Goal: Information Seeking & Learning: Learn about a topic

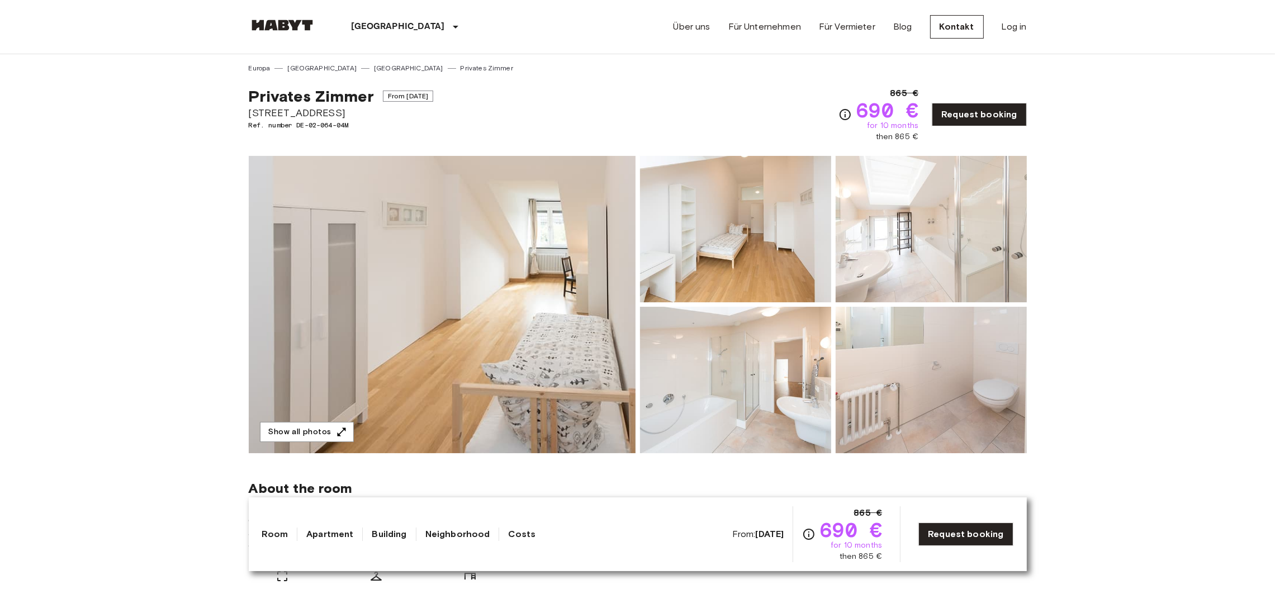
click at [504, 315] on img at bounding box center [442, 304] width 387 height 297
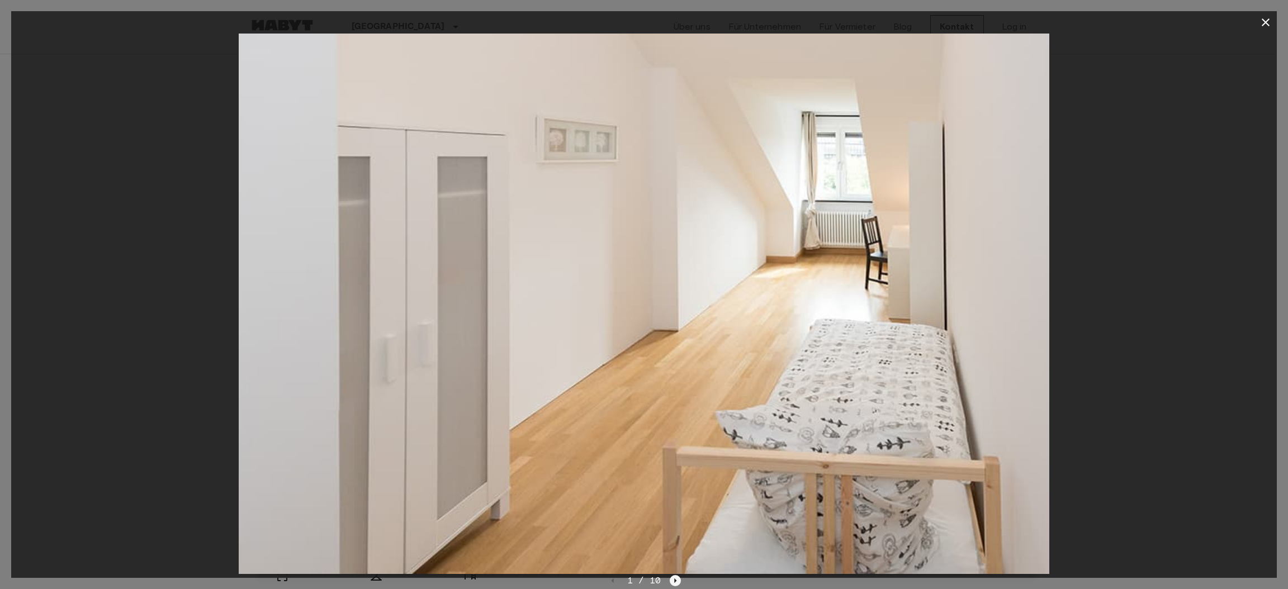
click at [671, 583] on icon "Next image" at bounding box center [675, 580] width 11 height 11
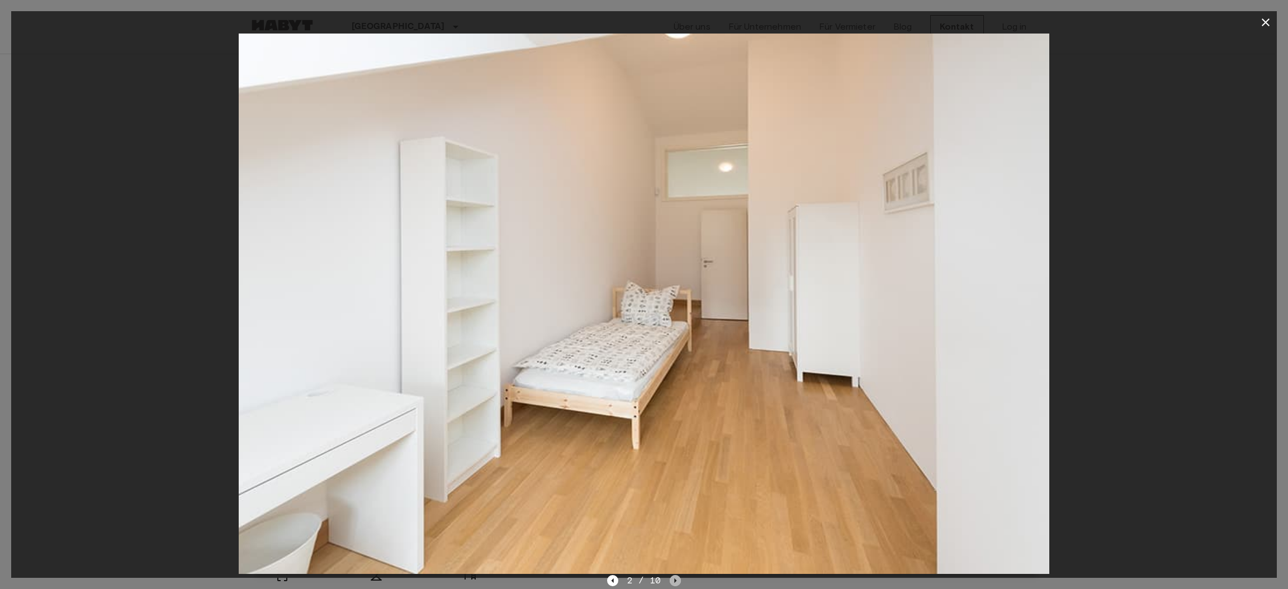
click at [673, 579] on icon "Next image" at bounding box center [675, 580] width 11 height 11
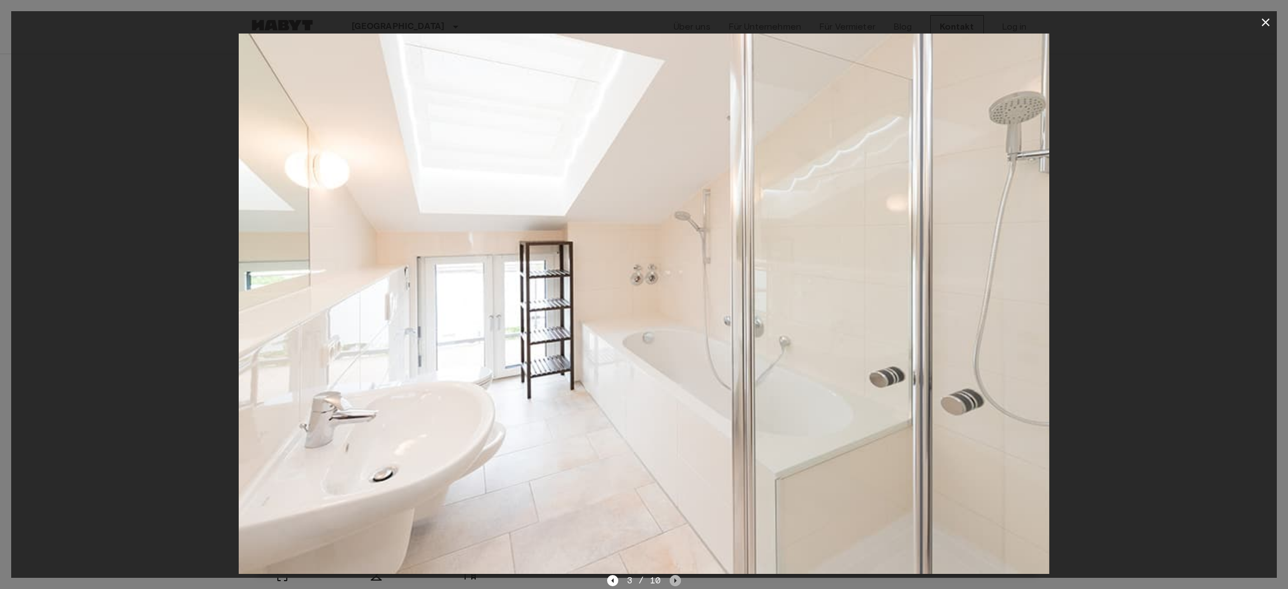
click at [675, 580] on icon "Next image" at bounding box center [676, 581] width 2 height 4
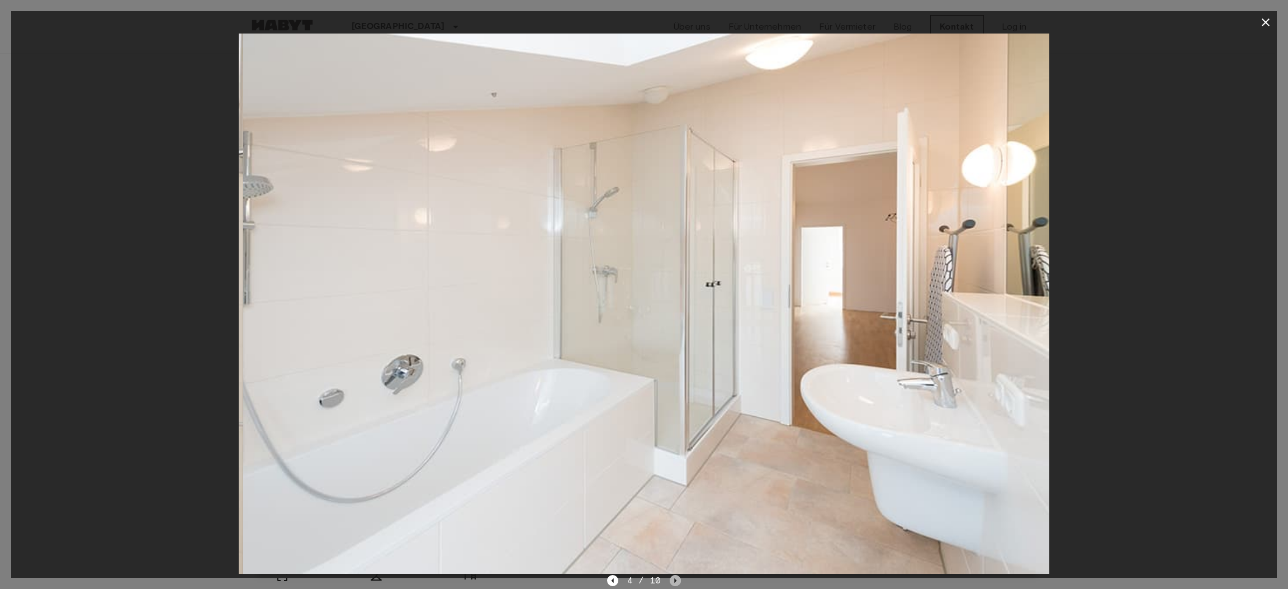
click at [673, 580] on icon "Next image" at bounding box center [675, 580] width 11 height 11
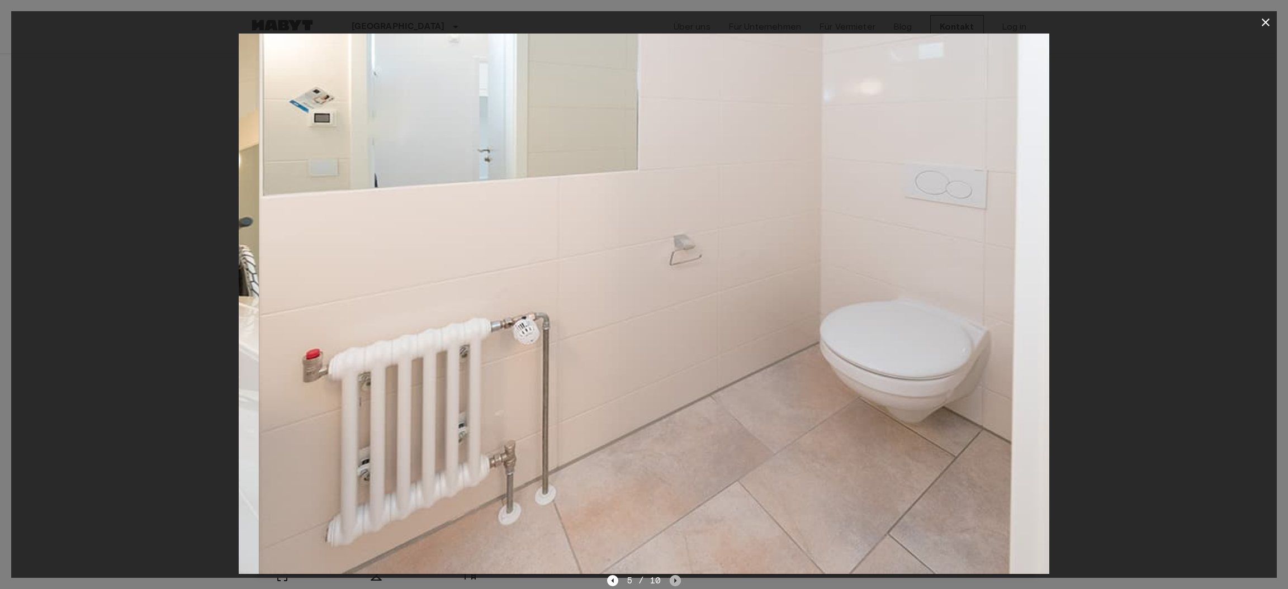
click at [673, 580] on icon "Next image" at bounding box center [675, 580] width 11 height 11
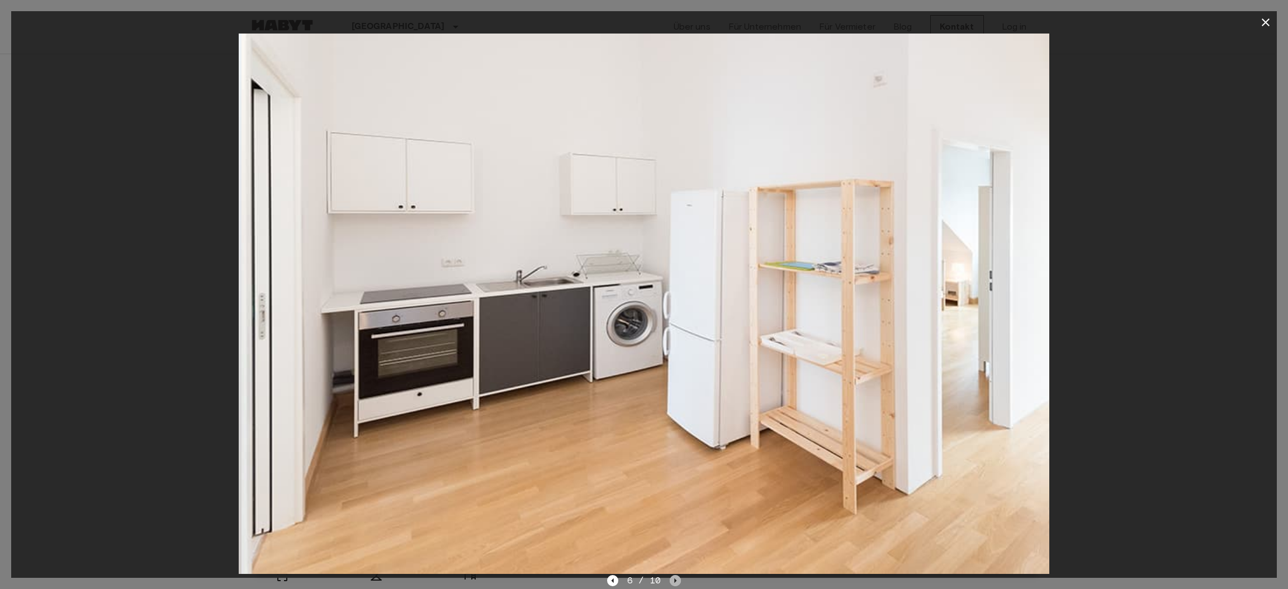
click at [673, 580] on icon "Next image" at bounding box center [675, 580] width 11 height 11
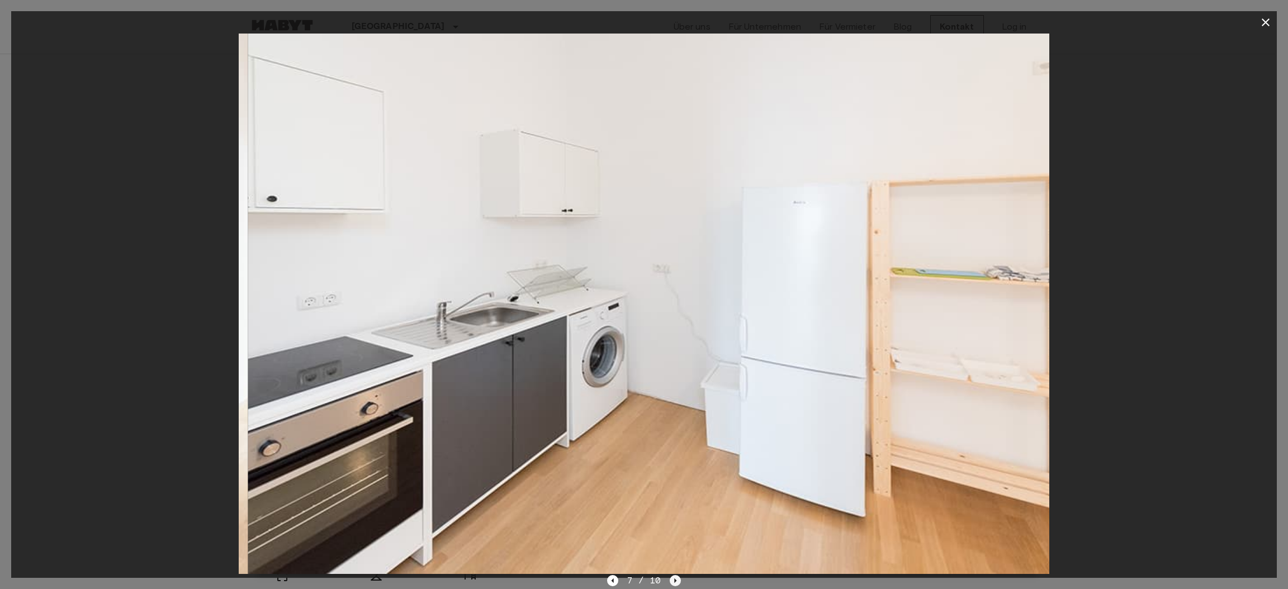
click at [671, 580] on icon "Next image" at bounding box center [675, 580] width 11 height 11
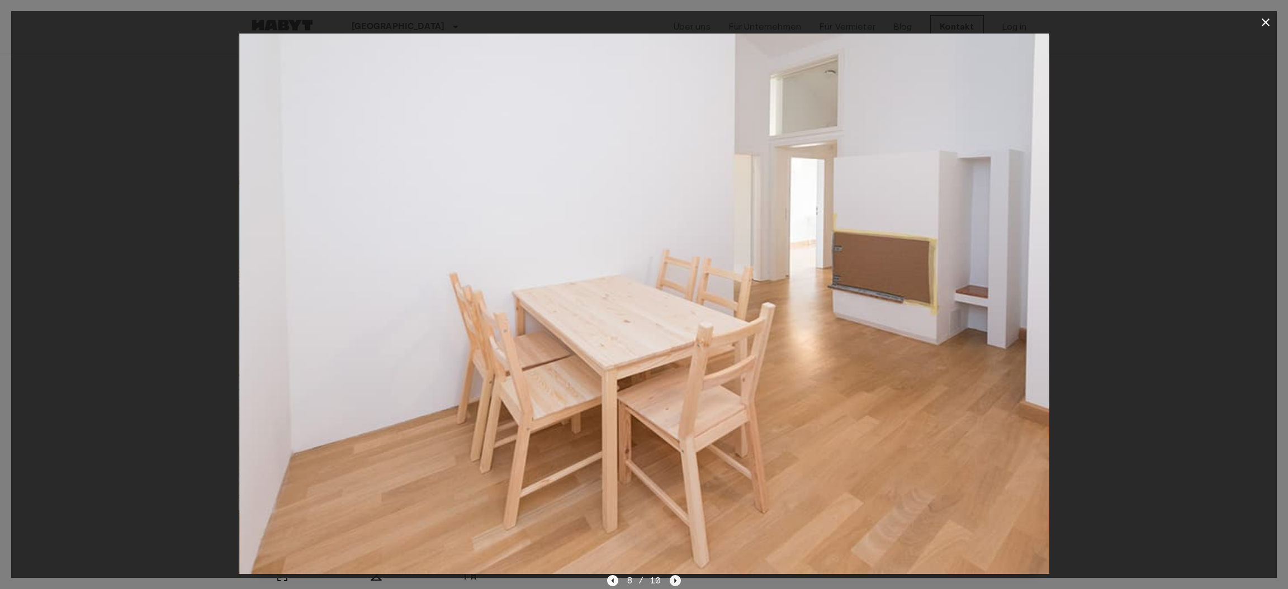
click at [670, 580] on icon "Next image" at bounding box center [675, 580] width 11 height 11
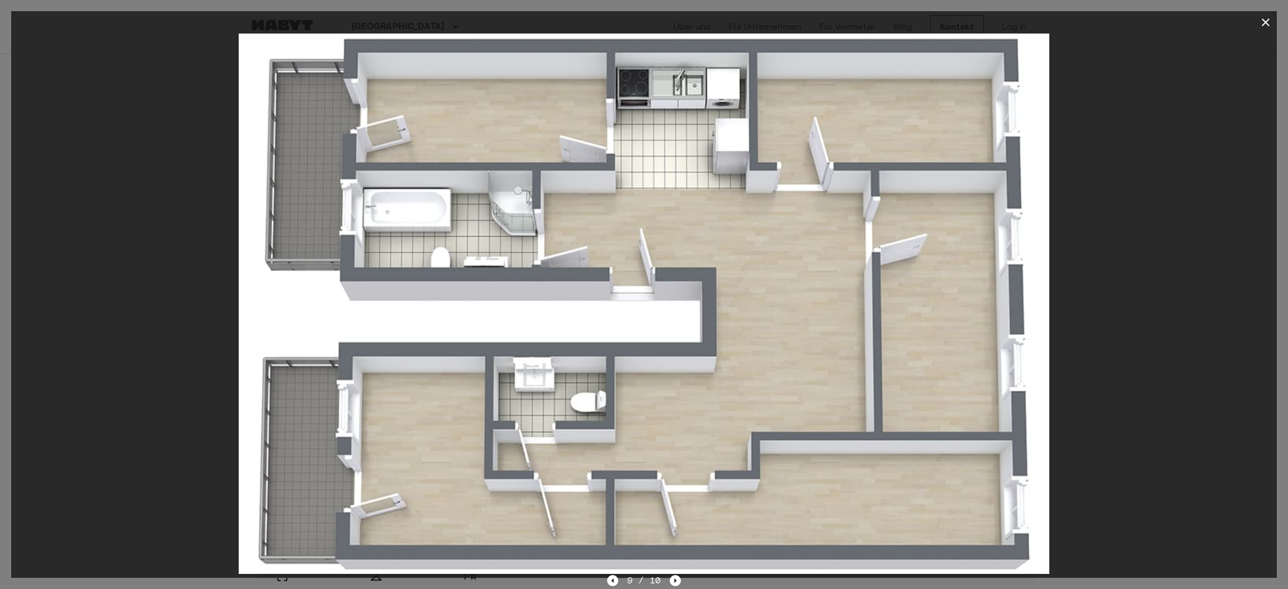
click at [673, 580] on icon "Next image" at bounding box center [675, 580] width 11 height 11
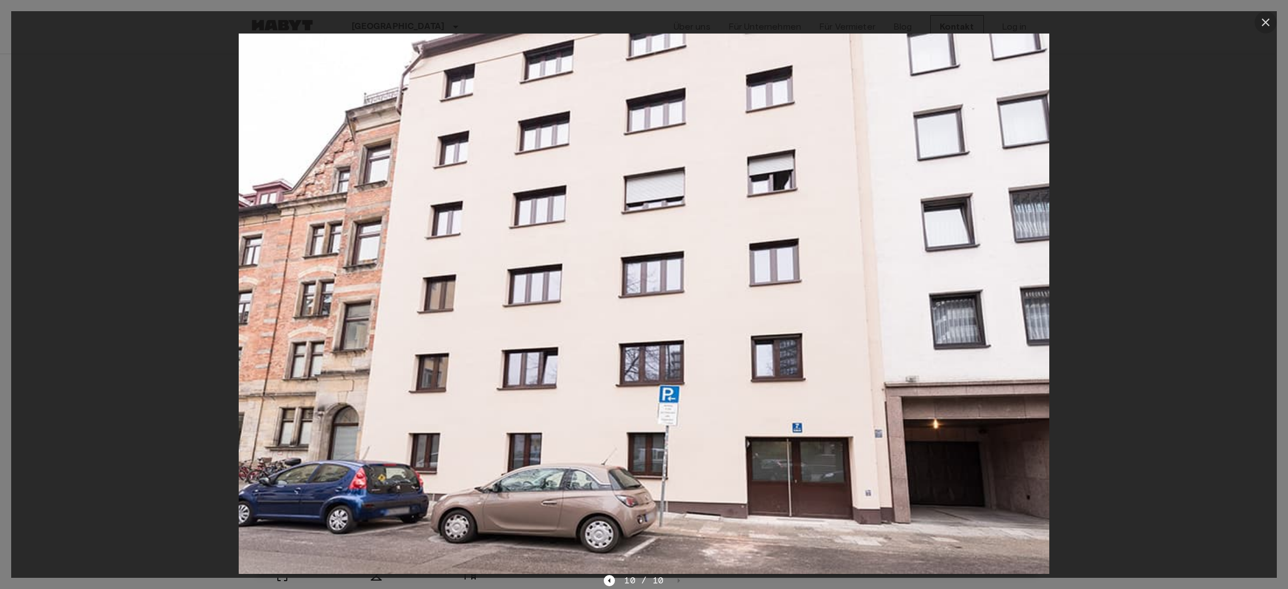
click at [1265, 20] on icon "button" at bounding box center [1265, 22] width 13 height 13
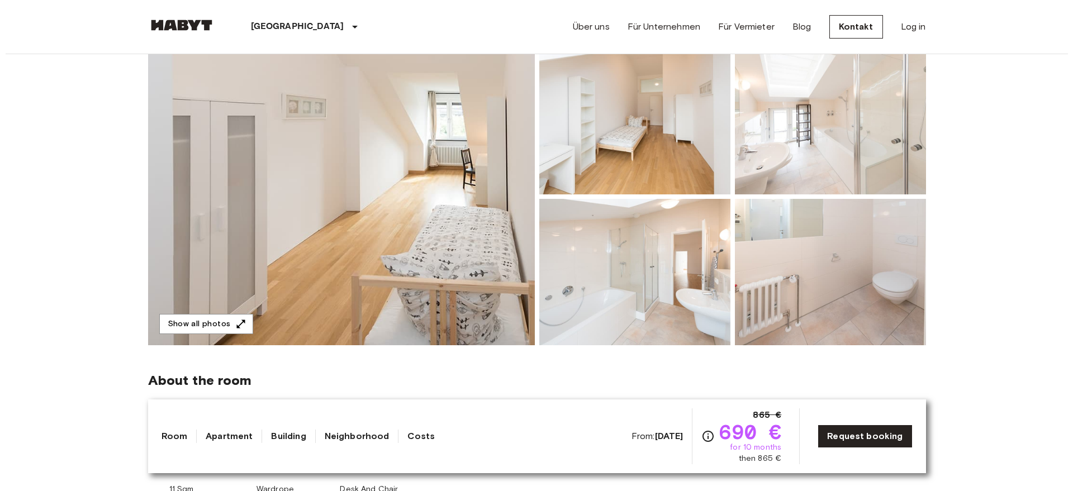
scroll to position [108, 0]
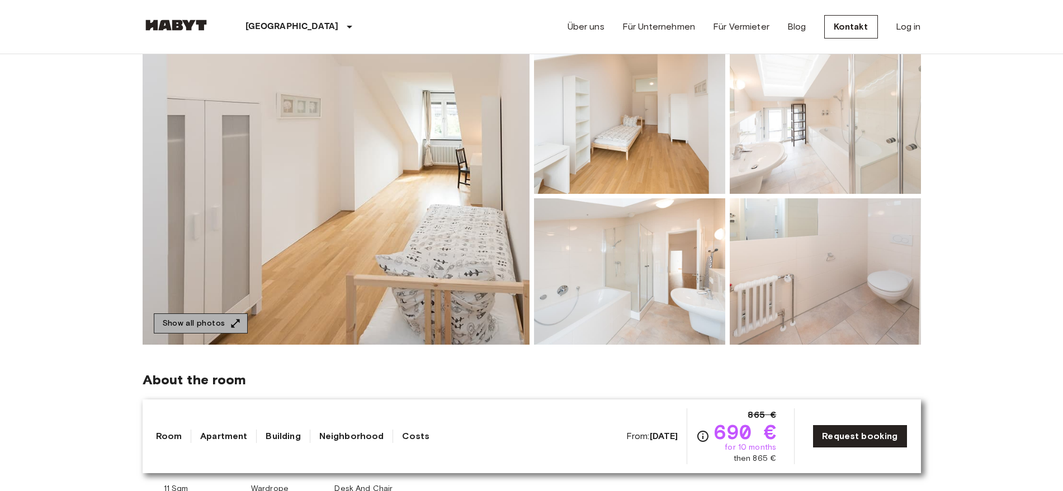
click at [205, 328] on button "Show all photos" at bounding box center [201, 324] width 94 height 21
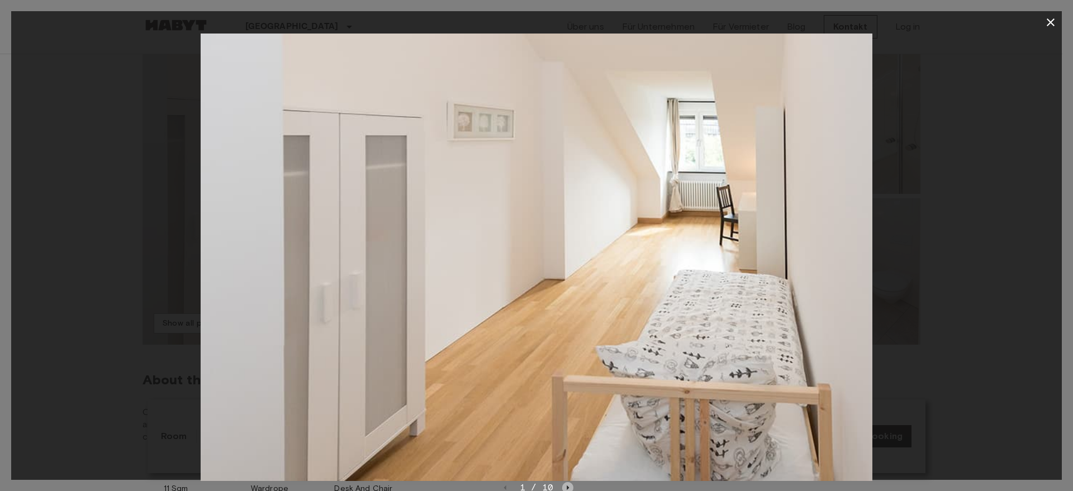
click at [567, 483] on icon "Next image" at bounding box center [567, 487] width 11 height 11
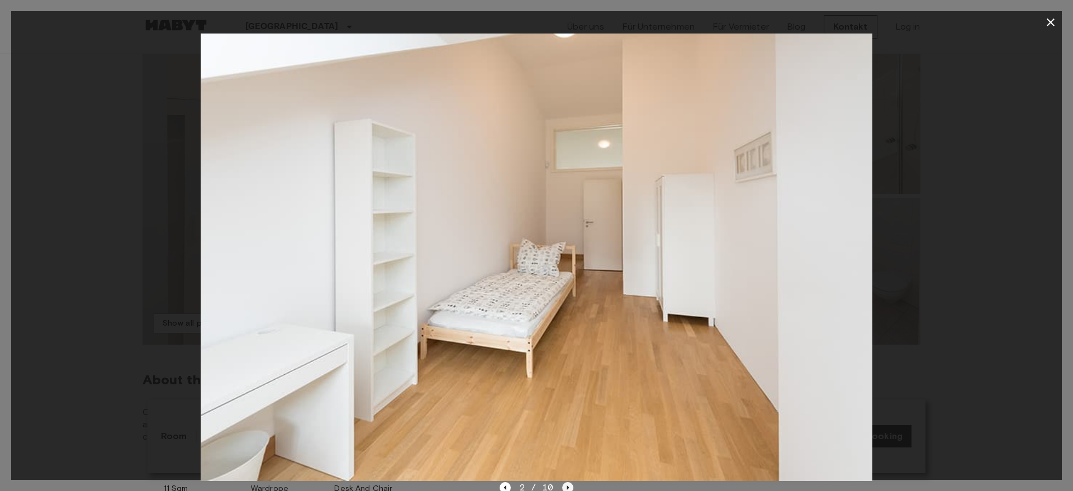
click at [567, 483] on icon "Next image" at bounding box center [567, 487] width 11 height 11
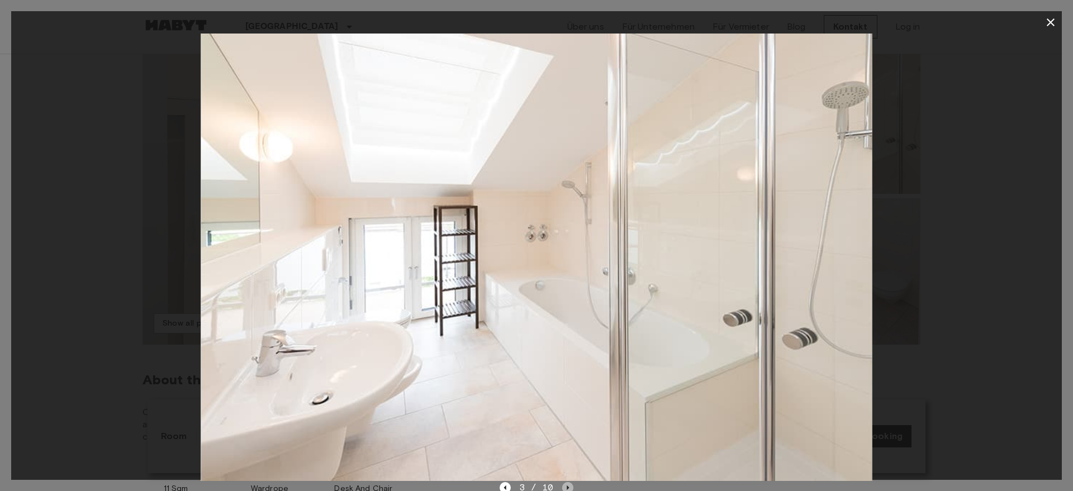
click at [567, 483] on icon "Next image" at bounding box center [567, 487] width 11 height 11
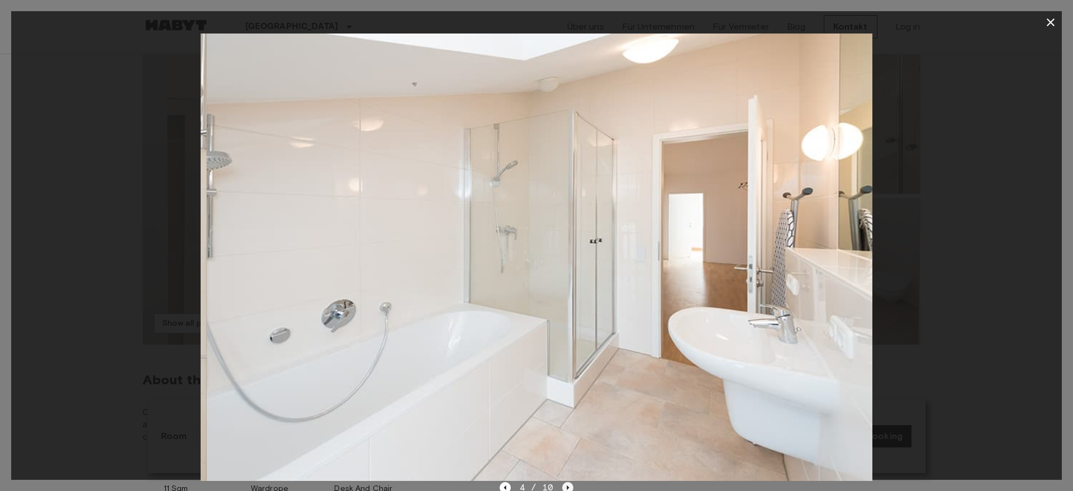
click at [567, 483] on icon "Next image" at bounding box center [567, 487] width 11 height 11
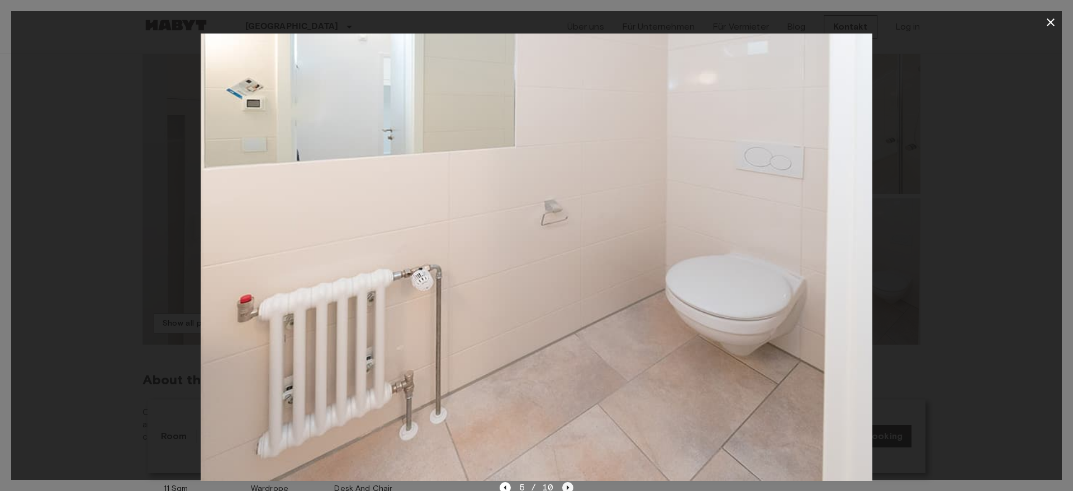
click at [567, 483] on icon "Next image" at bounding box center [567, 487] width 11 height 11
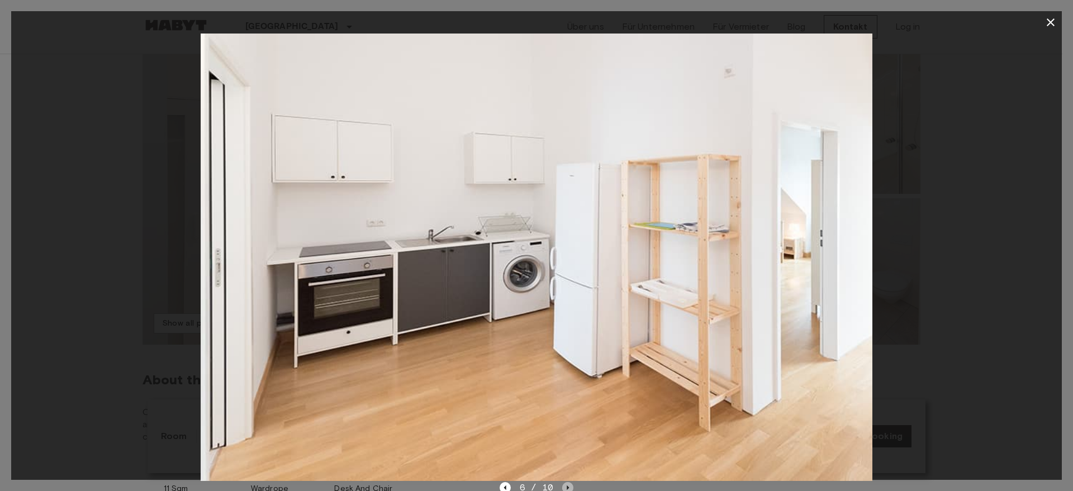
click at [567, 487] on icon "Next image" at bounding box center [568, 488] width 2 height 4
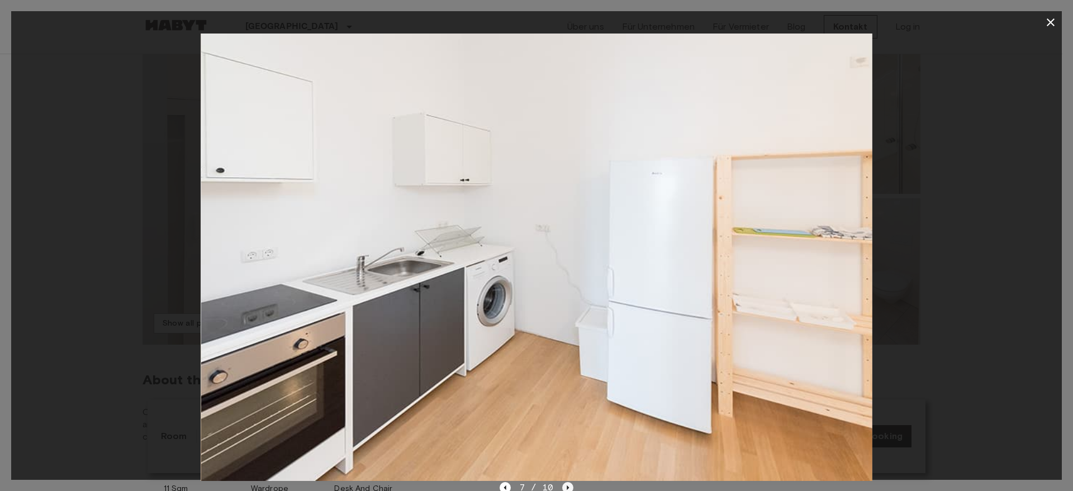
click at [566, 484] on icon "Next image" at bounding box center [567, 487] width 11 height 11
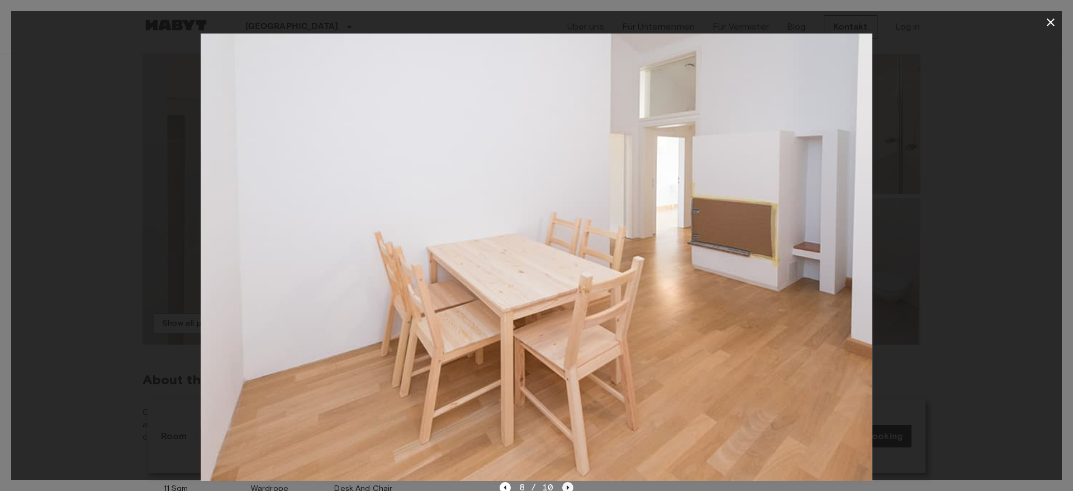
click at [565, 484] on icon "Next image" at bounding box center [567, 487] width 11 height 11
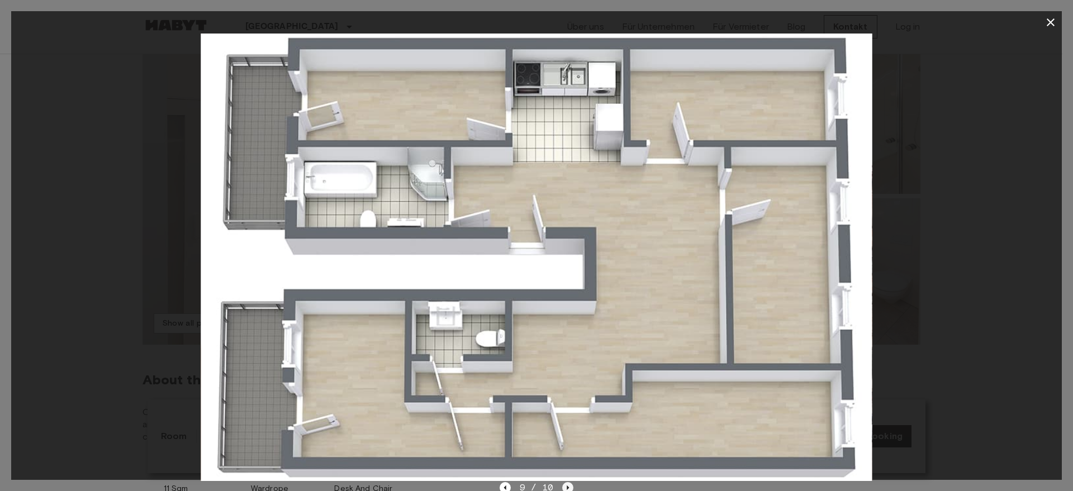
click at [566, 487] on icon "Next image" at bounding box center [567, 487] width 11 height 11
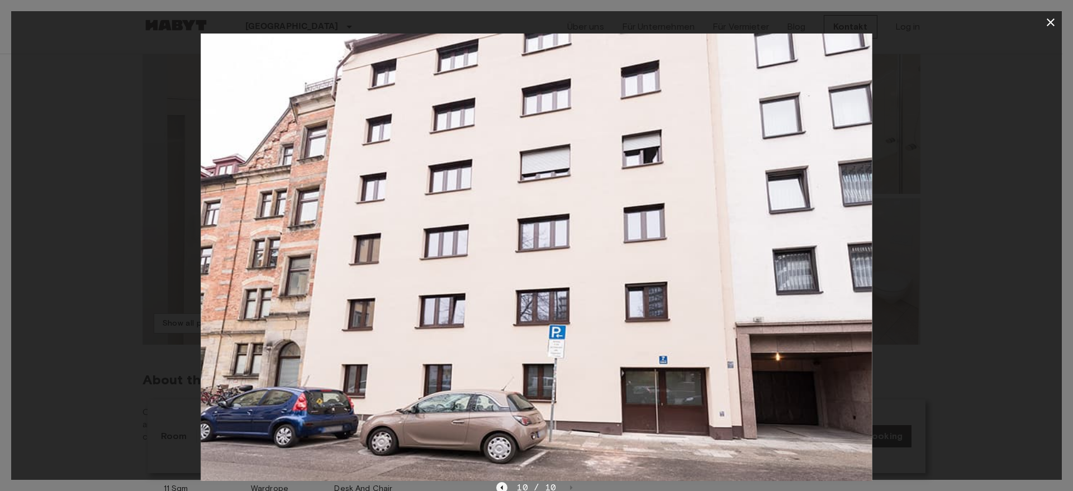
click at [502, 484] on icon "Previous image" at bounding box center [501, 487] width 11 height 11
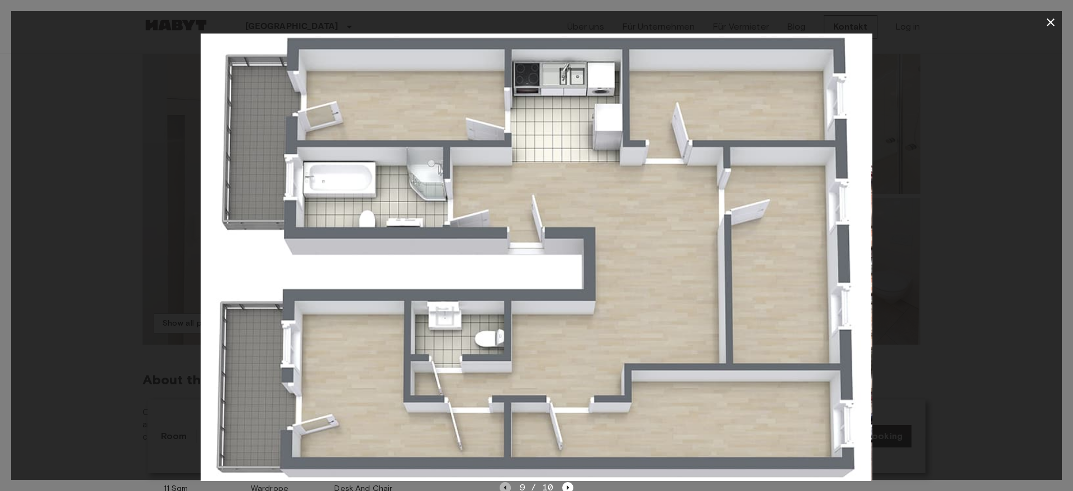
click at [502, 484] on icon "Previous image" at bounding box center [505, 487] width 11 height 11
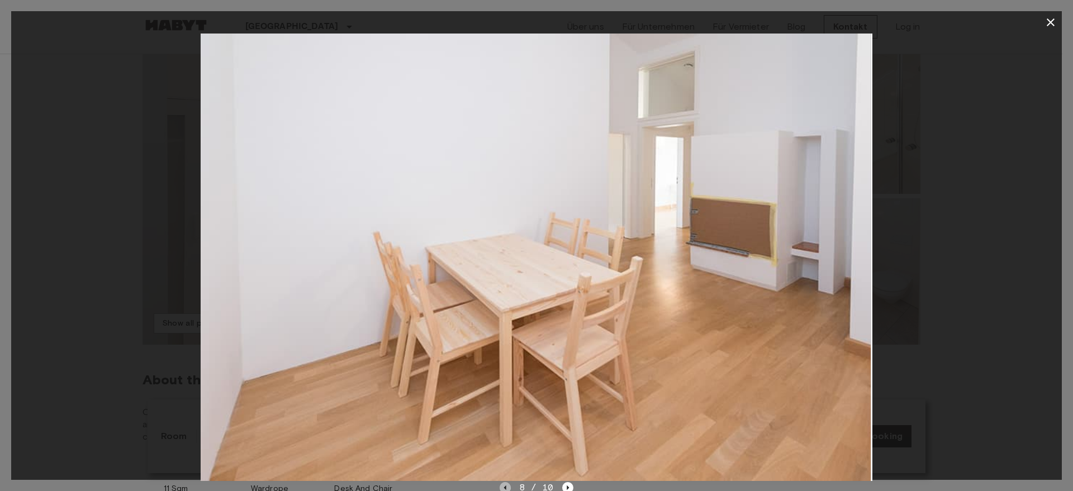
click at [502, 484] on icon "Previous image" at bounding box center [505, 487] width 11 height 11
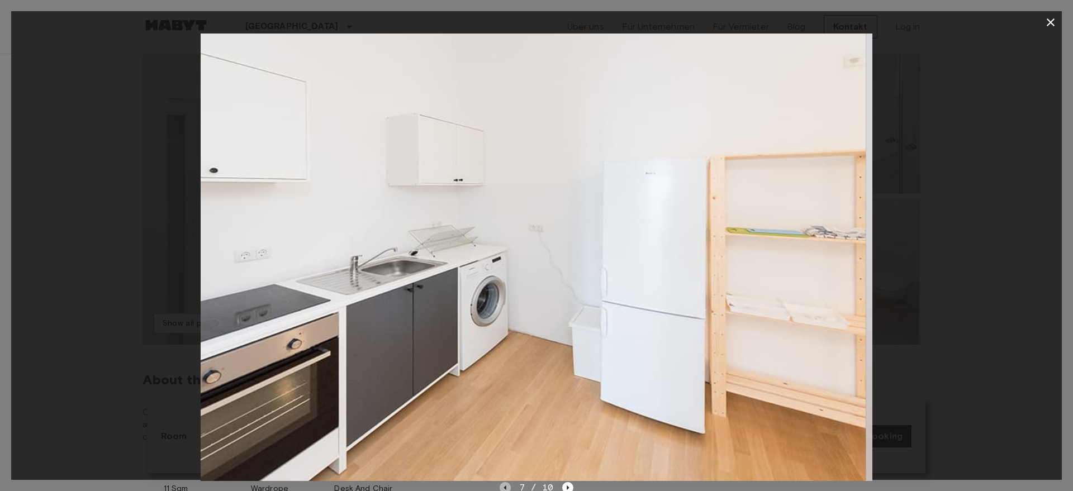
click at [502, 484] on icon "Previous image" at bounding box center [505, 487] width 11 height 11
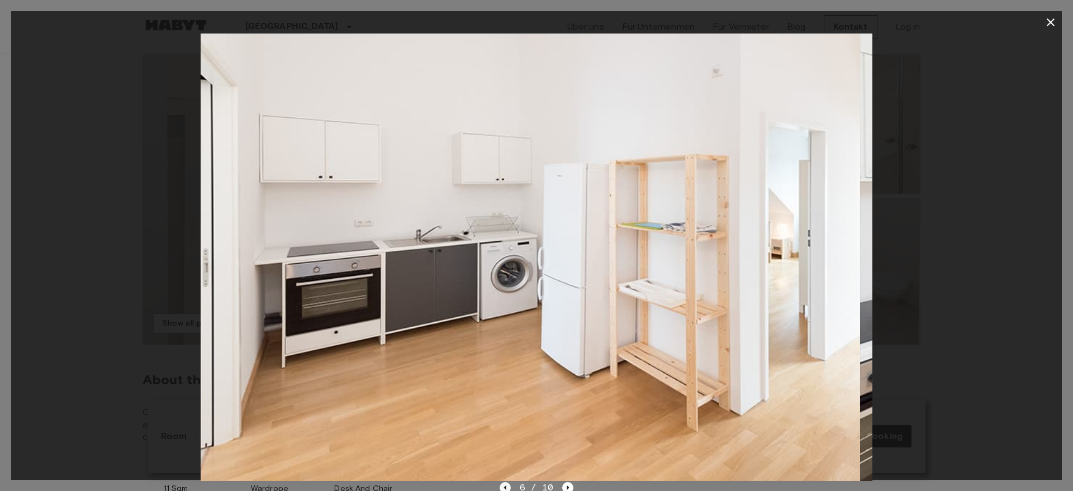
click at [502, 484] on icon "Previous image" at bounding box center [505, 487] width 11 height 11
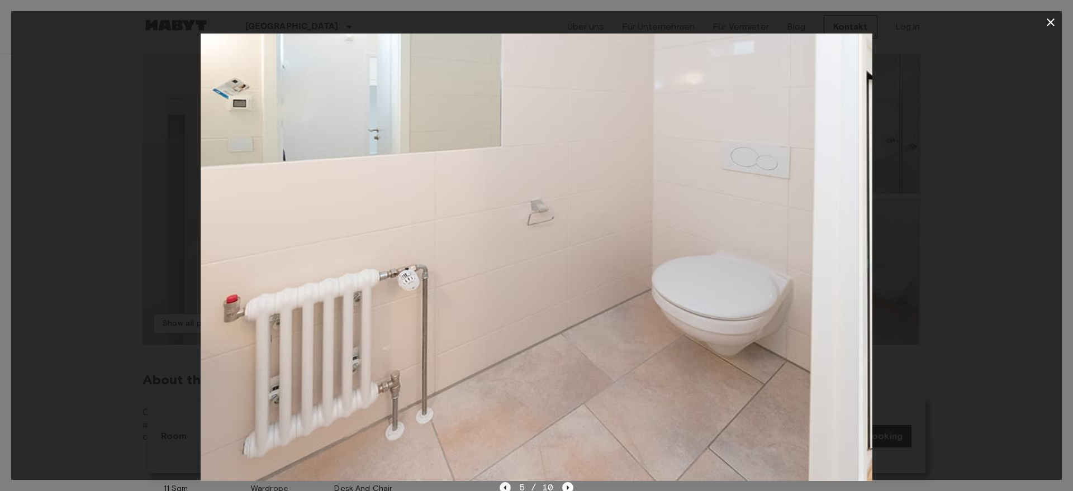
click at [502, 484] on icon "Previous image" at bounding box center [505, 487] width 11 height 11
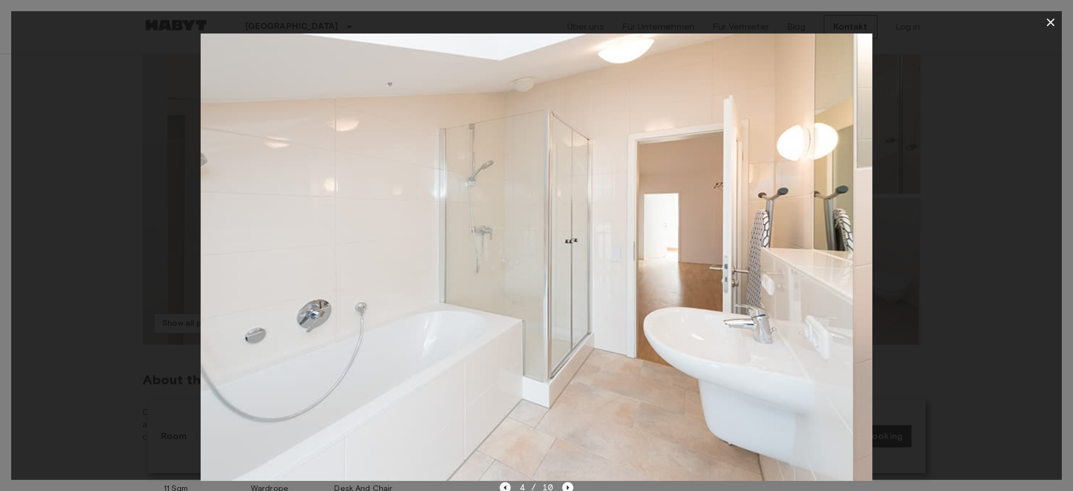
click at [502, 484] on icon "Previous image" at bounding box center [505, 487] width 11 height 11
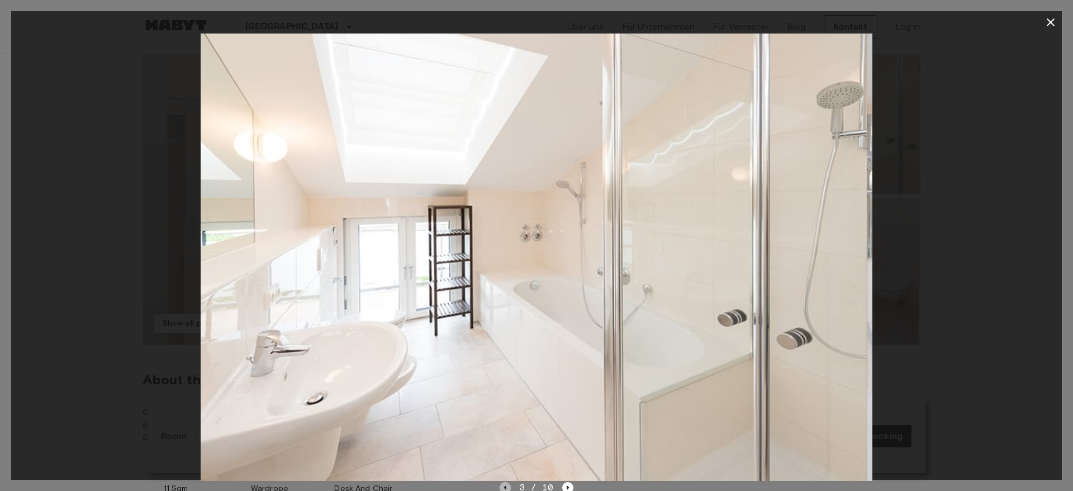
click at [502, 484] on icon "Previous image" at bounding box center [505, 487] width 11 height 11
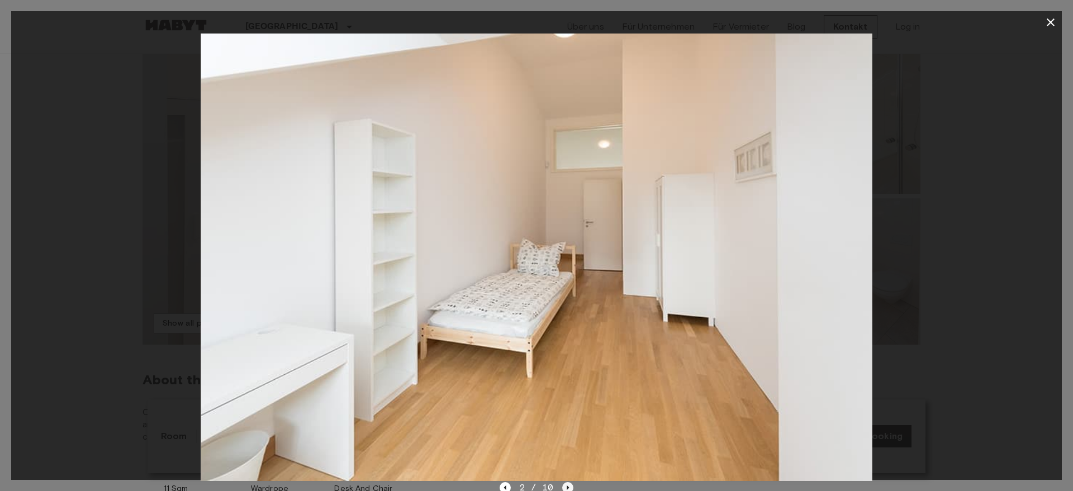
click at [567, 486] on icon "Next image" at bounding box center [568, 488] width 2 height 4
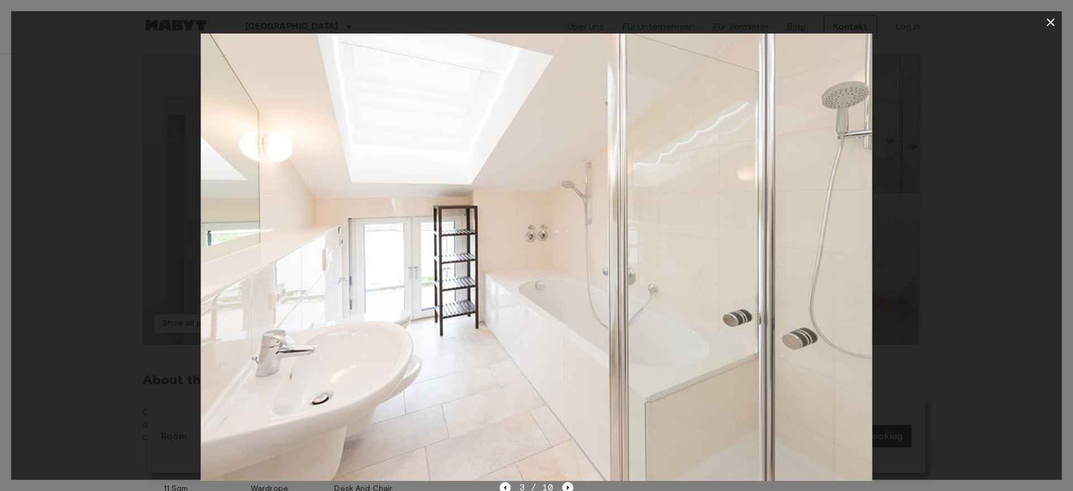
click at [567, 486] on icon "Next image" at bounding box center [568, 488] width 2 height 4
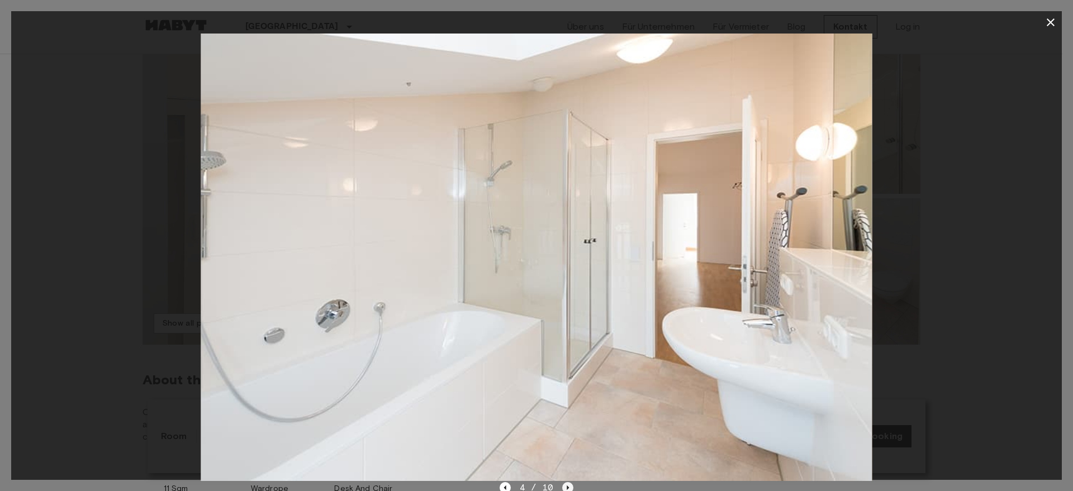
click at [567, 486] on icon "Next image" at bounding box center [568, 488] width 2 height 4
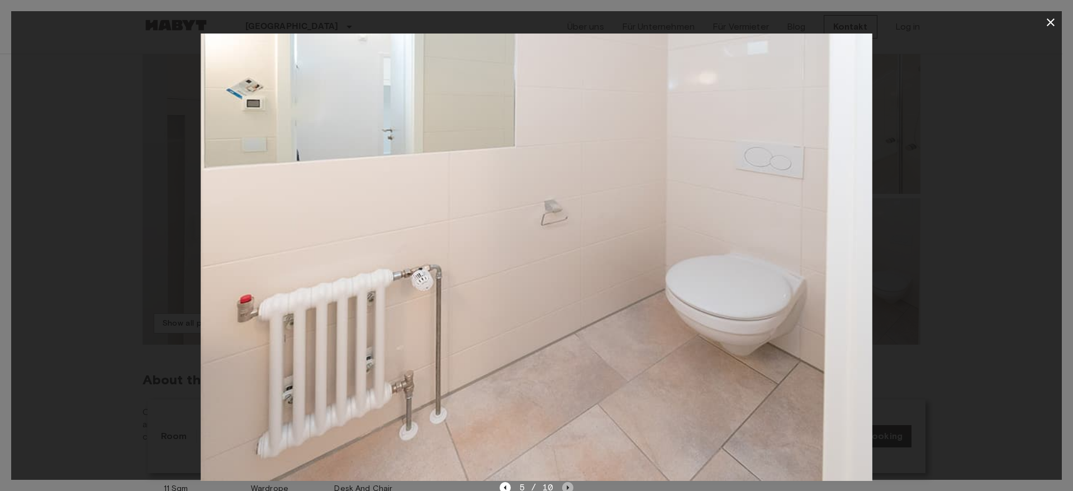
click at [567, 486] on icon "Next image" at bounding box center [568, 488] width 2 height 4
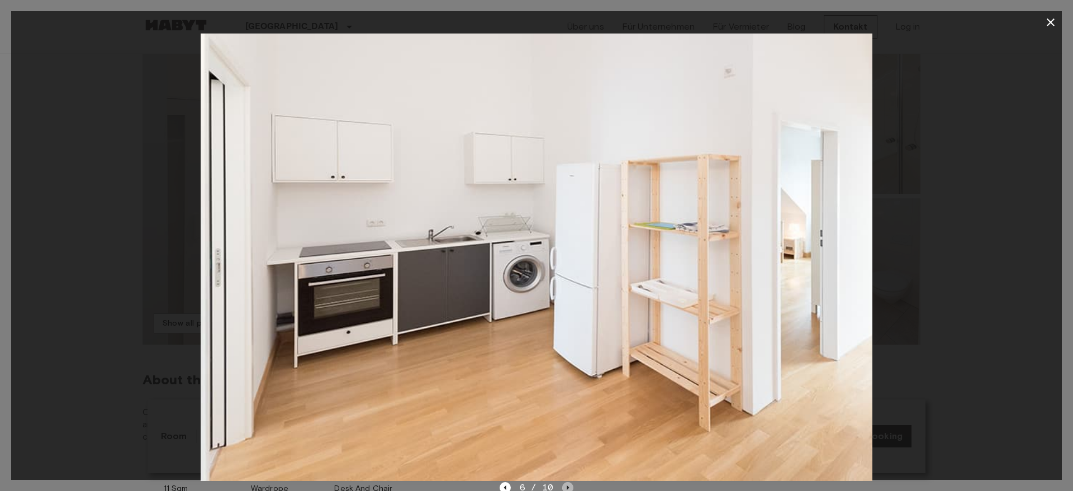
click at [567, 486] on icon "Next image" at bounding box center [568, 488] width 2 height 4
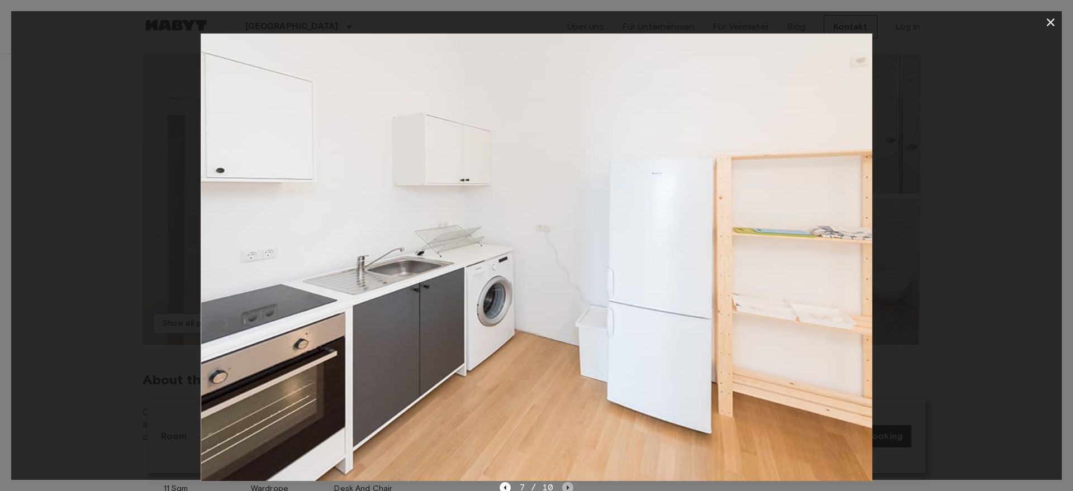
click at [567, 486] on icon "Next image" at bounding box center [568, 488] width 2 height 4
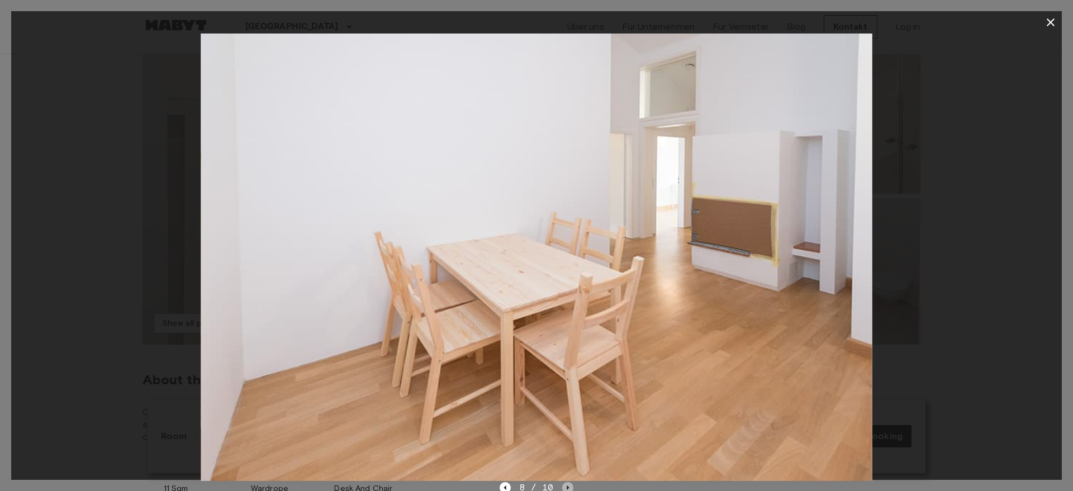
click at [567, 486] on icon "Next image" at bounding box center [568, 488] width 2 height 4
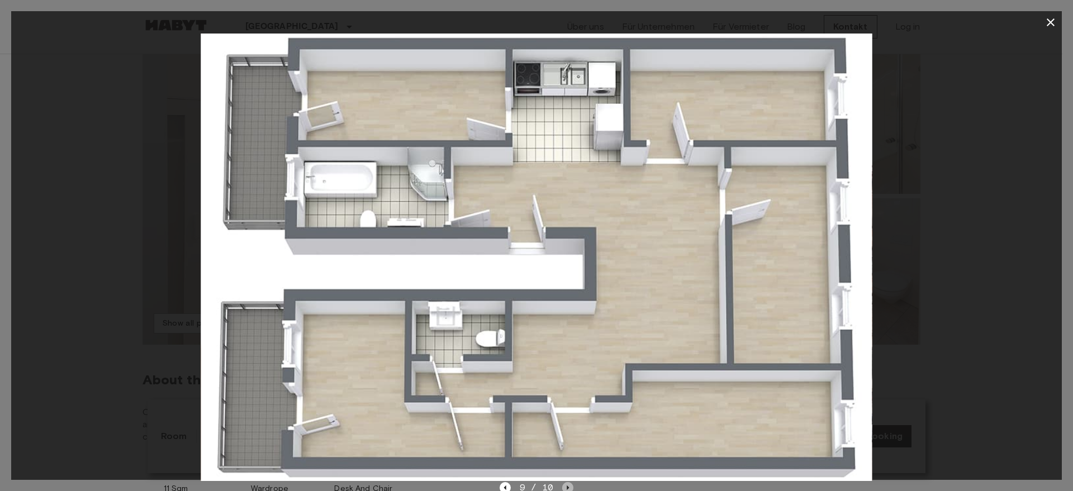
click at [567, 486] on icon "Next image" at bounding box center [568, 488] width 2 height 4
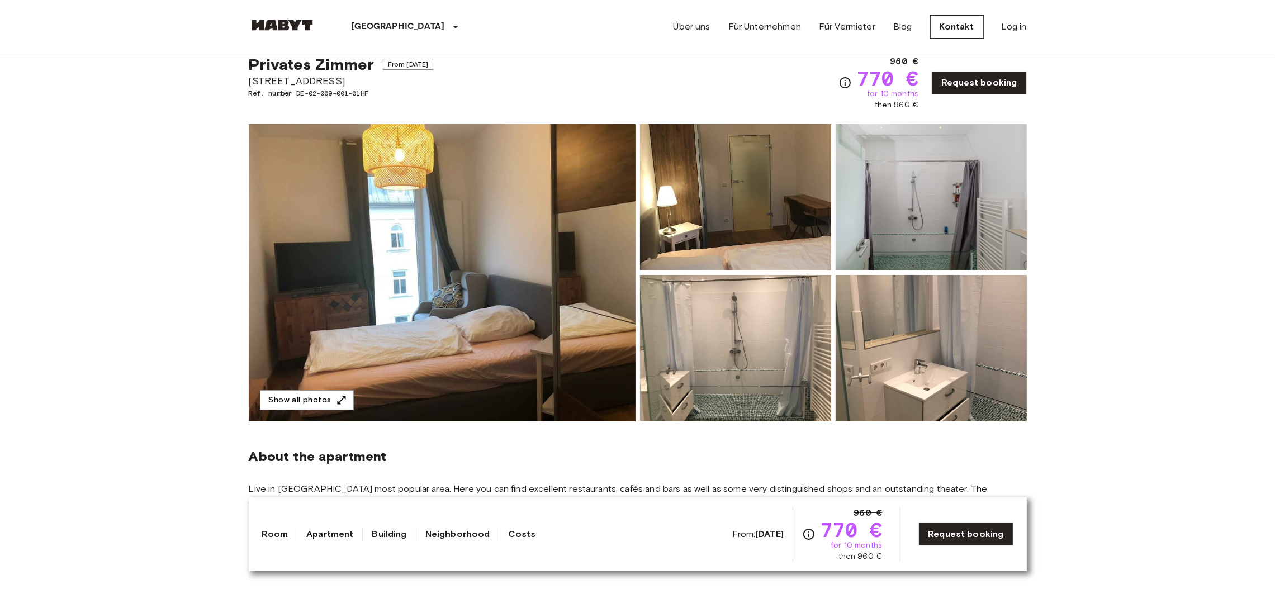
scroll to position [40, 0]
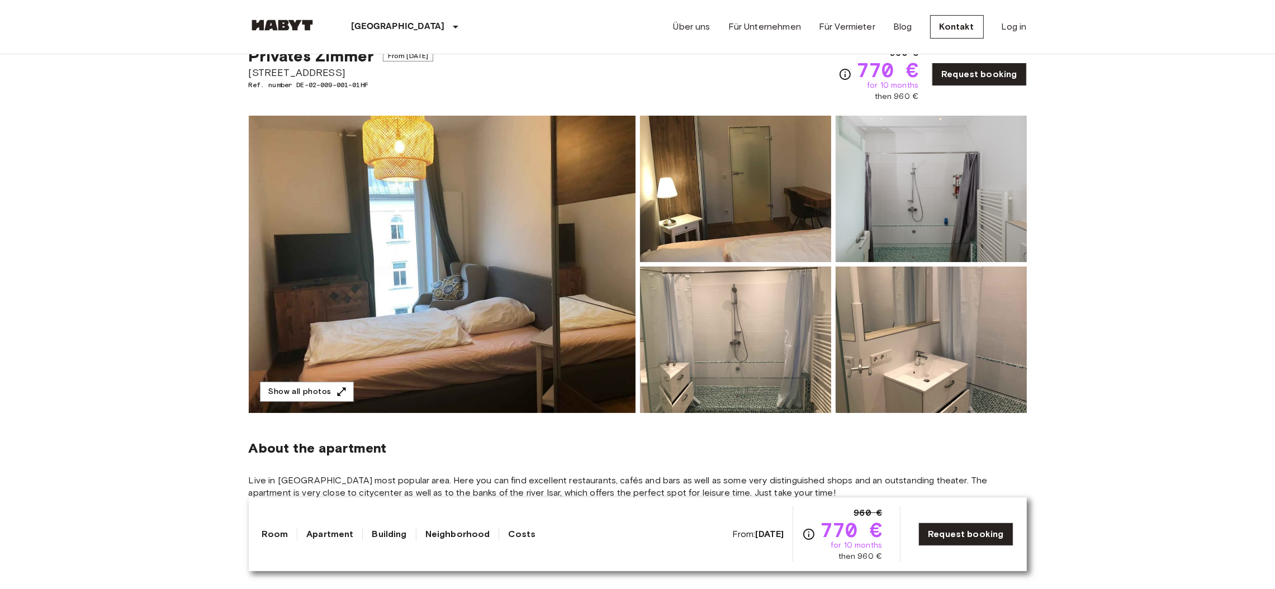
click at [452, 277] on img at bounding box center [442, 264] width 387 height 297
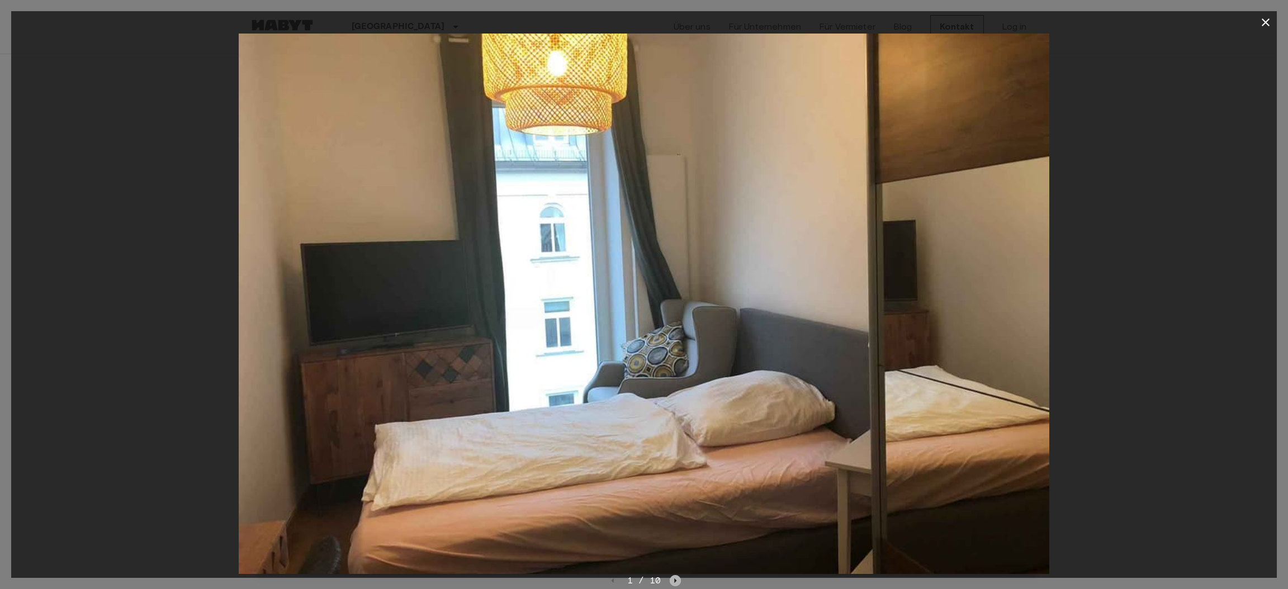
click at [674, 576] on icon "Next image" at bounding box center [675, 580] width 11 height 11
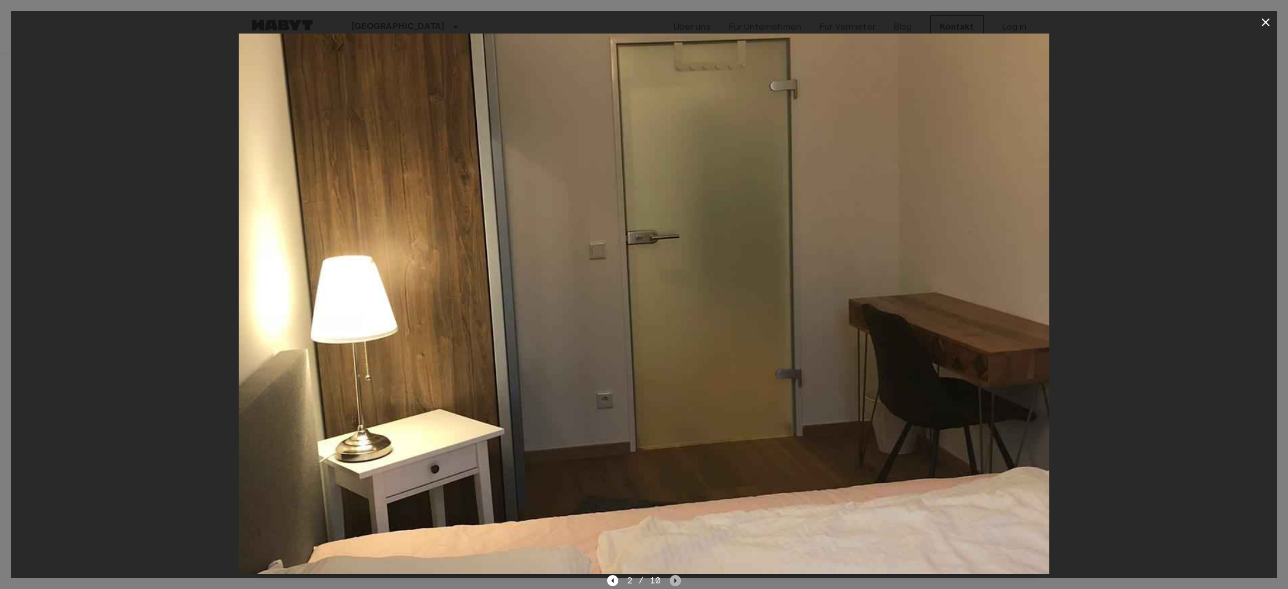
click at [676, 576] on icon "Next image" at bounding box center [675, 580] width 11 height 11
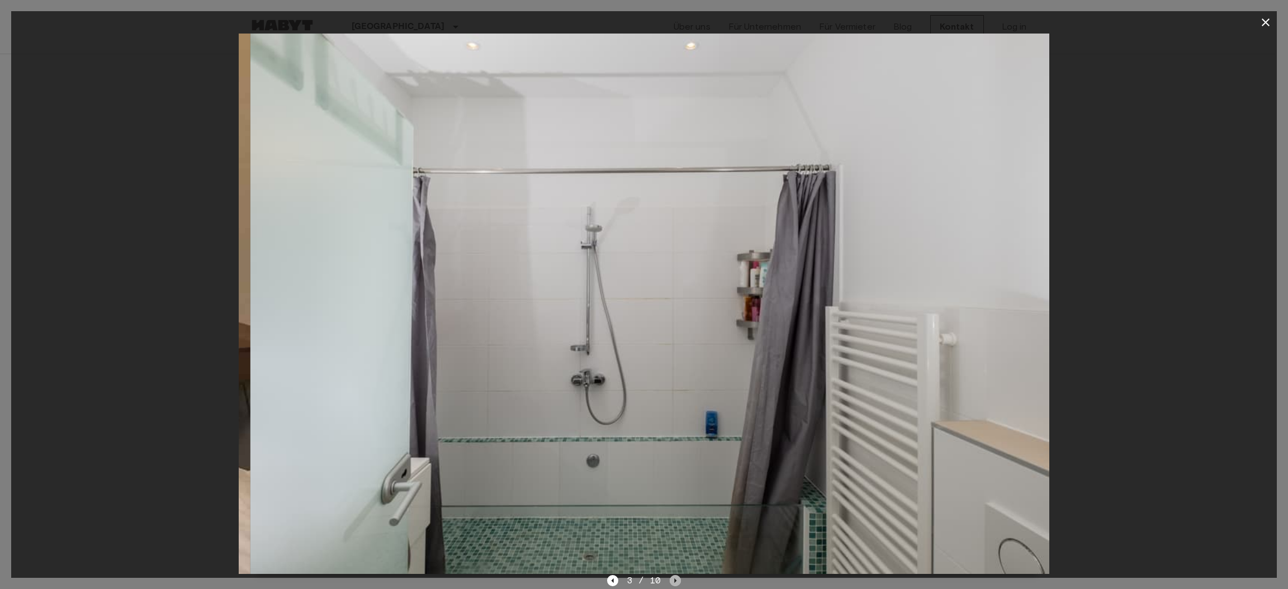
click at [676, 576] on icon "Next image" at bounding box center [675, 580] width 11 height 11
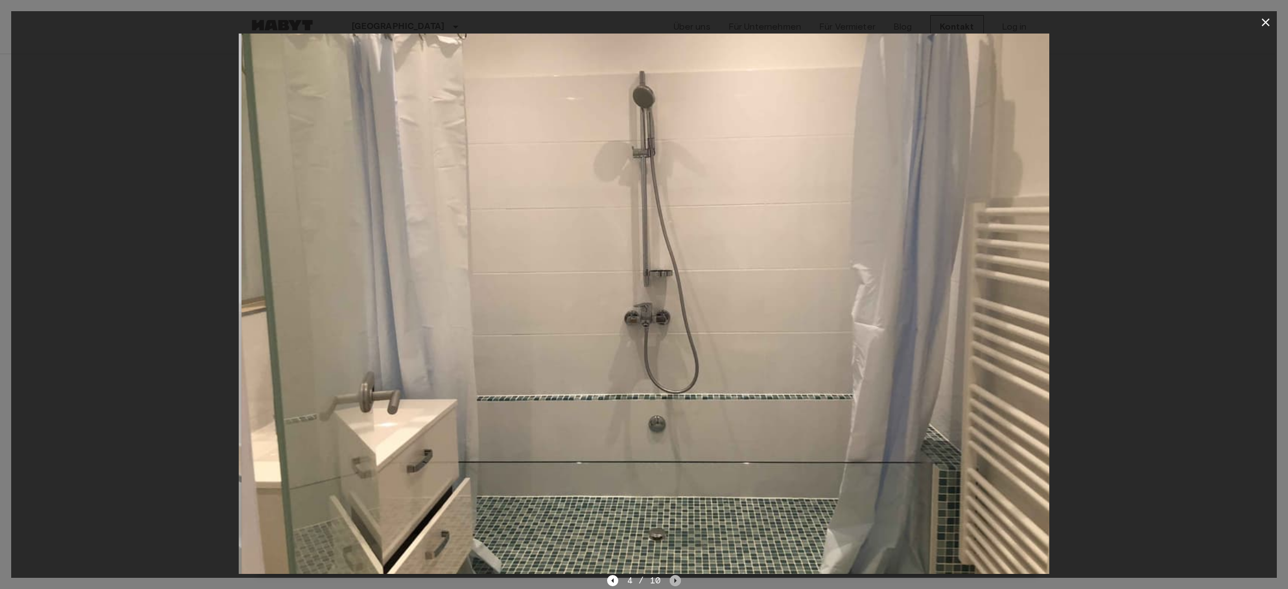
click at [676, 576] on icon "Next image" at bounding box center [675, 580] width 11 height 11
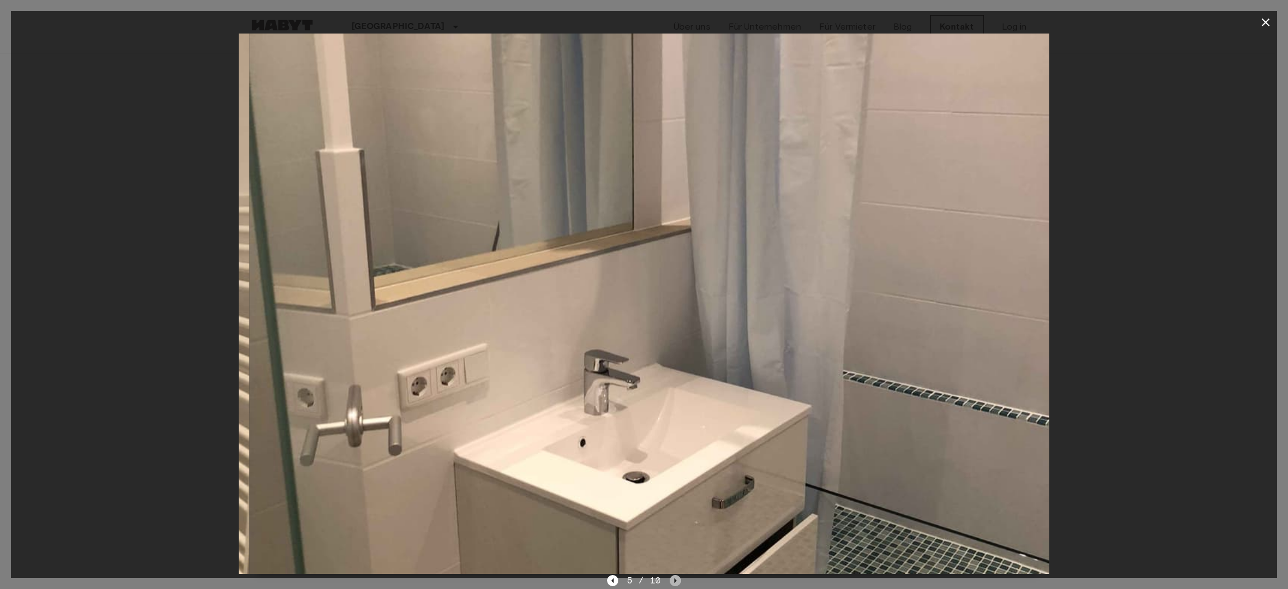
click at [677, 576] on icon "Next image" at bounding box center [675, 580] width 11 height 11
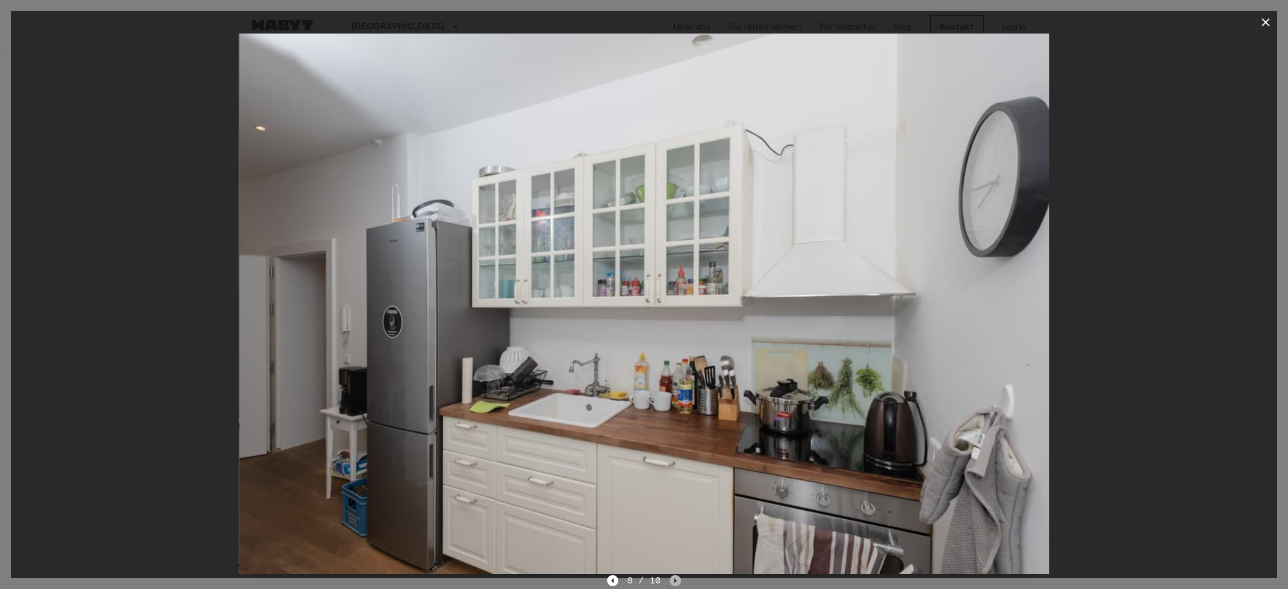
click at [677, 576] on icon "Next image" at bounding box center [675, 580] width 11 height 11
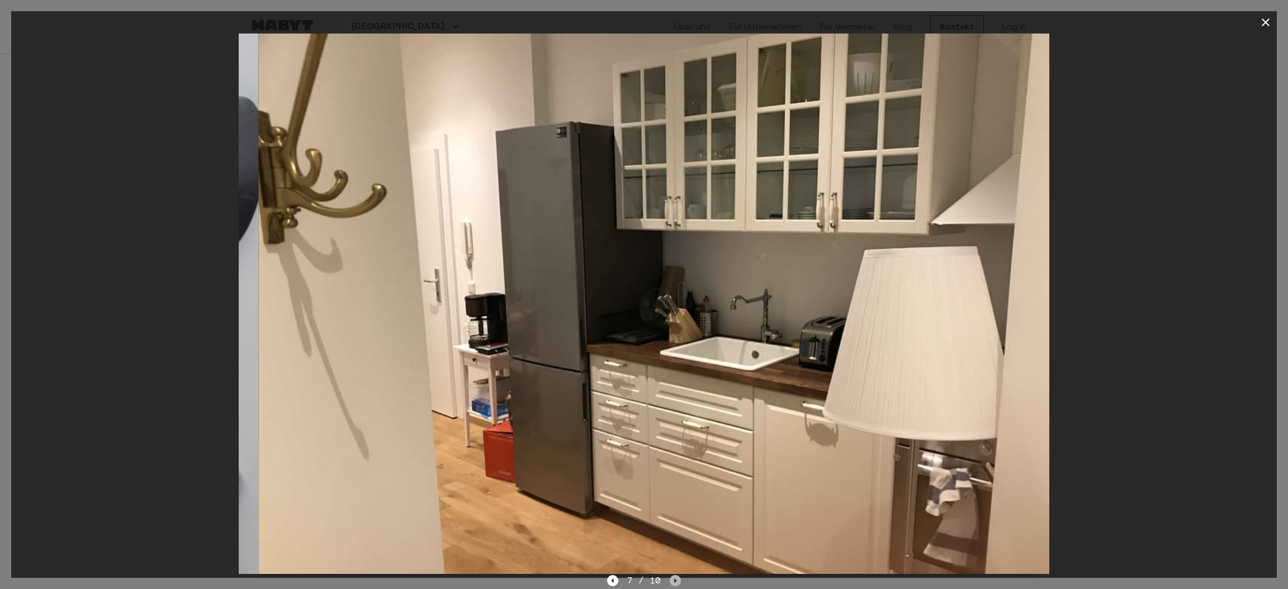
click at [677, 576] on icon "Next image" at bounding box center [675, 580] width 11 height 11
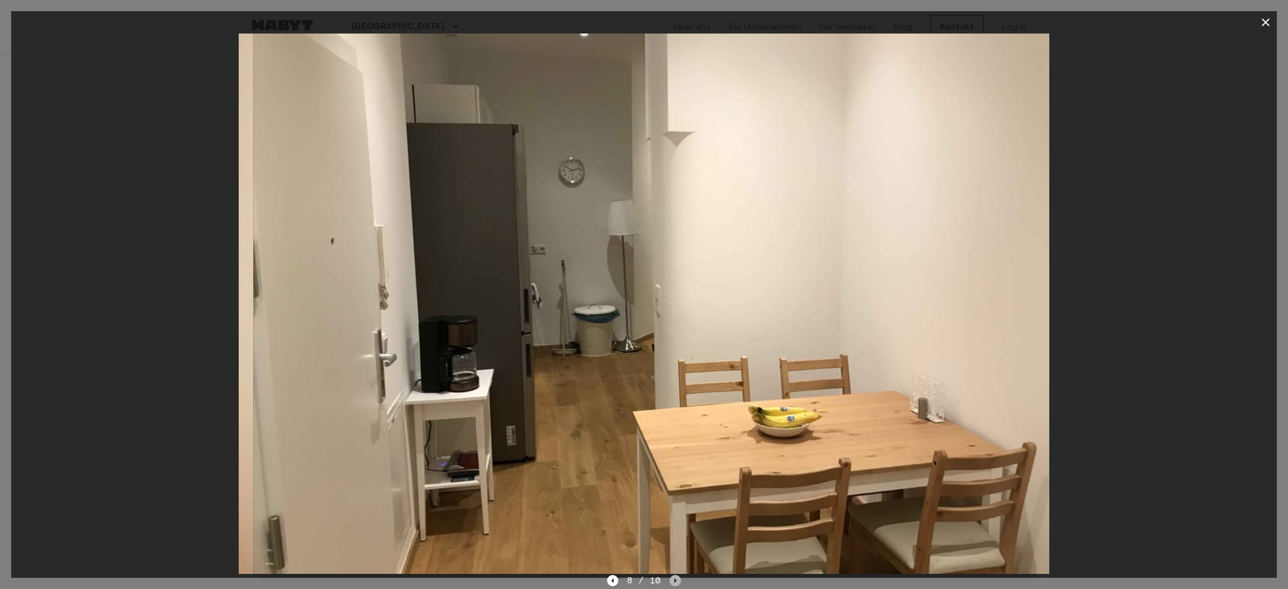
click at [676, 576] on icon "Next image" at bounding box center [675, 580] width 11 height 11
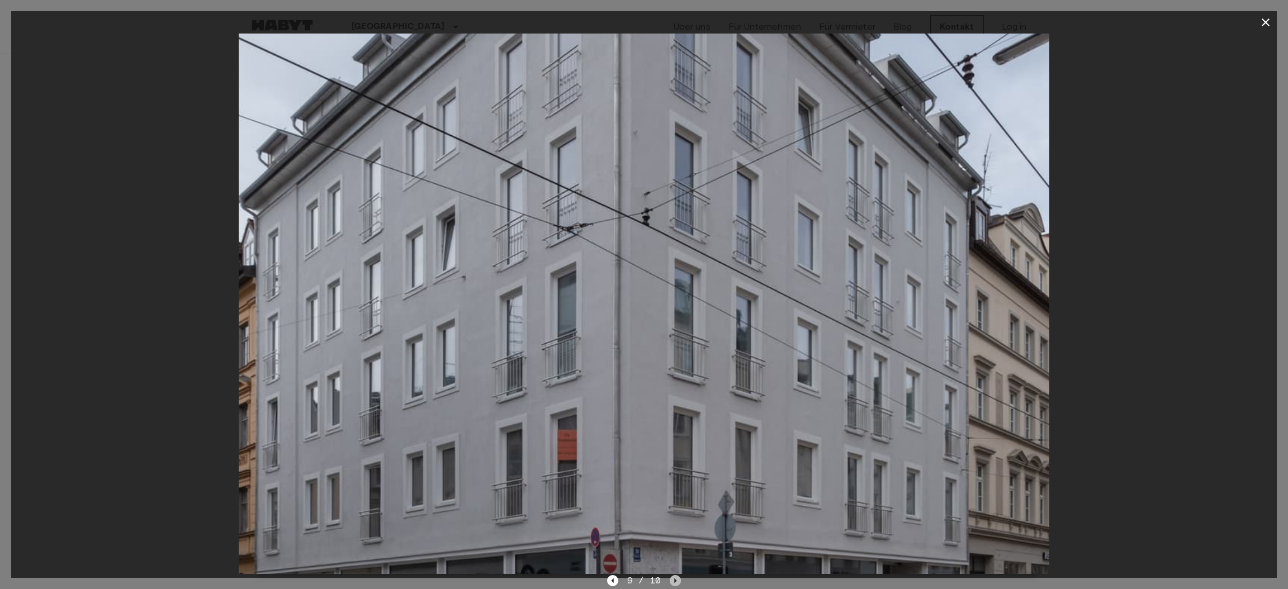
click at [675, 580] on icon "Next image" at bounding box center [675, 580] width 11 height 11
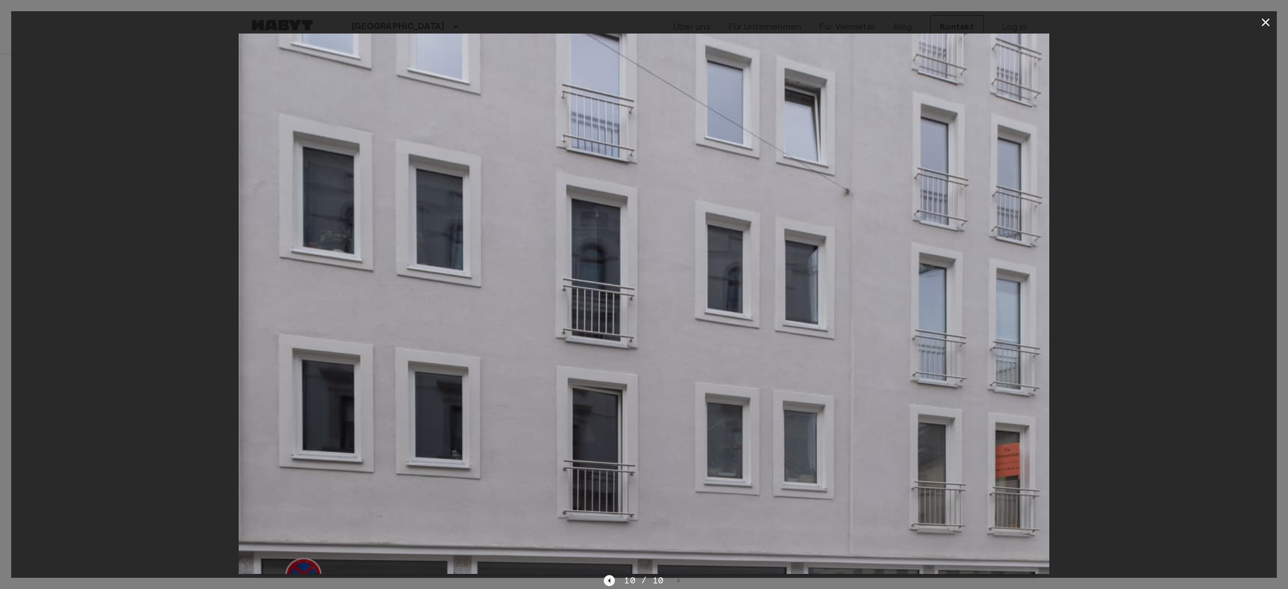
click at [610, 579] on icon "Previous image" at bounding box center [609, 580] width 11 height 11
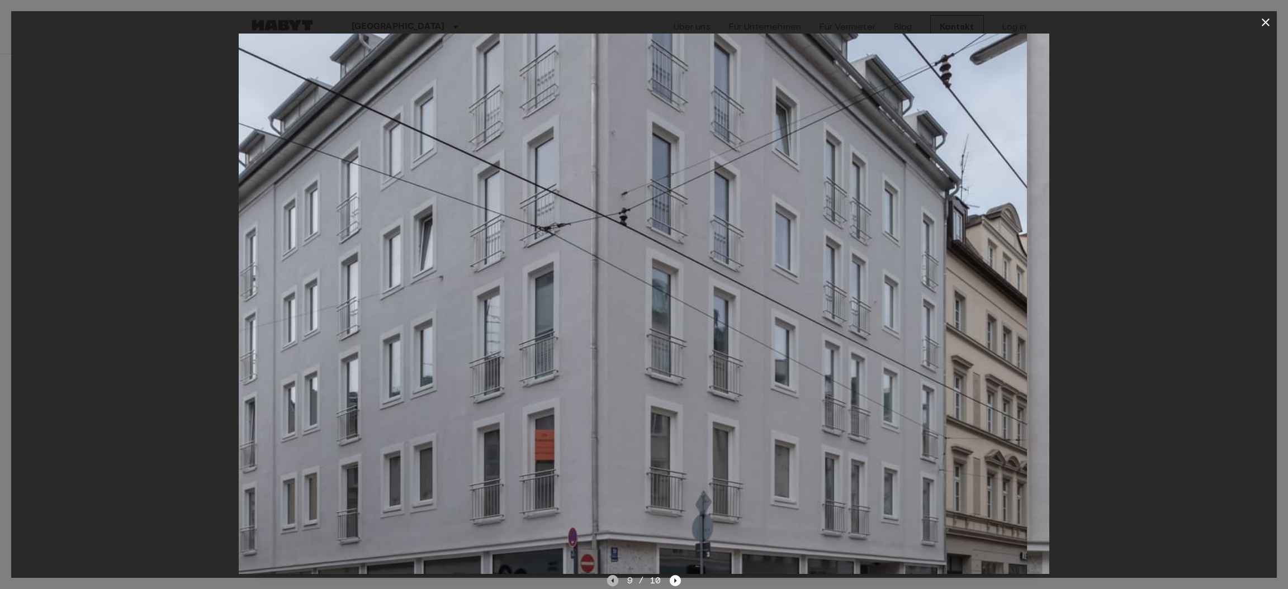
click at [611, 579] on icon "Previous image" at bounding box center [612, 580] width 11 height 11
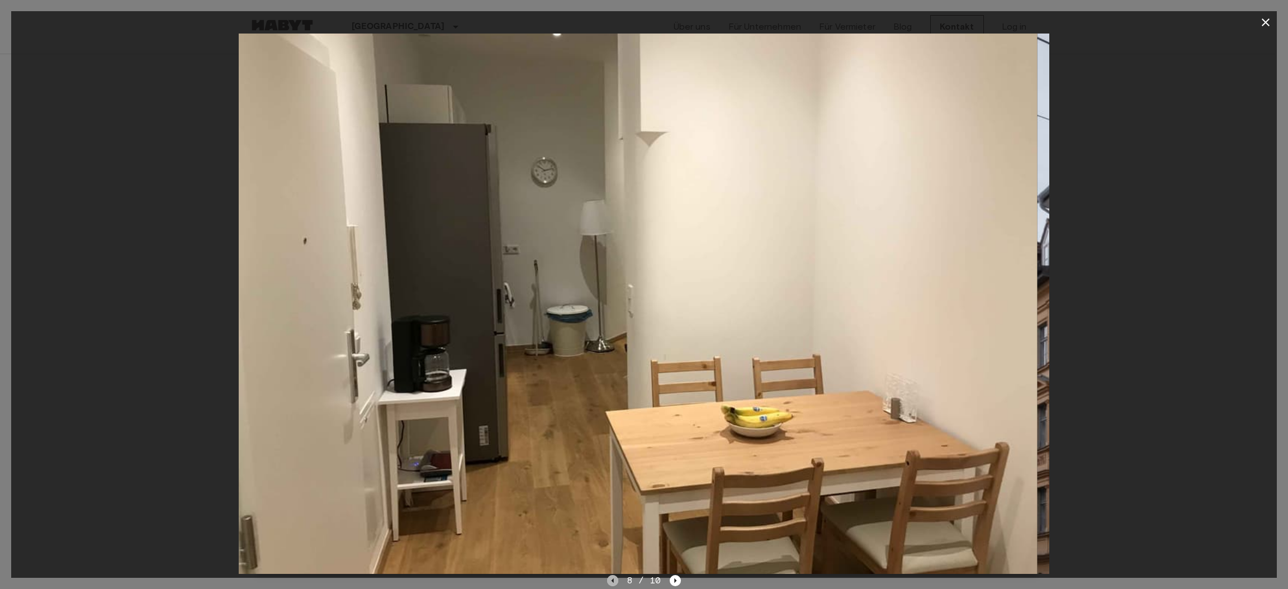
click at [611, 579] on icon "Previous image" at bounding box center [612, 580] width 11 height 11
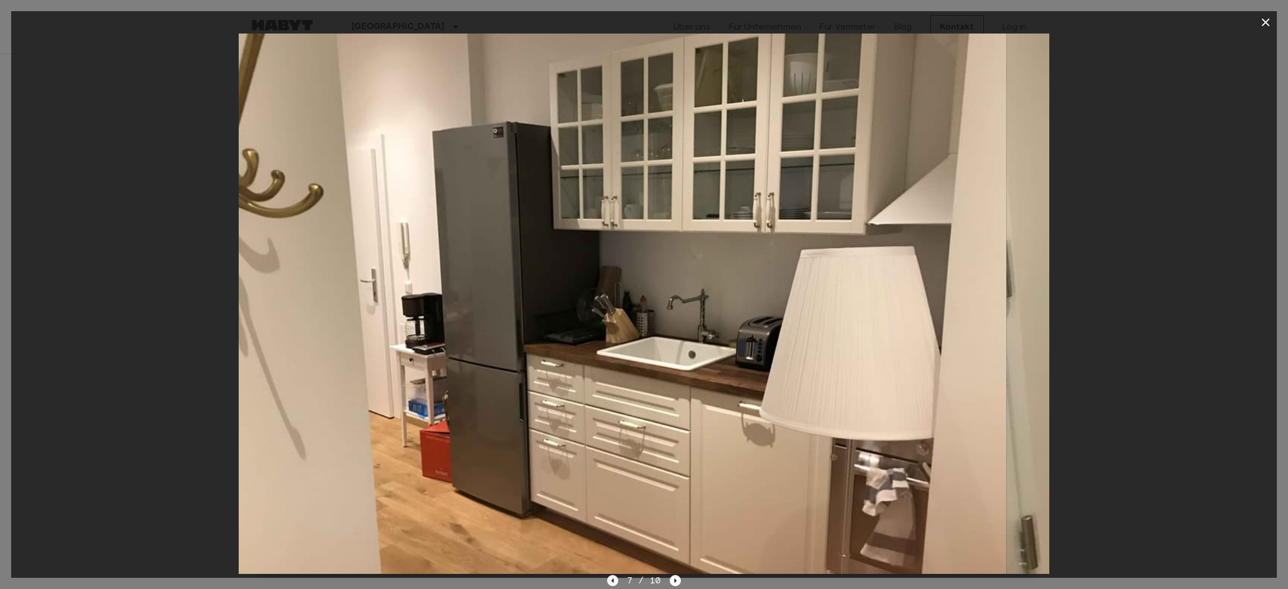
click at [611, 579] on icon "Previous image" at bounding box center [612, 580] width 11 height 11
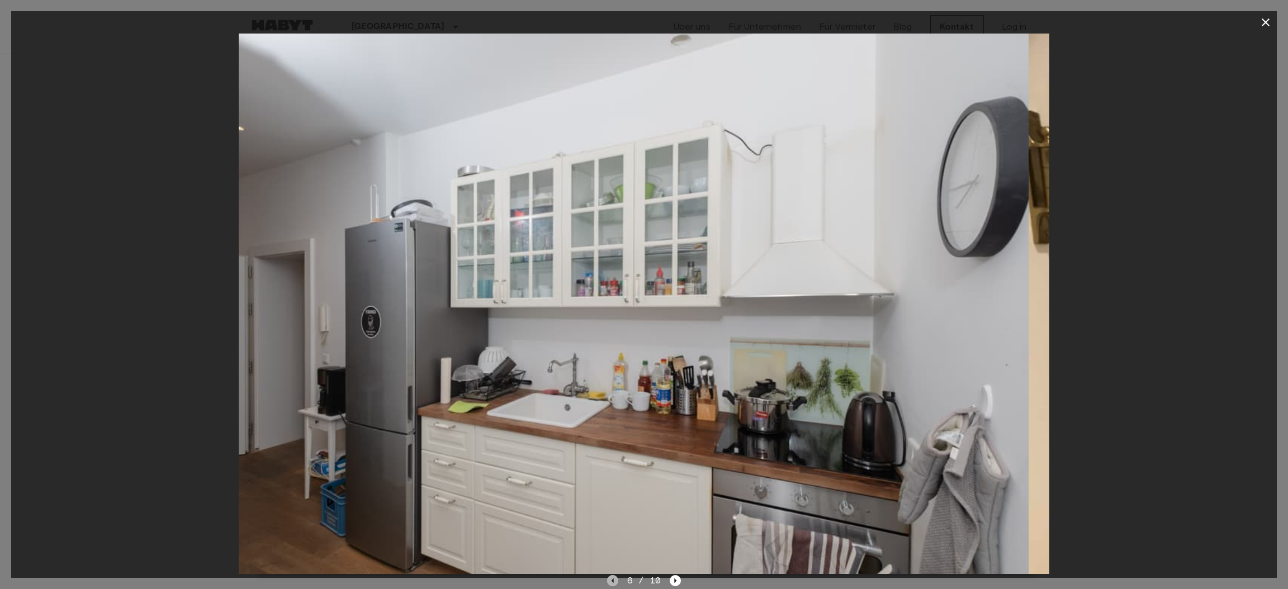
click at [611, 579] on icon "Previous image" at bounding box center [612, 580] width 11 height 11
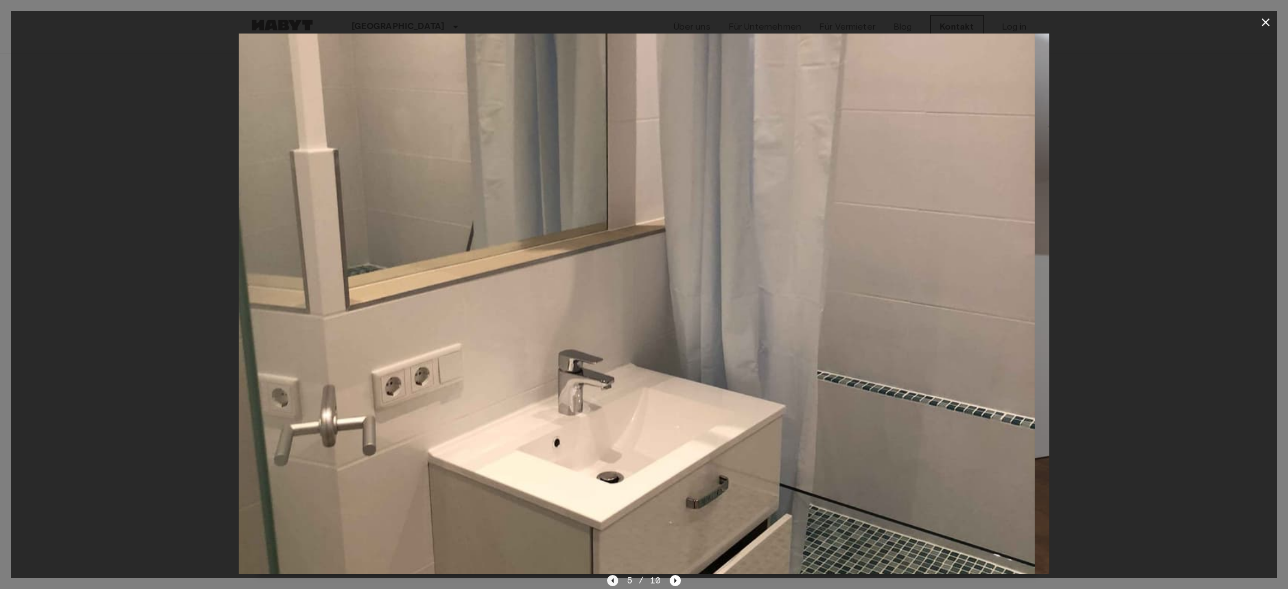
click at [612, 579] on icon "Previous image" at bounding box center [612, 580] width 11 height 11
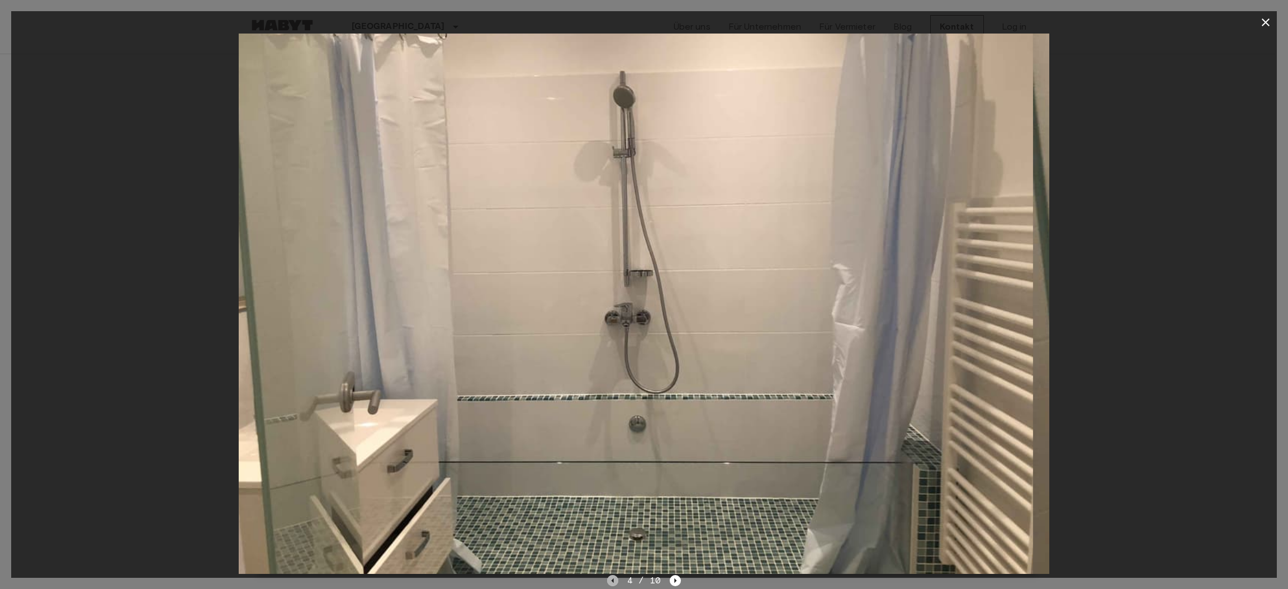
click at [612, 579] on icon "Previous image" at bounding box center [612, 580] width 11 height 11
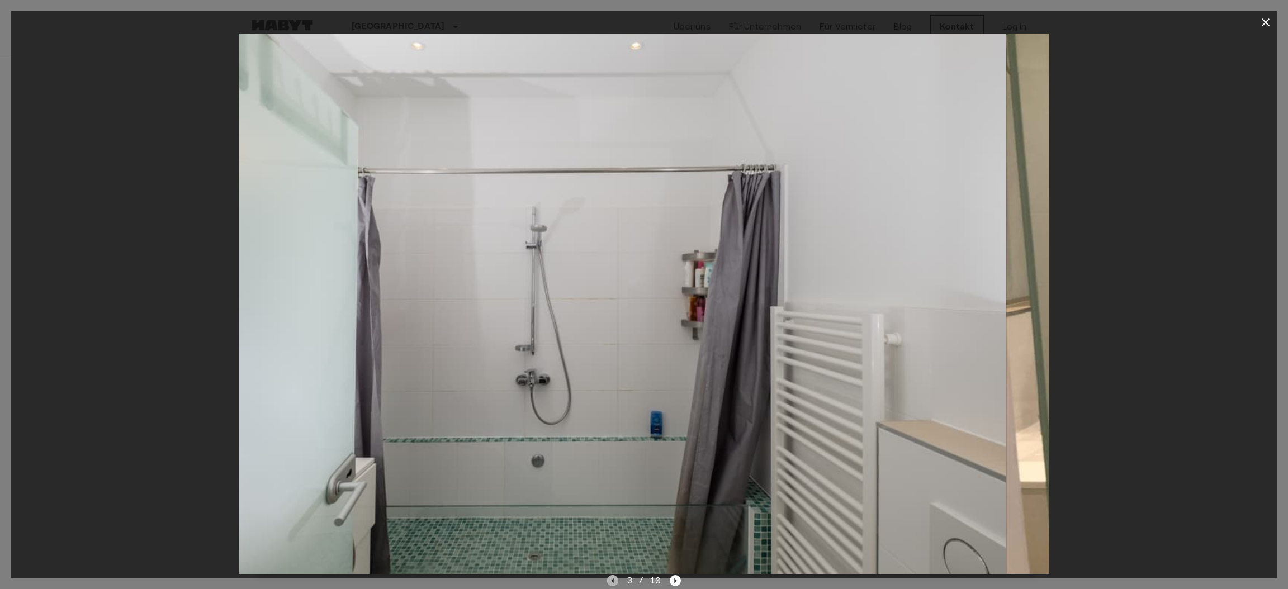
click at [612, 579] on icon "Previous image" at bounding box center [612, 580] width 11 height 11
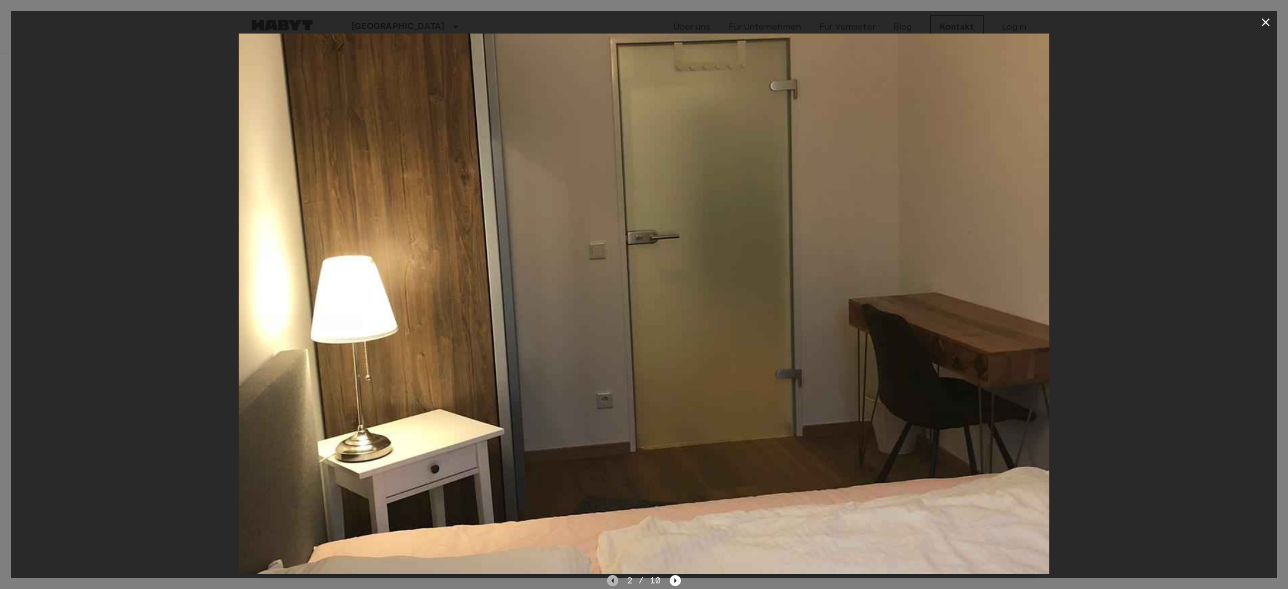
click at [612, 579] on icon "Previous image" at bounding box center [612, 580] width 11 height 11
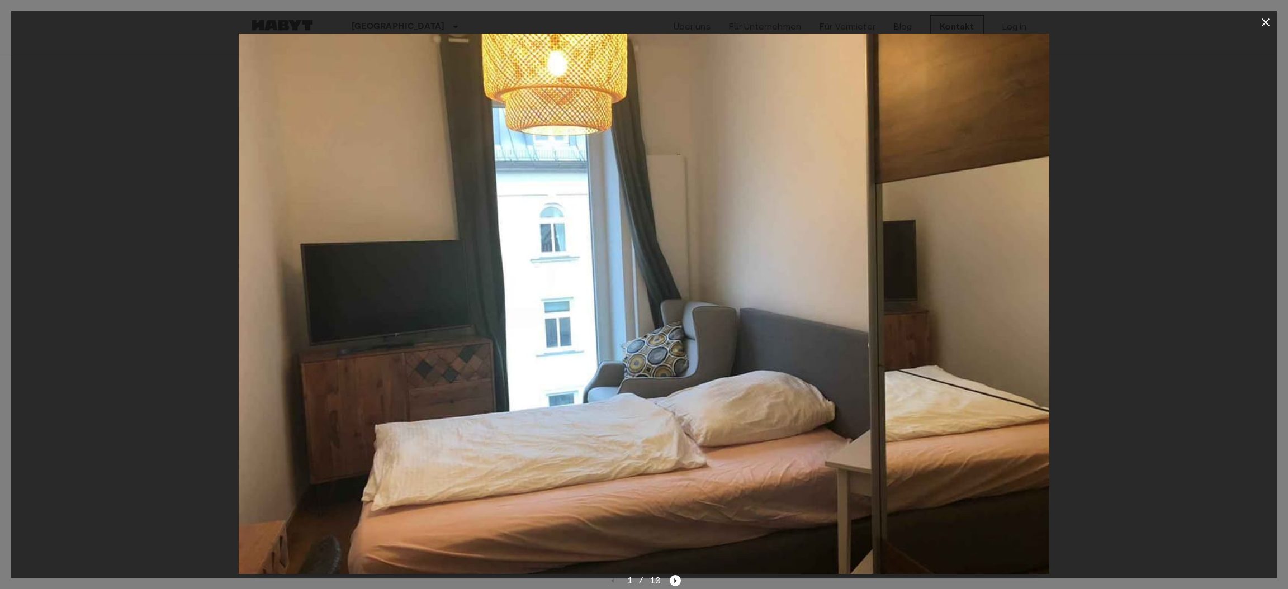
drag, startPoint x: 675, startPoint y: 581, endPoint x: 646, endPoint y: 509, distance: 78.3
click at [646, 509] on img at bounding box center [644, 304] width 811 height 541
click at [675, 580] on icon "Next image" at bounding box center [676, 581] width 2 height 4
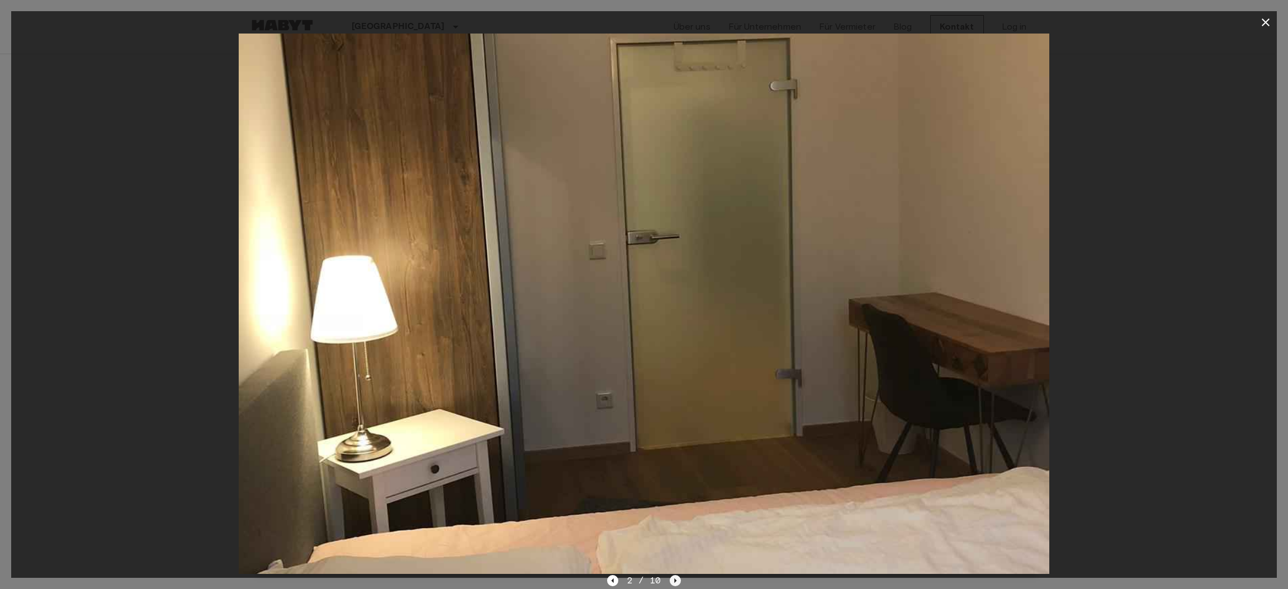
click at [675, 580] on icon "Next image" at bounding box center [676, 581] width 2 height 4
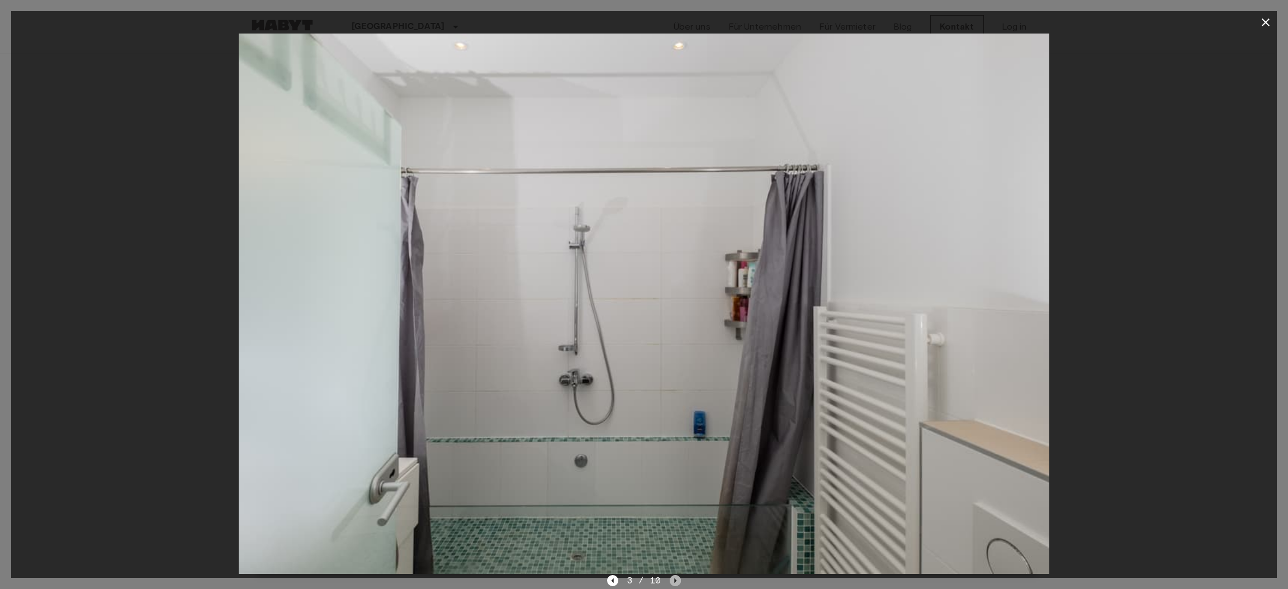
click at [675, 580] on icon "Next image" at bounding box center [676, 581] width 2 height 4
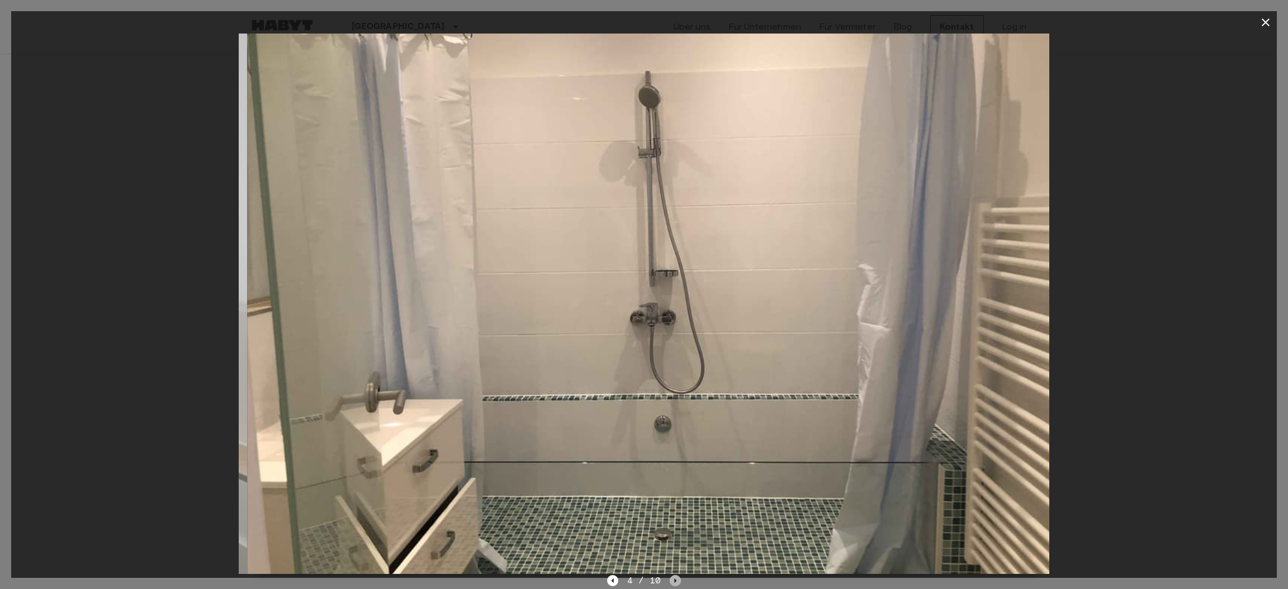
click at [675, 580] on icon "Next image" at bounding box center [676, 581] width 2 height 4
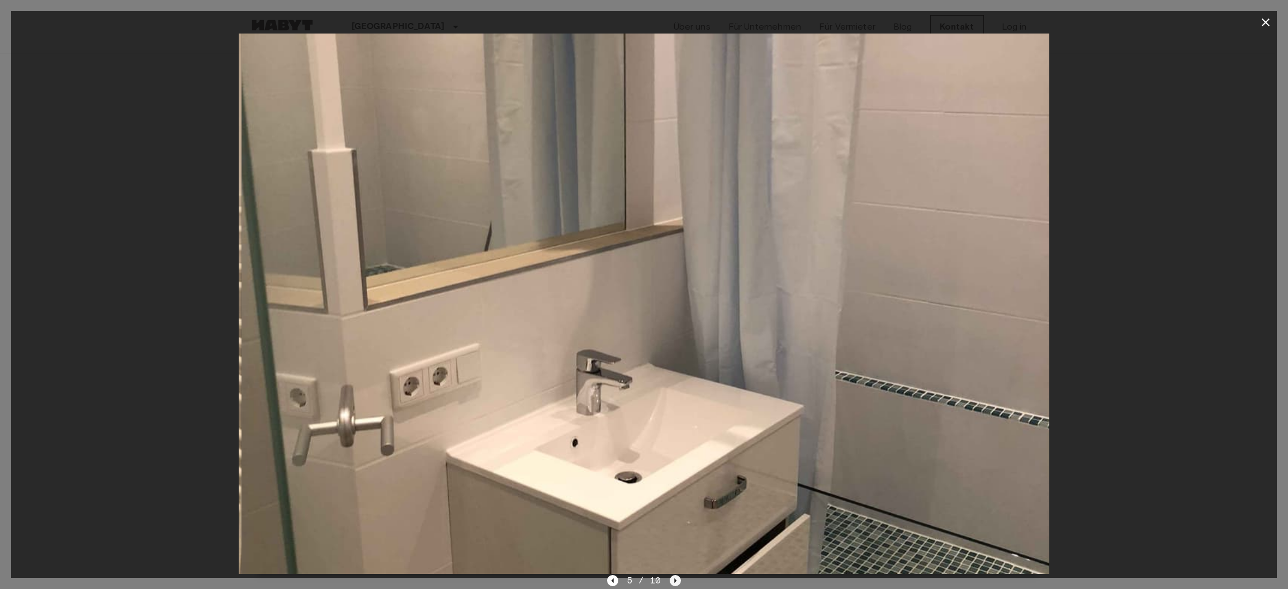
click at [675, 580] on icon "Next image" at bounding box center [676, 581] width 2 height 4
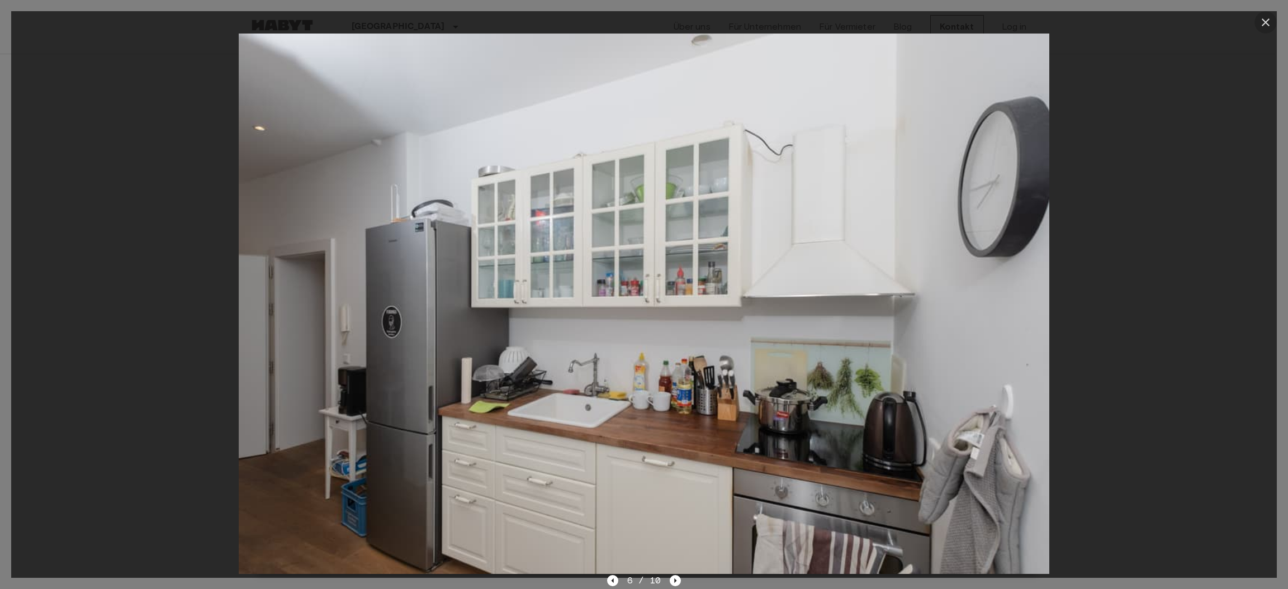
click at [1264, 20] on icon "button" at bounding box center [1266, 22] width 8 height 8
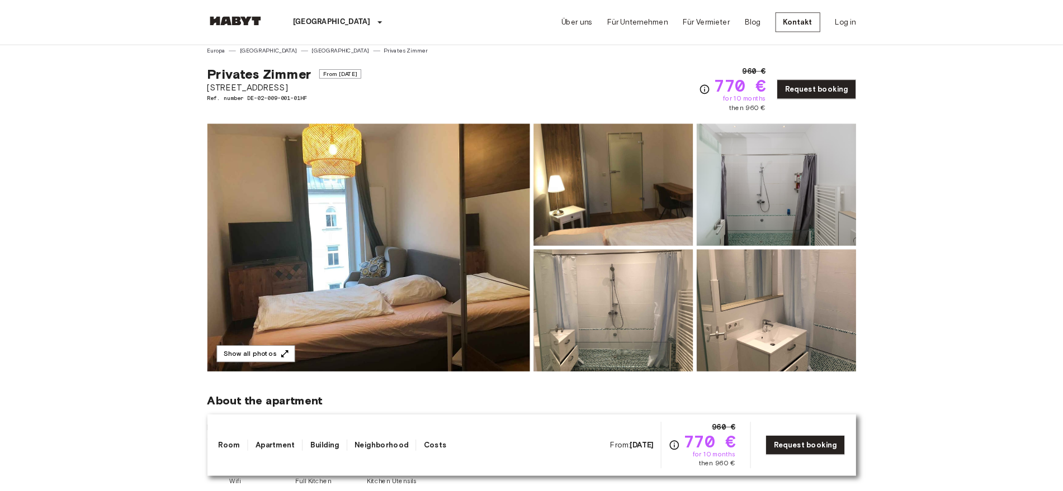
scroll to position [0, 0]
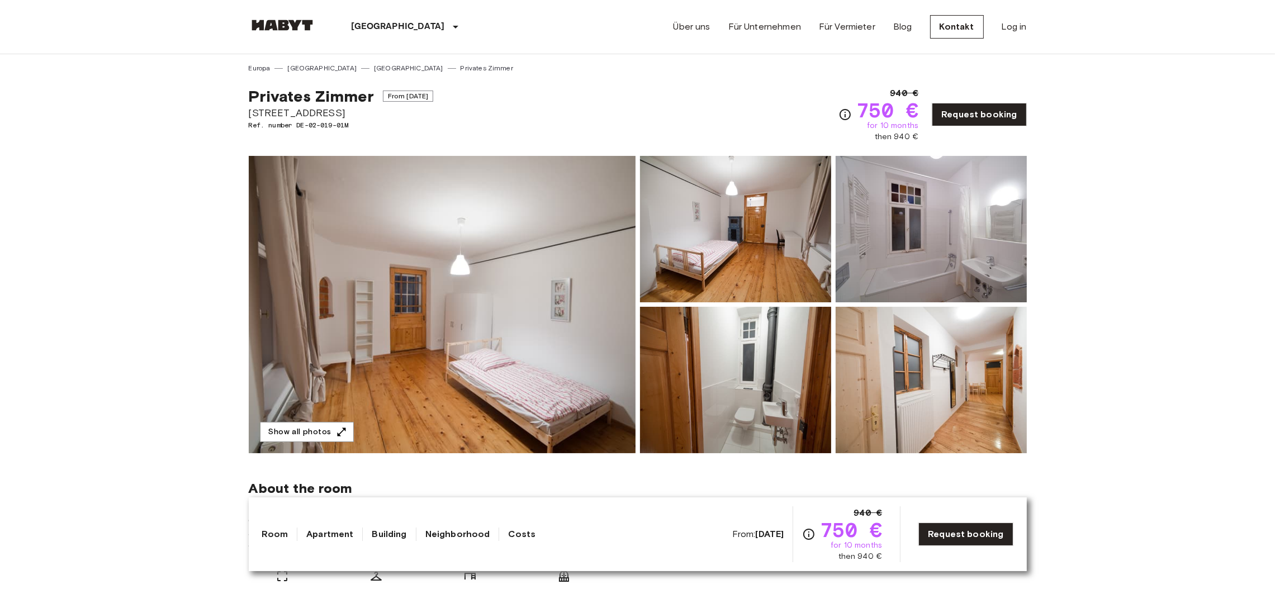
click at [395, 345] on img at bounding box center [442, 304] width 387 height 297
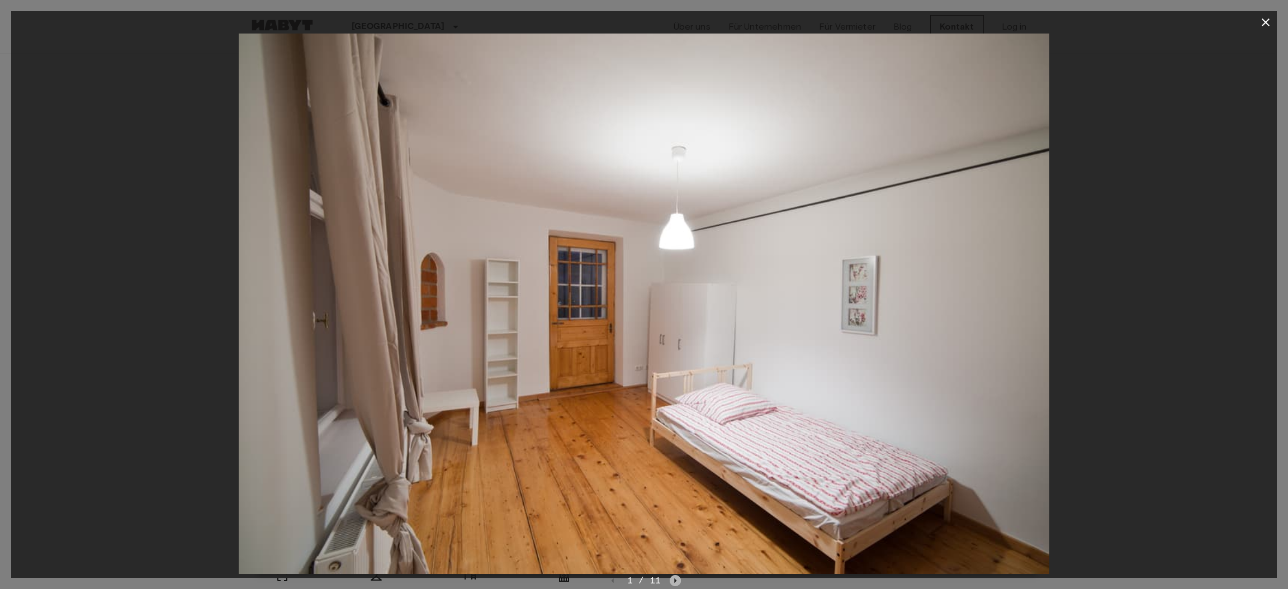
click at [675, 579] on icon "Next image" at bounding box center [675, 580] width 11 height 11
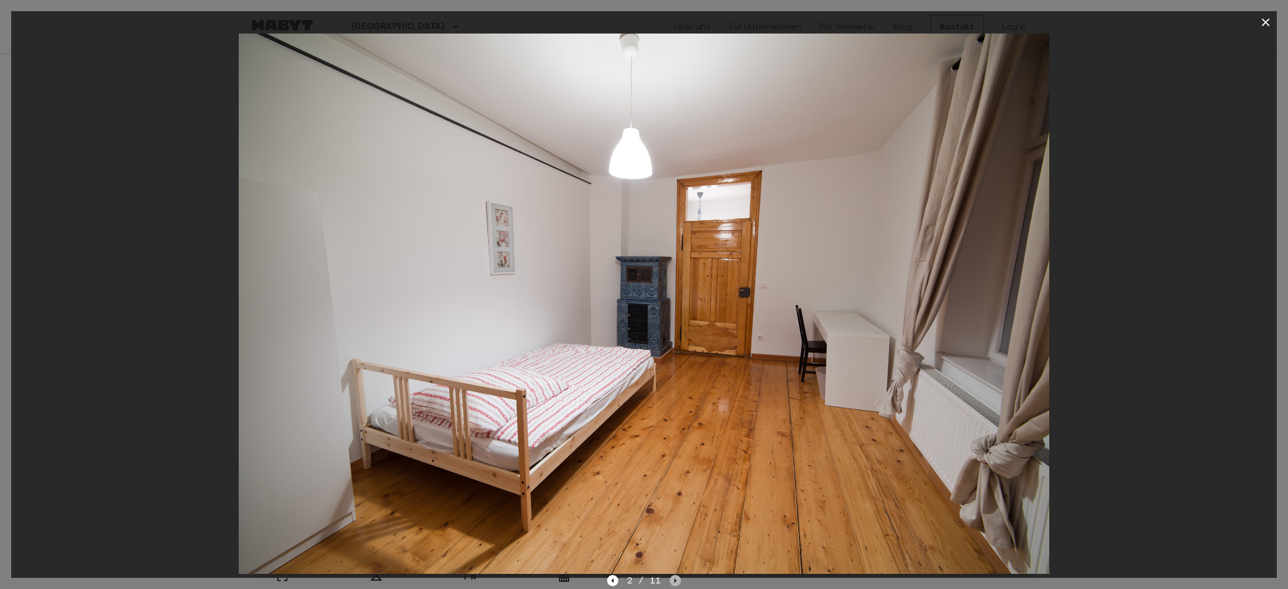
click at [675, 580] on icon "Next image" at bounding box center [676, 581] width 2 height 4
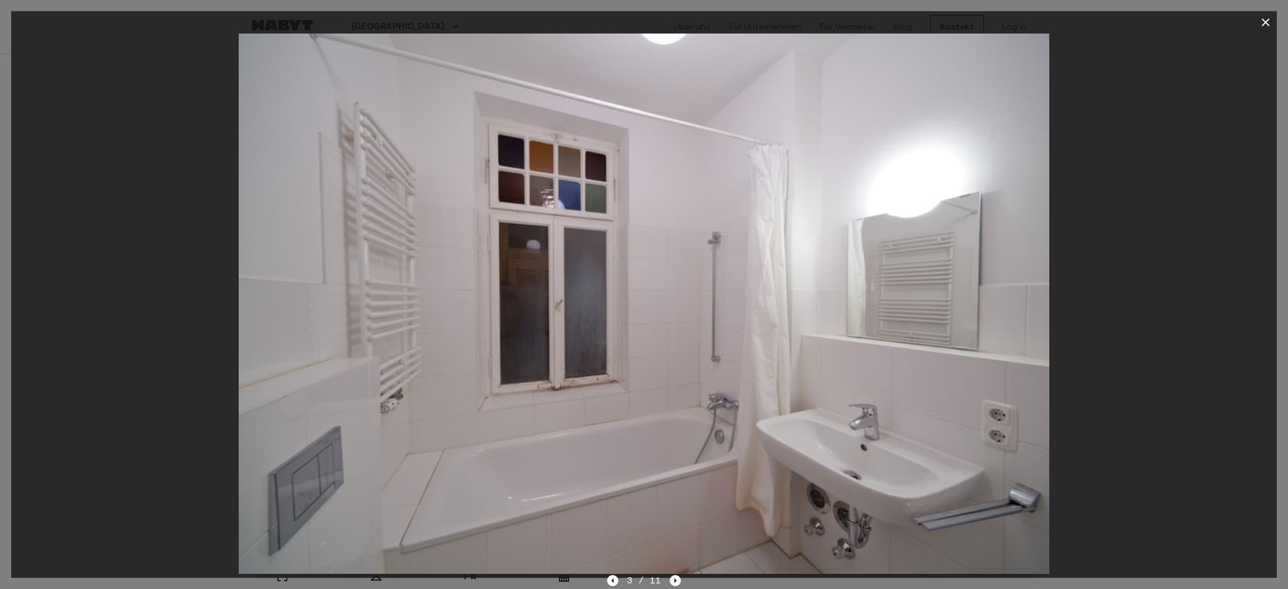
click at [675, 579] on icon "Next image" at bounding box center [676, 581] width 2 height 4
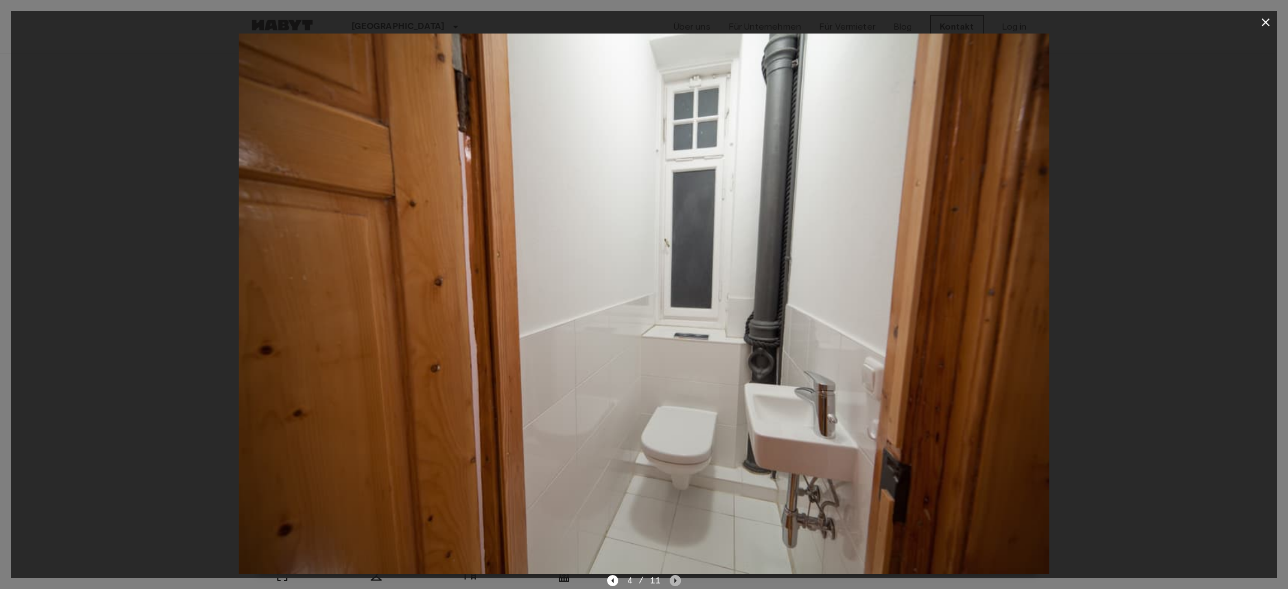
click at [675, 579] on icon "Next image" at bounding box center [675, 580] width 11 height 11
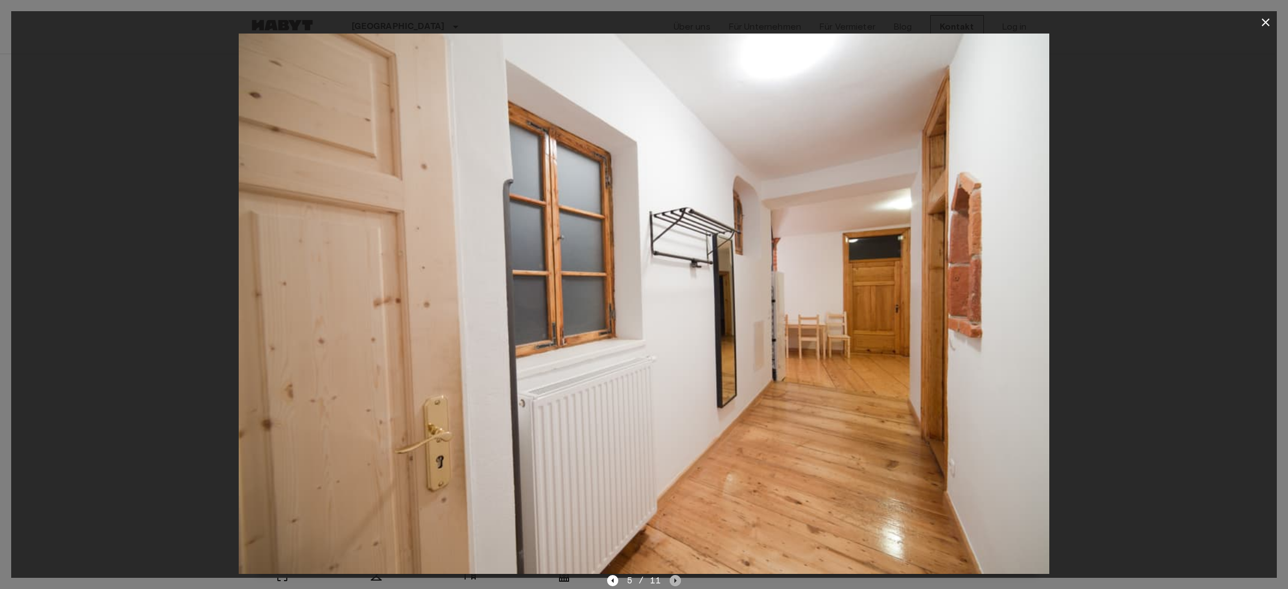
click at [675, 579] on icon "Next image" at bounding box center [675, 580] width 11 height 11
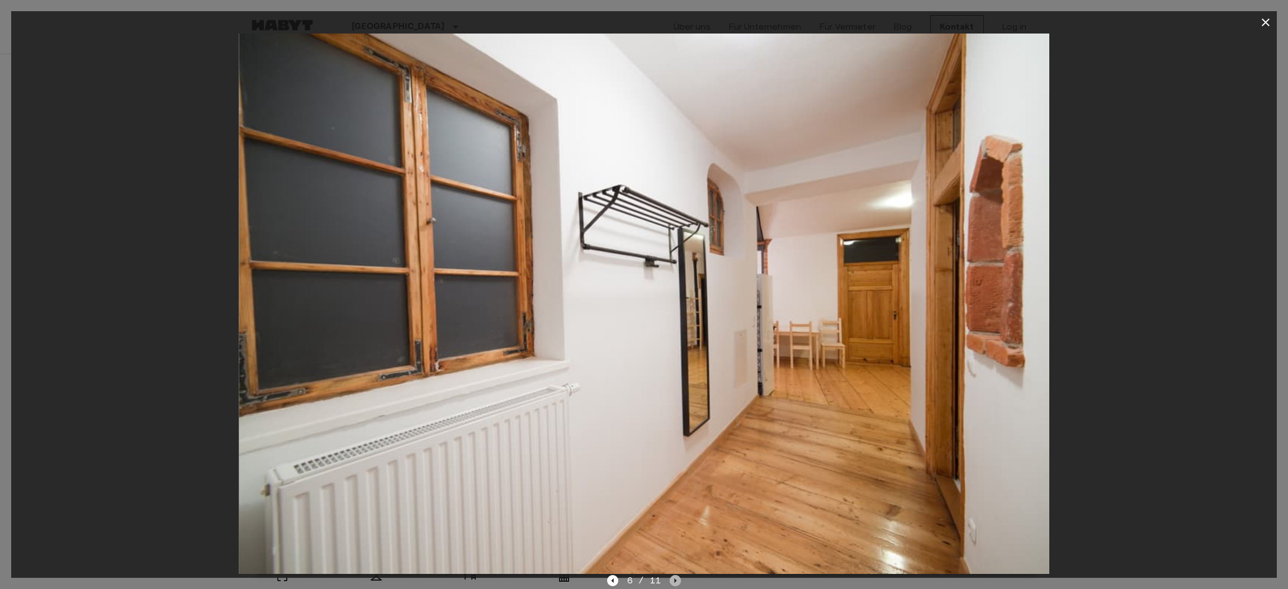
click at [675, 579] on icon "Next image" at bounding box center [675, 580] width 11 height 11
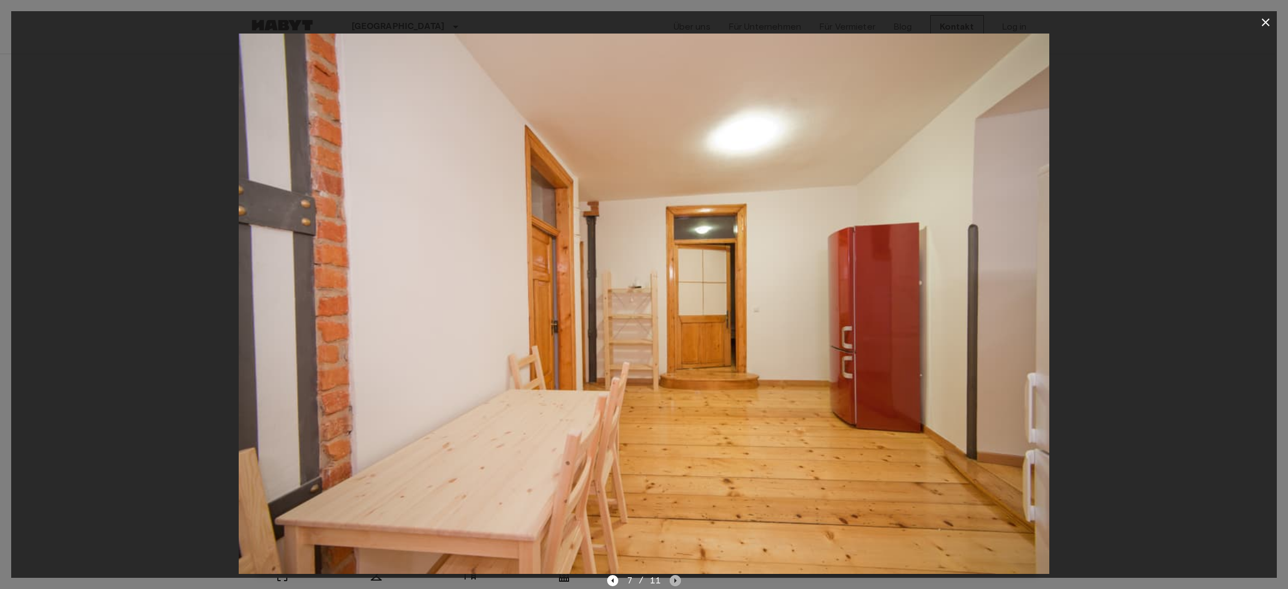
click at [675, 579] on icon "Next image" at bounding box center [675, 580] width 11 height 11
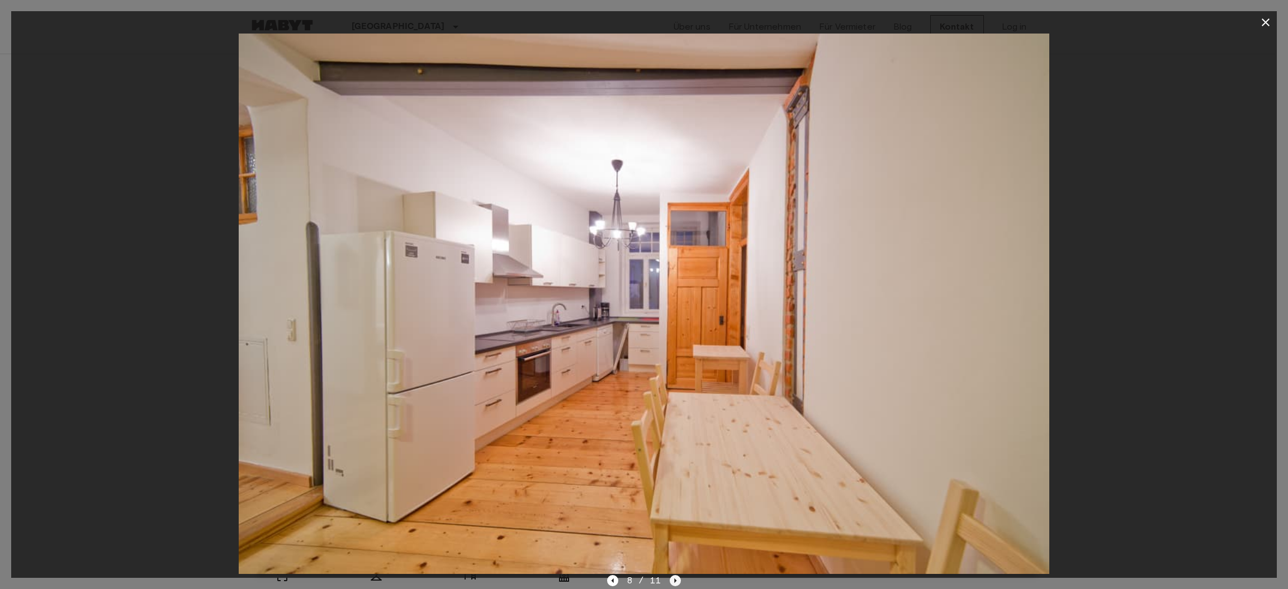
click at [675, 579] on icon "Next image" at bounding box center [675, 580] width 11 height 11
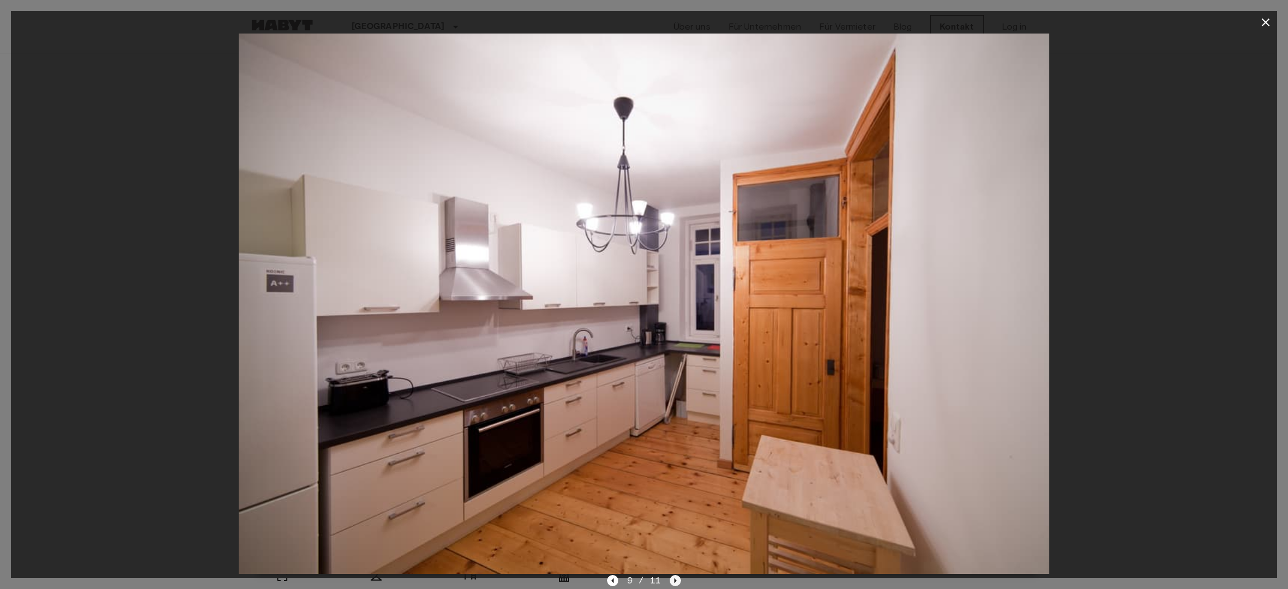
click at [675, 579] on icon "Next image" at bounding box center [675, 580] width 11 height 11
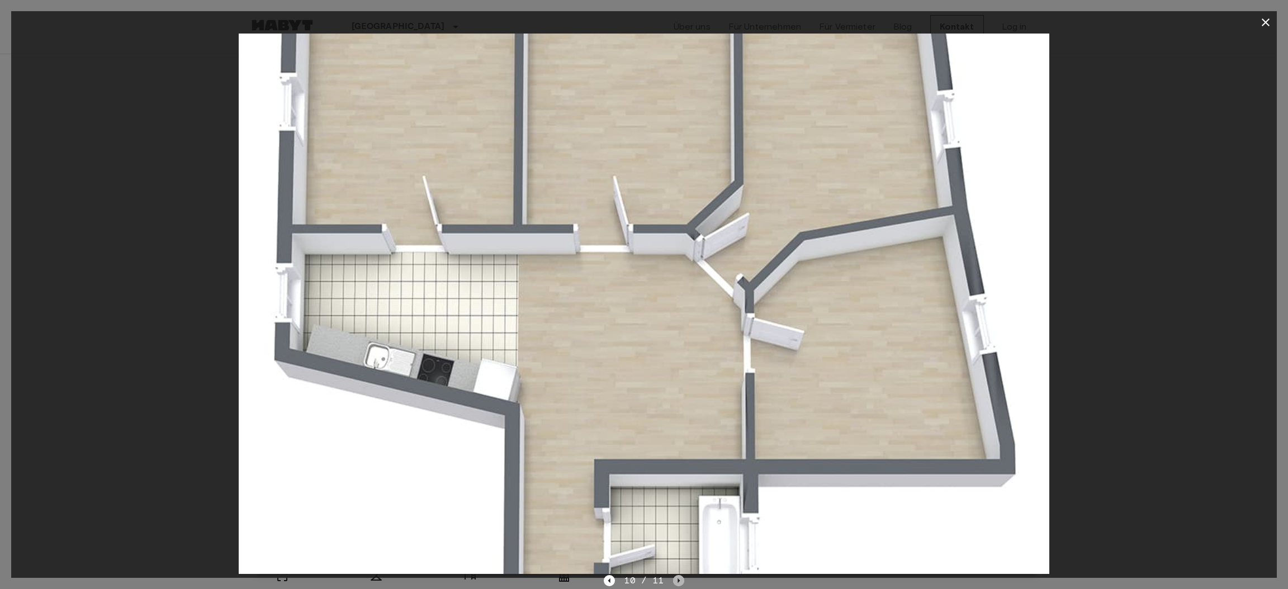
click at [675, 579] on icon "Next image" at bounding box center [678, 580] width 11 height 11
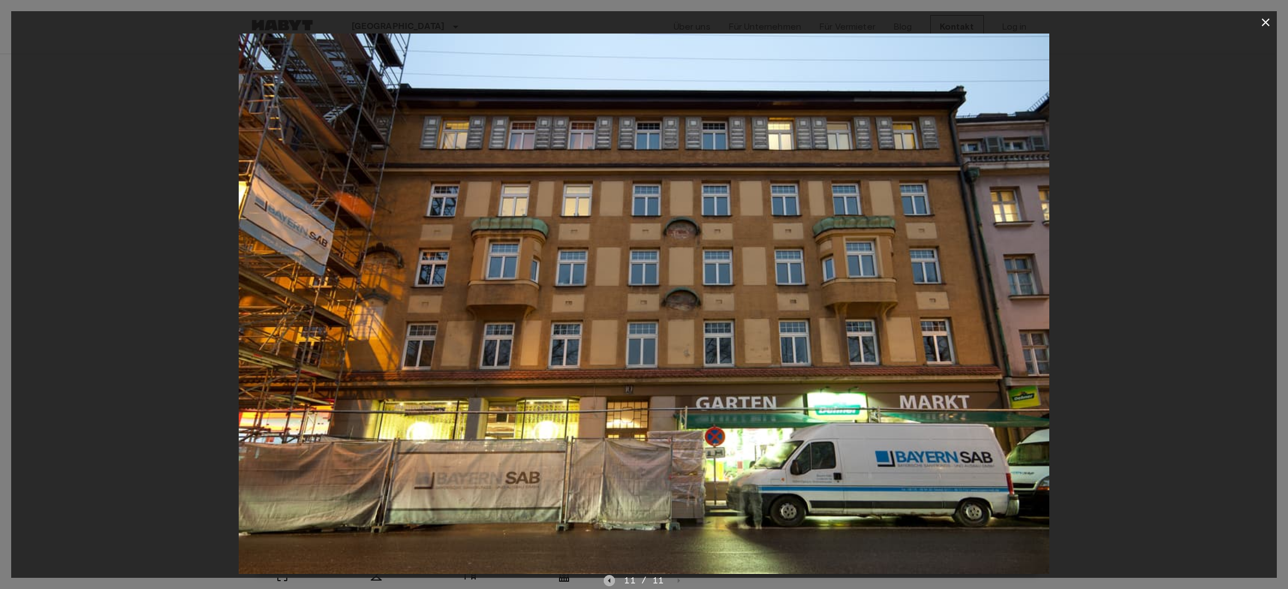
click at [610, 581] on icon "Previous image" at bounding box center [609, 581] width 2 height 4
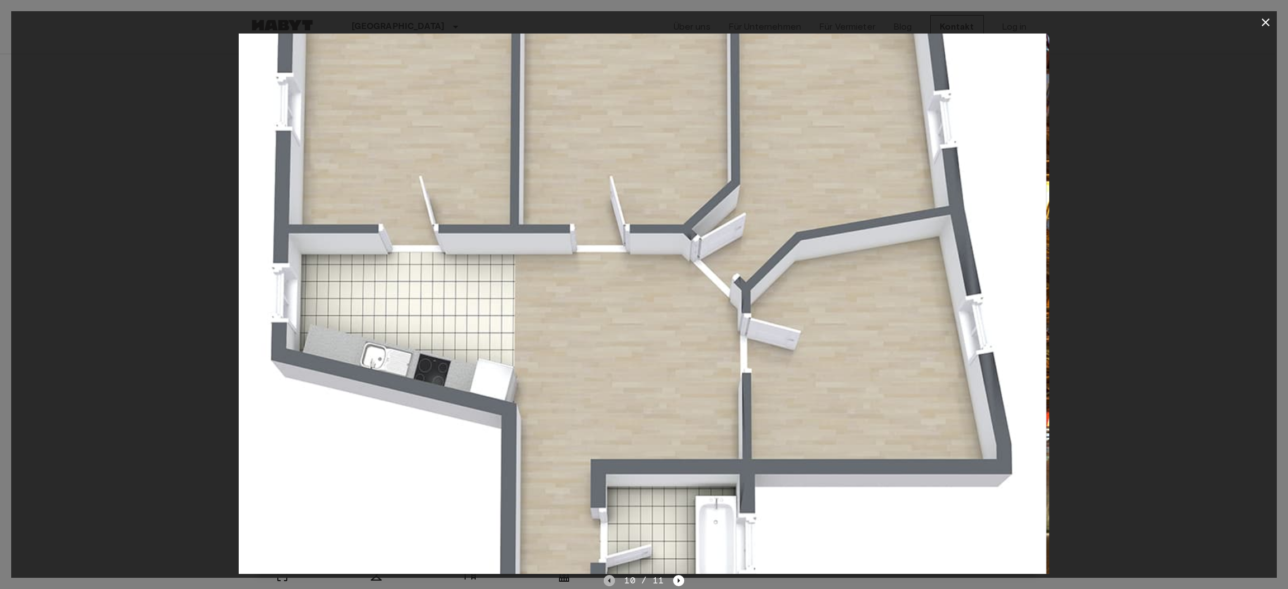
click at [608, 582] on icon "Previous image" at bounding box center [609, 580] width 11 height 11
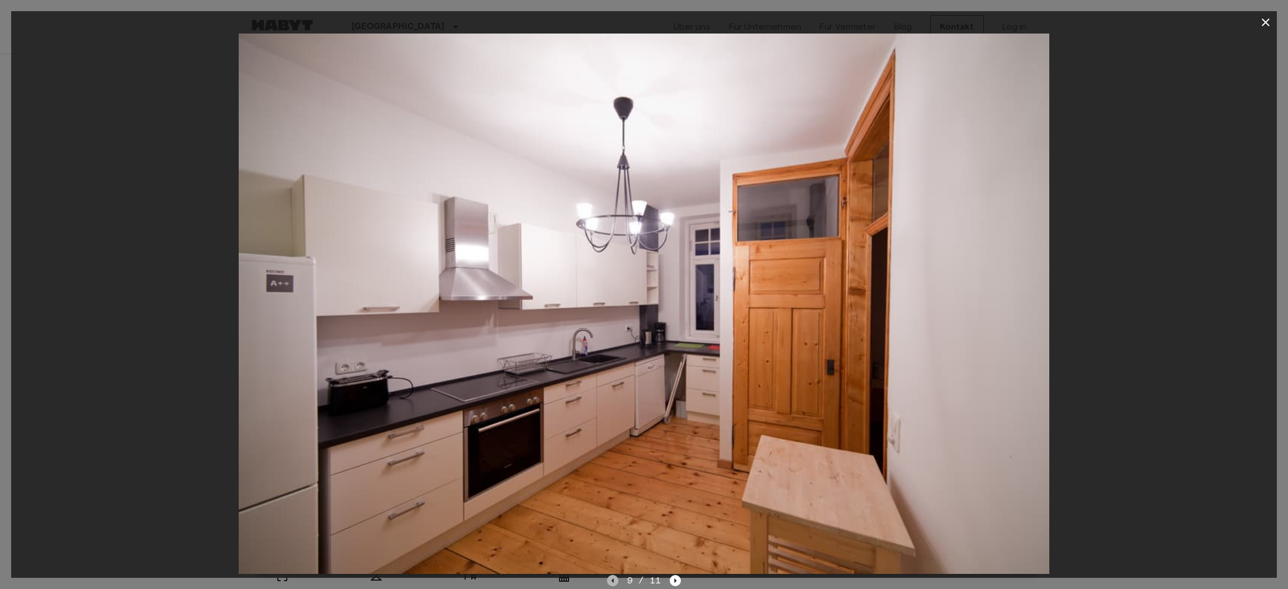
click at [608, 582] on icon "Previous image" at bounding box center [612, 580] width 11 height 11
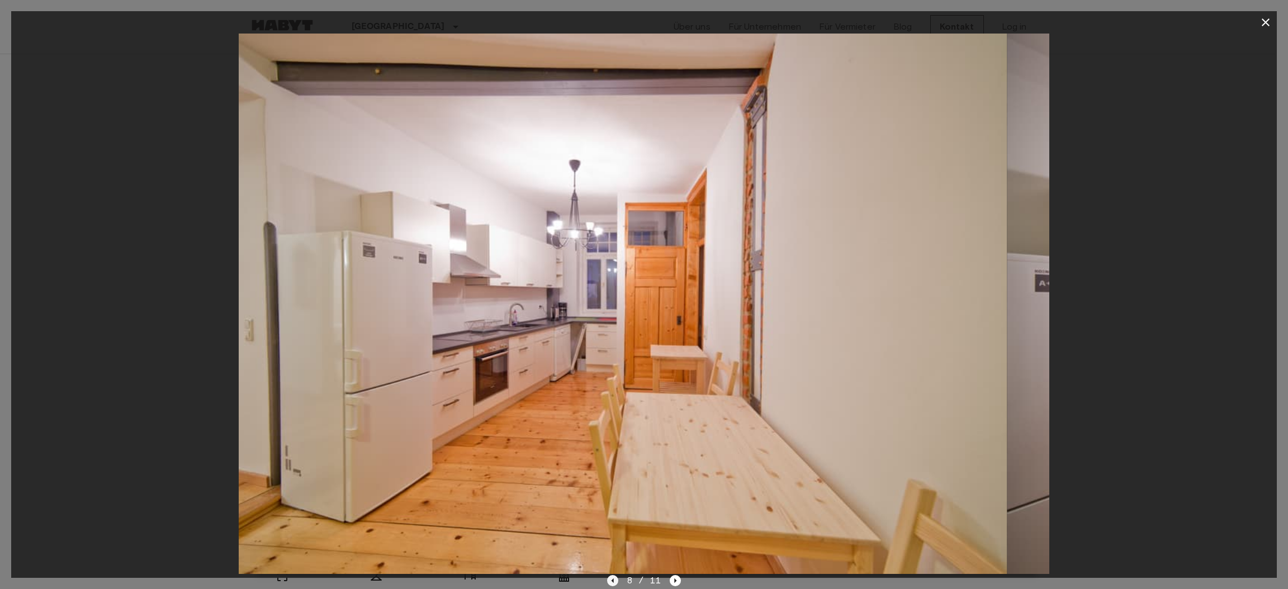
click at [608, 582] on icon "Previous image" at bounding box center [612, 580] width 11 height 11
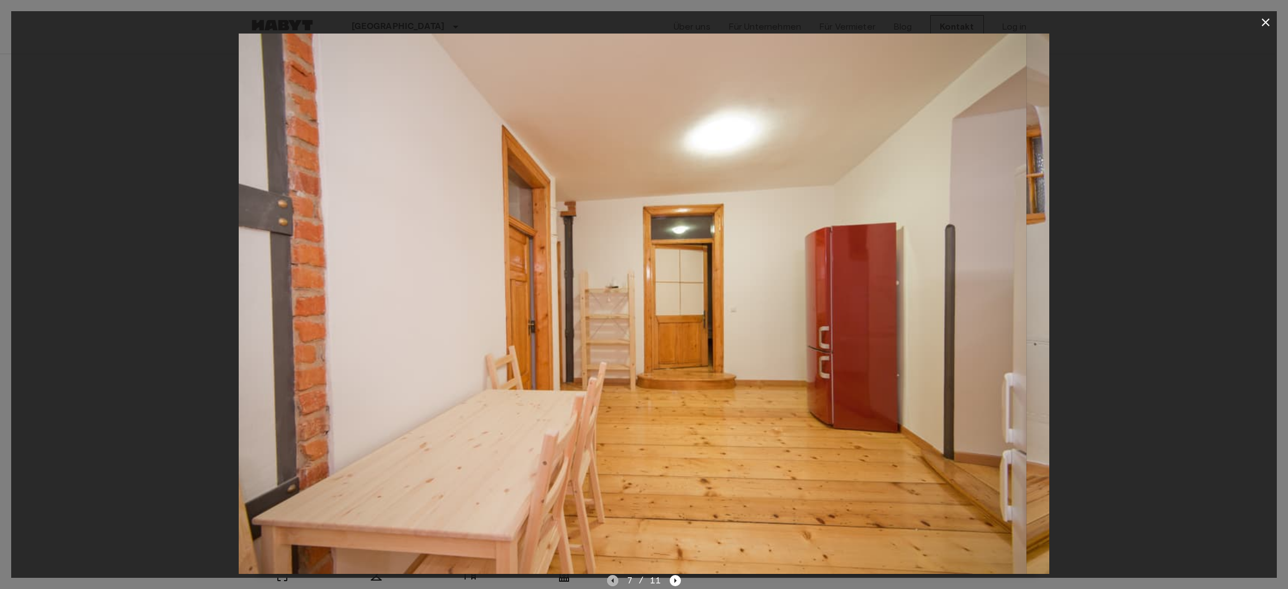
click at [608, 582] on icon "Previous image" at bounding box center [612, 580] width 11 height 11
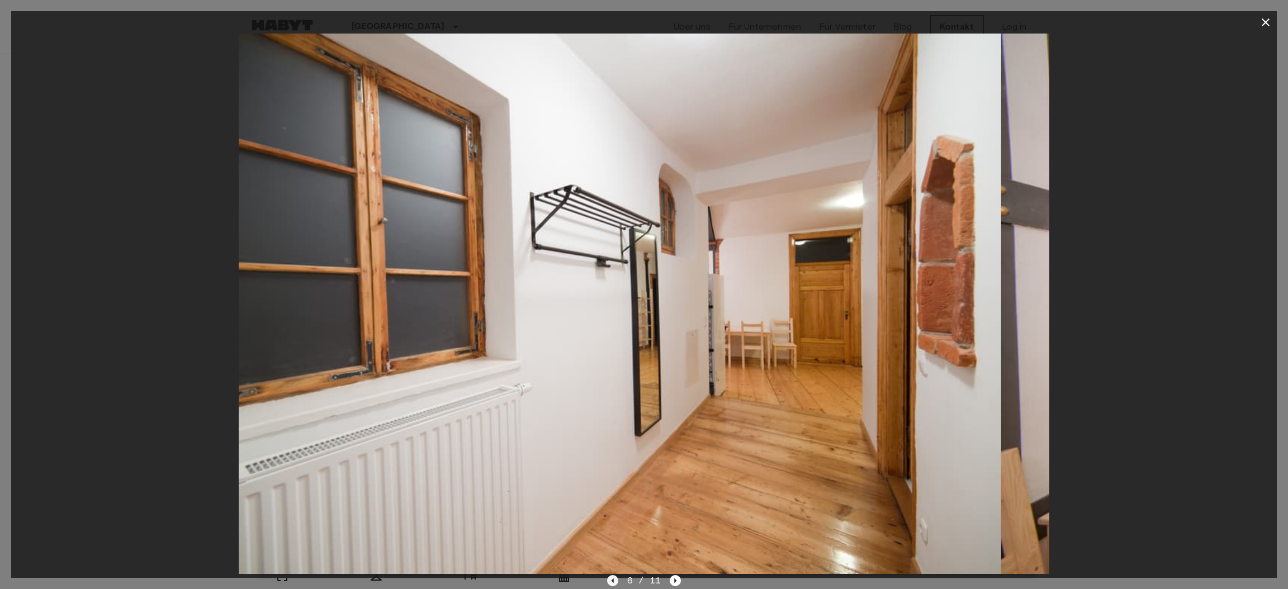
click at [608, 581] on icon "Previous image" at bounding box center [612, 580] width 11 height 11
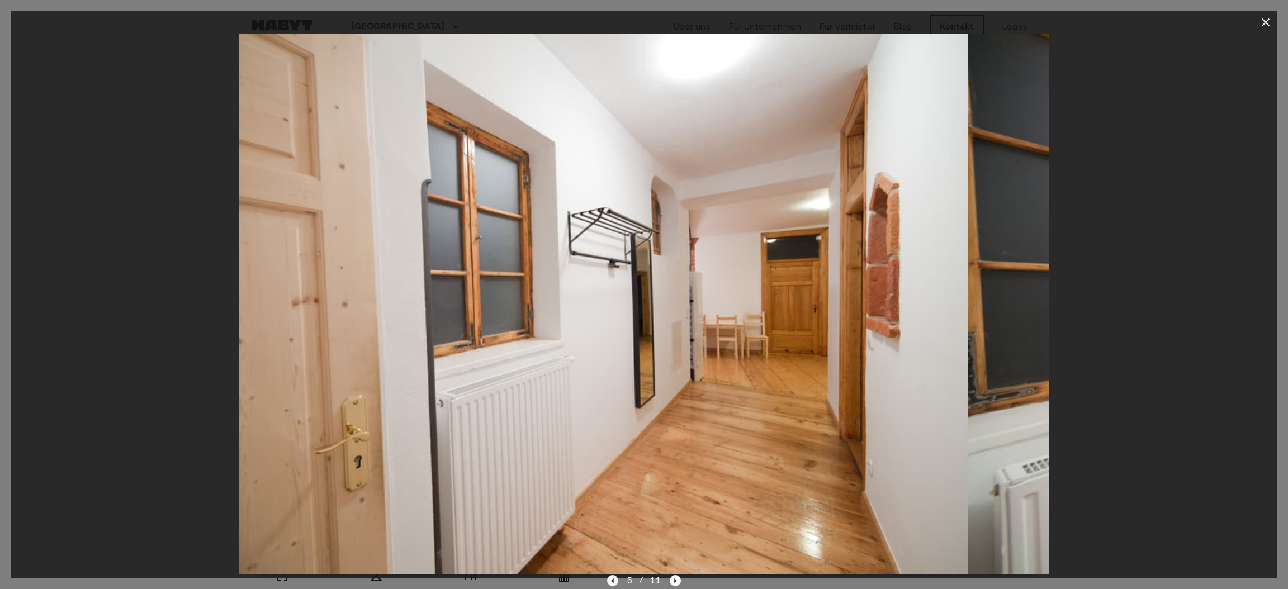
click at [608, 580] on icon "Previous image" at bounding box center [612, 580] width 11 height 11
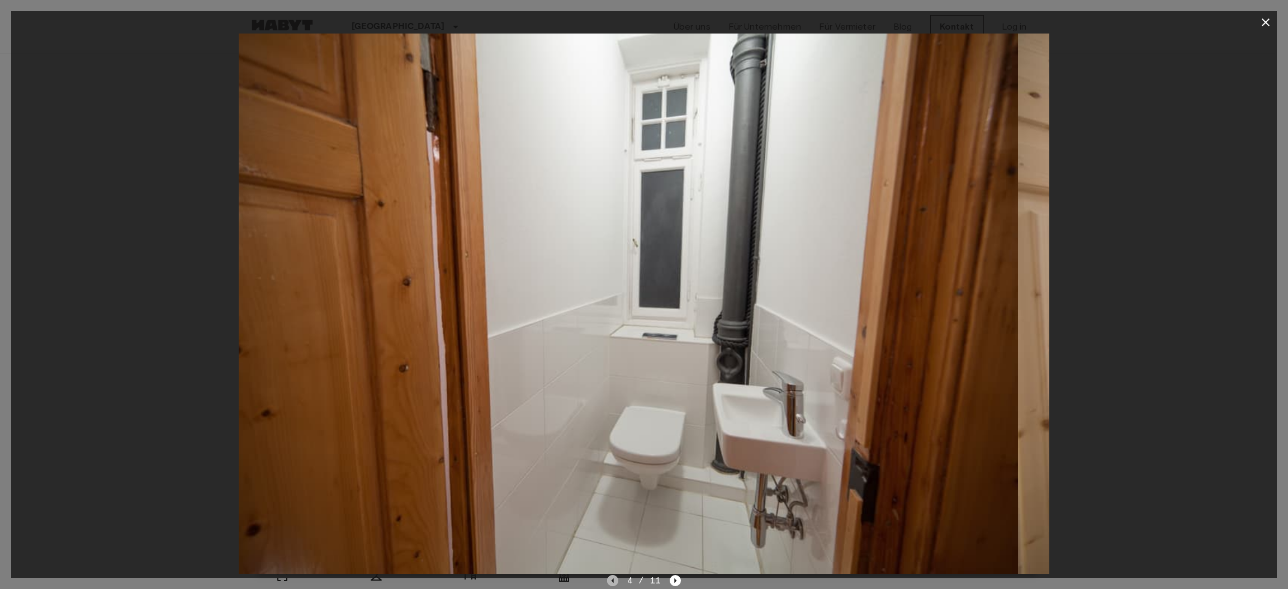
click at [608, 580] on icon "Previous image" at bounding box center [612, 580] width 11 height 11
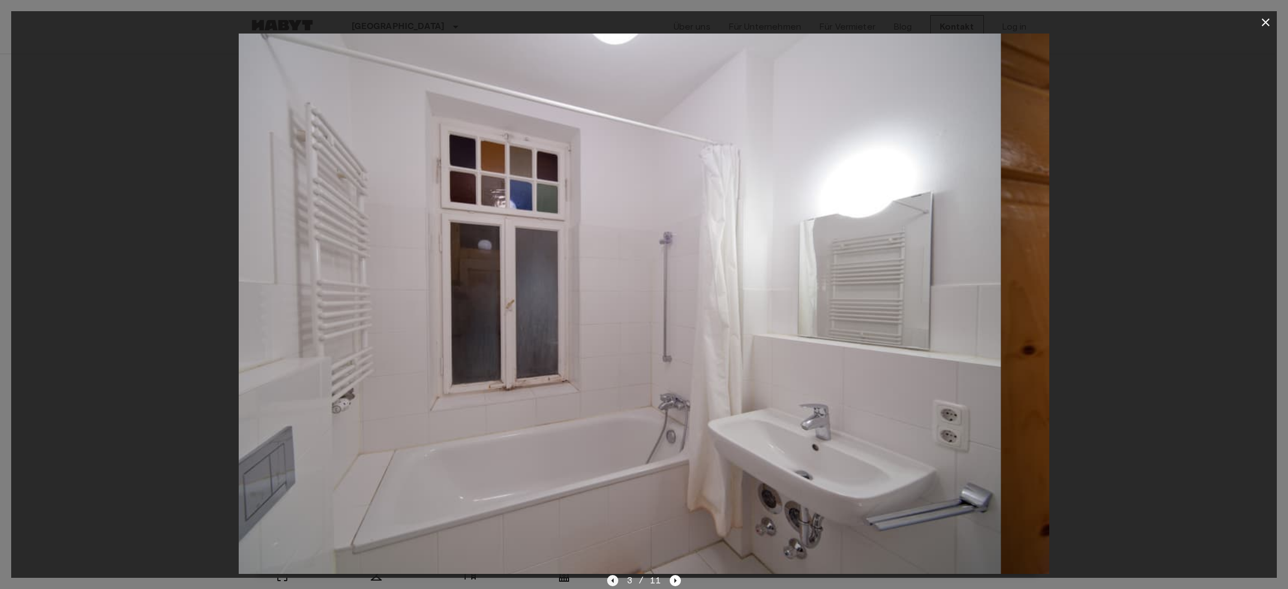
click at [608, 580] on icon "Previous image" at bounding box center [612, 580] width 11 height 11
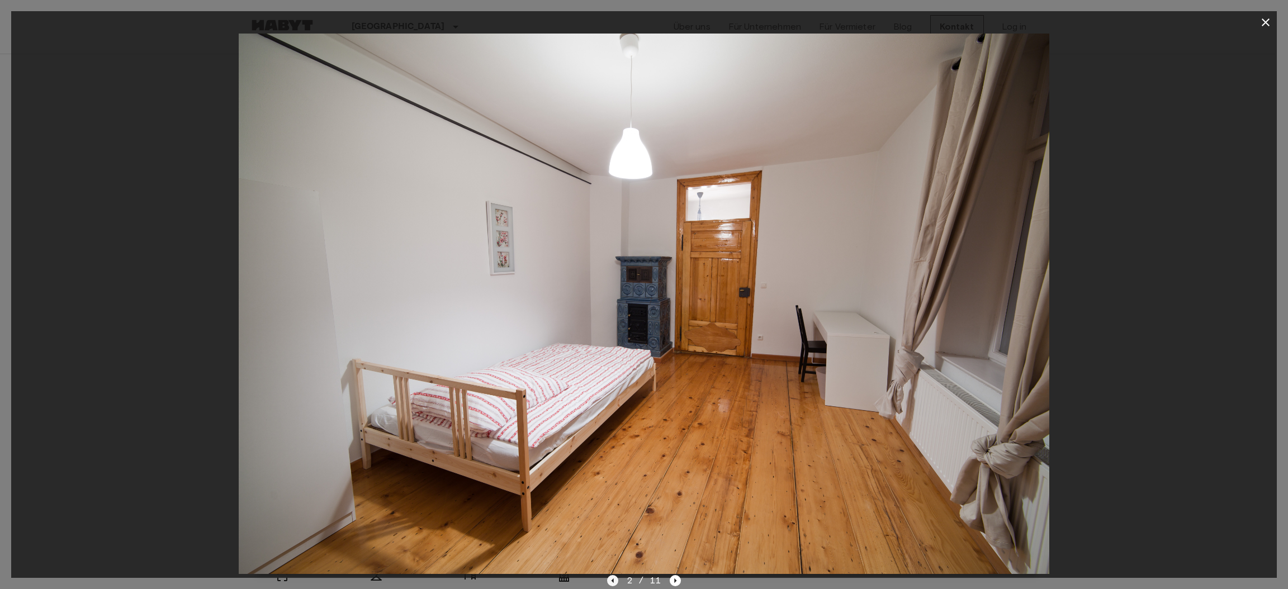
click at [613, 579] on icon "Previous image" at bounding box center [612, 580] width 11 height 11
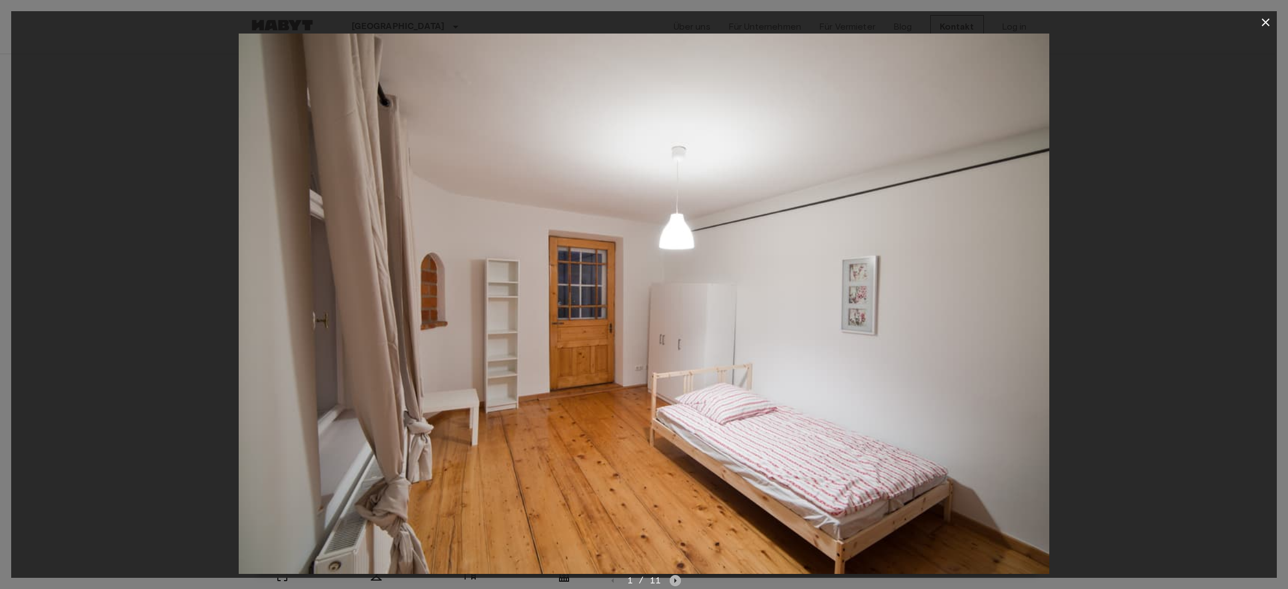
click at [675, 582] on icon "Next image" at bounding box center [676, 581] width 2 height 4
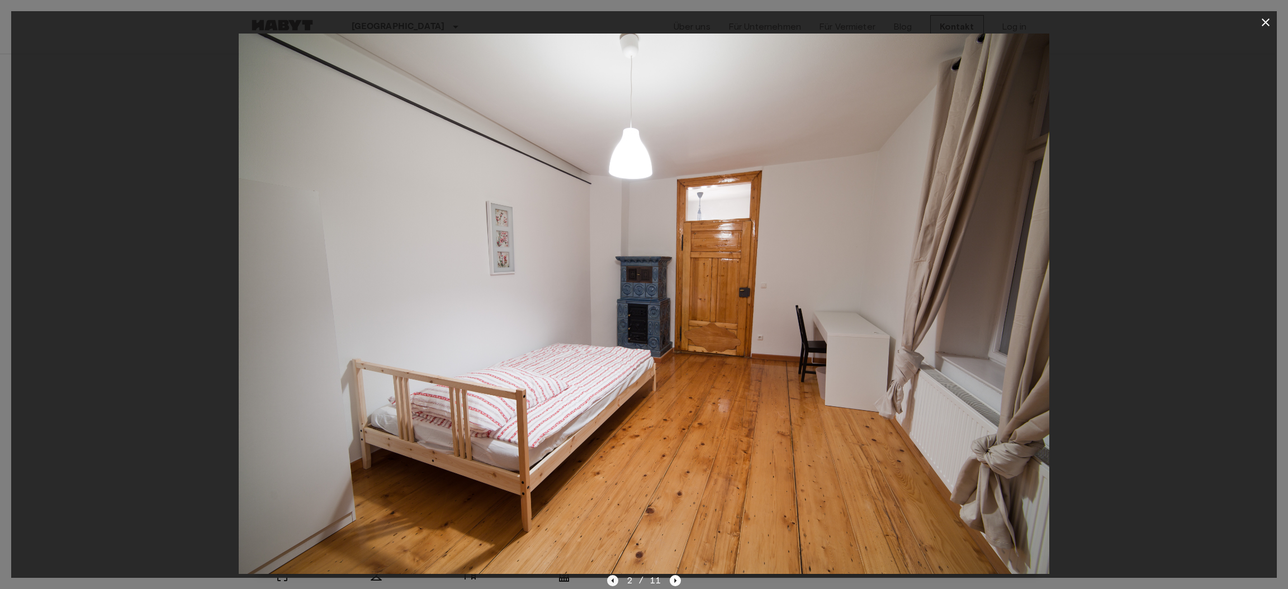
click at [612, 581] on icon "Previous image" at bounding box center [612, 581] width 2 height 4
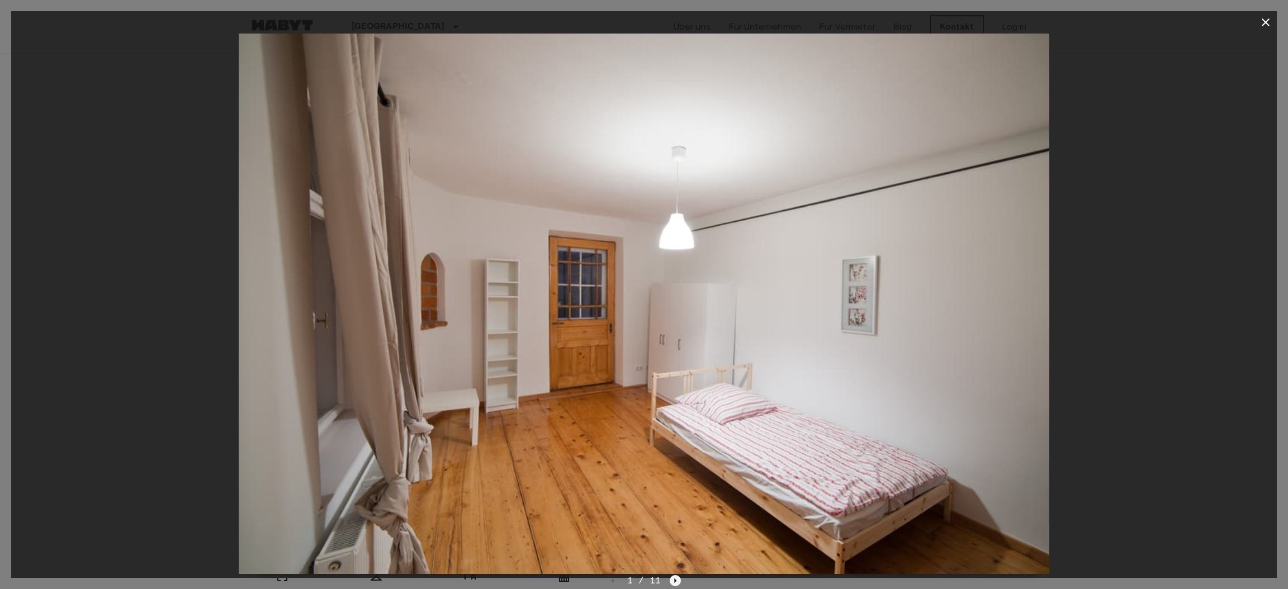
click at [676, 579] on icon "Next image" at bounding box center [675, 580] width 11 height 11
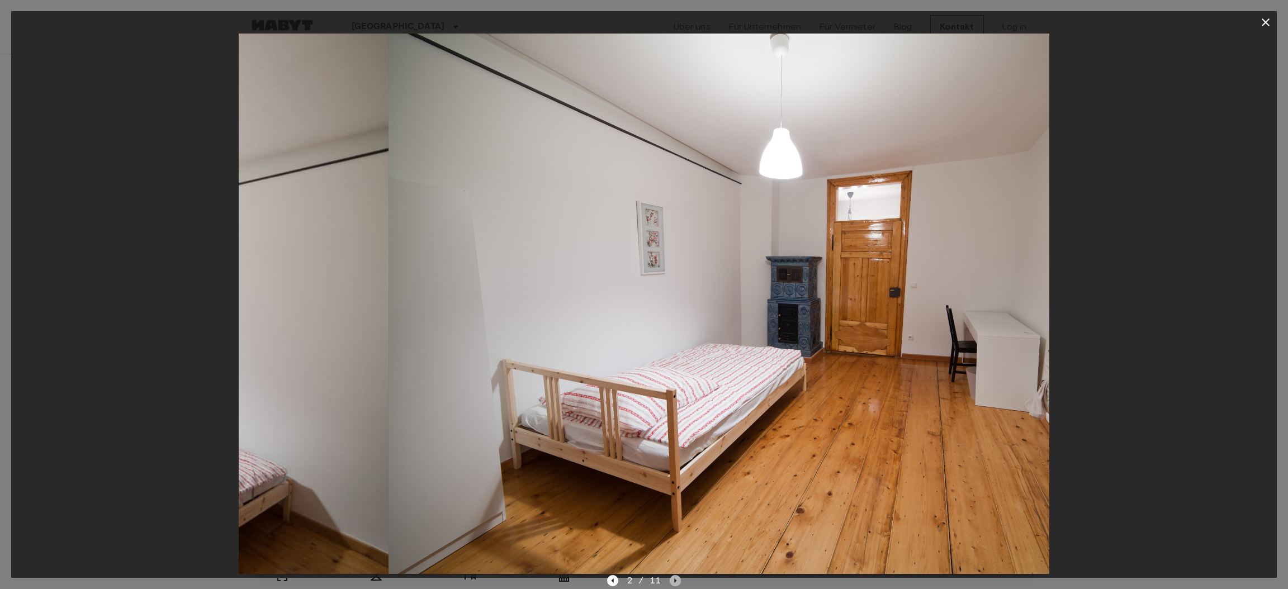
click at [676, 577] on icon "Next image" at bounding box center [675, 580] width 11 height 11
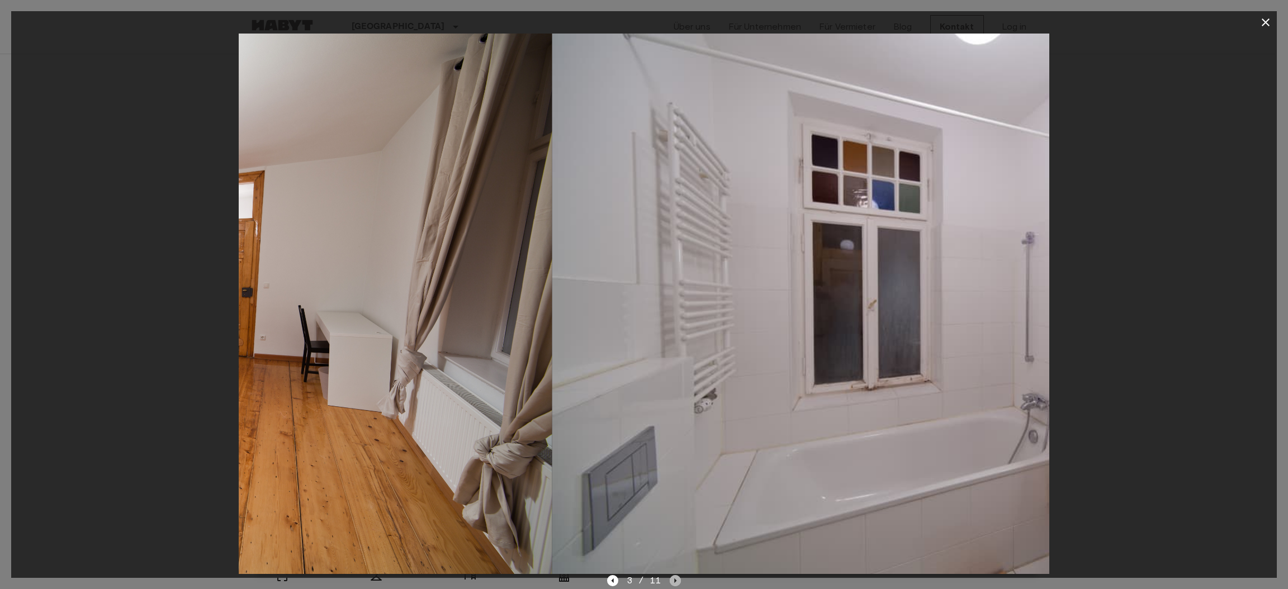
click at [677, 577] on icon "Next image" at bounding box center [675, 580] width 11 height 11
click at [678, 576] on icon "Next image" at bounding box center [675, 580] width 11 height 11
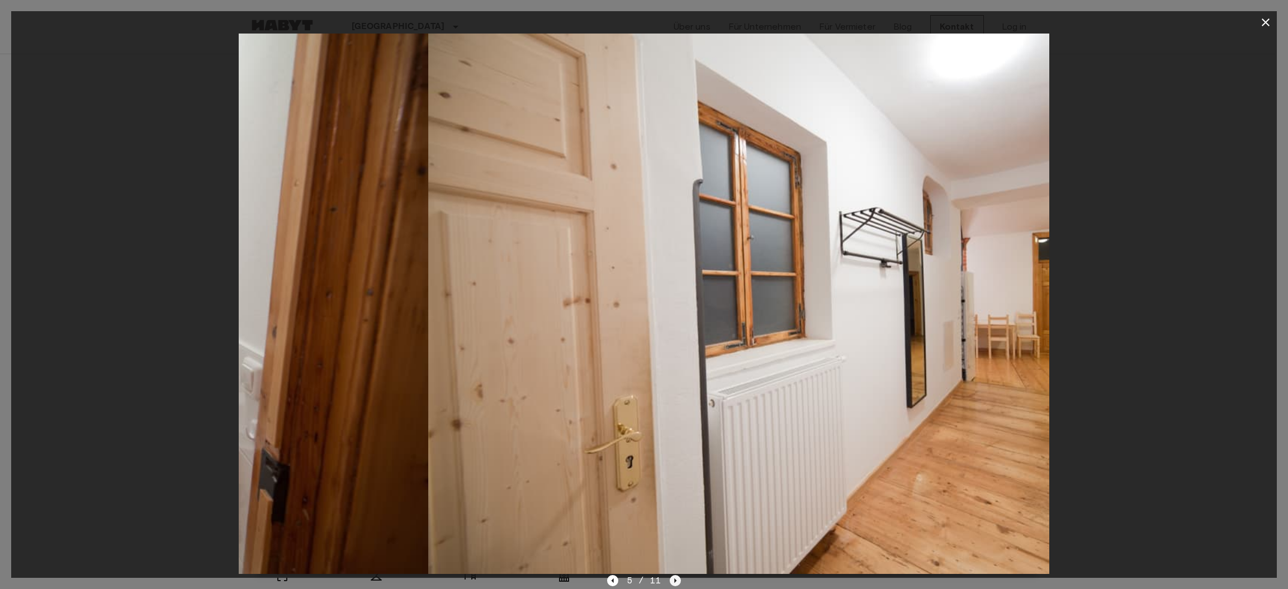
click at [679, 575] on icon "Next image" at bounding box center [675, 580] width 11 height 11
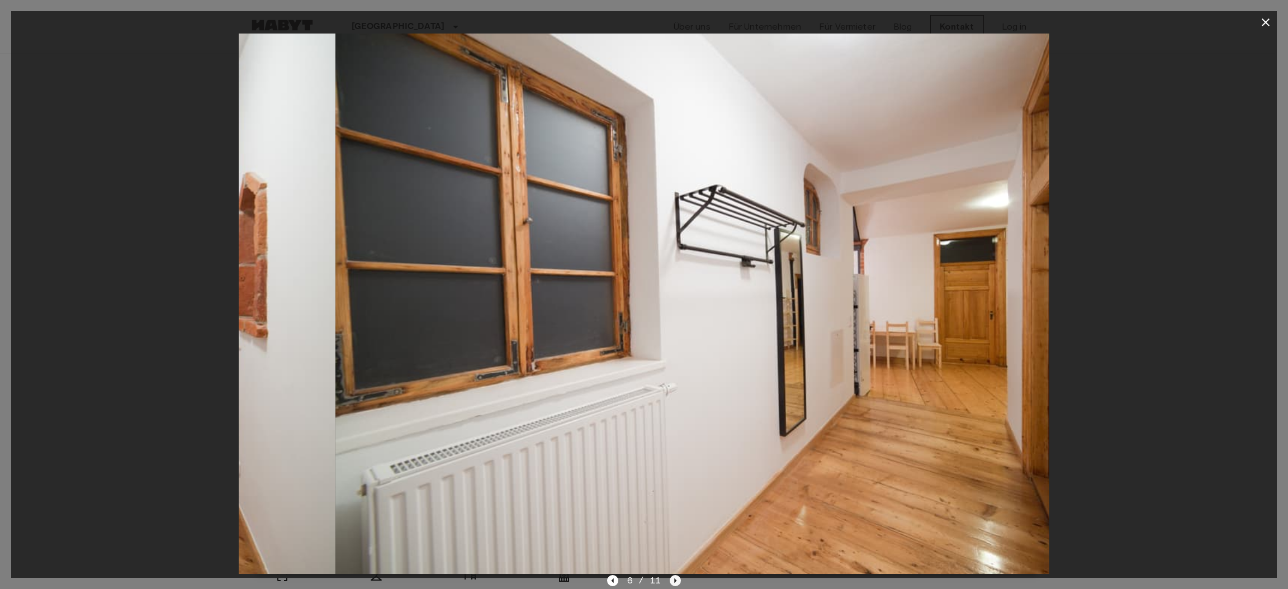
click at [679, 575] on icon "Next image" at bounding box center [675, 580] width 11 height 11
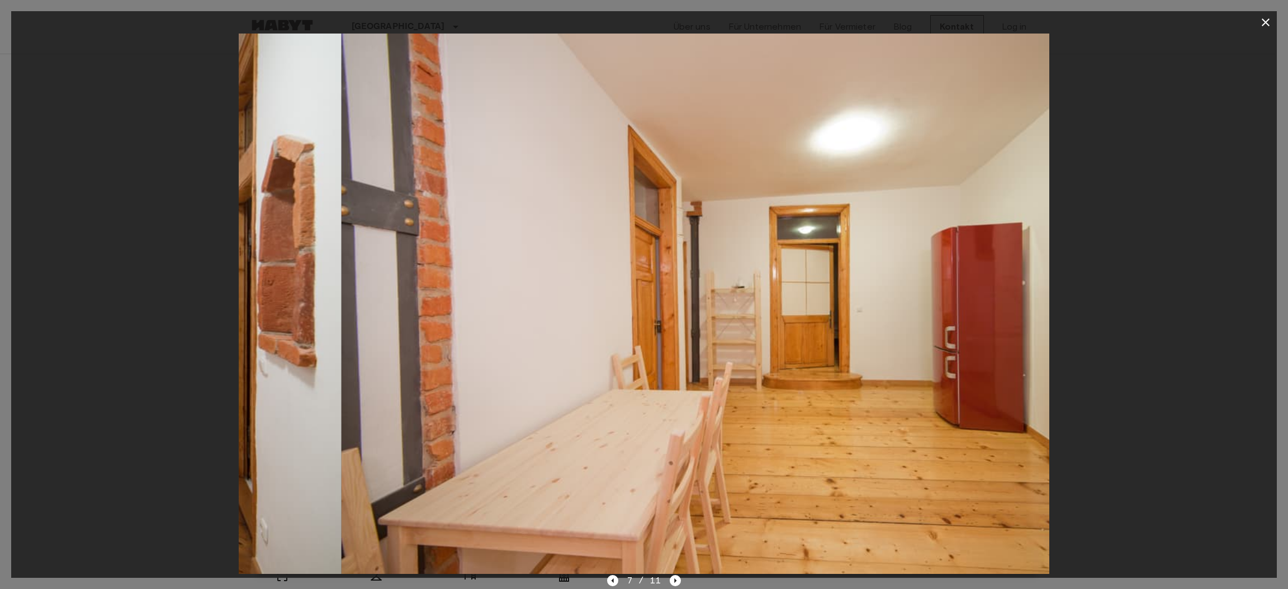
click at [679, 574] on img at bounding box center [747, 304] width 811 height 541
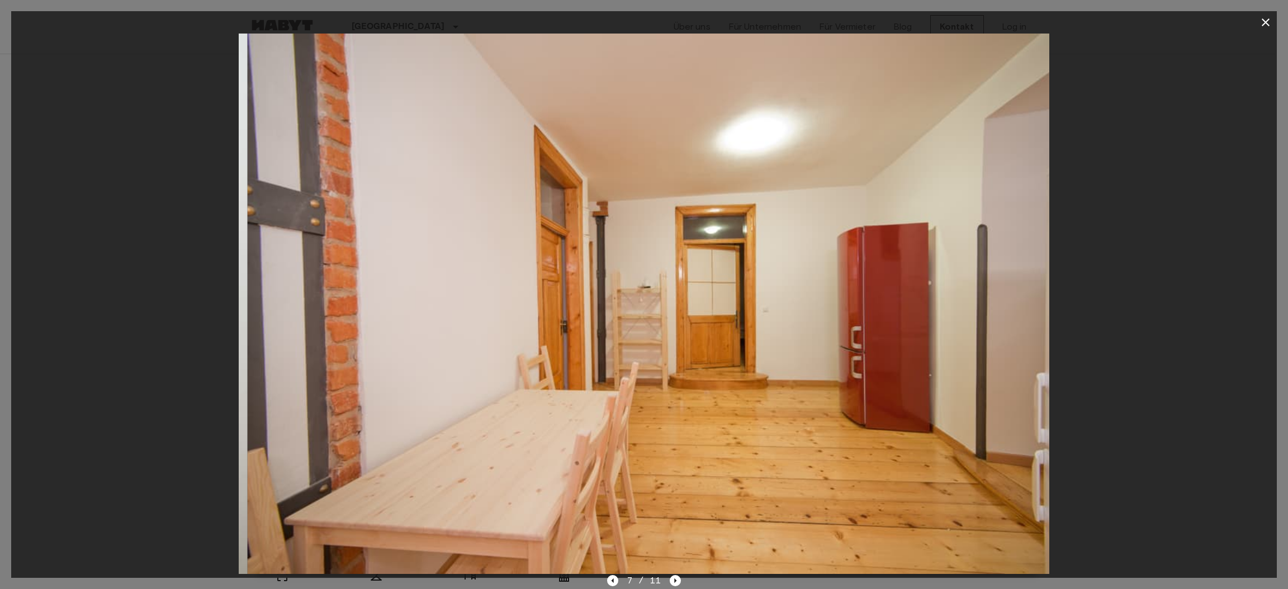
click at [679, 574] on img at bounding box center [653, 304] width 811 height 541
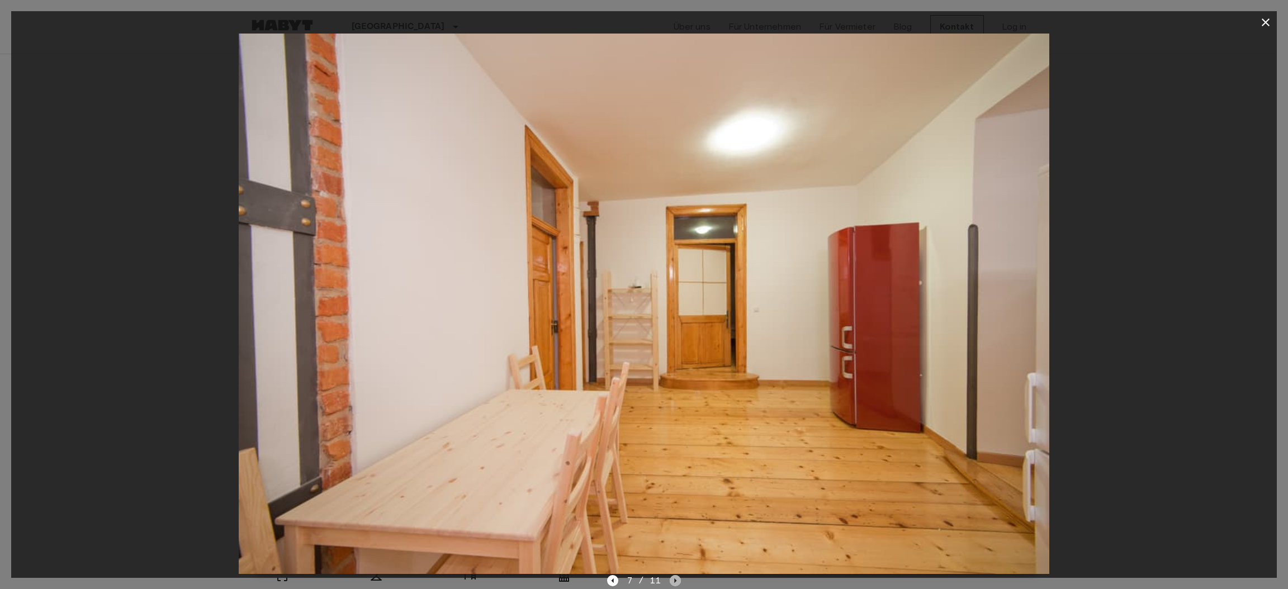
click at [674, 577] on icon "Next image" at bounding box center [675, 580] width 11 height 11
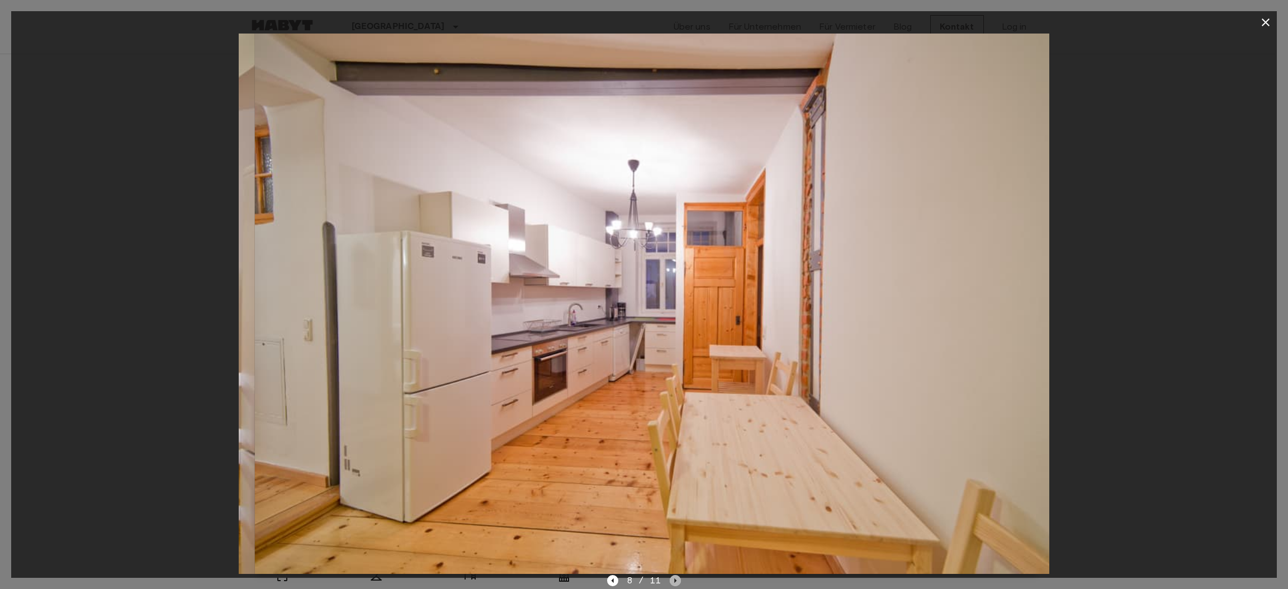
click at [673, 577] on icon "Next image" at bounding box center [675, 580] width 11 height 11
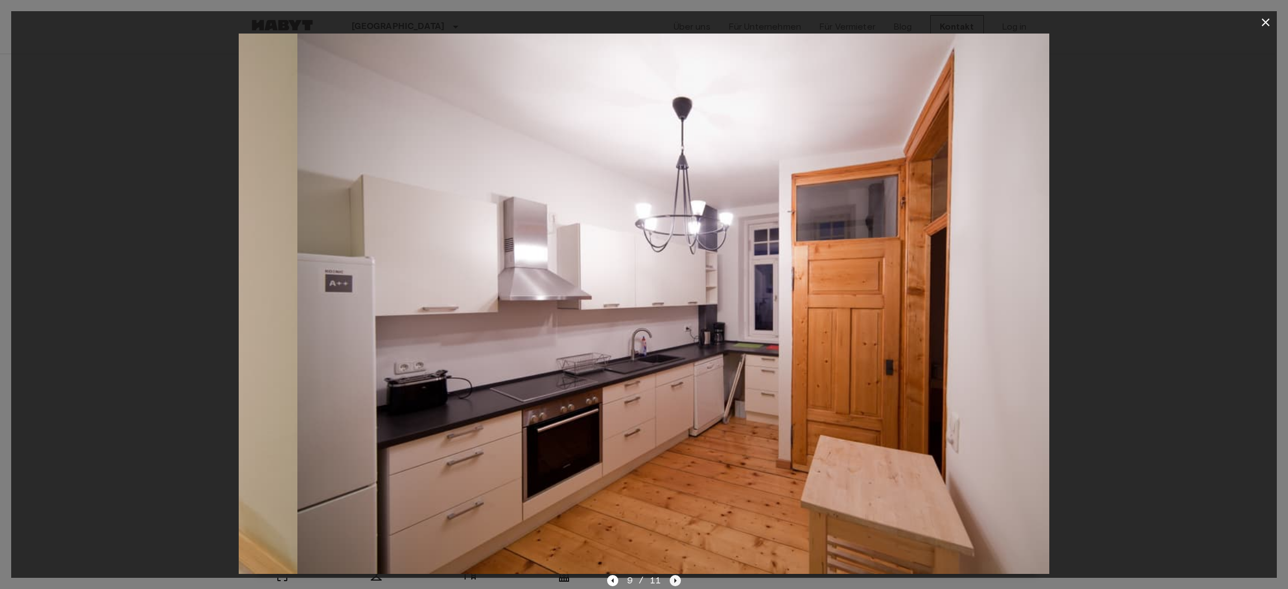
click at [673, 577] on icon "Next image" at bounding box center [675, 580] width 11 height 11
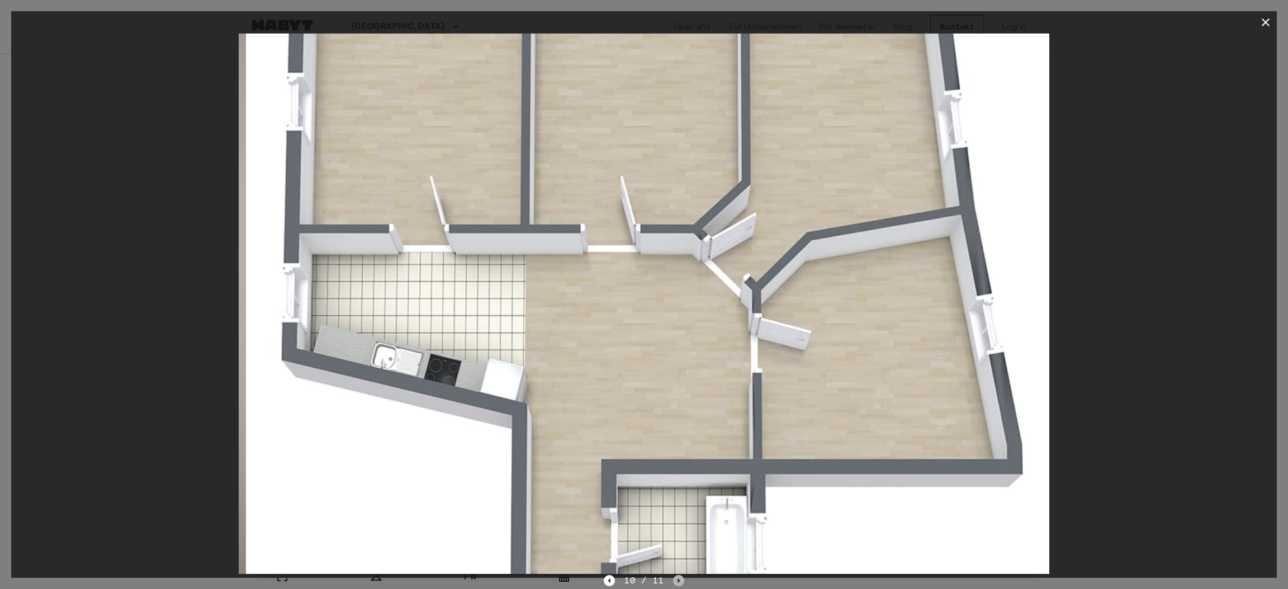
click at [673, 577] on icon "Next image" at bounding box center [678, 580] width 11 height 11
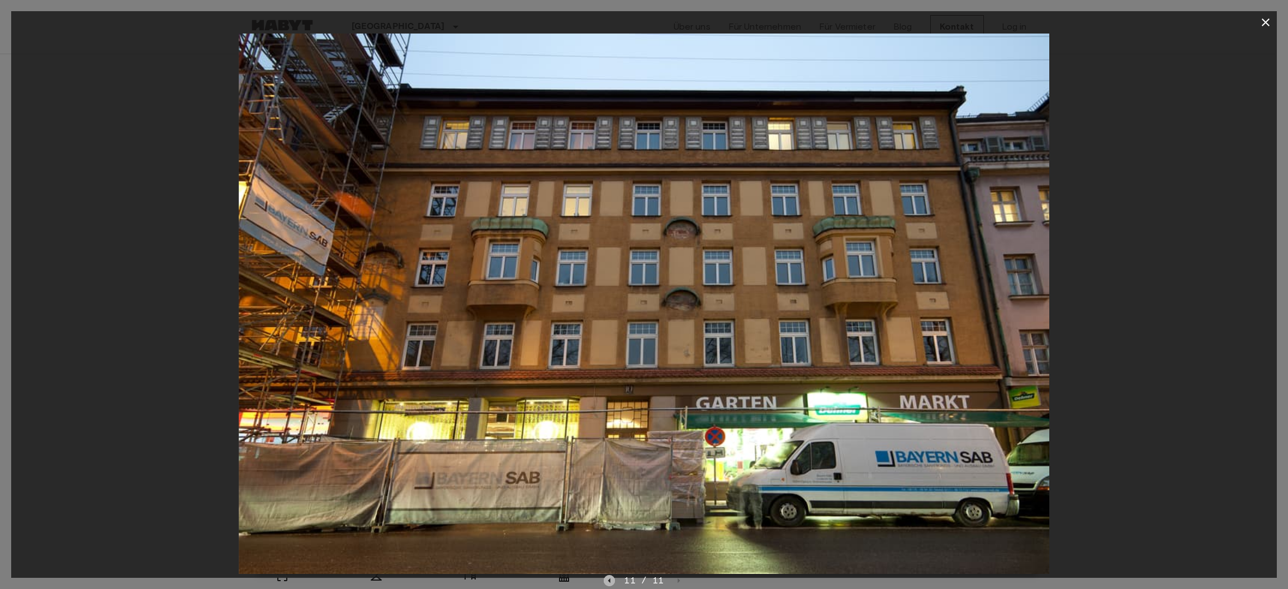
click at [610, 580] on icon "Previous image" at bounding box center [609, 581] width 2 height 4
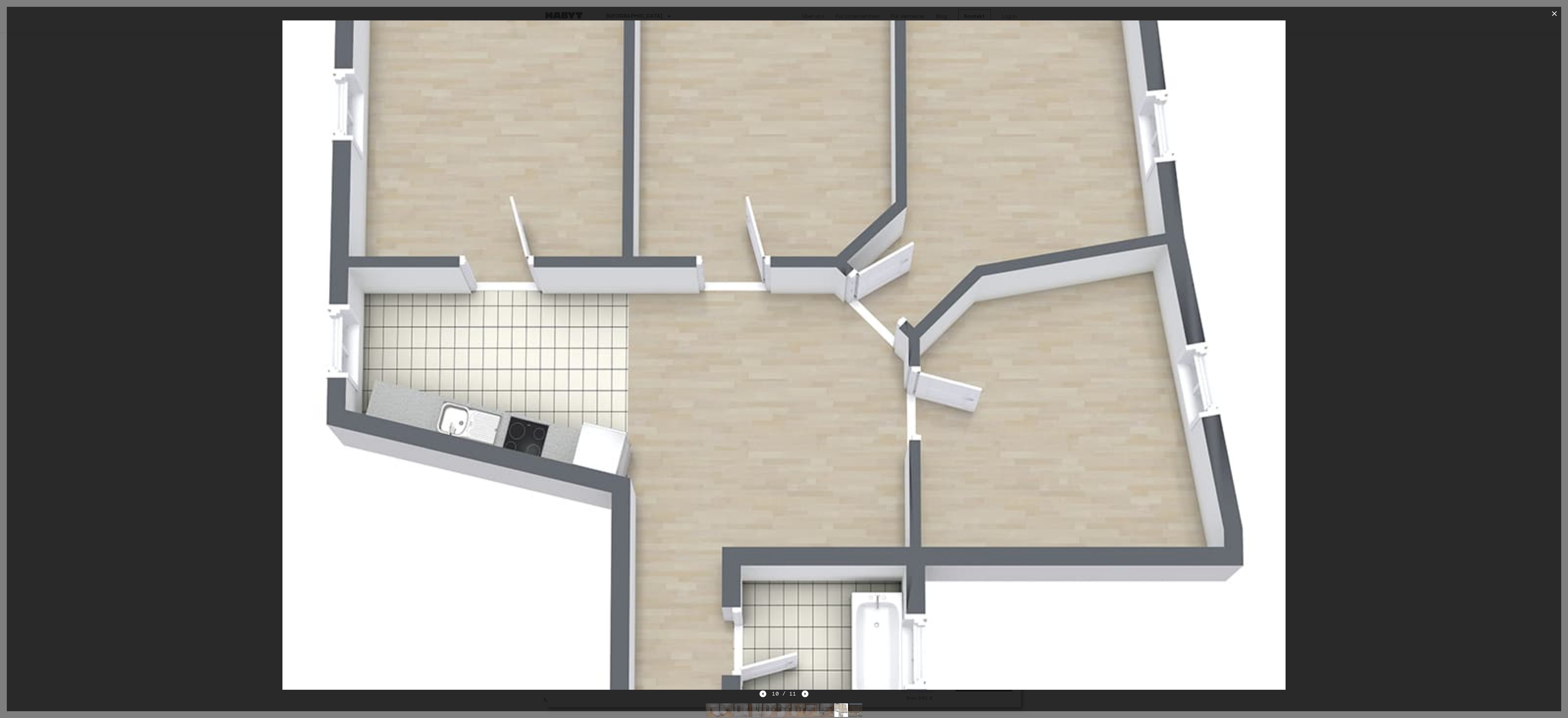
click at [776, 359] on icon "Next image" at bounding box center [805, 694] width 7 height 7
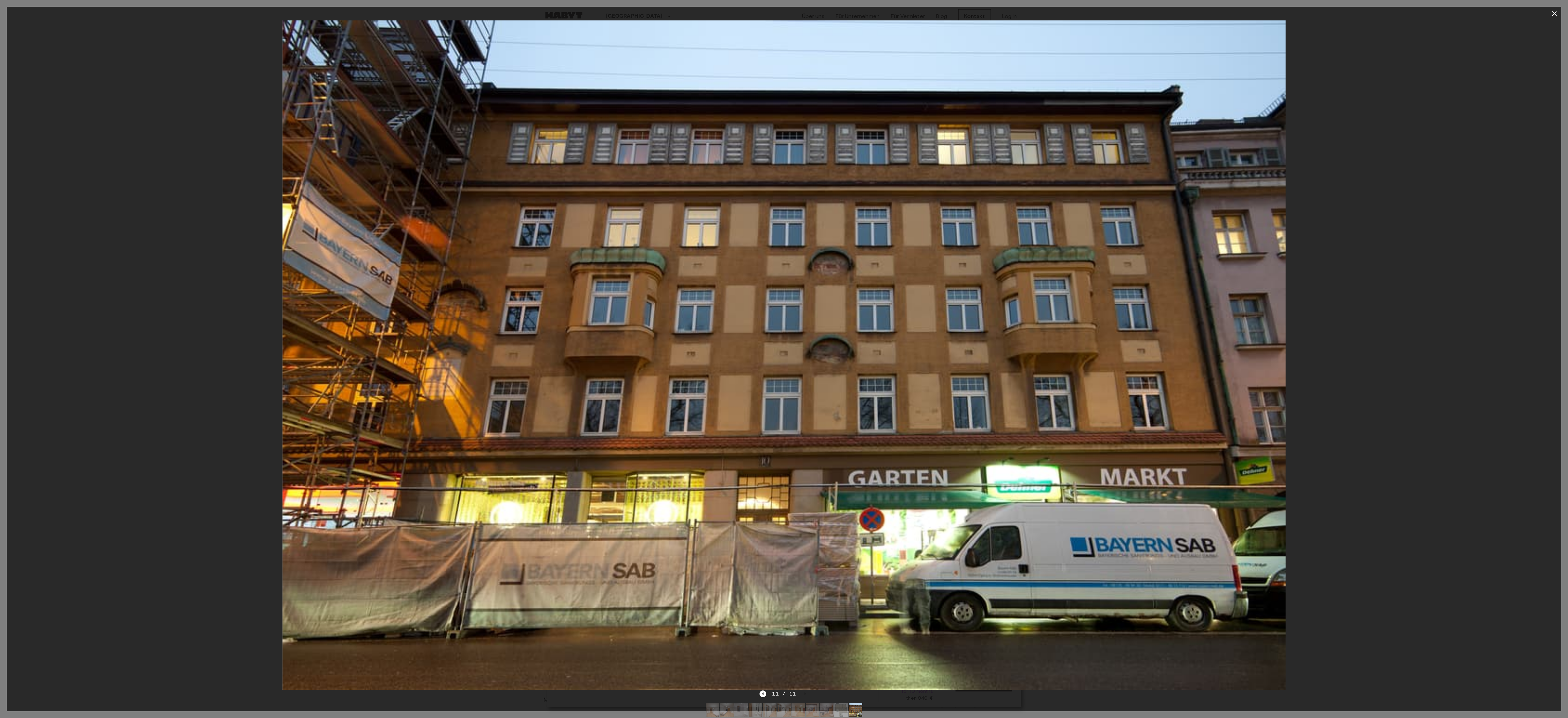
click at [776, 359] on div "11 / 11" at bounding box center [784, 694] width 49 height 8
click at [776, 359] on span "11 / 11" at bounding box center [784, 694] width 24 height 8
click at [776, 359] on div "11 / 11" at bounding box center [784, 706] width 1555 height 33
click at [765, 359] on icon "Previous image" at bounding box center [763, 694] width 7 height 7
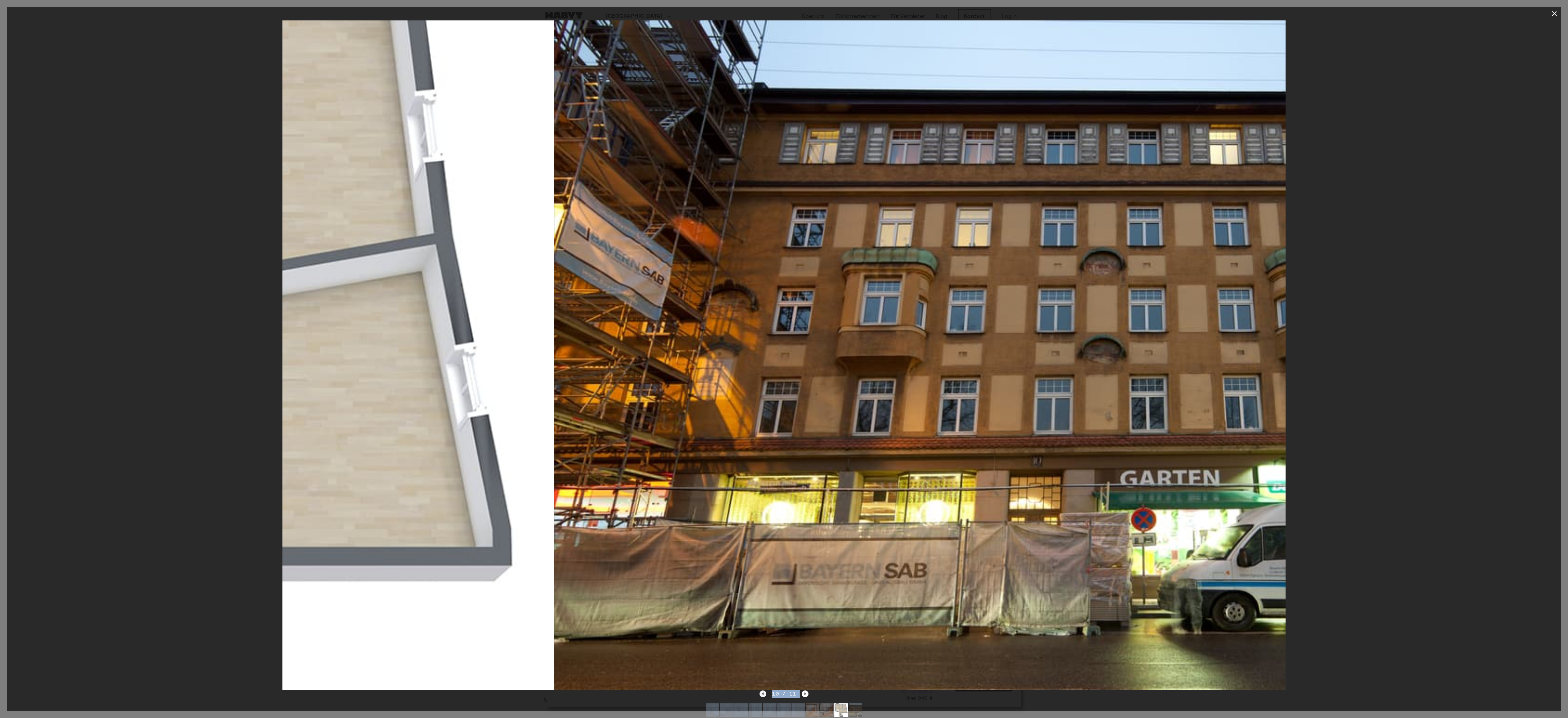
click at [765, 359] on icon "Previous image" at bounding box center [763, 694] width 7 height 7
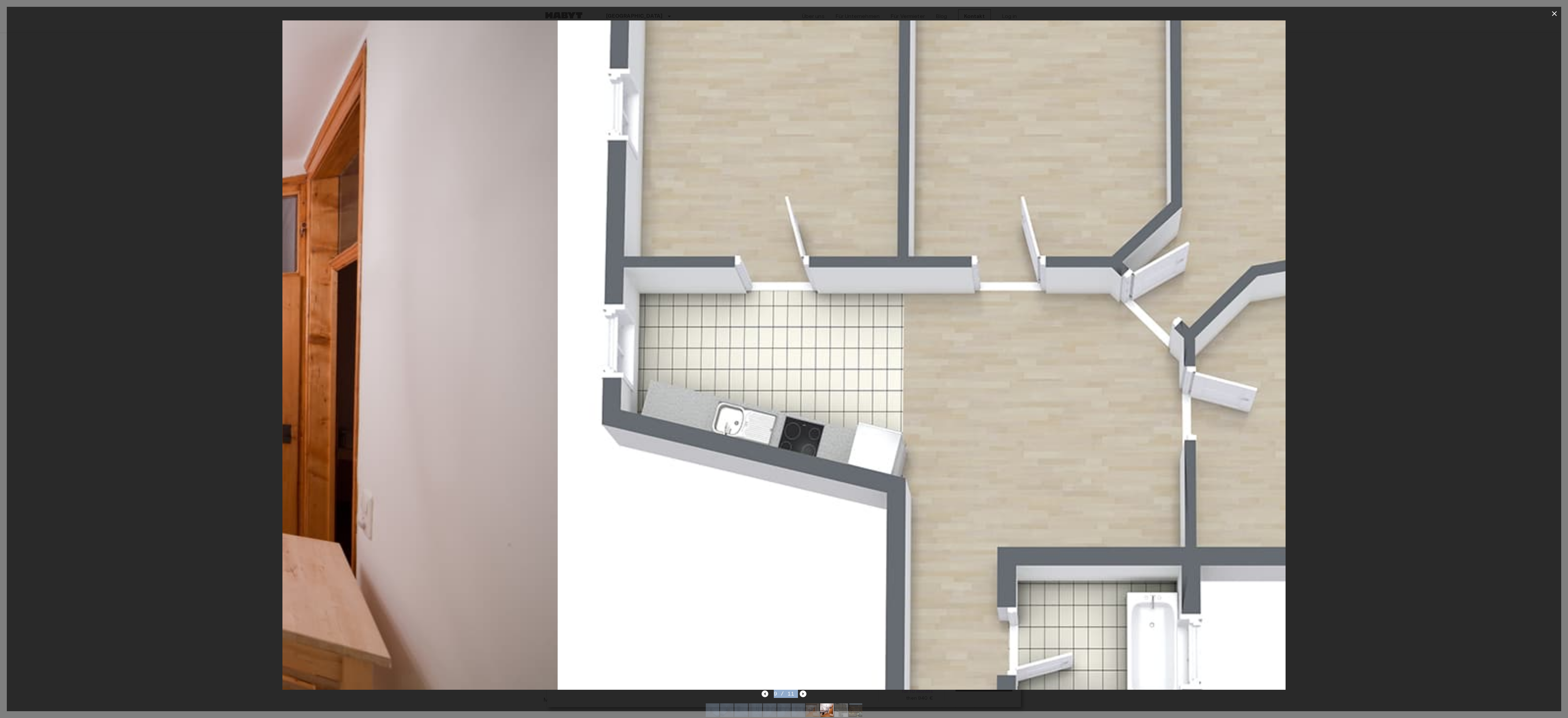
click at [765, 359] on icon "Previous image" at bounding box center [765, 694] width 7 height 7
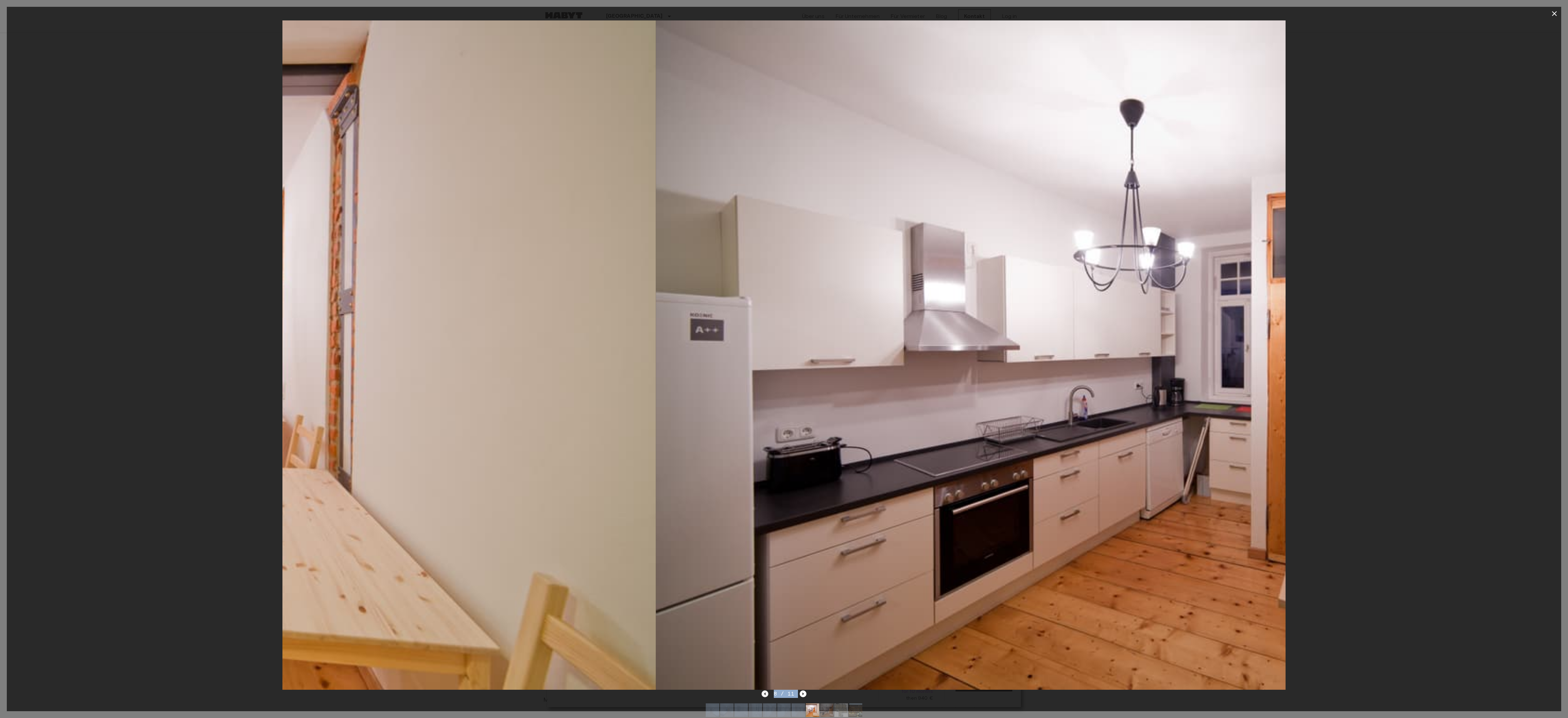
click at [765, 359] on icon "Previous image" at bounding box center [765, 694] width 1 height 2
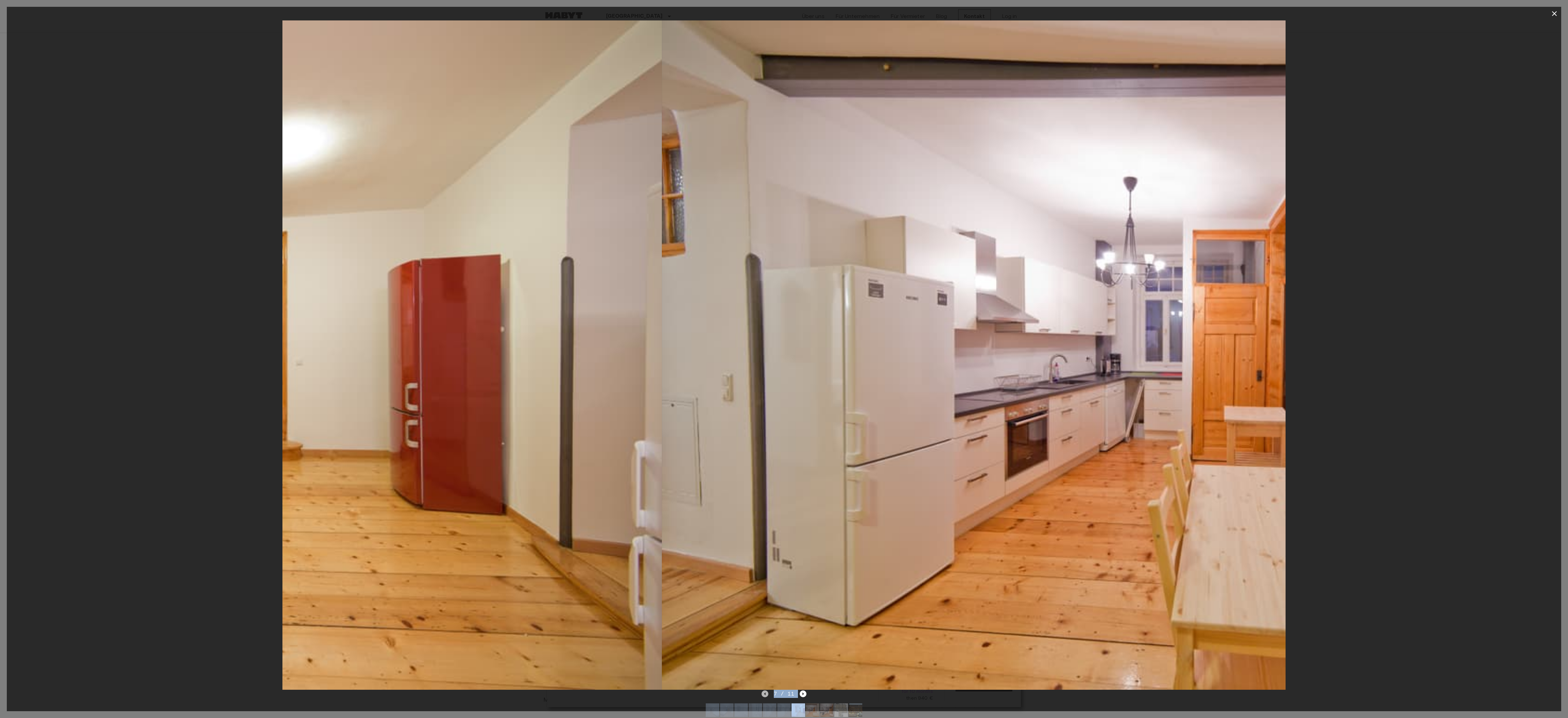
click at [765, 359] on icon "Previous image" at bounding box center [765, 694] width 1 height 2
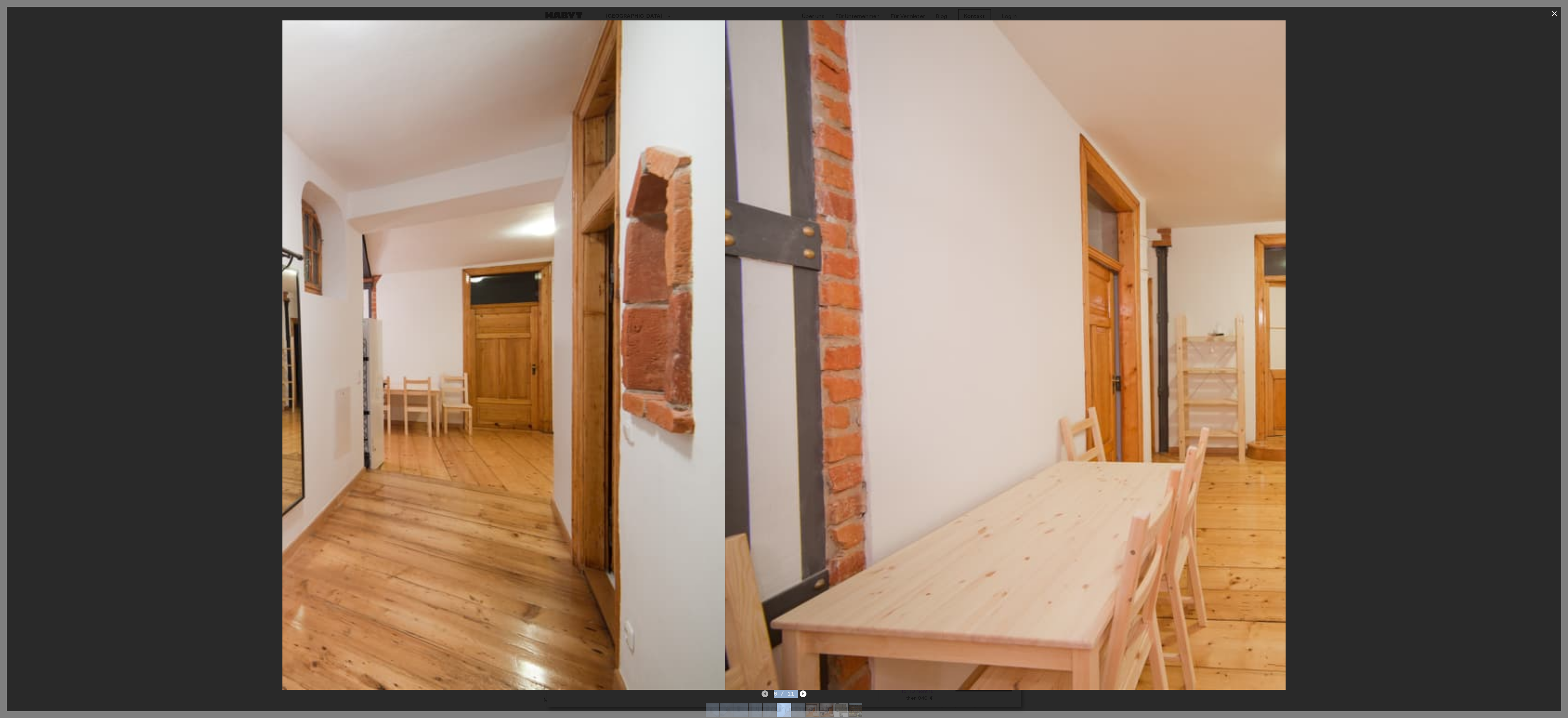
click at [765, 359] on icon "Previous image" at bounding box center [765, 694] width 1 height 2
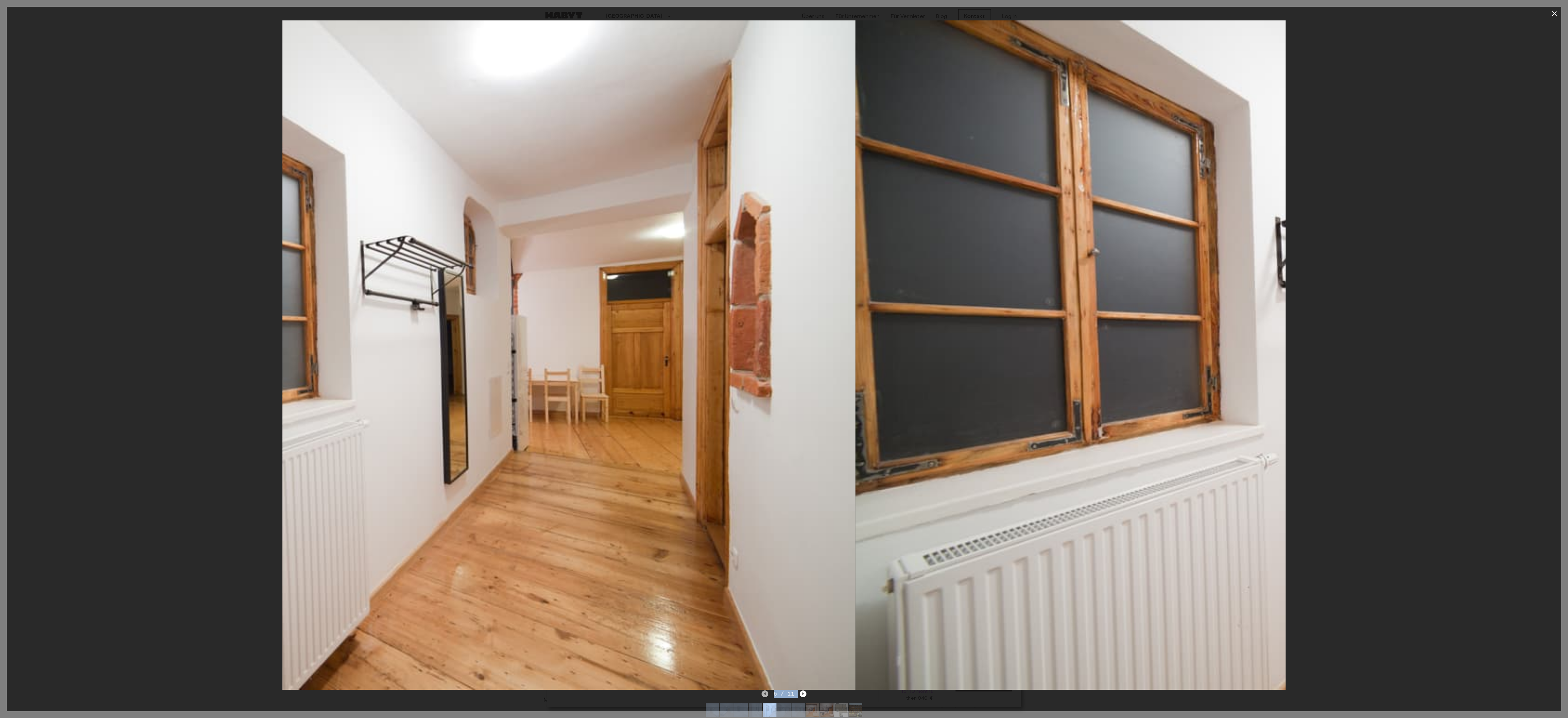
click at [765, 359] on icon "Previous image" at bounding box center [765, 694] width 1 height 2
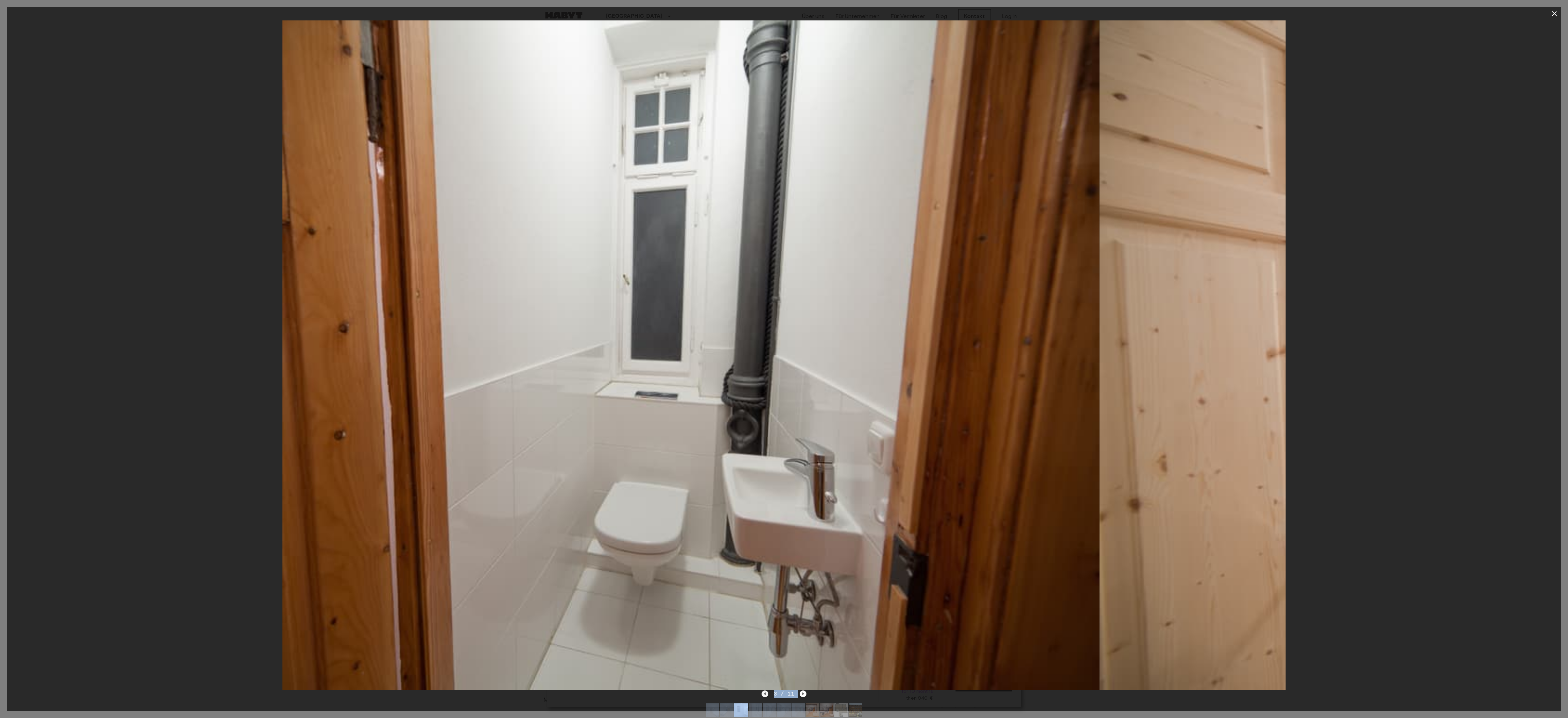
click at [765, 359] on icon "Previous image" at bounding box center [765, 694] width 1 height 2
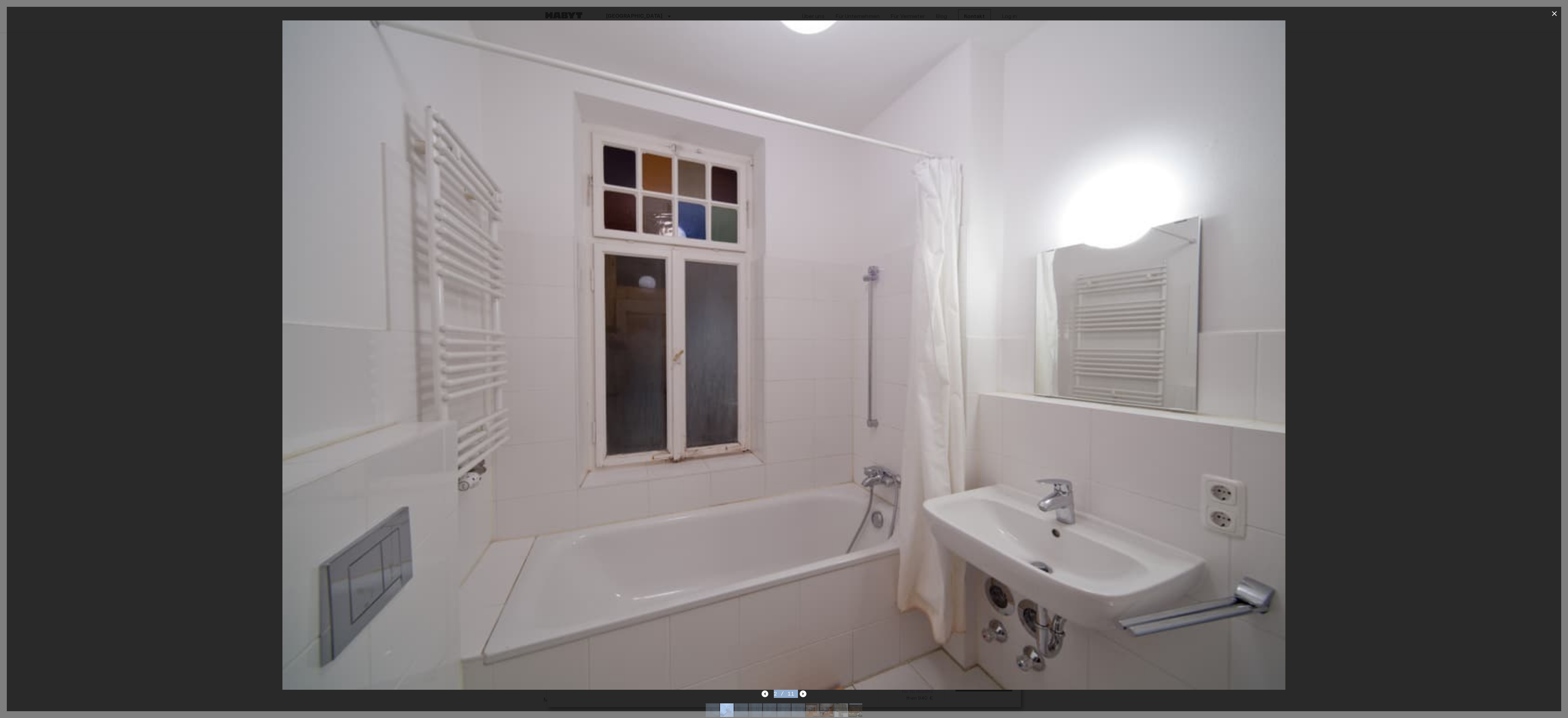
click at [765, 359] on icon "Previous image" at bounding box center [765, 694] width 1 height 2
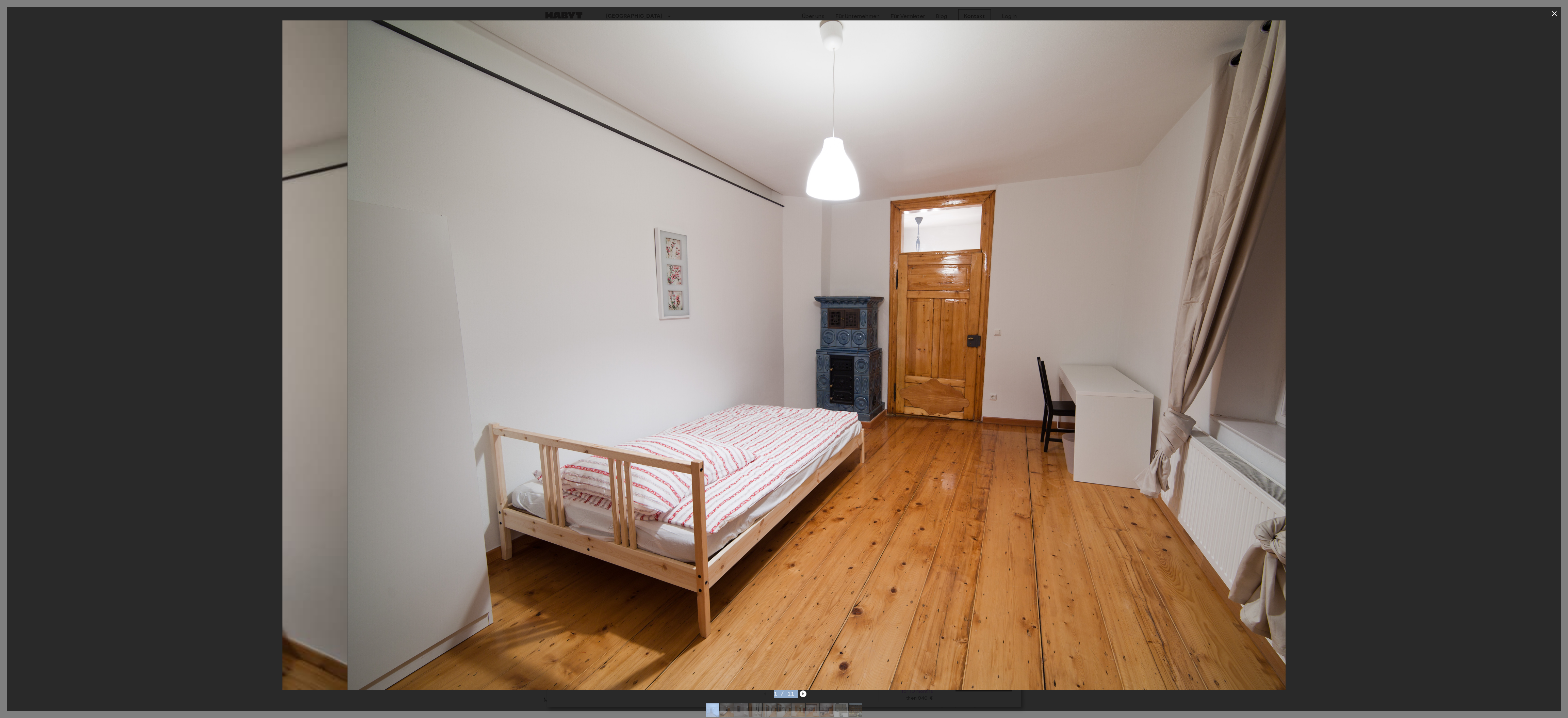
click at [765, 359] on div "1 / 11" at bounding box center [784, 694] width 45 height 8
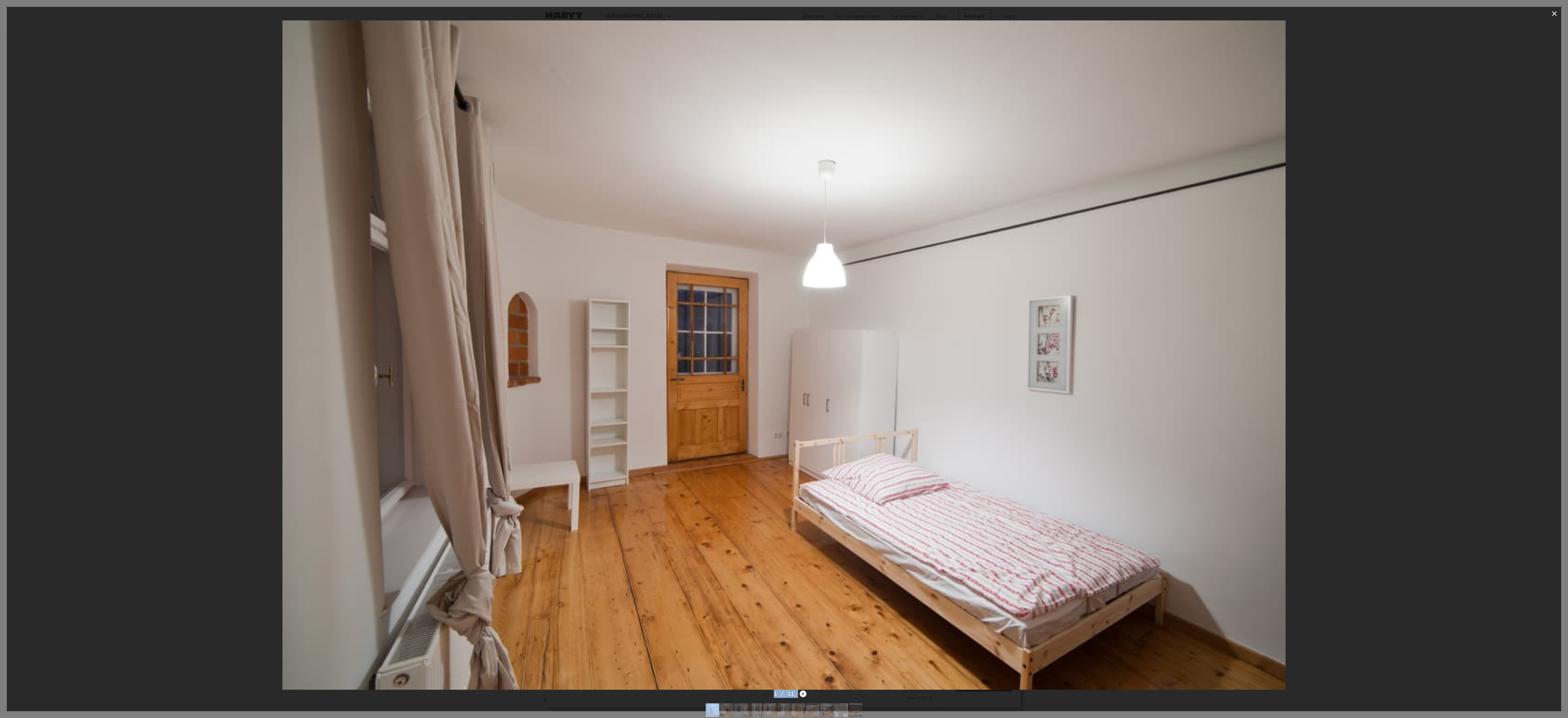
click at [776, 359] on icon "Next image" at bounding box center [803, 694] width 7 height 7
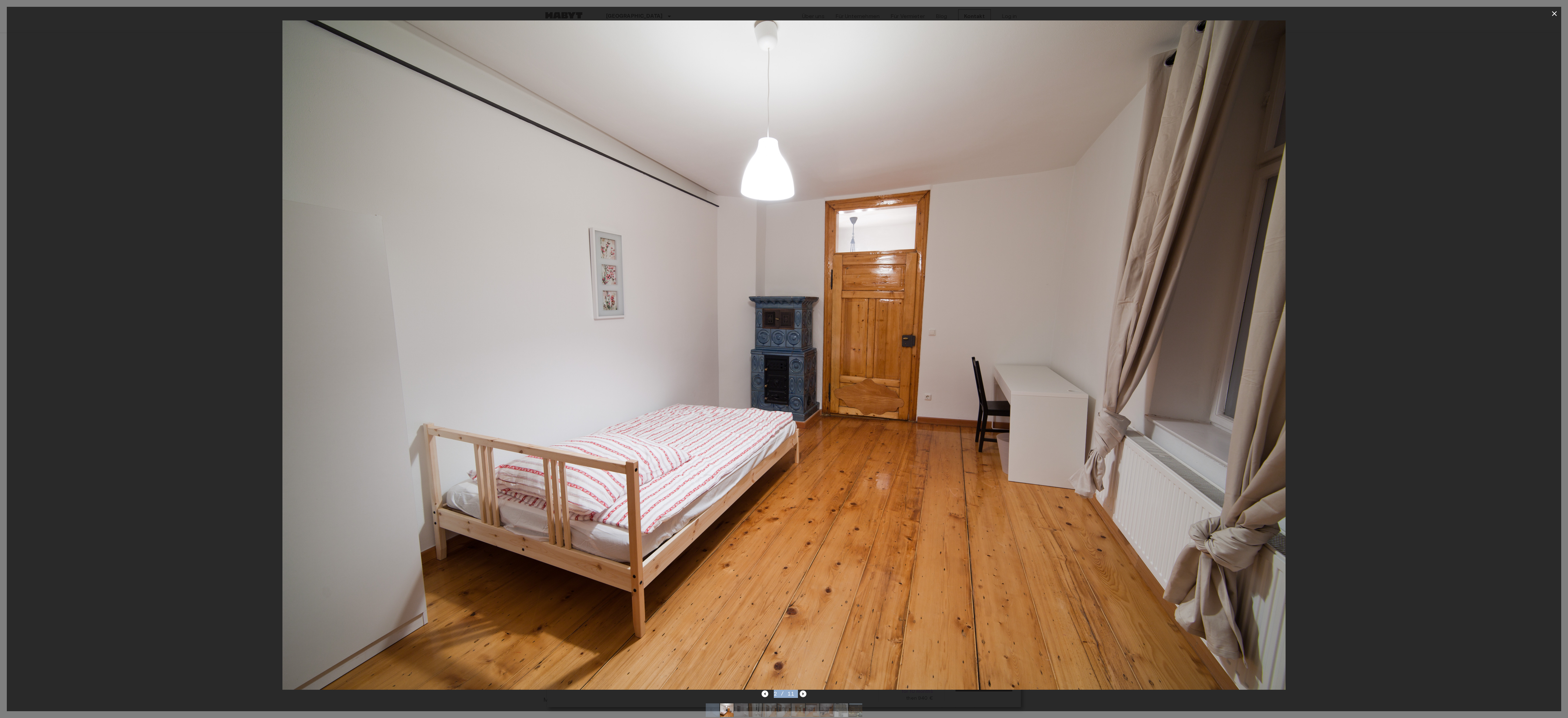
click at [776, 359] on icon "Next image" at bounding box center [803, 694] width 7 height 7
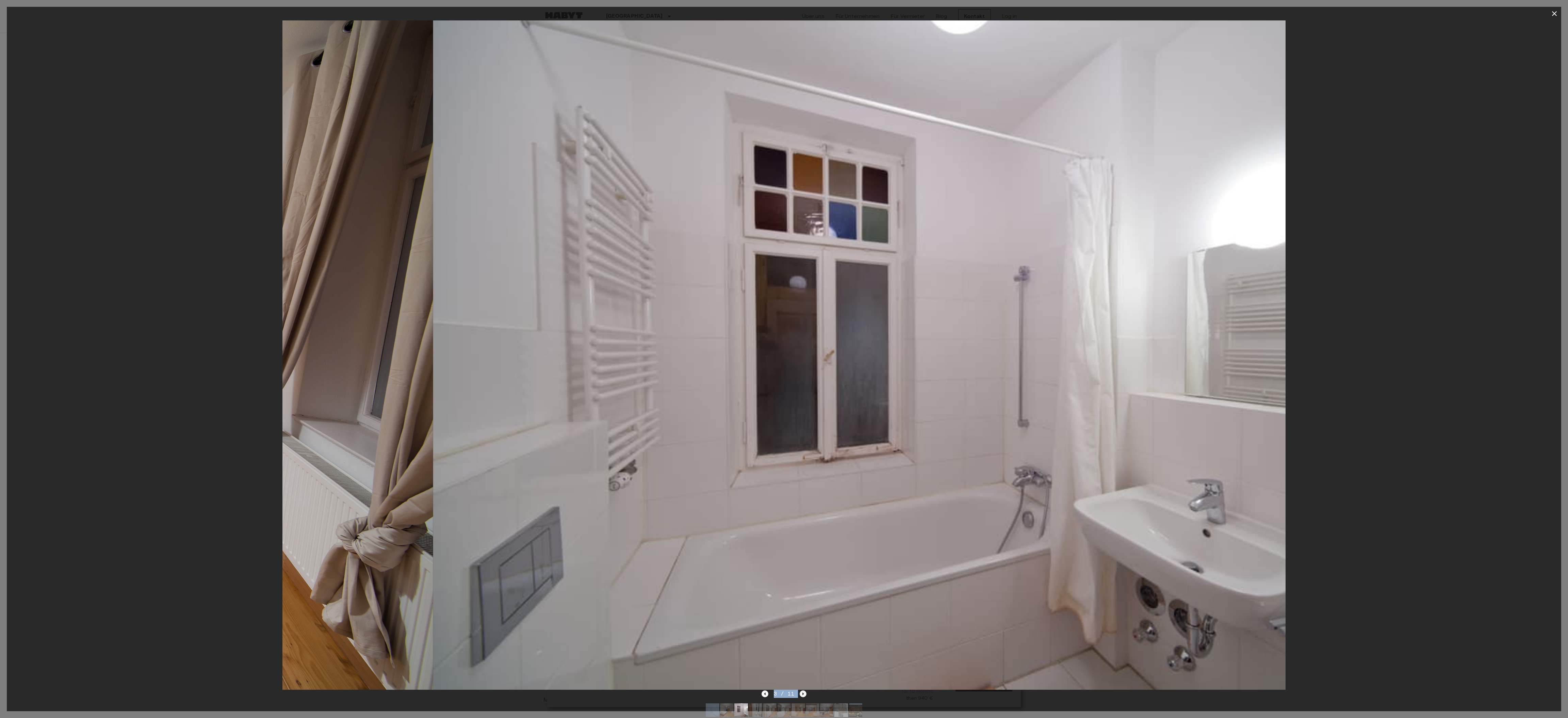
click at [776, 359] on icon "Next image" at bounding box center [803, 694] width 7 height 7
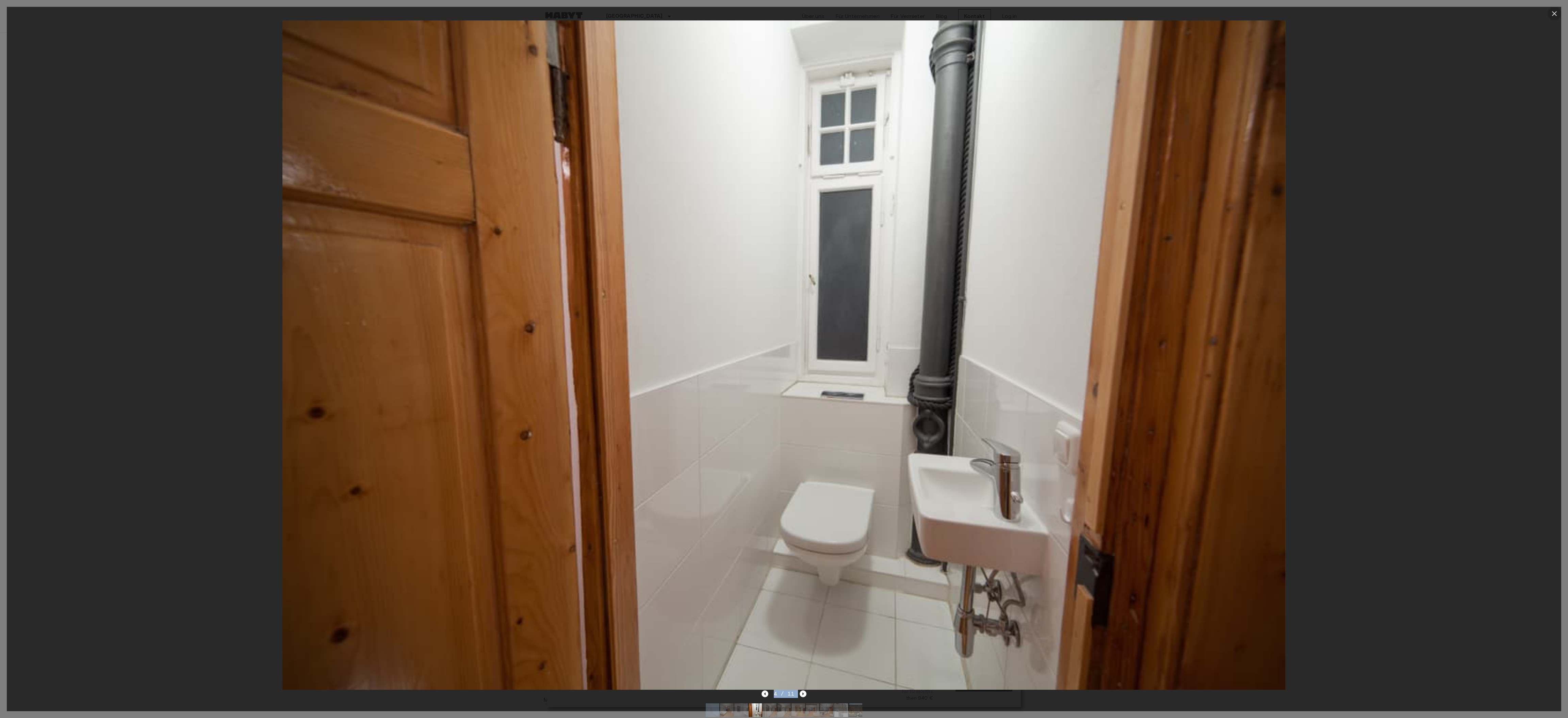
click at [776, 14] on icon "button" at bounding box center [1555, 13] width 5 height 5
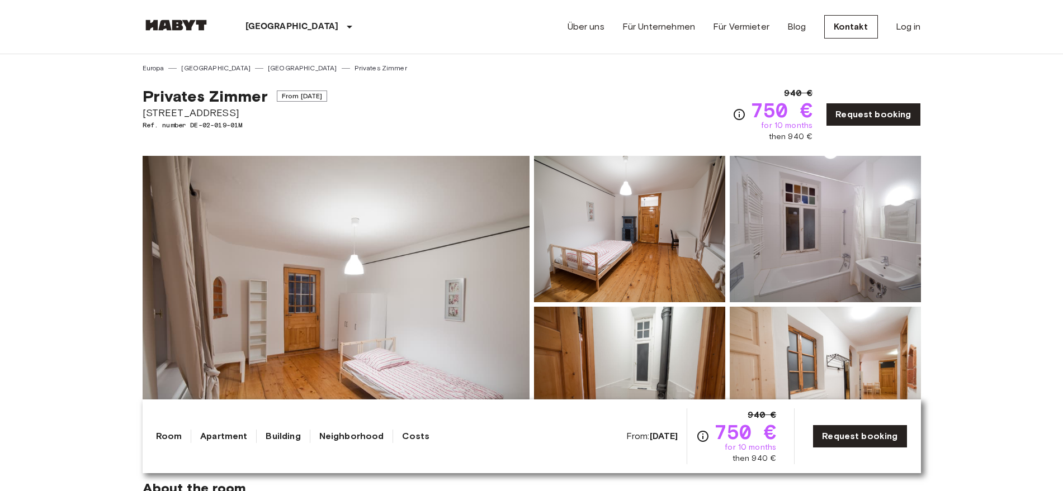
drag, startPoint x: 296, startPoint y: 96, endPoint x: 339, endPoint y: 92, distance: 43.8
click at [328, 92] on span "From [DATE]" at bounding box center [302, 96] width 51 height 11
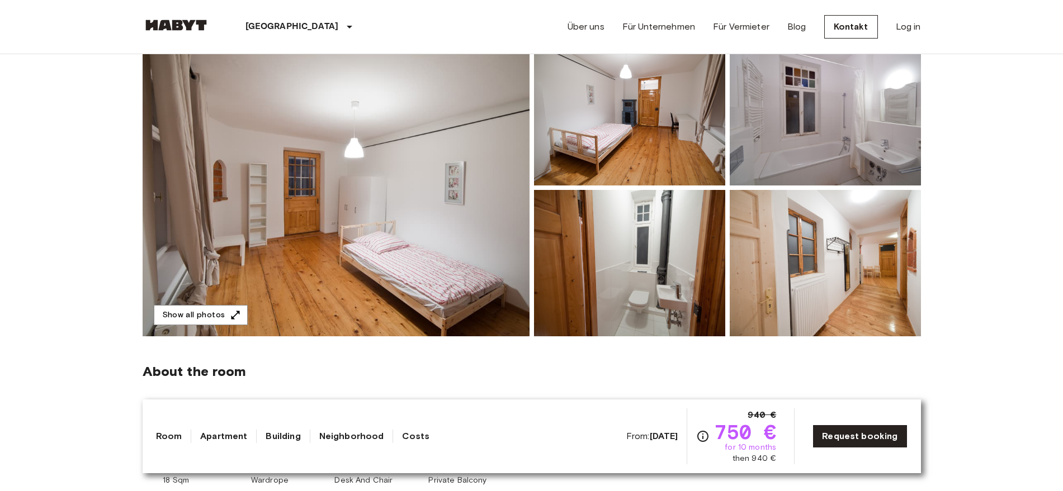
scroll to position [115, 0]
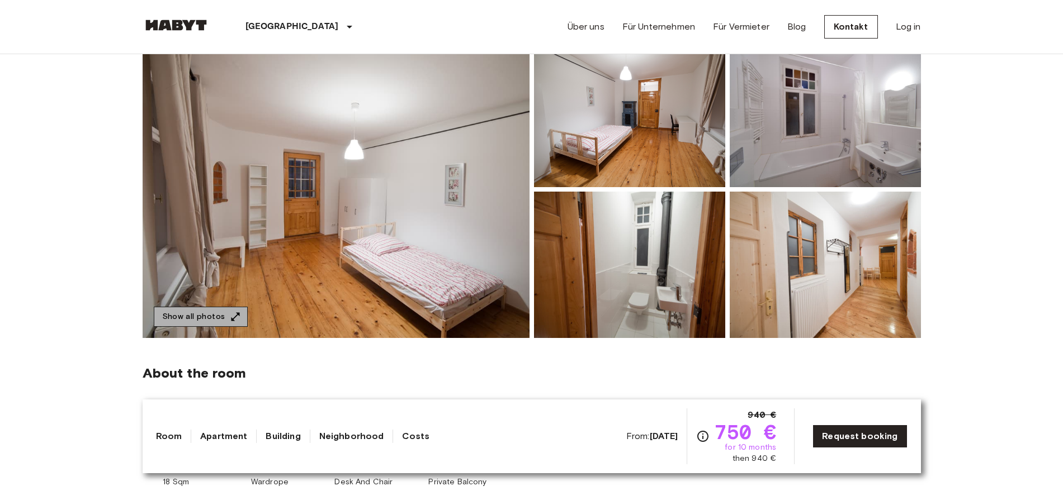
click at [236, 311] on icon "button" at bounding box center [235, 316] width 11 height 11
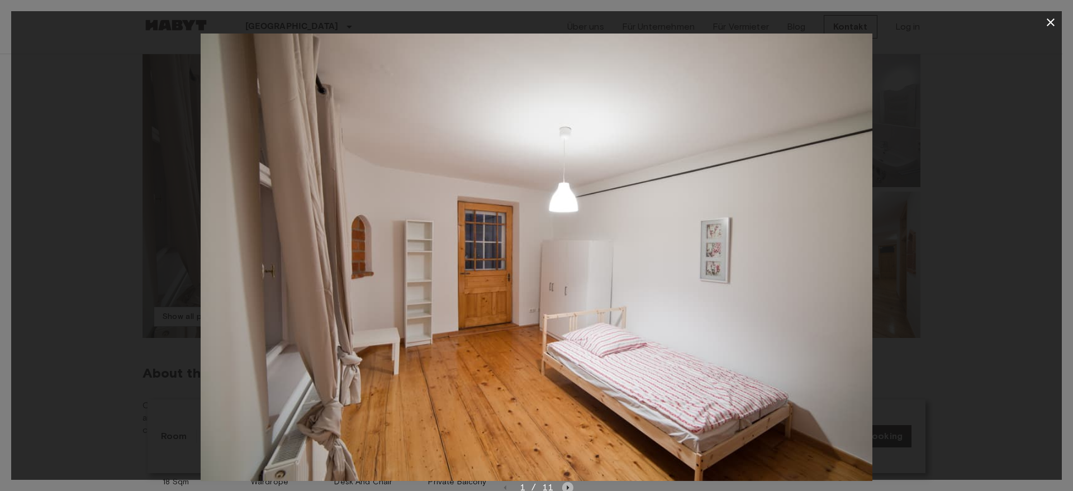
click at [567, 486] on icon "Next image" at bounding box center [568, 488] width 2 height 4
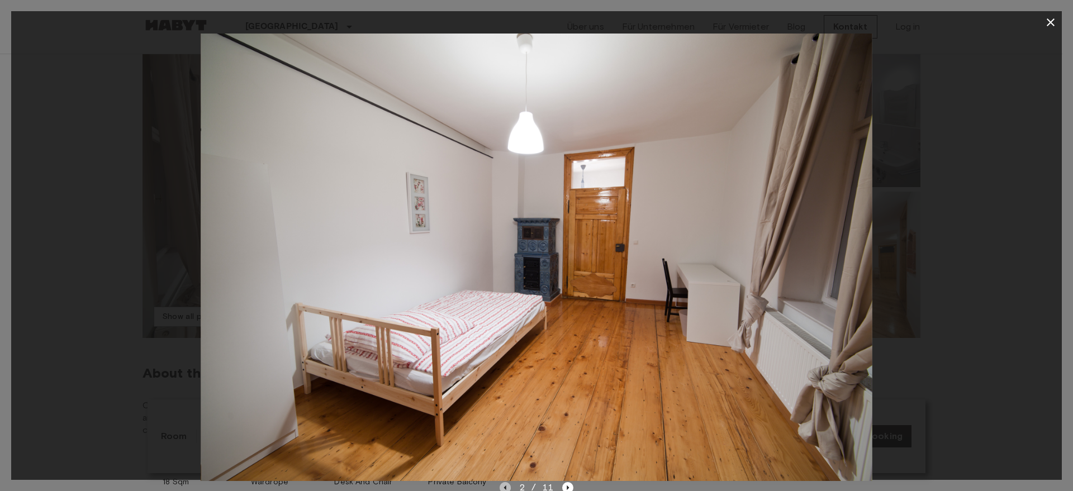
click at [507, 486] on icon "Previous image" at bounding box center [505, 487] width 11 height 11
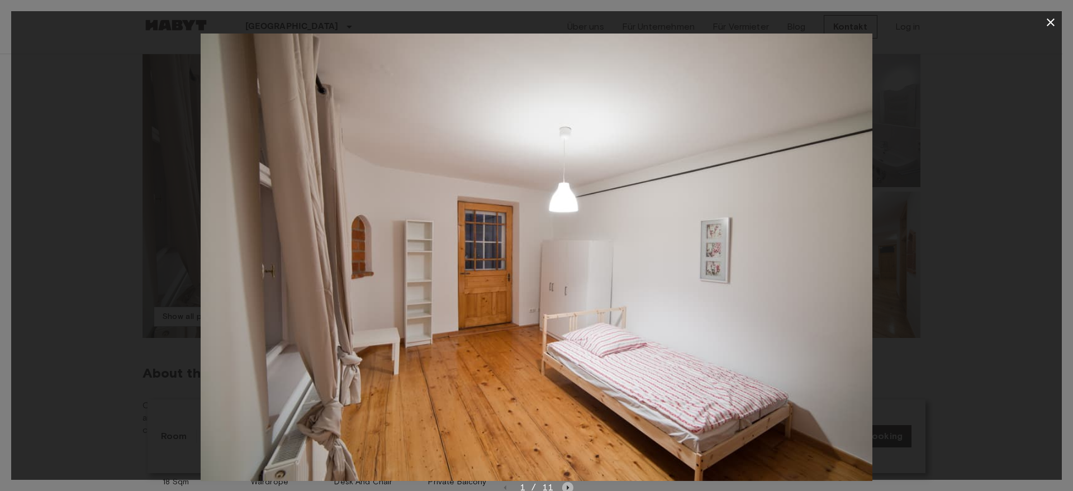
click at [568, 485] on icon "Next image" at bounding box center [567, 487] width 11 height 11
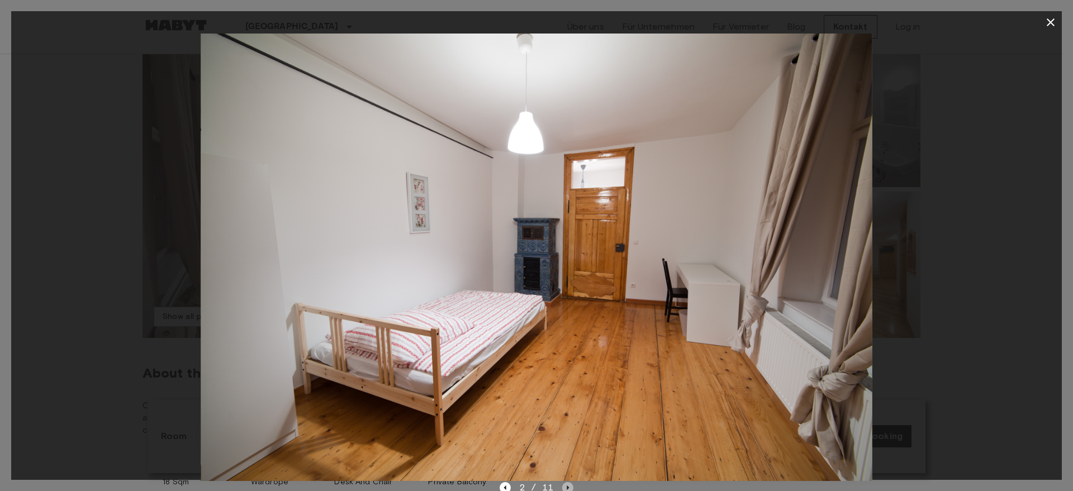
click at [569, 484] on icon "Next image" at bounding box center [567, 487] width 11 height 11
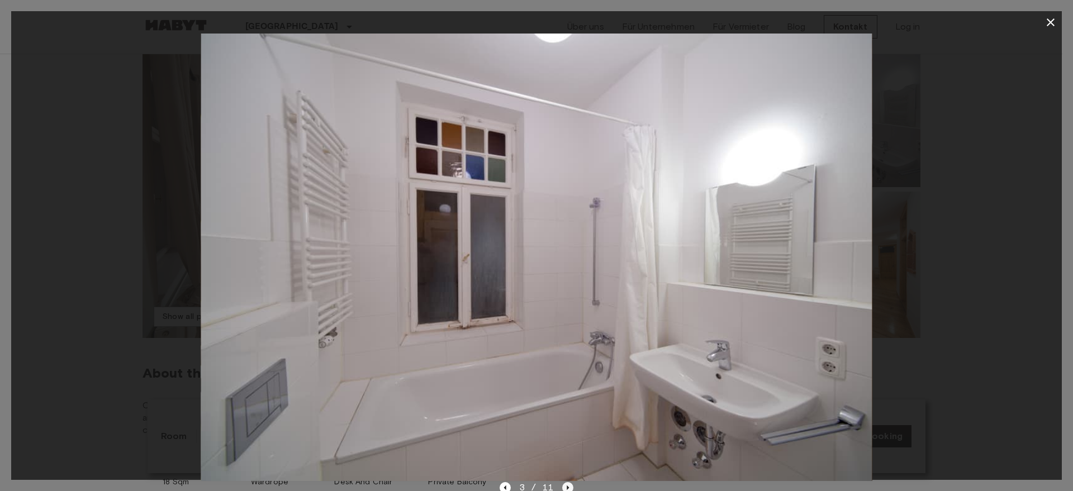
click at [569, 483] on icon "Next image" at bounding box center [567, 487] width 11 height 11
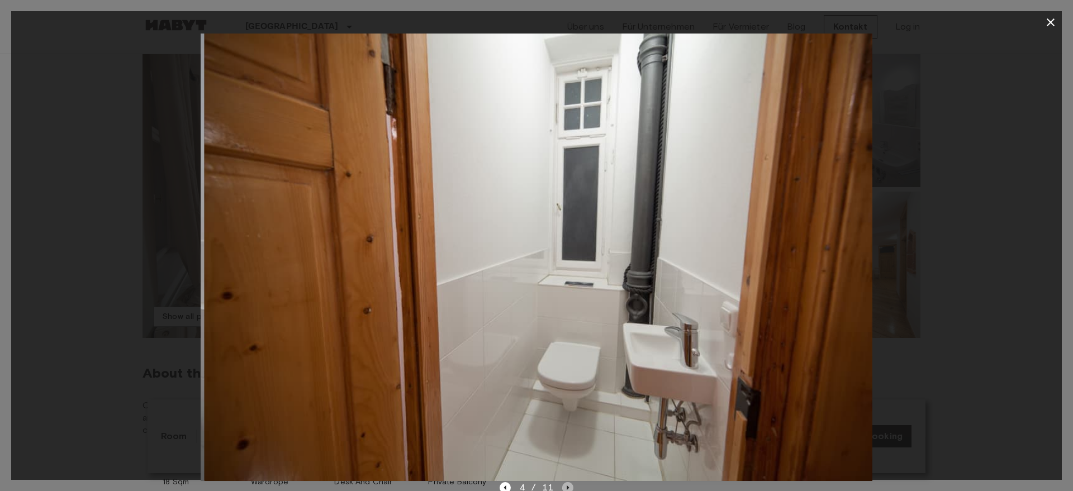
click at [570, 483] on icon "Next image" at bounding box center [567, 487] width 11 height 11
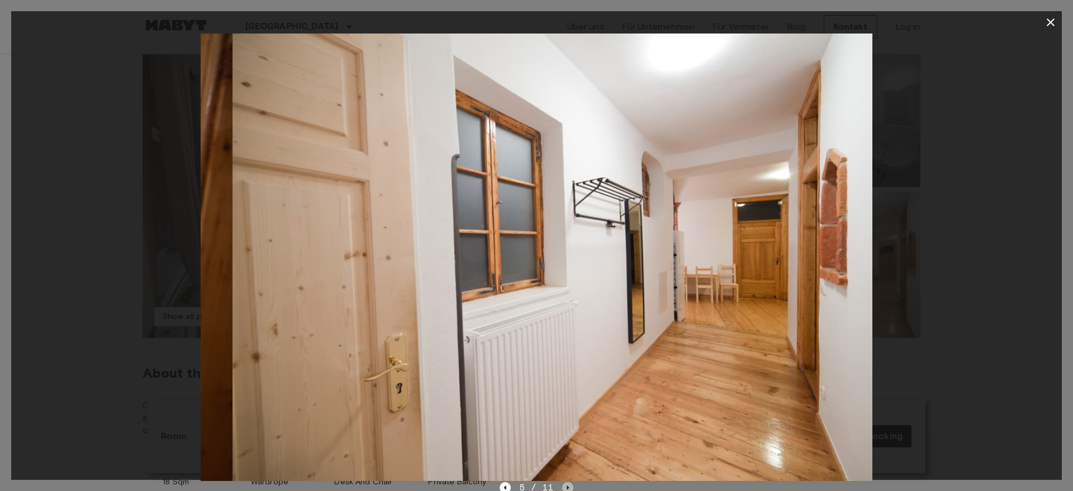
click at [570, 483] on icon "Next image" at bounding box center [567, 487] width 11 height 11
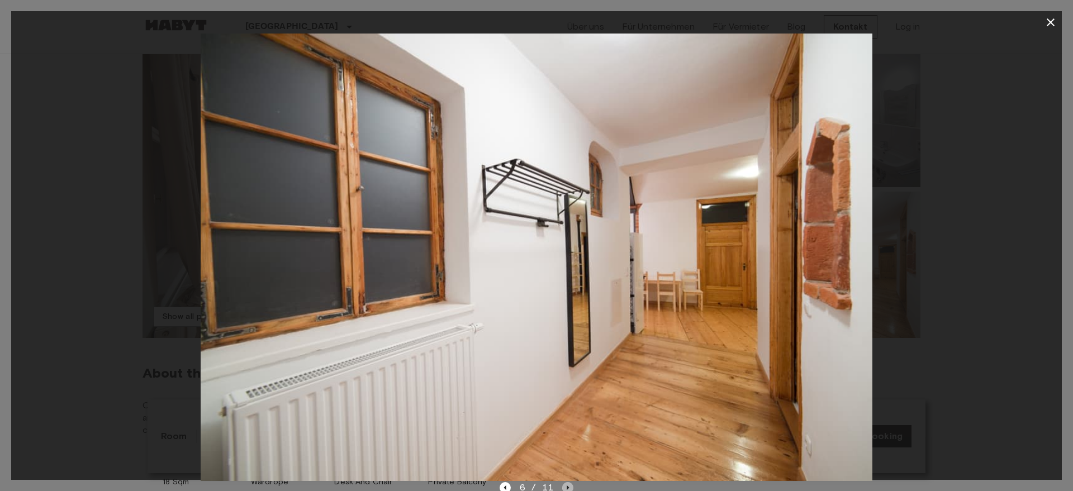
click at [570, 482] on icon "Next image" at bounding box center [567, 487] width 11 height 11
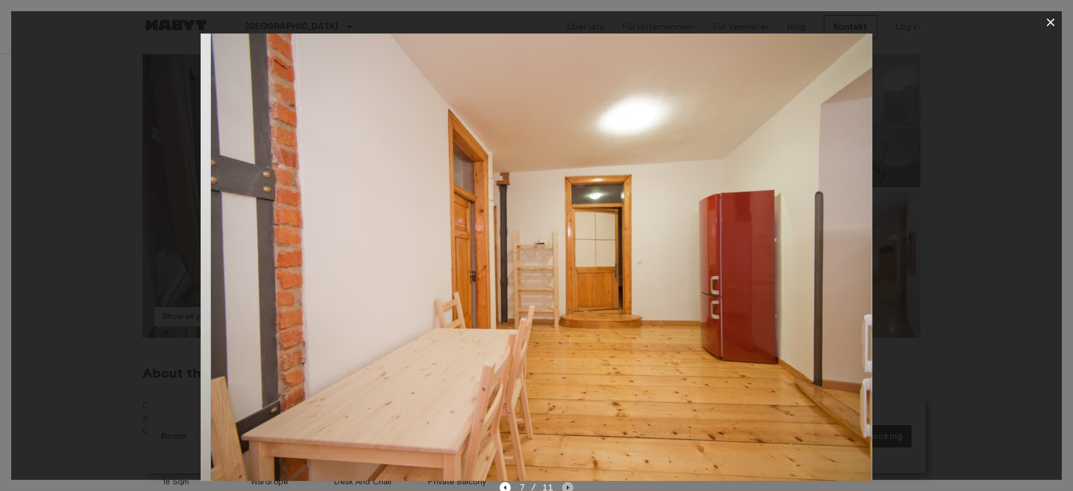
click at [570, 482] on icon "Next image" at bounding box center [567, 487] width 11 height 11
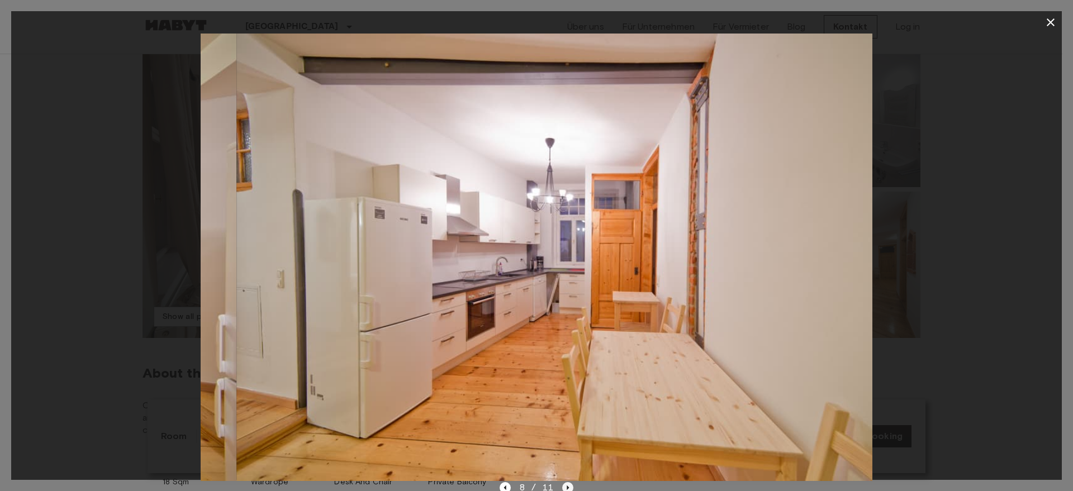
click at [570, 482] on icon "Next image" at bounding box center [567, 487] width 11 height 11
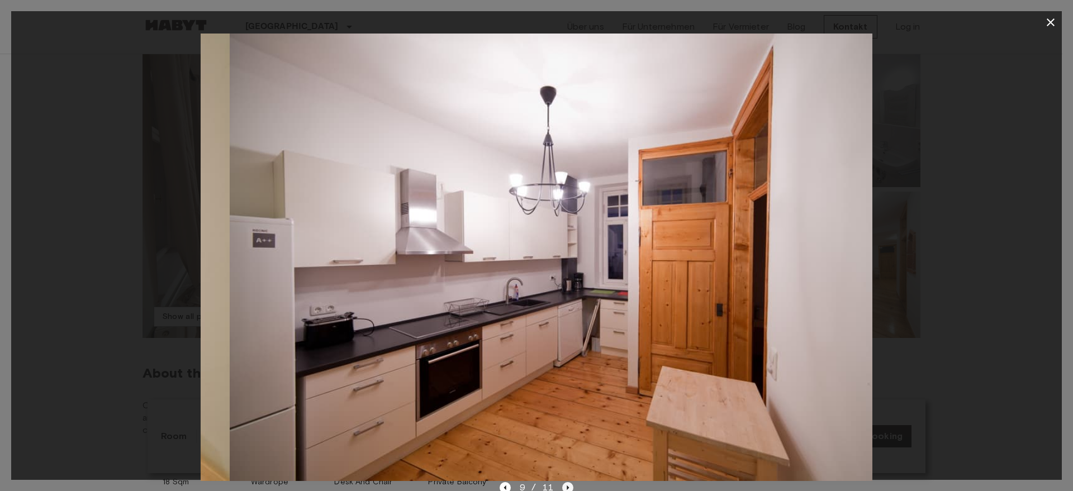
click at [570, 482] on icon "Next image" at bounding box center [567, 487] width 11 height 11
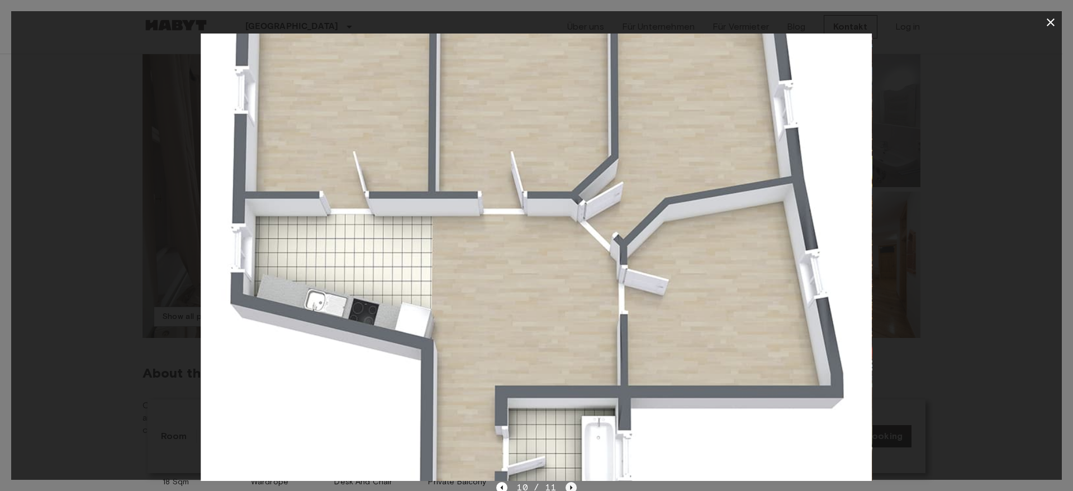
click at [570, 486] on icon "Next image" at bounding box center [571, 488] width 2 height 4
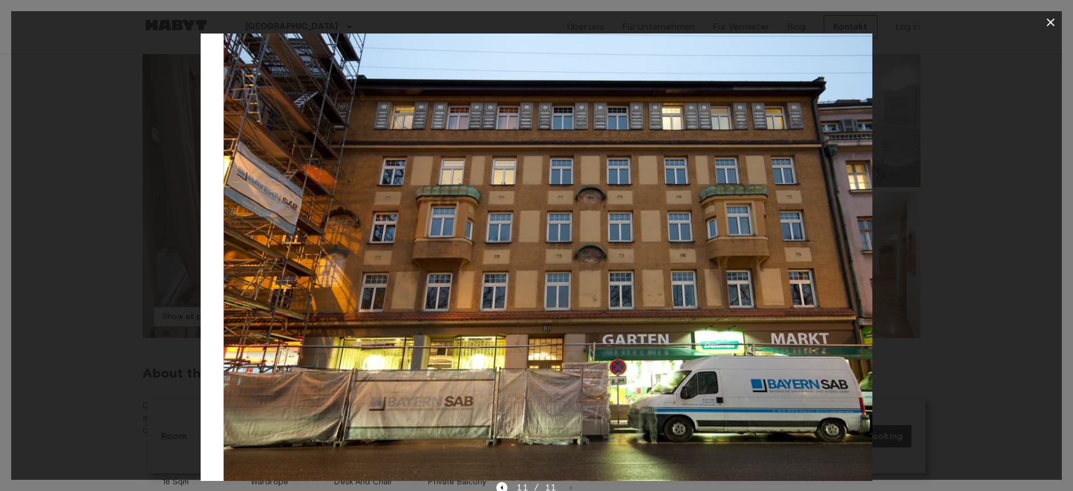
click at [570, 486] on div "11 / 11" at bounding box center [536, 487] width 80 height 13
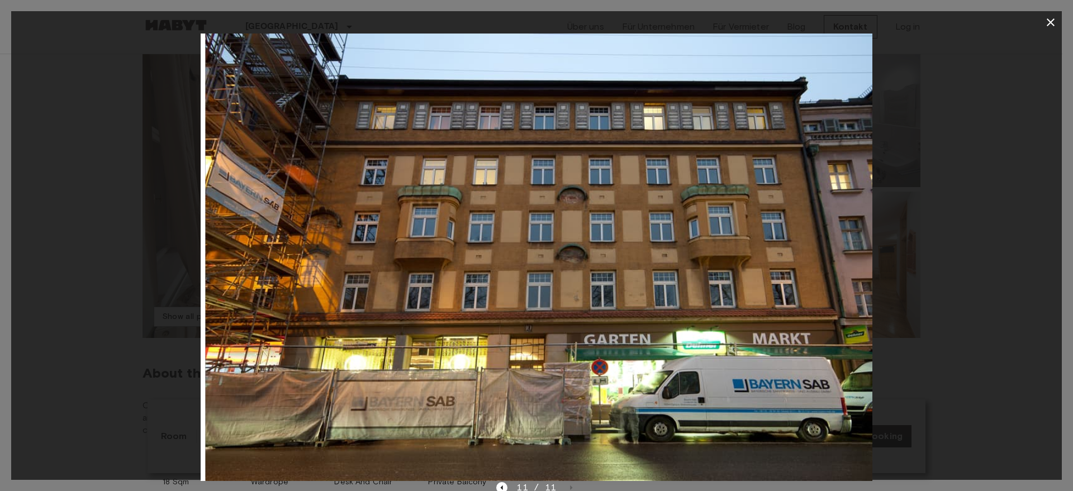
click at [570, 486] on div "11 / 11" at bounding box center [536, 487] width 80 height 13
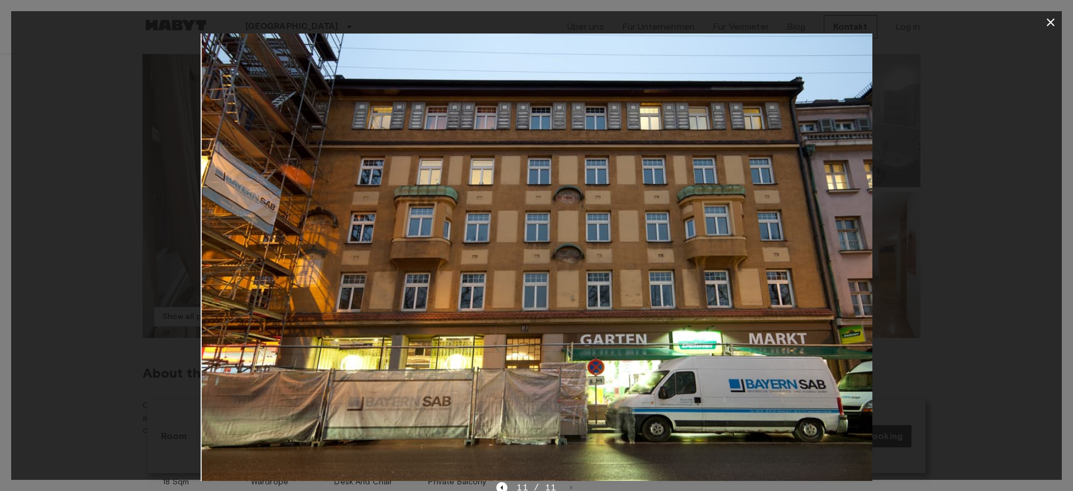
click at [570, 486] on div "11 / 11" at bounding box center [536, 487] width 80 height 13
click at [500, 486] on icon "Previous image" at bounding box center [501, 487] width 11 height 11
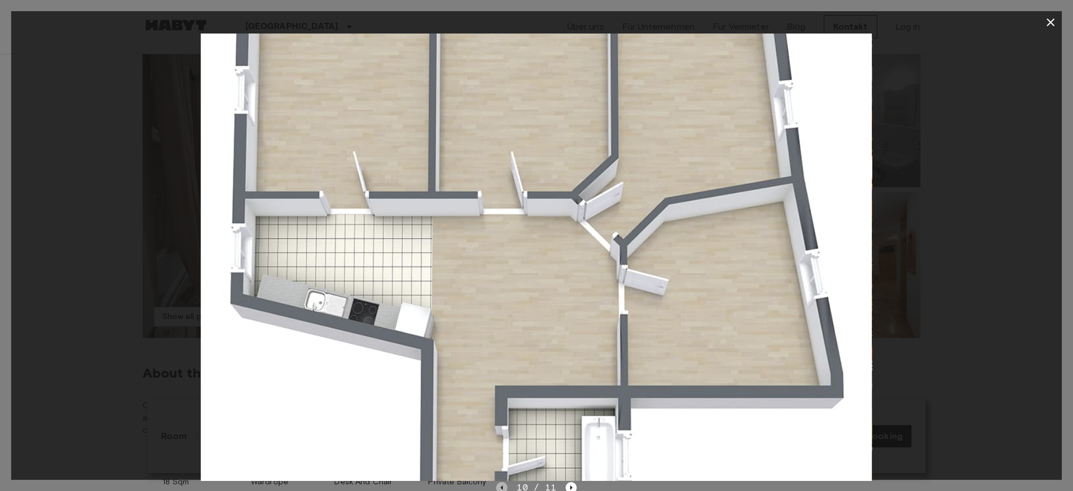
click at [500, 487] on icon "Previous image" at bounding box center [501, 487] width 11 height 11
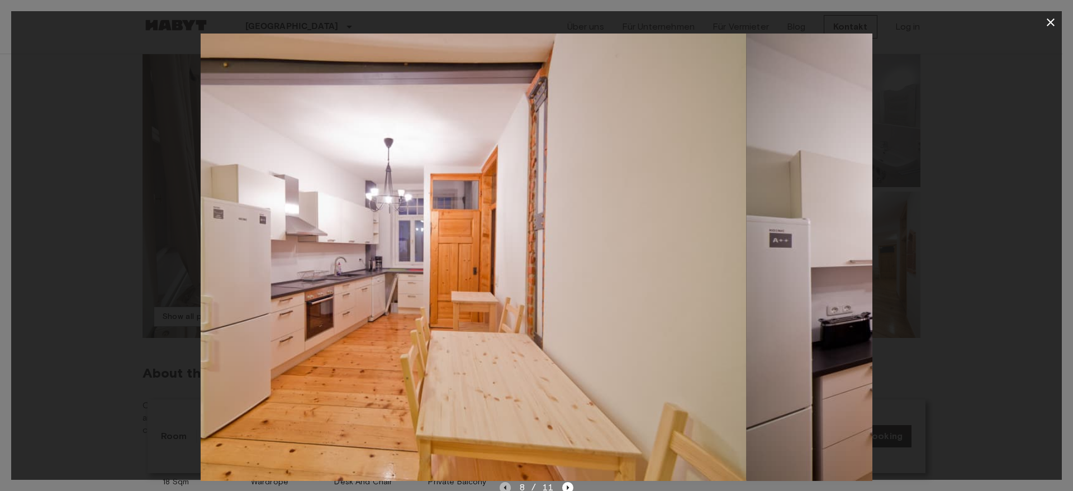
click at [500, 489] on icon "Previous image" at bounding box center [505, 487] width 11 height 11
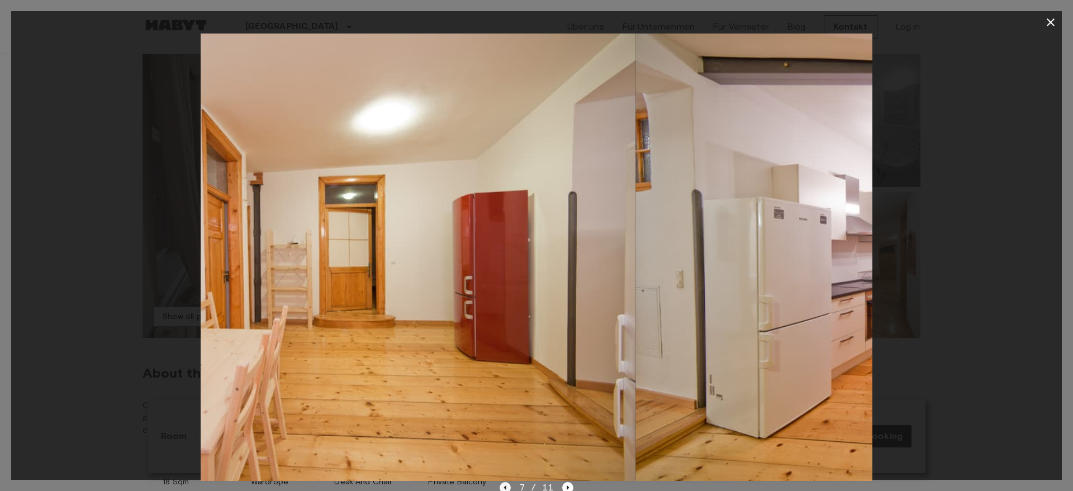
click at [500, 489] on icon "Previous image" at bounding box center [505, 487] width 11 height 11
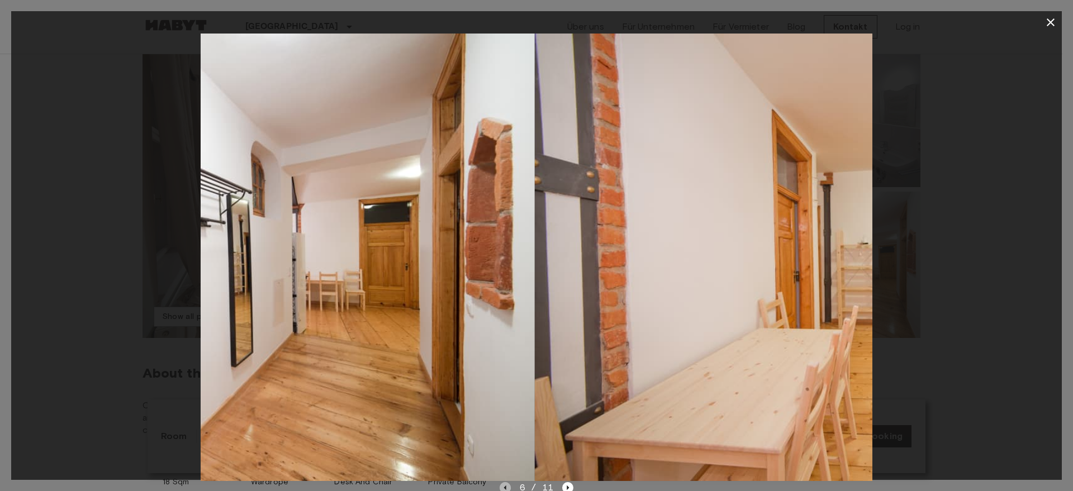
click at [500, 489] on icon "Previous image" at bounding box center [505, 487] width 11 height 11
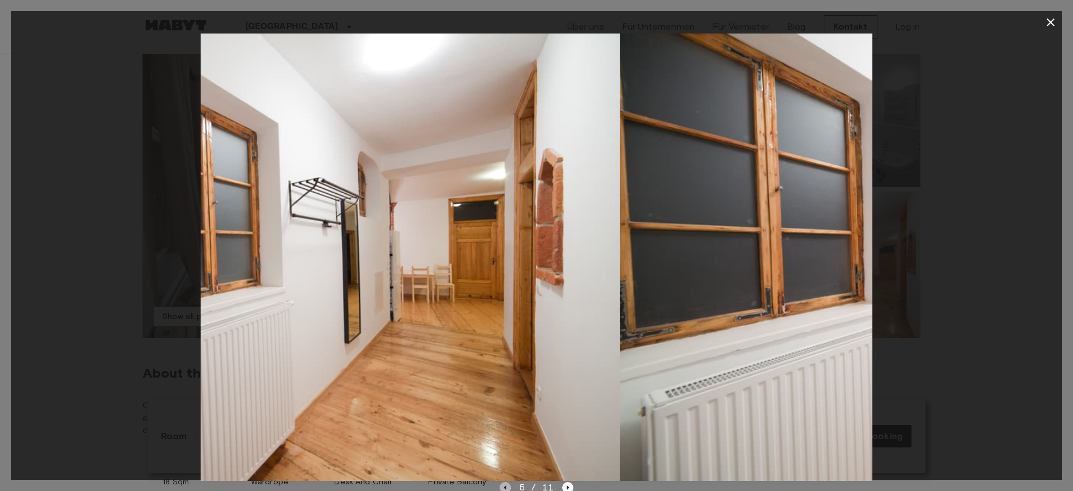
click at [500, 489] on icon "Previous image" at bounding box center [505, 487] width 11 height 11
click at [500, 488] on icon "Previous image" at bounding box center [505, 487] width 11 height 11
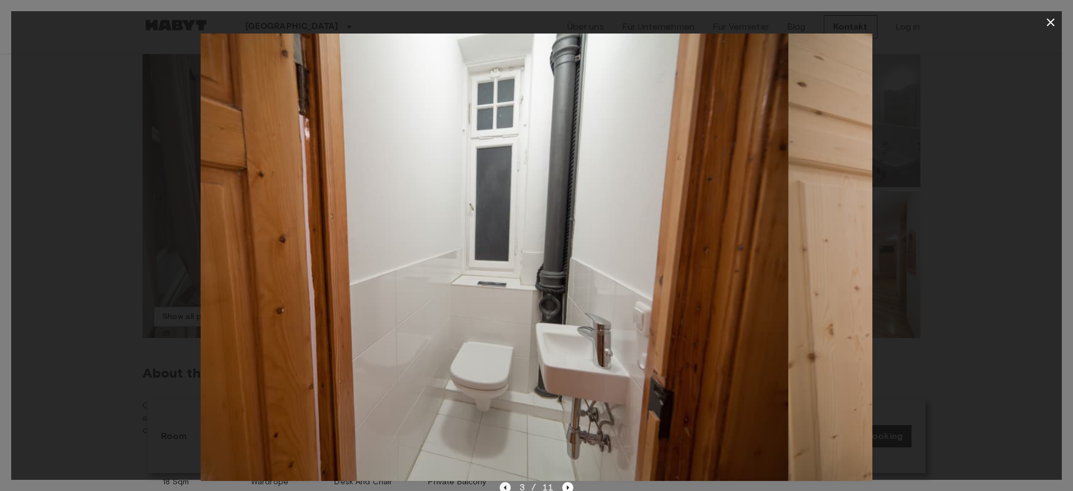
click at [500, 487] on icon "Previous image" at bounding box center [505, 487] width 11 height 11
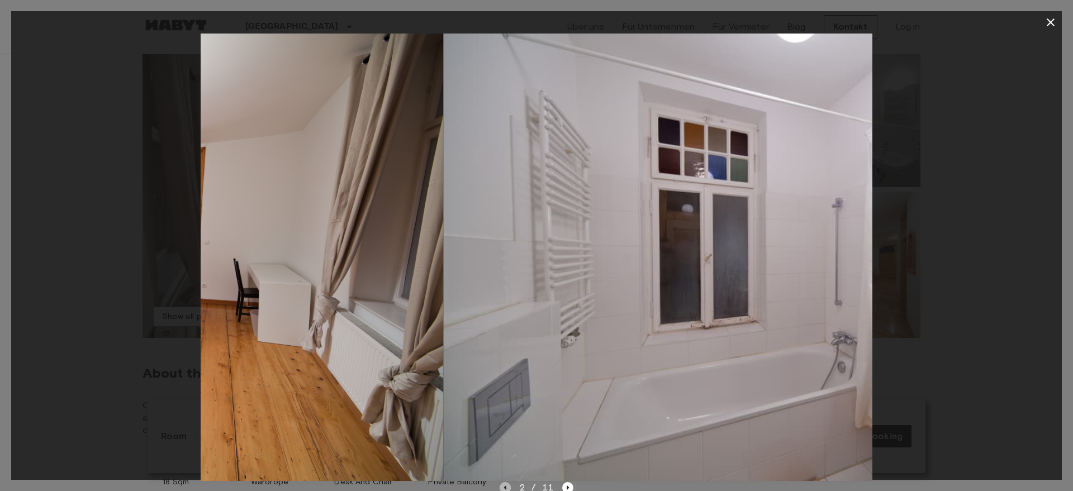
click at [500, 487] on icon "Previous image" at bounding box center [505, 487] width 11 height 11
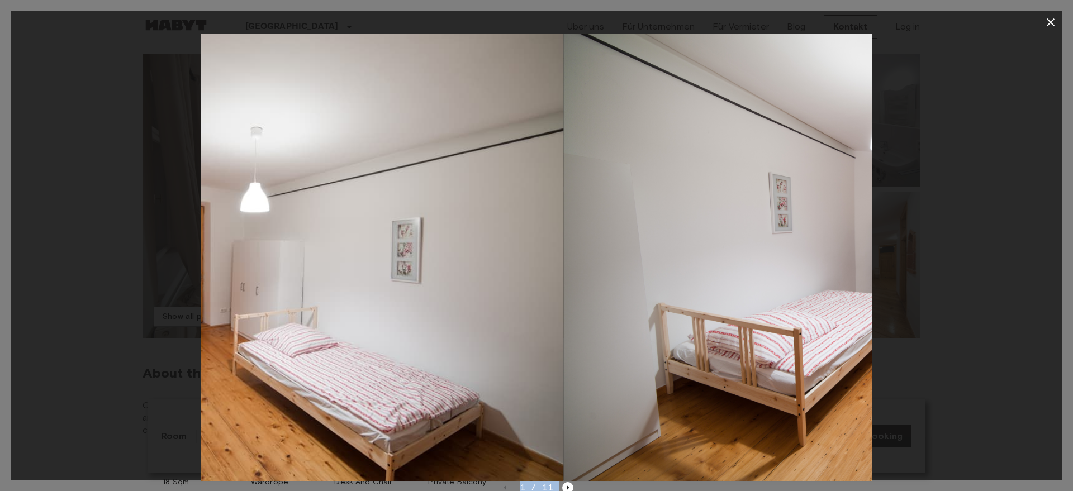
click at [500, 487] on div "1 / 11" at bounding box center [537, 487] width 74 height 13
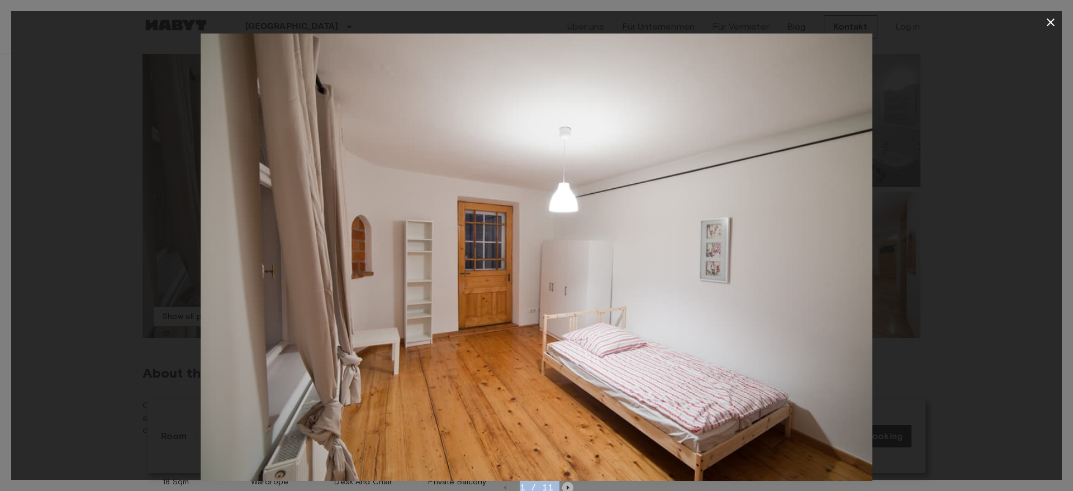
click at [567, 486] on icon "Next image" at bounding box center [567, 487] width 11 height 11
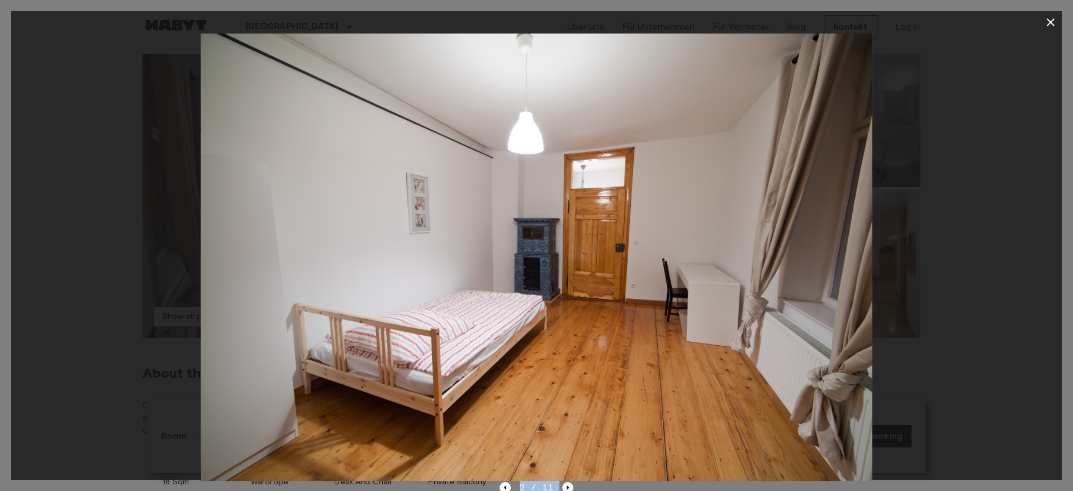
click at [569, 485] on icon "Next image" at bounding box center [567, 487] width 11 height 11
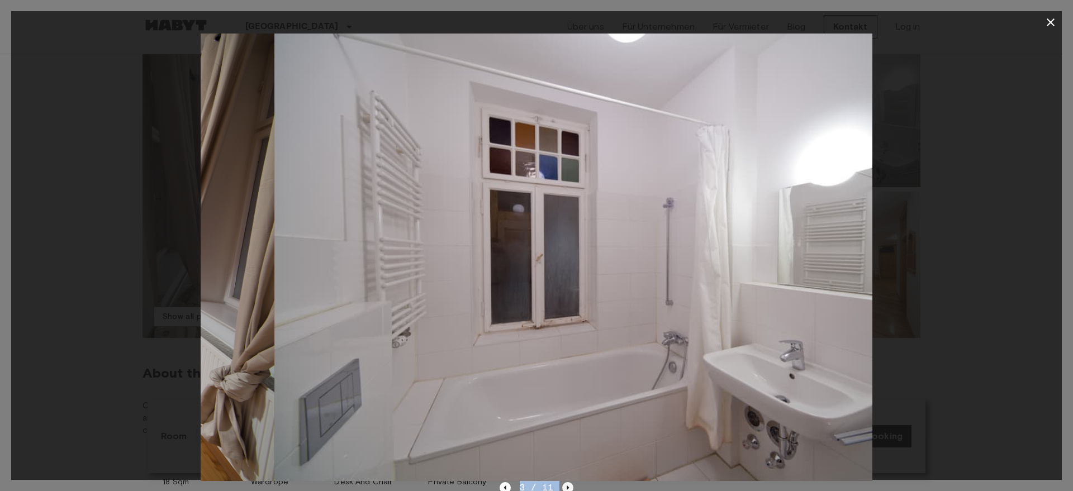
click at [569, 485] on icon "Next image" at bounding box center [567, 487] width 11 height 11
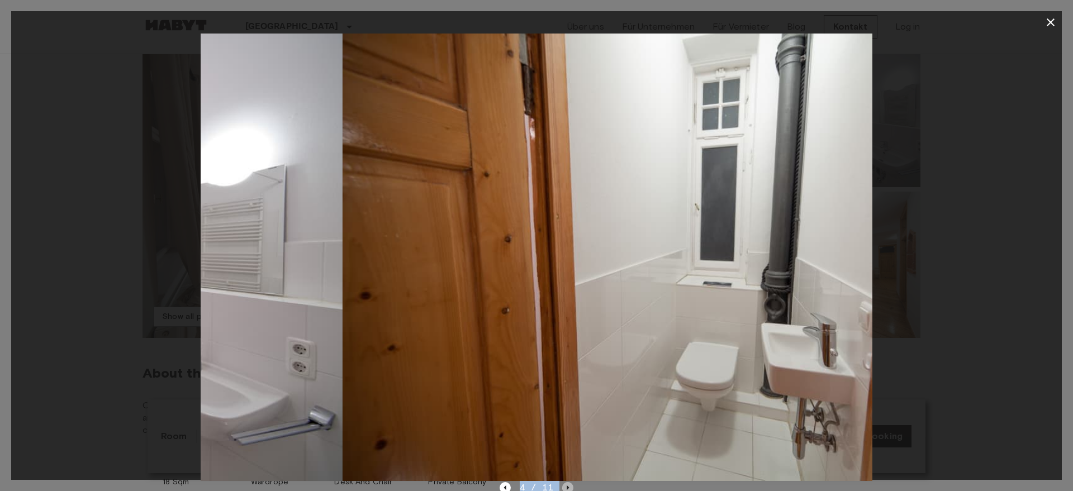
click at [569, 485] on icon "Next image" at bounding box center [567, 487] width 11 height 11
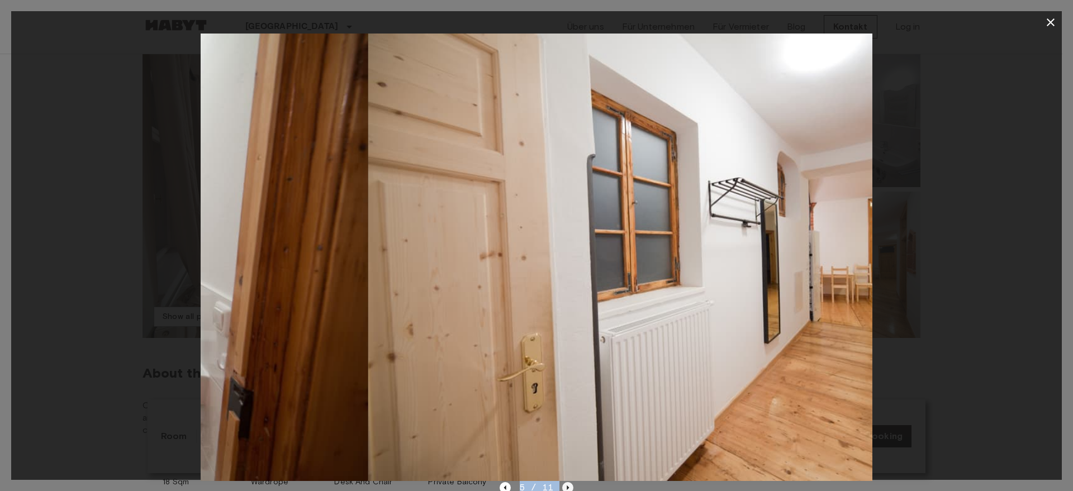
click at [569, 485] on icon "Next image" at bounding box center [567, 487] width 11 height 11
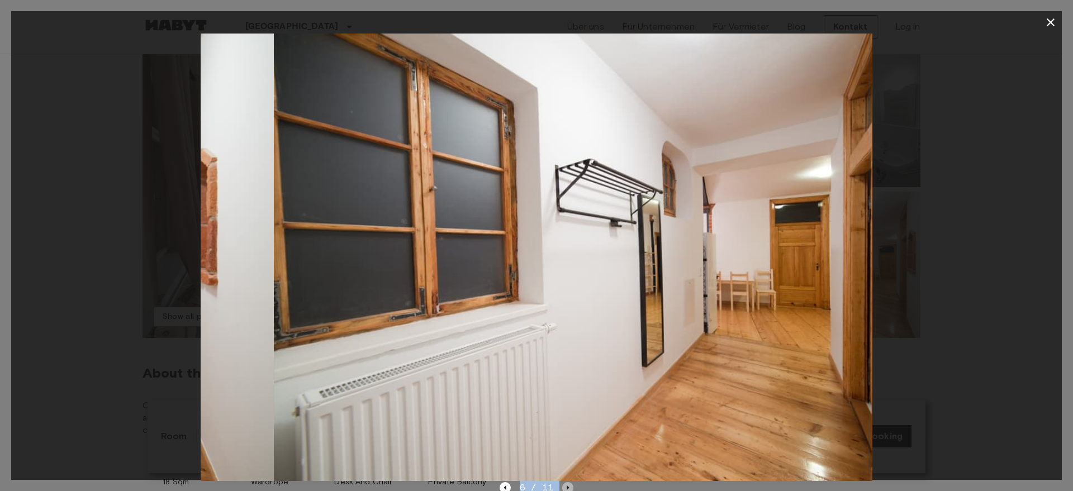
click at [569, 485] on icon "Next image" at bounding box center [567, 487] width 11 height 11
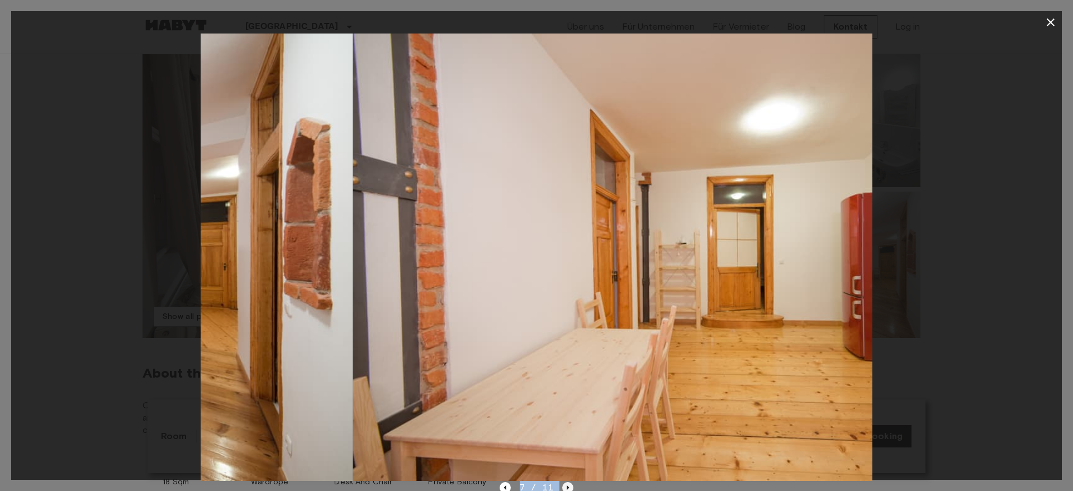
click at [569, 485] on icon "Next image" at bounding box center [567, 487] width 11 height 11
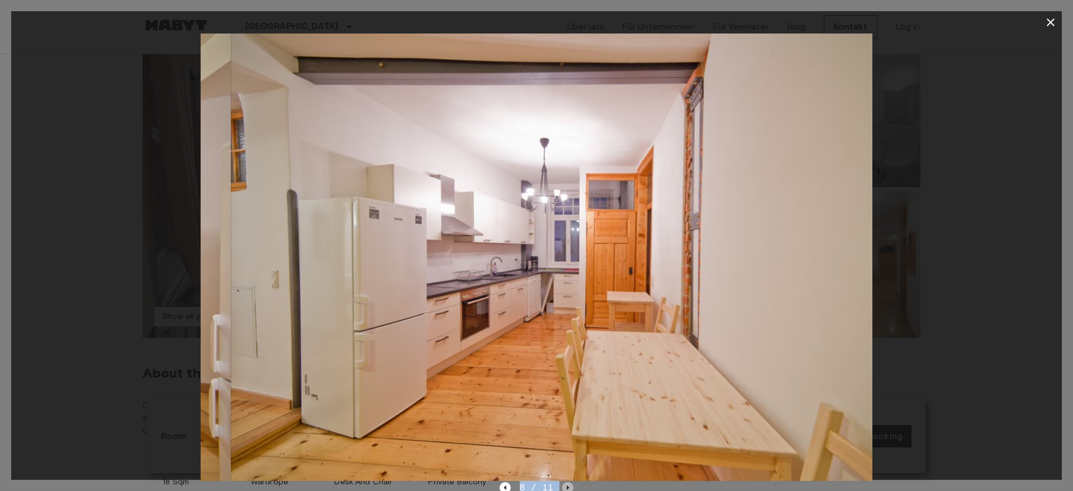
click at [569, 485] on icon "Next image" at bounding box center [567, 487] width 11 height 11
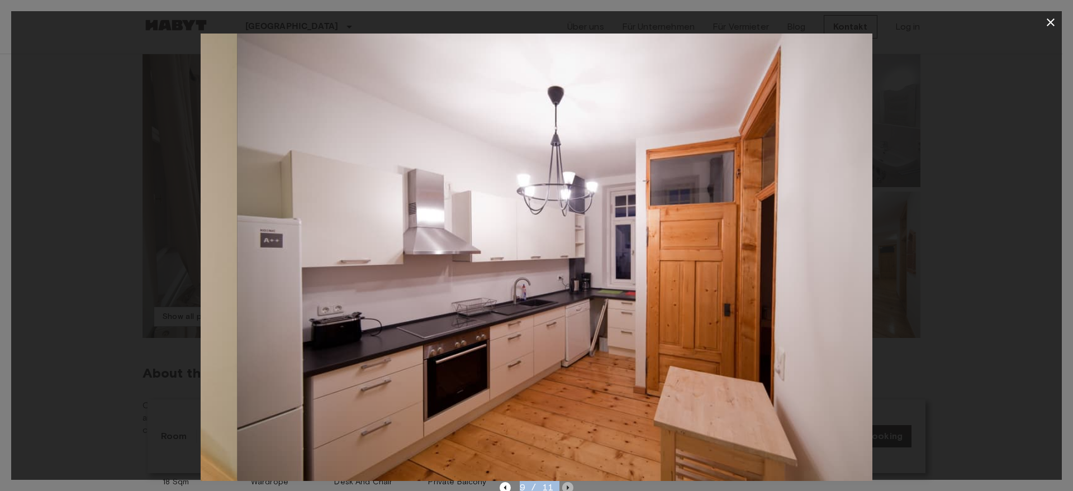
click at [569, 485] on icon "Next image" at bounding box center [567, 487] width 11 height 11
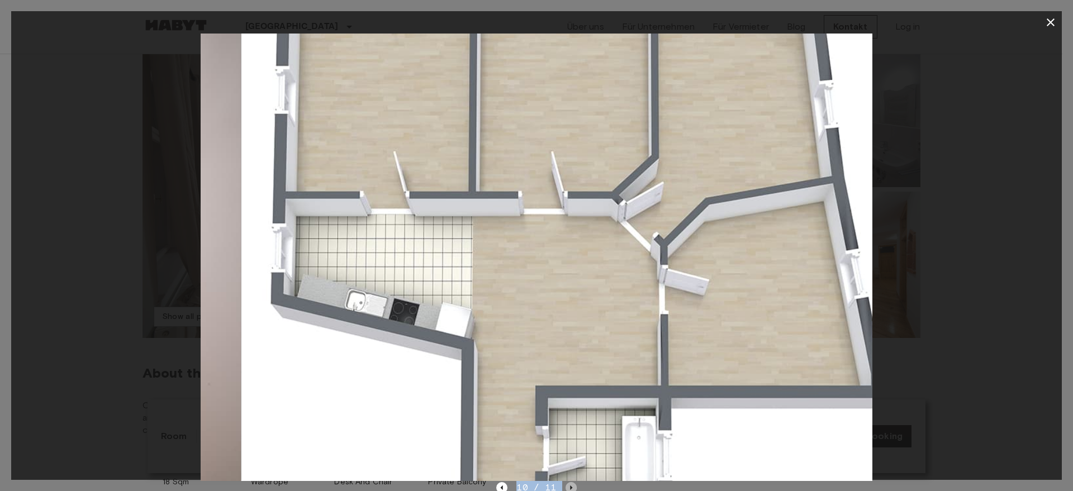
click at [570, 485] on icon "Next image" at bounding box center [571, 487] width 11 height 11
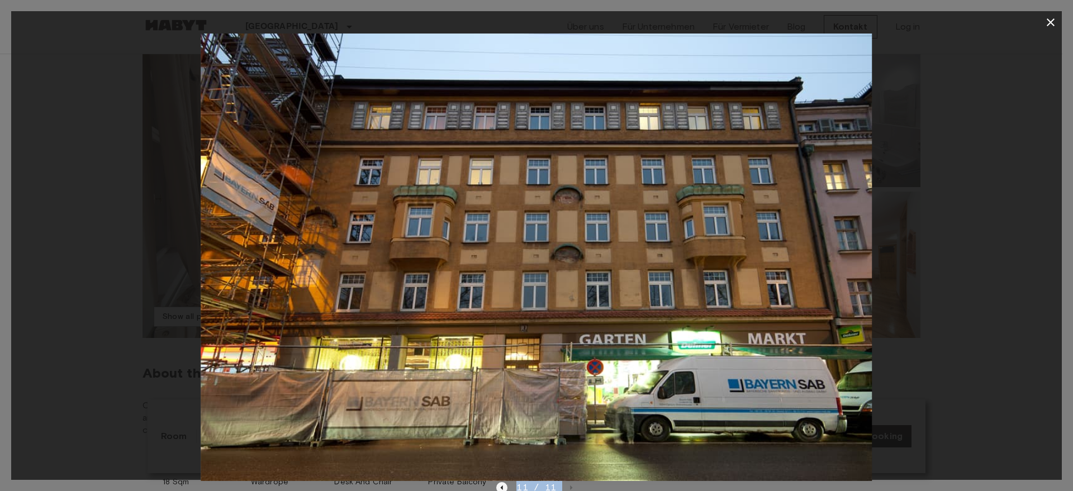
click at [503, 487] on icon "Previous image" at bounding box center [502, 488] width 2 height 4
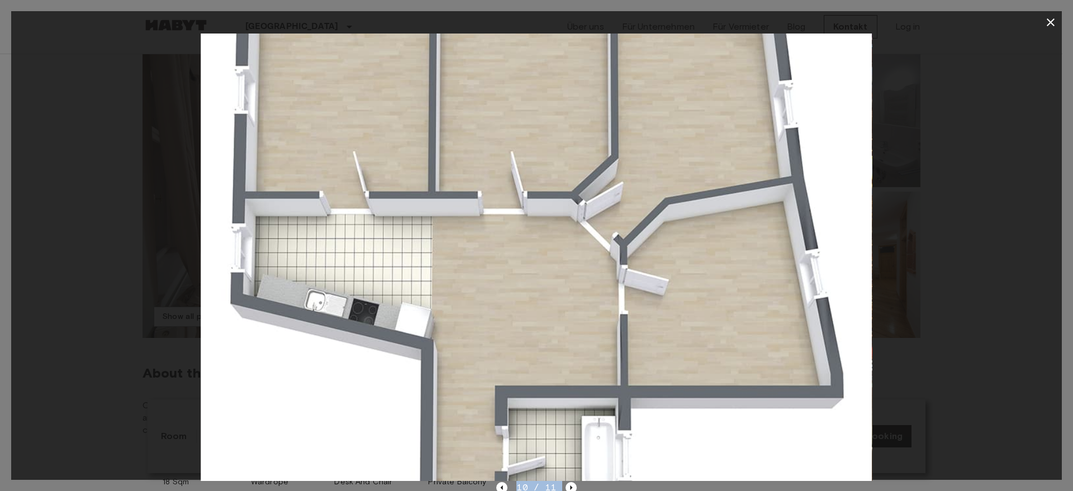
click at [323, 92] on img at bounding box center [536, 258] width 671 height 448
click at [324, 92] on img at bounding box center [536, 258] width 671 height 448
click at [1051, 23] on icon "button" at bounding box center [1050, 22] width 13 height 13
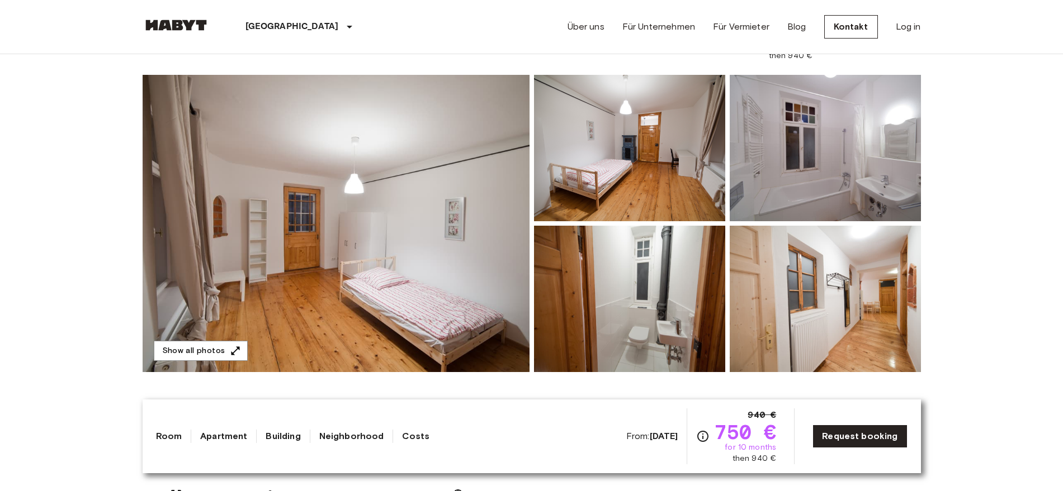
scroll to position [78, 0]
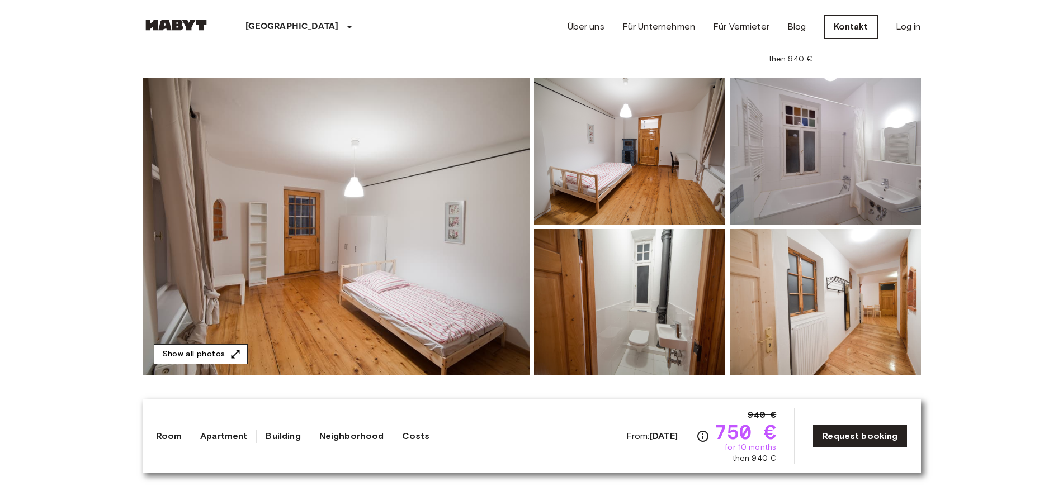
click at [230, 354] on icon "button" at bounding box center [235, 354] width 11 height 11
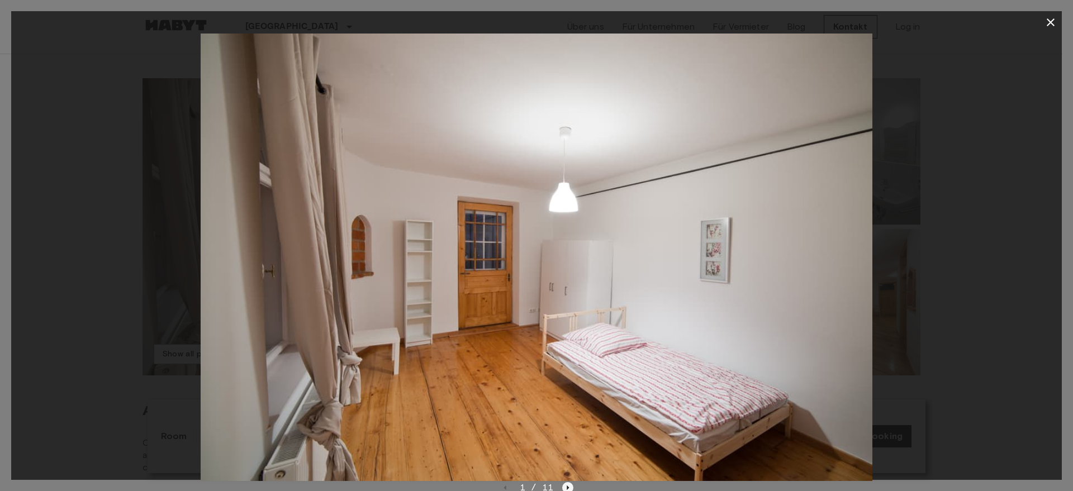
click at [564, 487] on icon "Next image" at bounding box center [567, 487] width 11 height 11
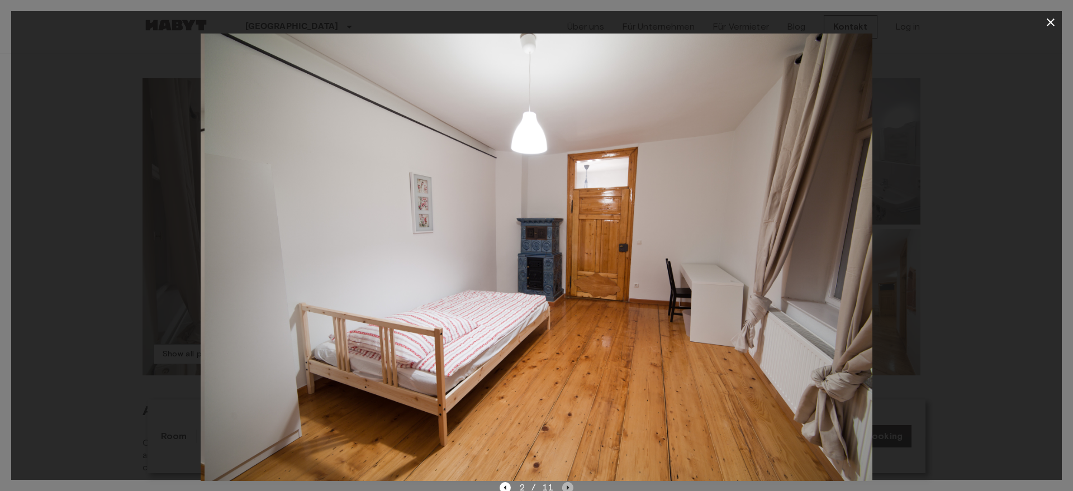
click at [564, 487] on icon "Next image" at bounding box center [567, 487] width 11 height 11
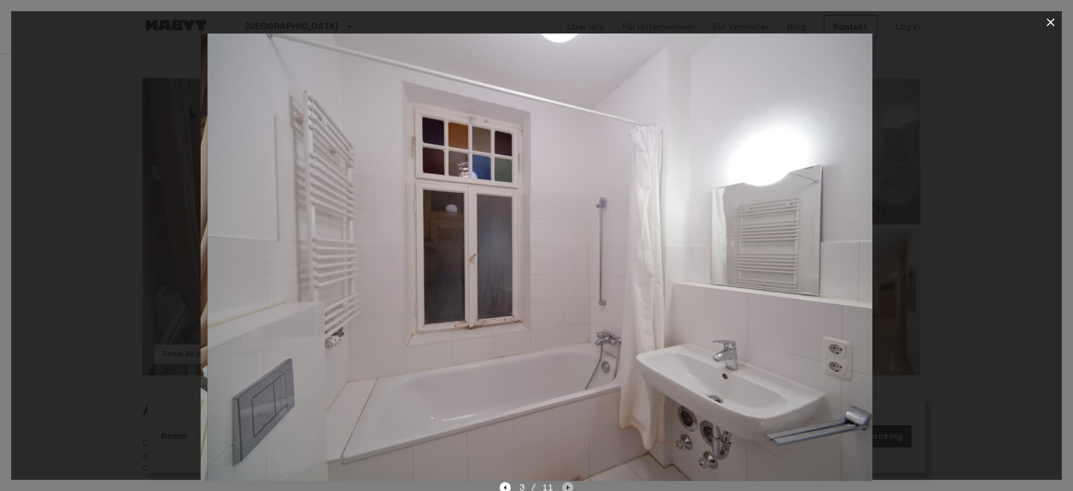
click at [564, 487] on icon "Next image" at bounding box center [567, 487] width 11 height 11
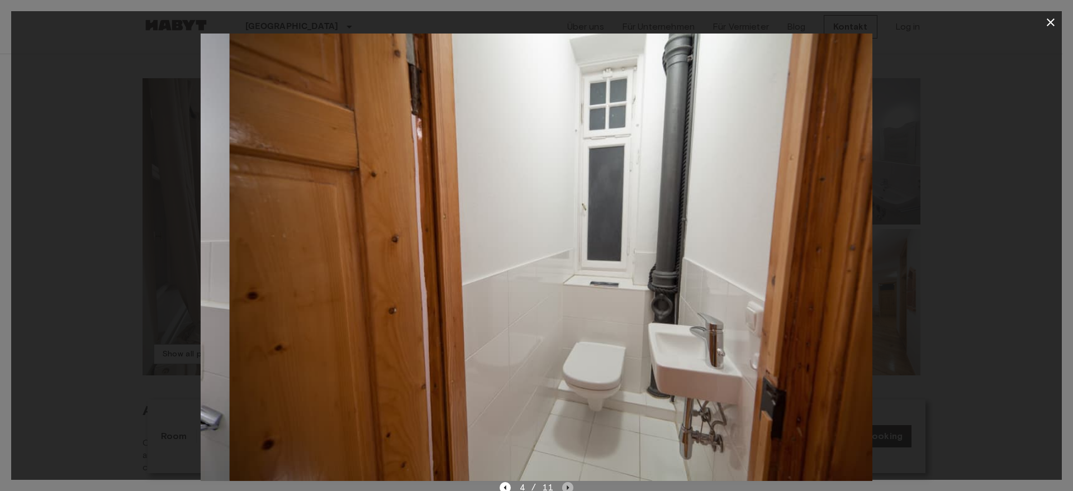
click at [564, 487] on icon "Next image" at bounding box center [567, 487] width 11 height 11
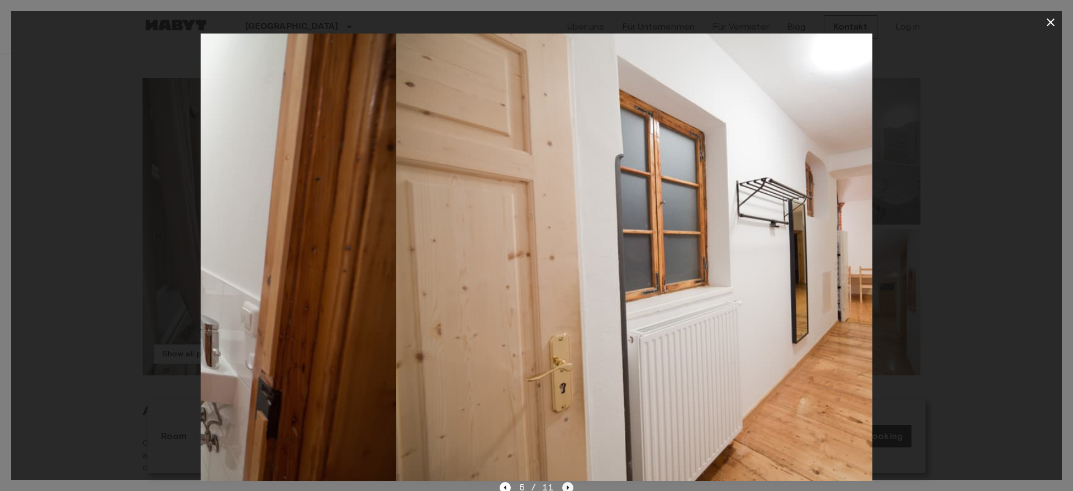
click at [564, 487] on icon "Next image" at bounding box center [567, 487] width 11 height 11
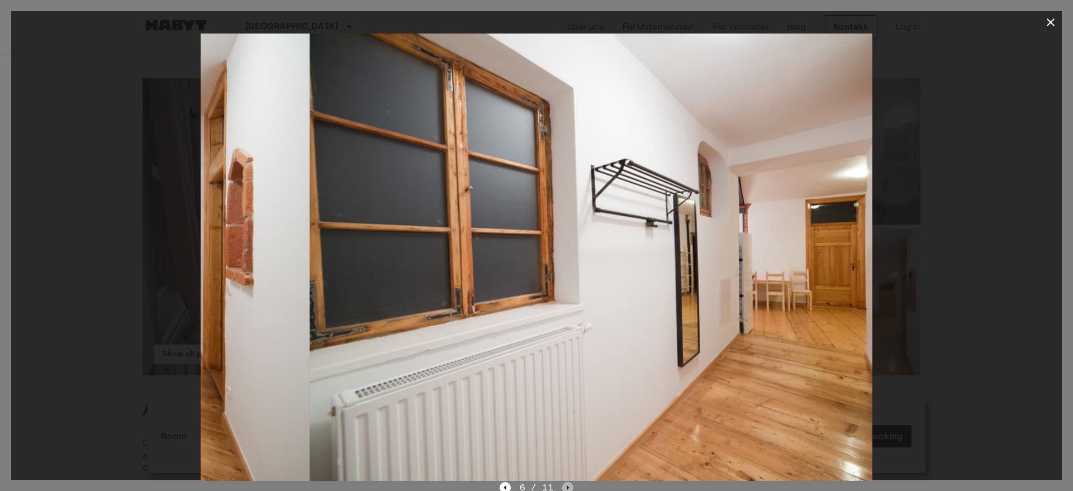
click at [564, 487] on icon "Next image" at bounding box center [567, 487] width 11 height 11
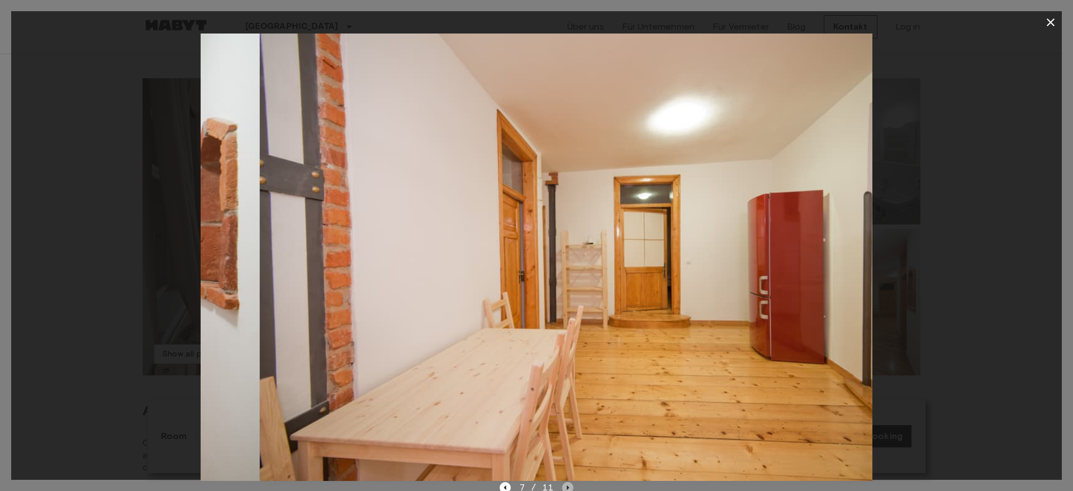
click at [564, 487] on icon "Next image" at bounding box center [567, 487] width 11 height 11
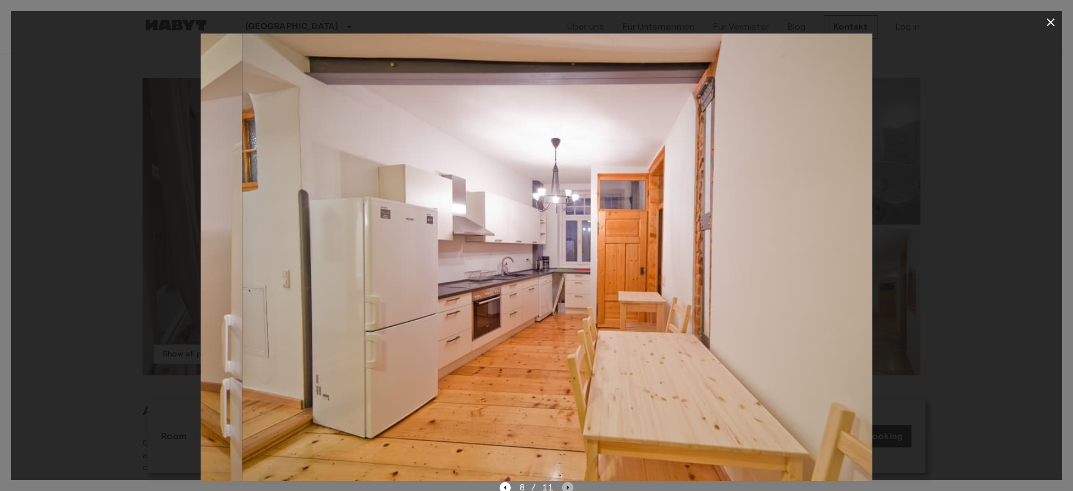
click at [564, 487] on icon "Next image" at bounding box center [567, 487] width 11 height 11
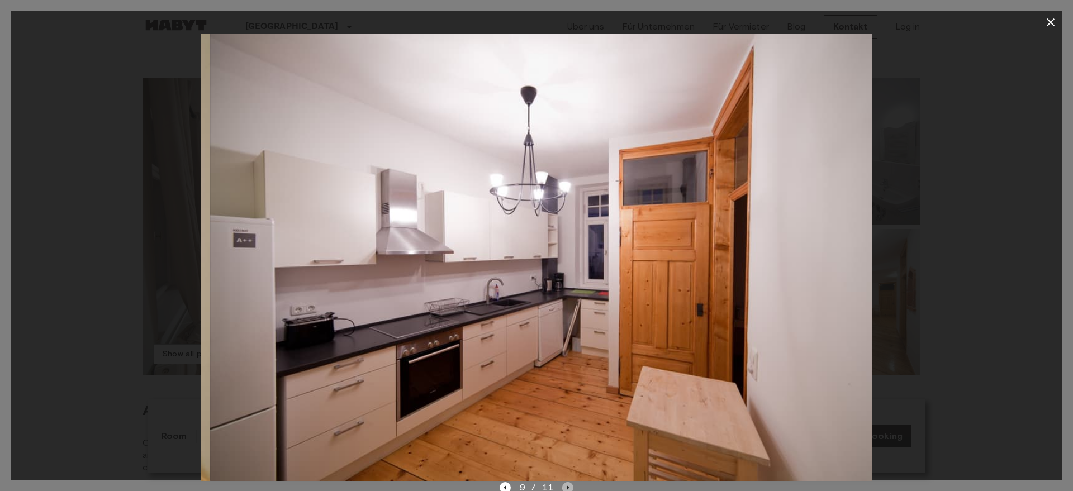
click at [564, 487] on icon "Next image" at bounding box center [567, 487] width 11 height 11
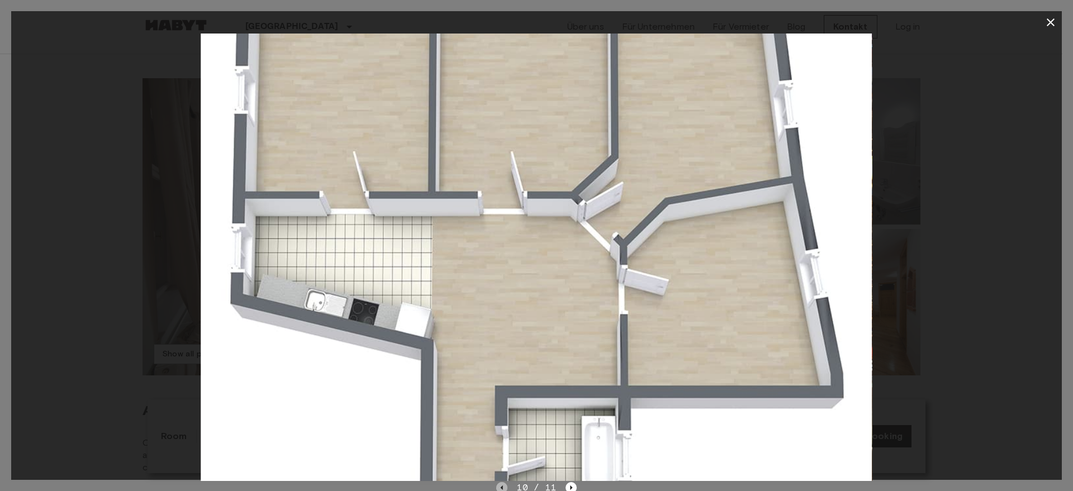
click at [500, 482] on icon "Previous image" at bounding box center [501, 487] width 11 height 11
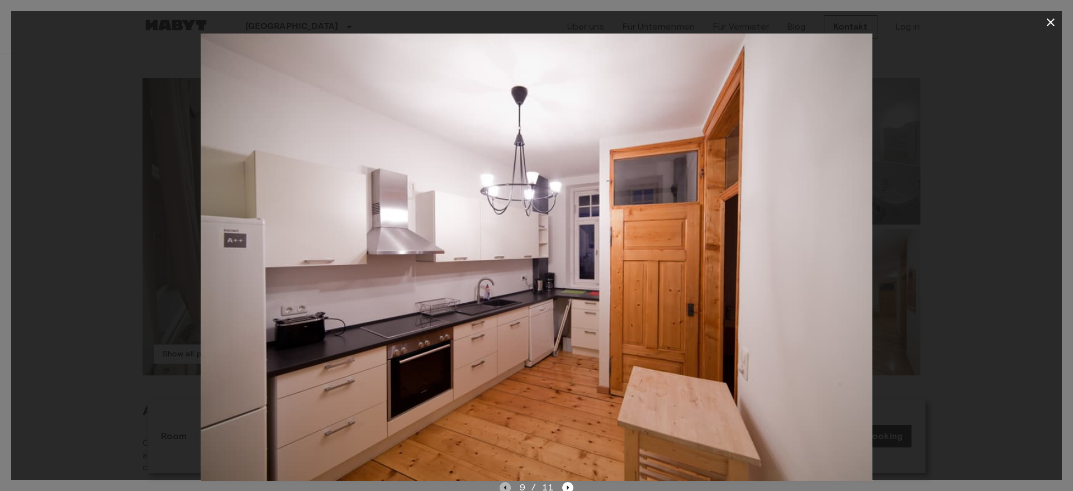
click at [500, 482] on icon "Previous image" at bounding box center [505, 487] width 11 height 11
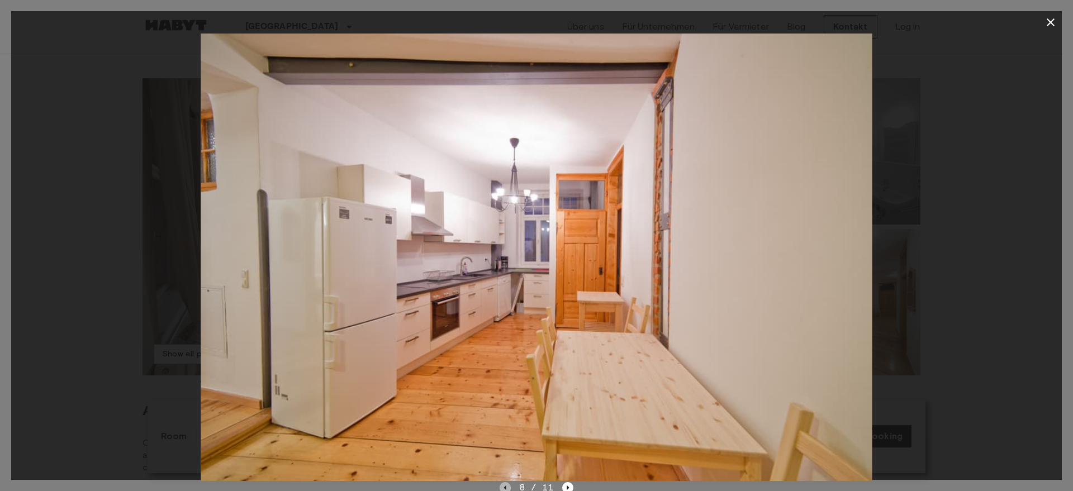
click at [500, 482] on icon "Previous image" at bounding box center [505, 487] width 11 height 11
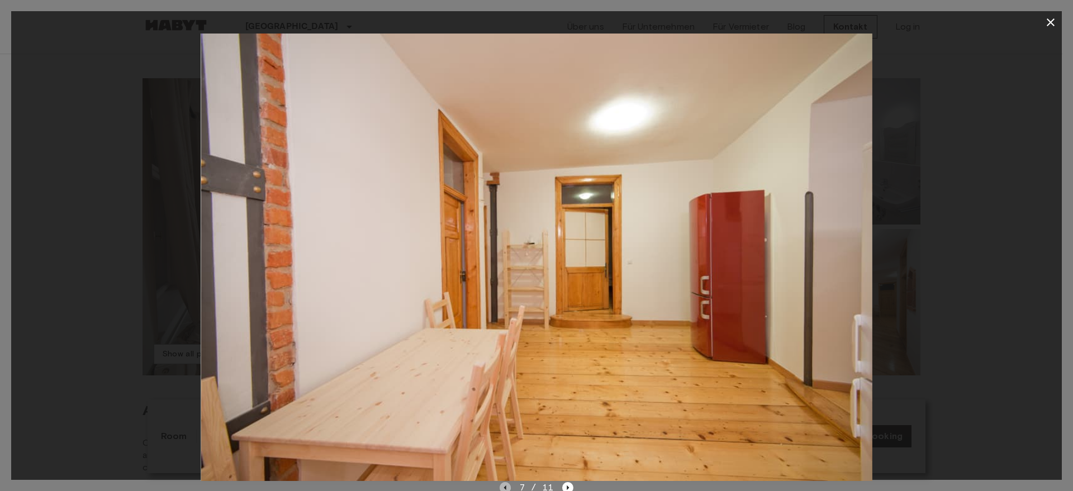
click at [500, 482] on icon "Previous image" at bounding box center [505, 487] width 11 height 11
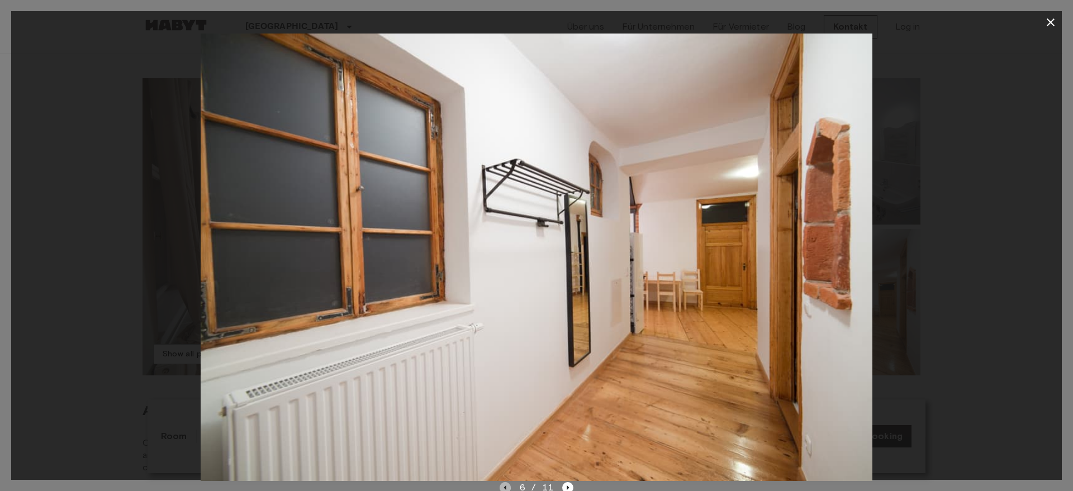
click at [500, 482] on icon "Previous image" at bounding box center [505, 487] width 11 height 11
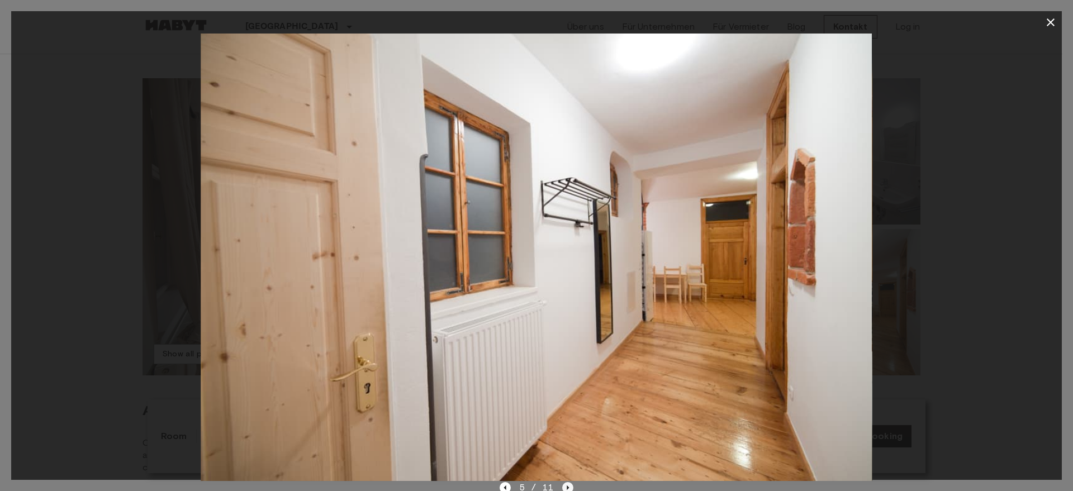
click at [567, 482] on icon "Next image" at bounding box center [567, 487] width 11 height 11
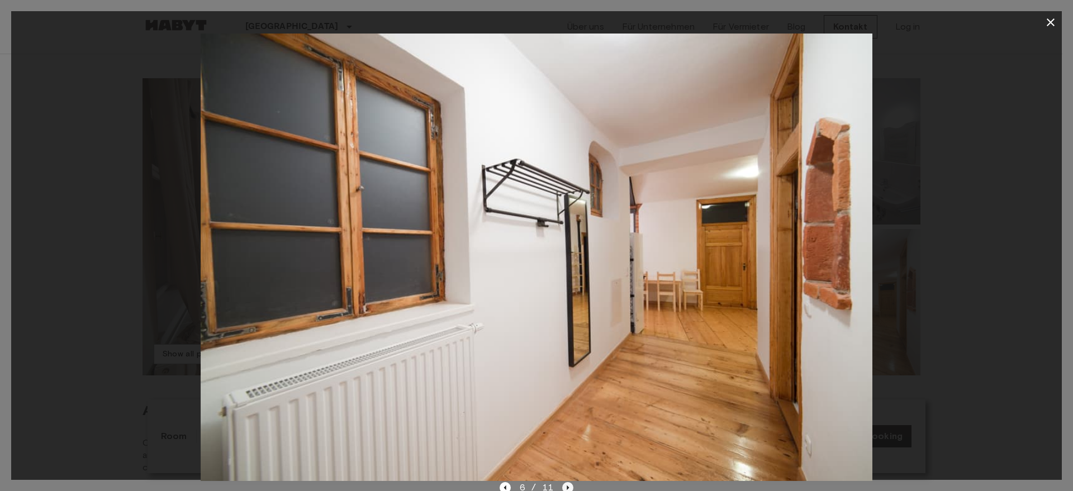
click at [567, 482] on icon "Next image" at bounding box center [567, 487] width 11 height 11
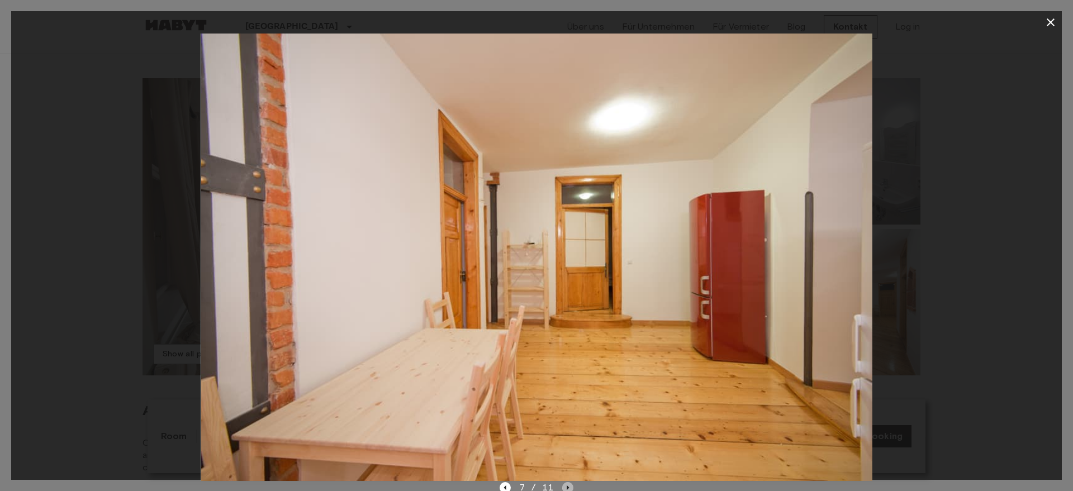
click at [567, 482] on icon "Next image" at bounding box center [567, 487] width 11 height 11
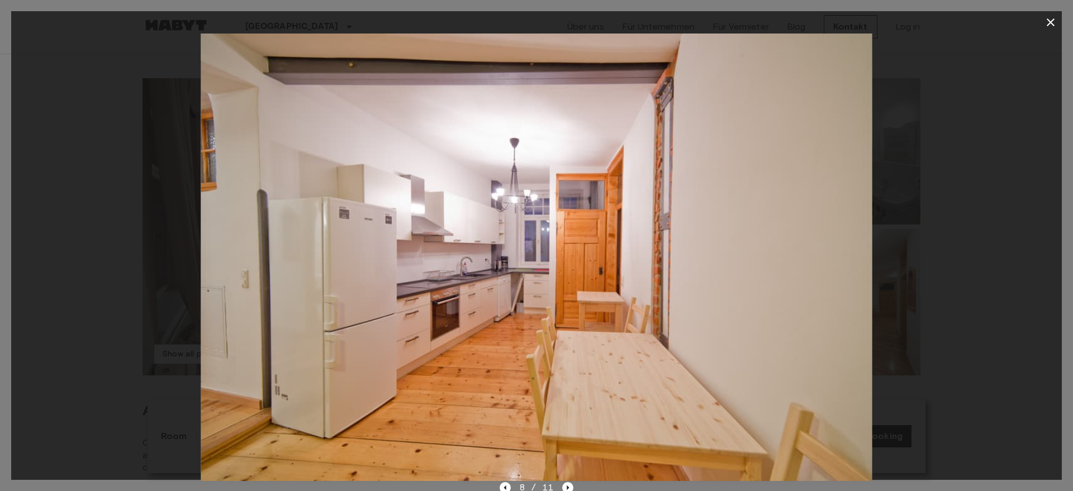
click at [565, 479] on img at bounding box center [536, 258] width 671 height 448
click at [569, 487] on icon "Next image" at bounding box center [567, 487] width 11 height 11
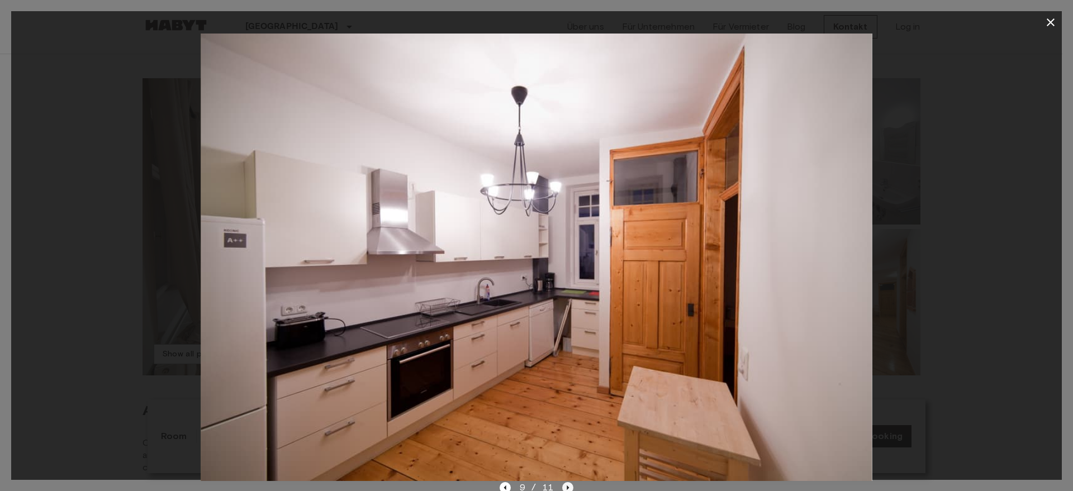
click at [567, 483] on icon "Next image" at bounding box center [567, 487] width 11 height 11
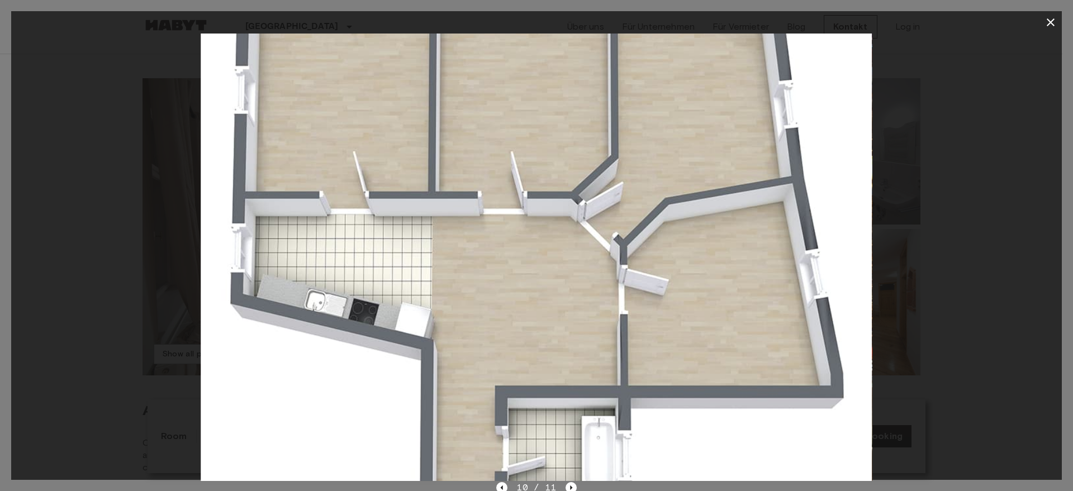
click at [719, 160] on img at bounding box center [536, 258] width 671 height 448
click at [501, 485] on icon "Previous image" at bounding box center [501, 487] width 11 height 11
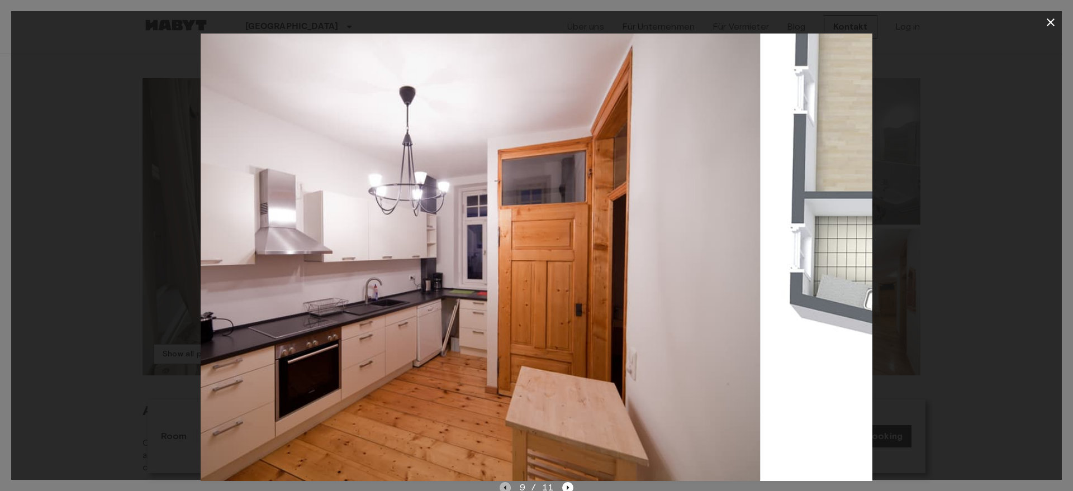
click at [501, 485] on icon "Previous image" at bounding box center [505, 487] width 11 height 11
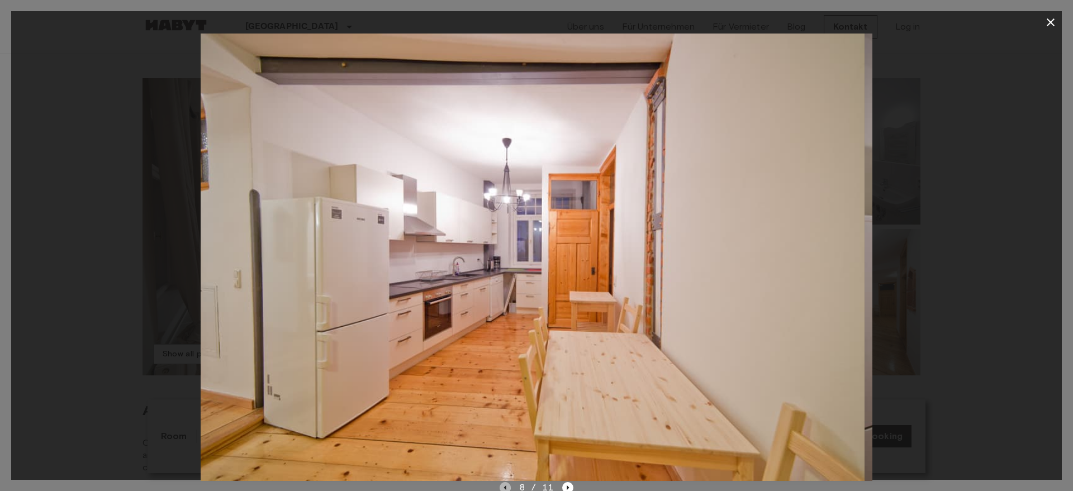
click at [501, 485] on icon "Previous image" at bounding box center [505, 487] width 11 height 11
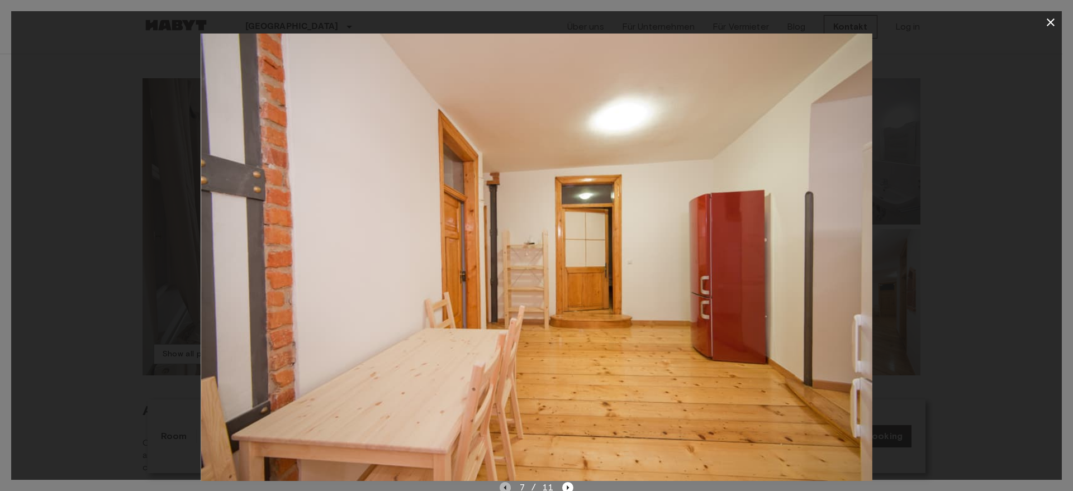
click at [507, 487] on icon "Previous image" at bounding box center [505, 487] width 11 height 11
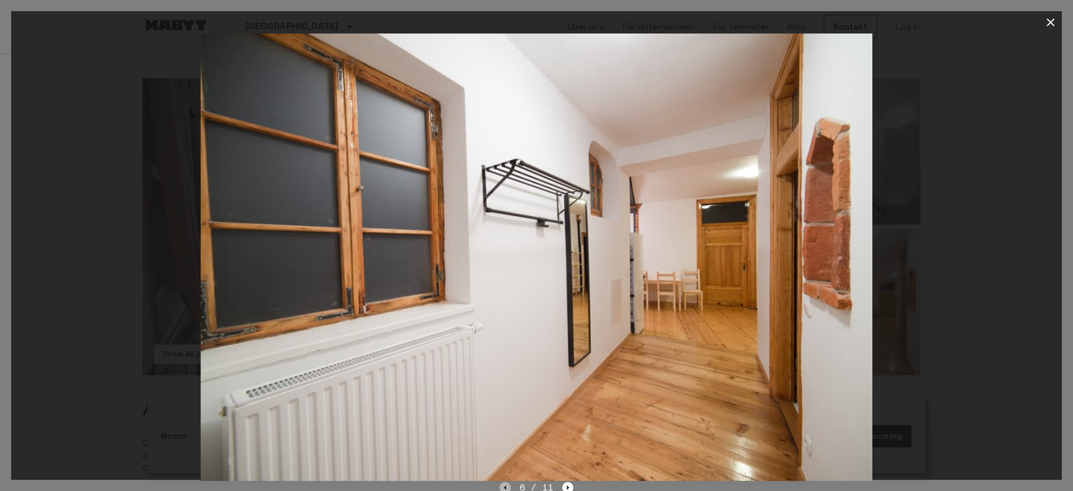
click at [509, 482] on icon "Previous image" at bounding box center [505, 487] width 11 height 11
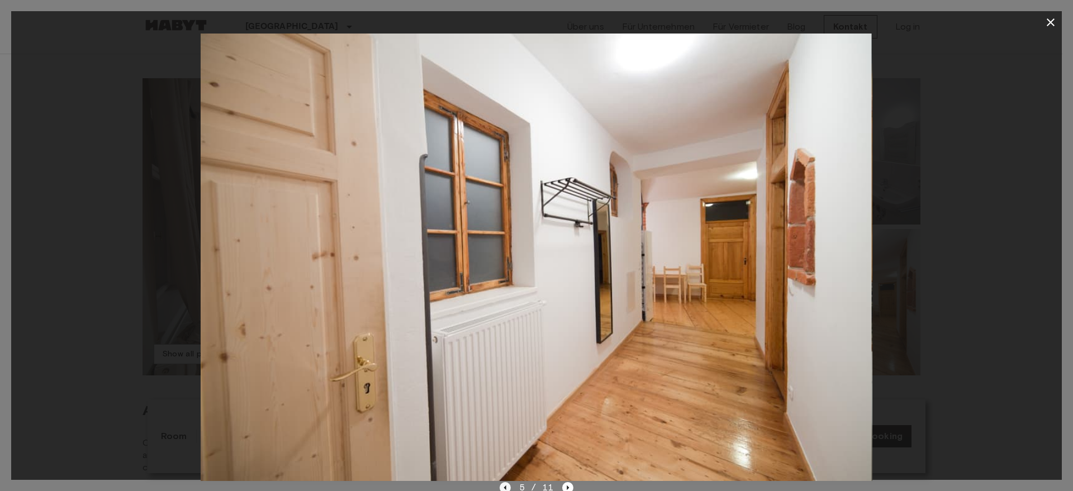
click at [509, 482] on icon "Previous image" at bounding box center [505, 487] width 11 height 11
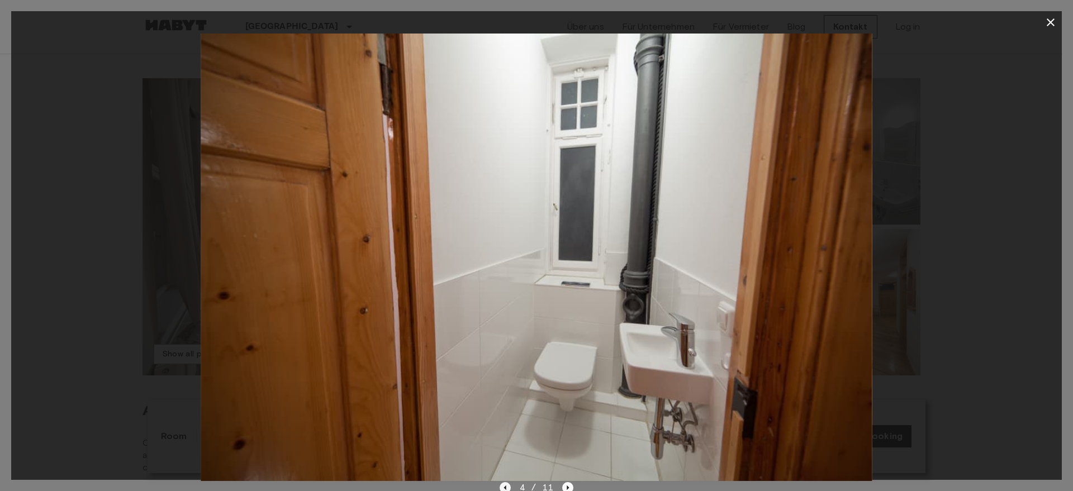
click at [509, 482] on icon "Previous image" at bounding box center [505, 487] width 11 height 11
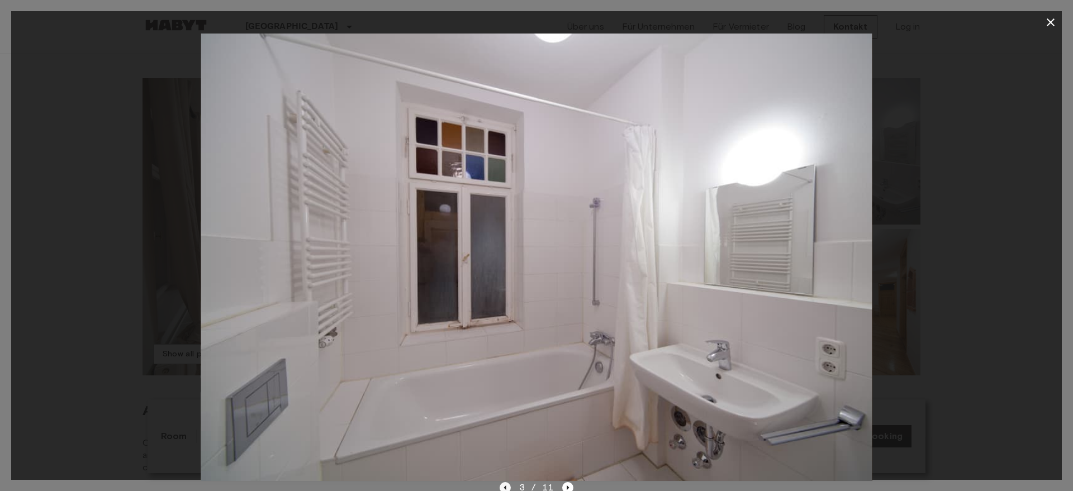
click at [509, 482] on icon "Previous image" at bounding box center [505, 487] width 11 height 11
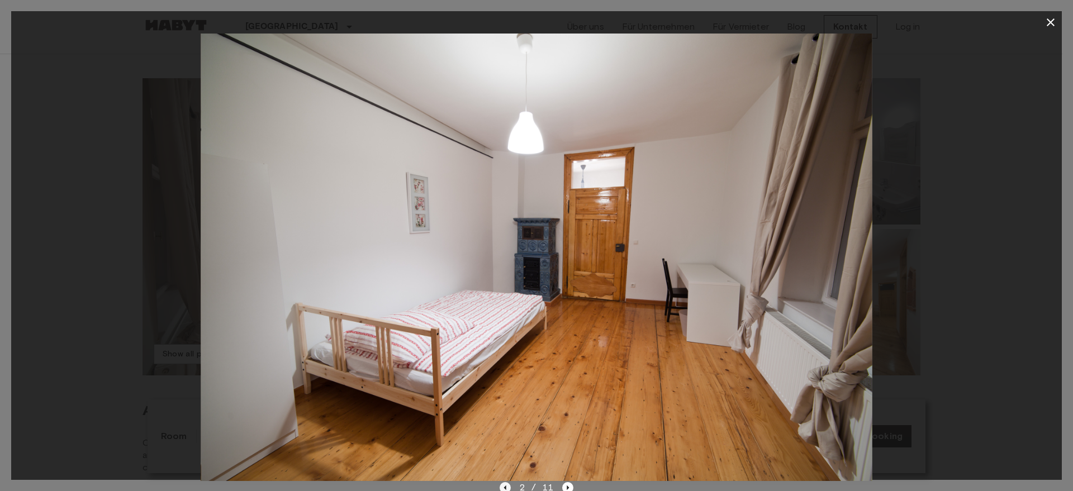
click at [506, 487] on icon "Previous image" at bounding box center [505, 488] width 2 height 4
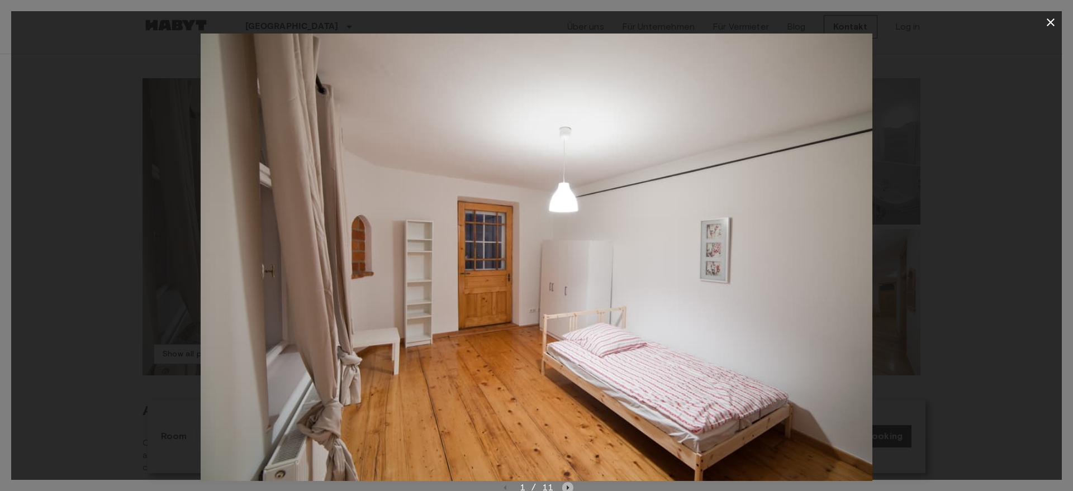
click at [568, 486] on icon "Next image" at bounding box center [567, 487] width 11 height 11
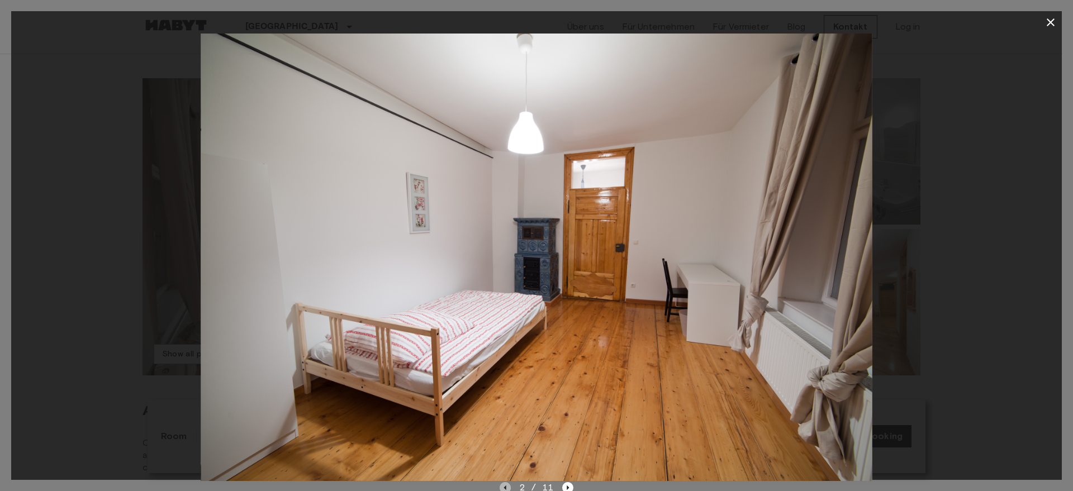
click at [508, 488] on icon "Previous image" at bounding box center [505, 487] width 11 height 11
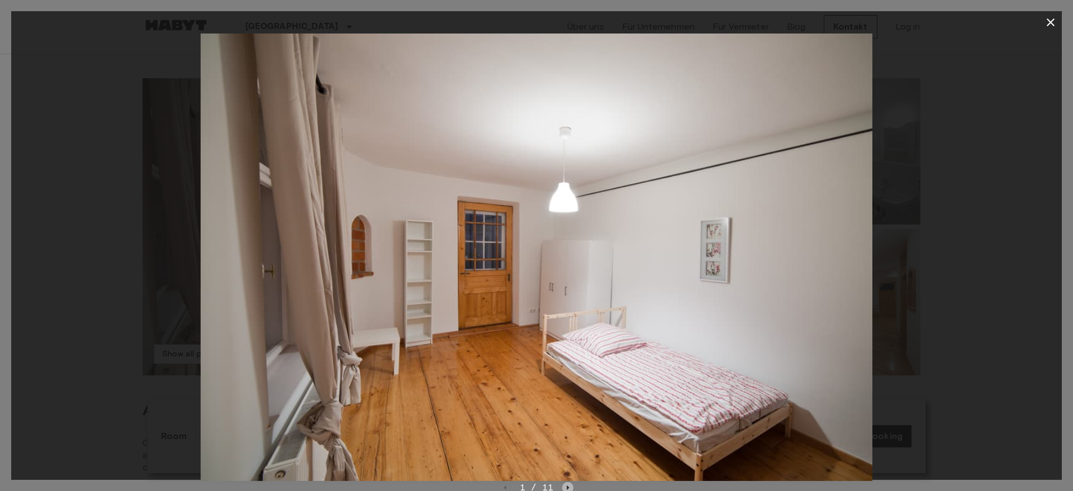
click at [569, 485] on icon "Next image" at bounding box center [567, 487] width 11 height 11
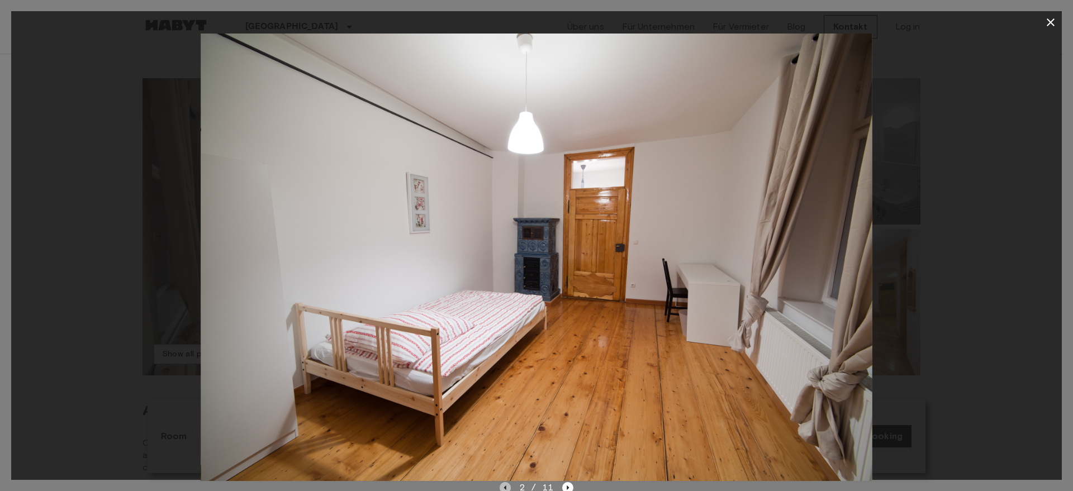
click at [505, 486] on icon "Previous image" at bounding box center [505, 487] width 11 height 11
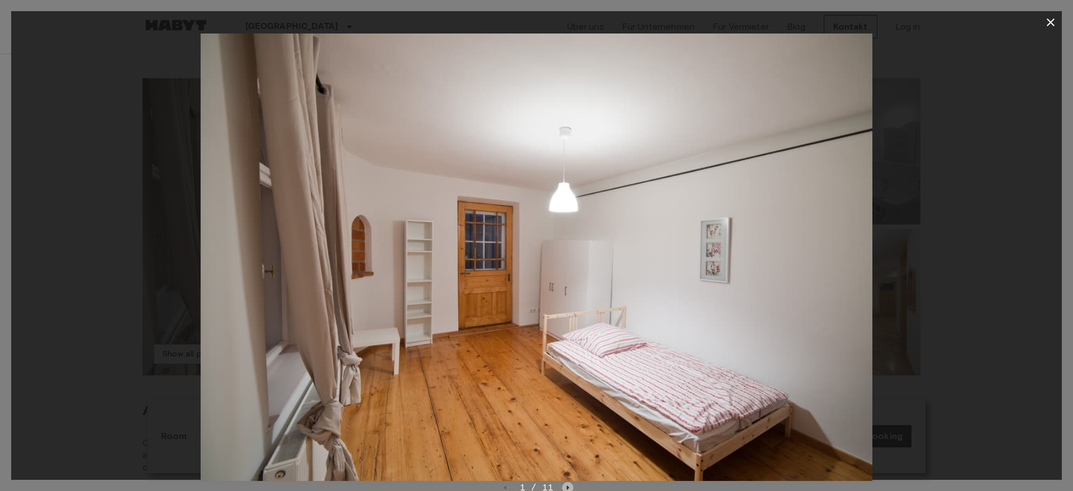
click at [569, 485] on icon "Next image" at bounding box center [567, 487] width 11 height 11
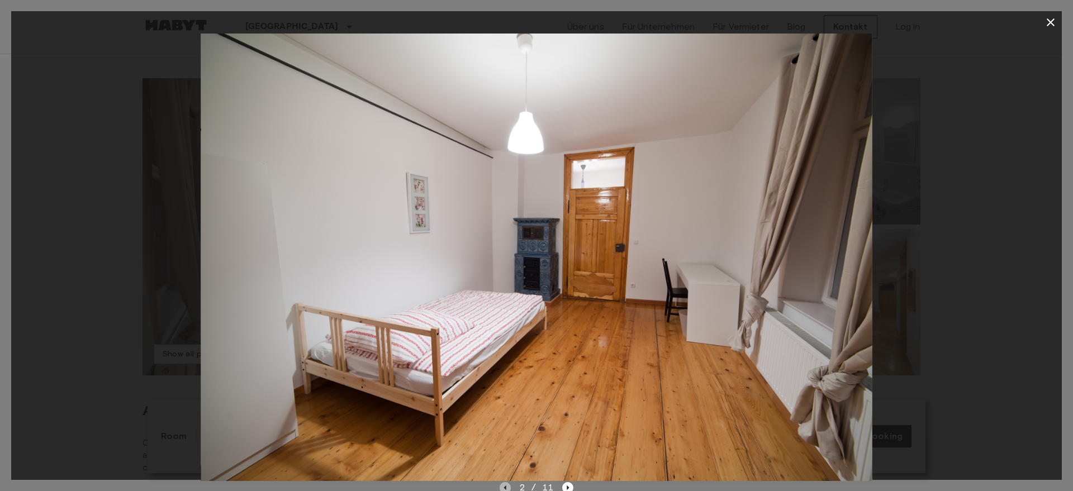
click at [505, 484] on icon "Previous image" at bounding box center [505, 487] width 11 height 11
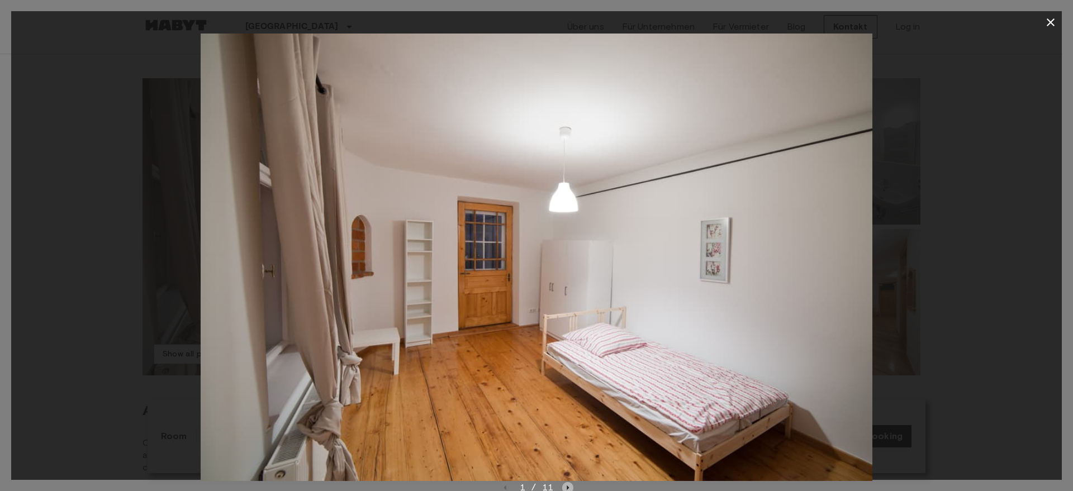
click at [564, 483] on icon "Next image" at bounding box center [567, 487] width 11 height 11
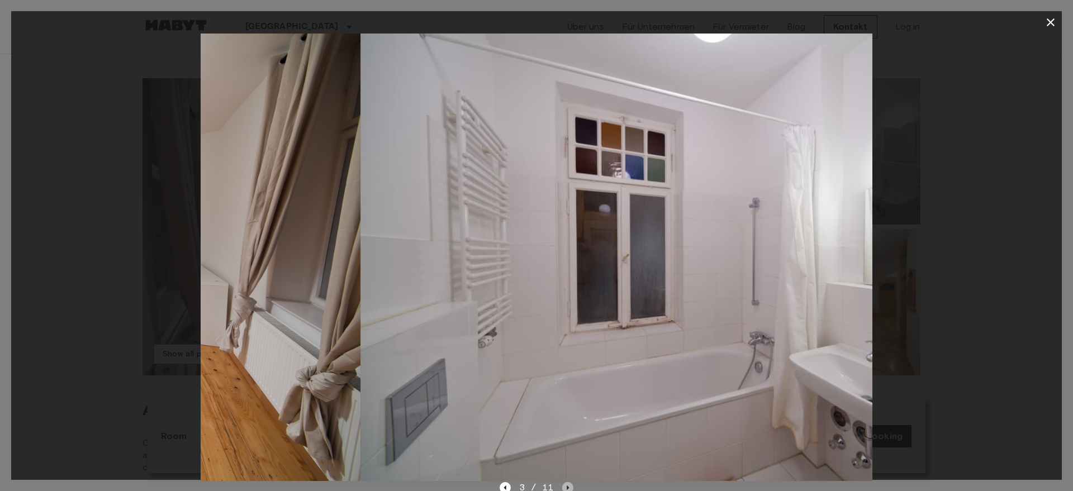
click at [564, 483] on icon "Next image" at bounding box center [567, 487] width 11 height 11
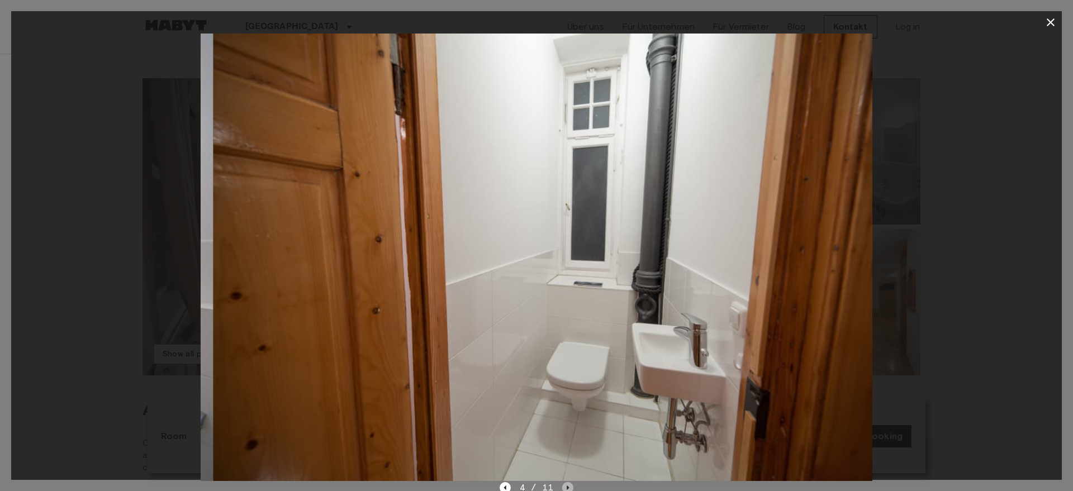
click at [564, 483] on icon "Next image" at bounding box center [567, 487] width 11 height 11
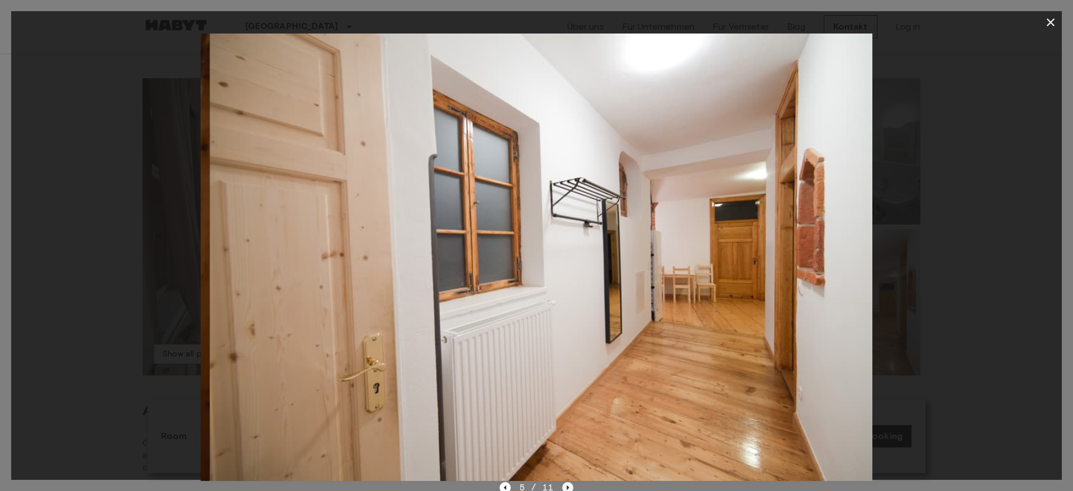
click at [564, 483] on icon "Next image" at bounding box center [567, 487] width 11 height 11
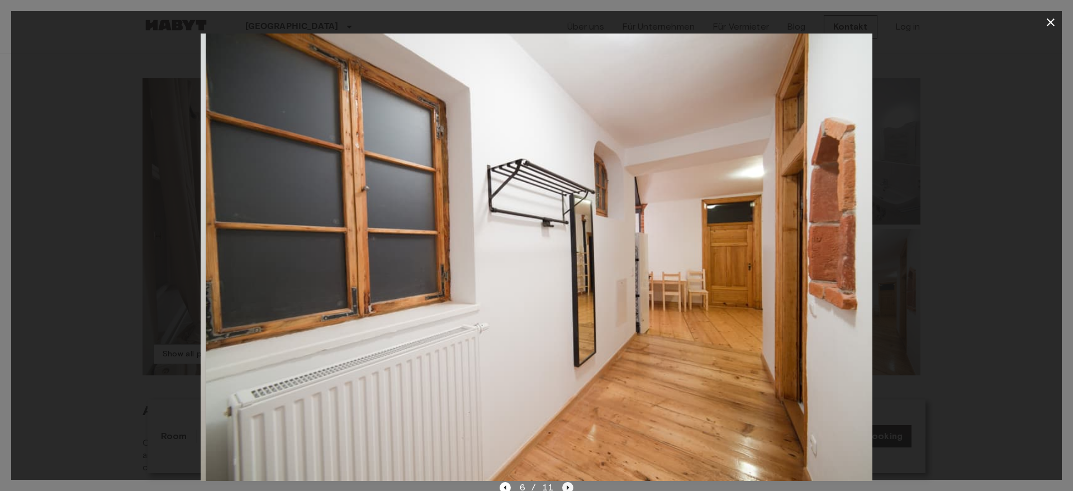
click at [564, 484] on icon "Next image" at bounding box center [567, 487] width 11 height 11
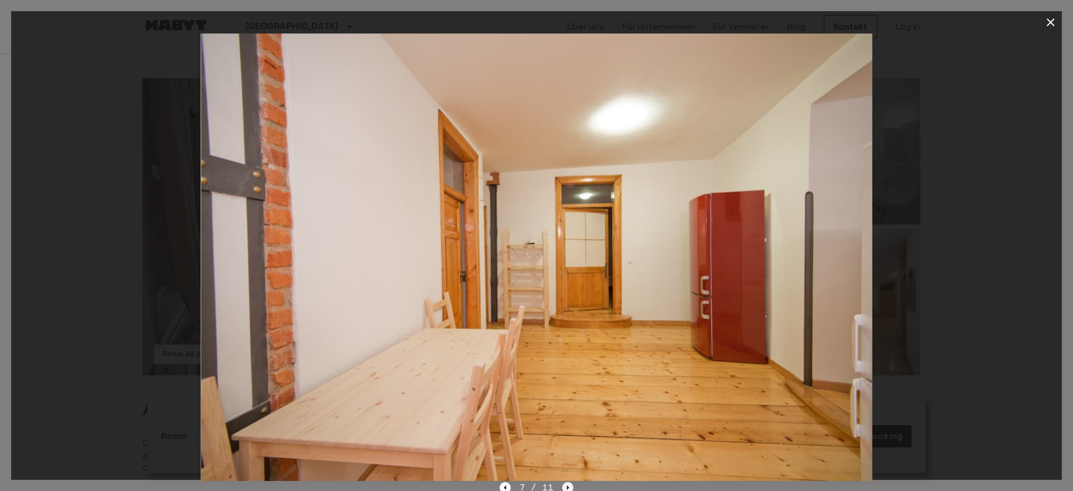
click at [566, 485] on icon "Next image" at bounding box center [567, 487] width 11 height 11
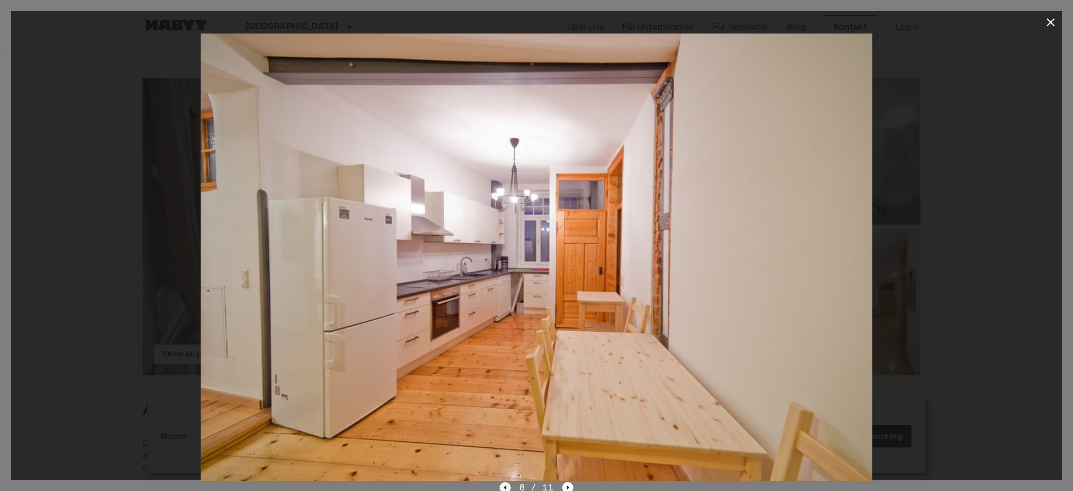
click at [504, 486] on icon "Previous image" at bounding box center [505, 487] width 11 height 11
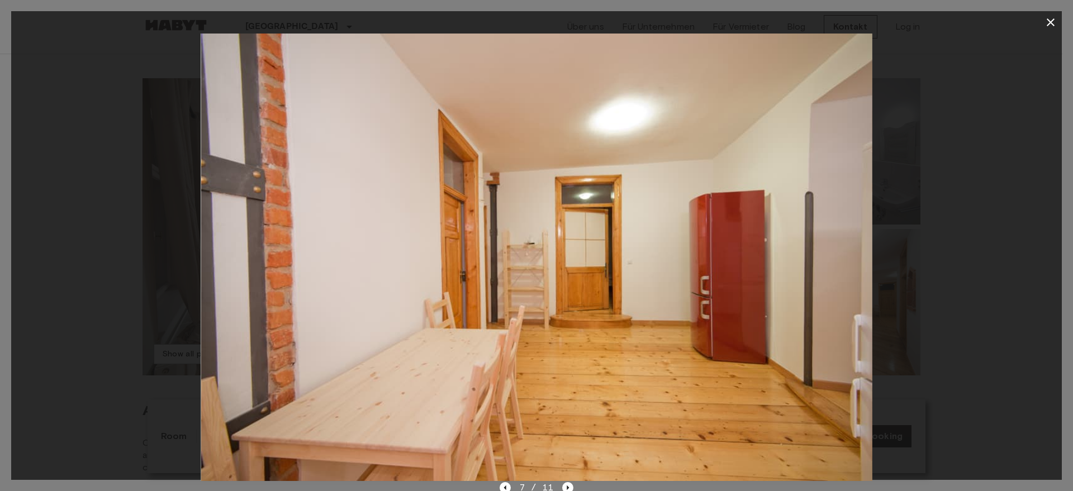
click at [1053, 21] on icon "button" at bounding box center [1050, 22] width 13 height 13
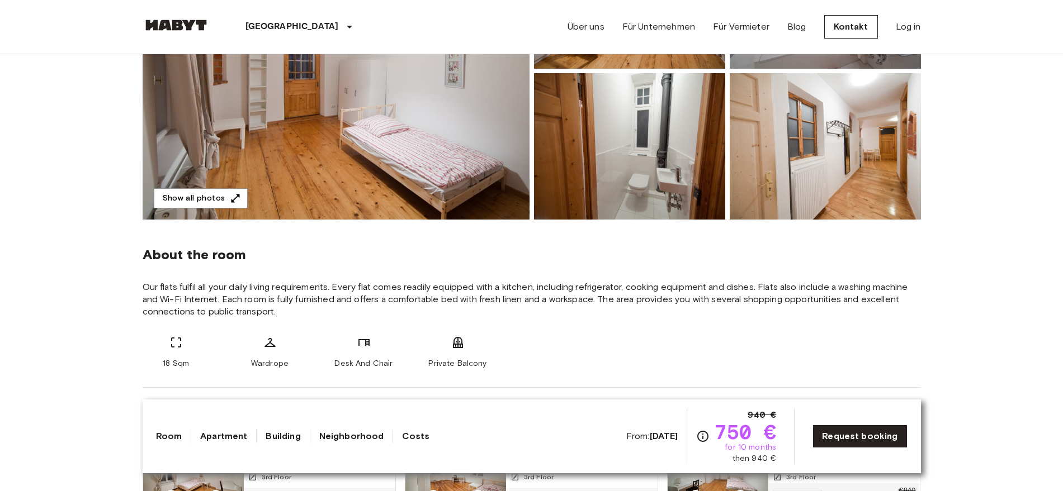
scroll to position [262, 0]
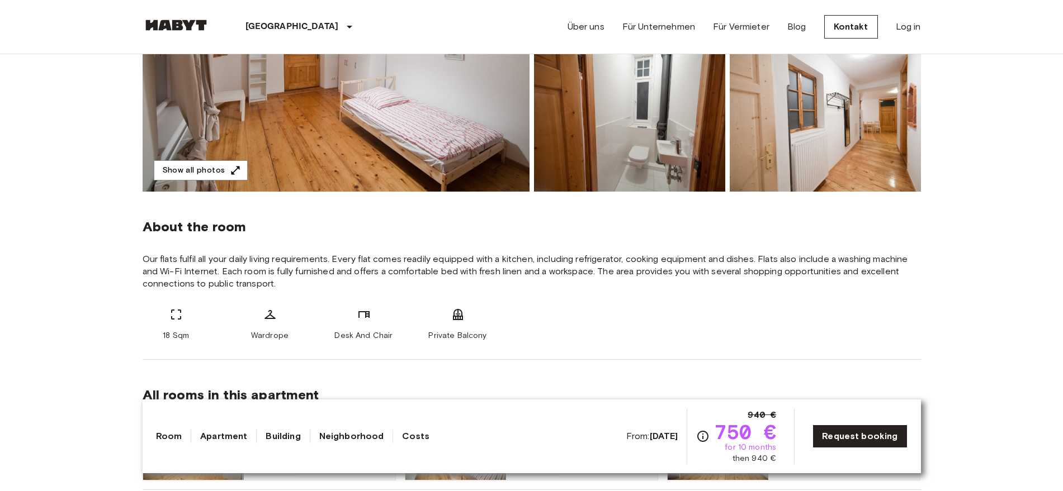
click at [650, 436] on b "[DATE]" at bounding box center [664, 436] width 29 height 11
click at [666, 434] on b "[DATE]" at bounding box center [664, 436] width 29 height 11
click at [162, 437] on link "Room" at bounding box center [169, 436] width 26 height 13
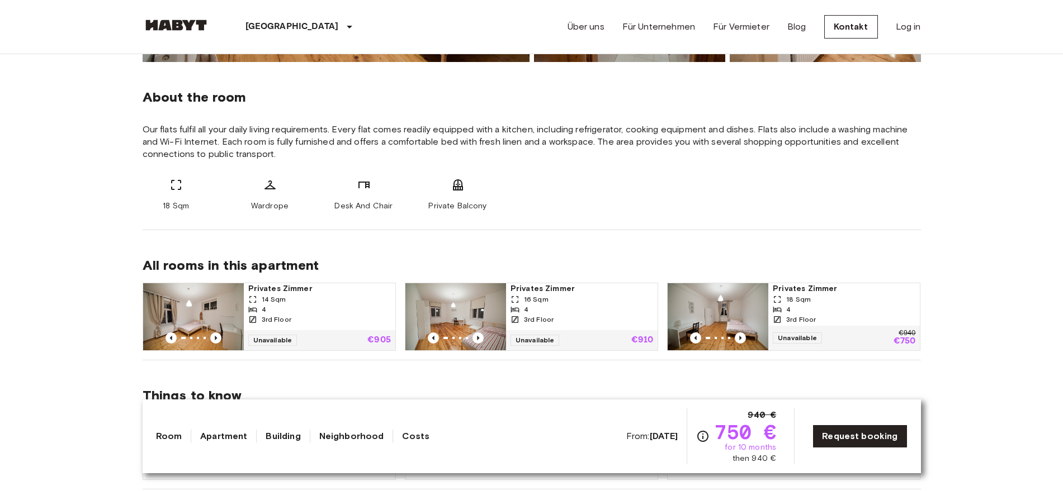
scroll to position [400, 0]
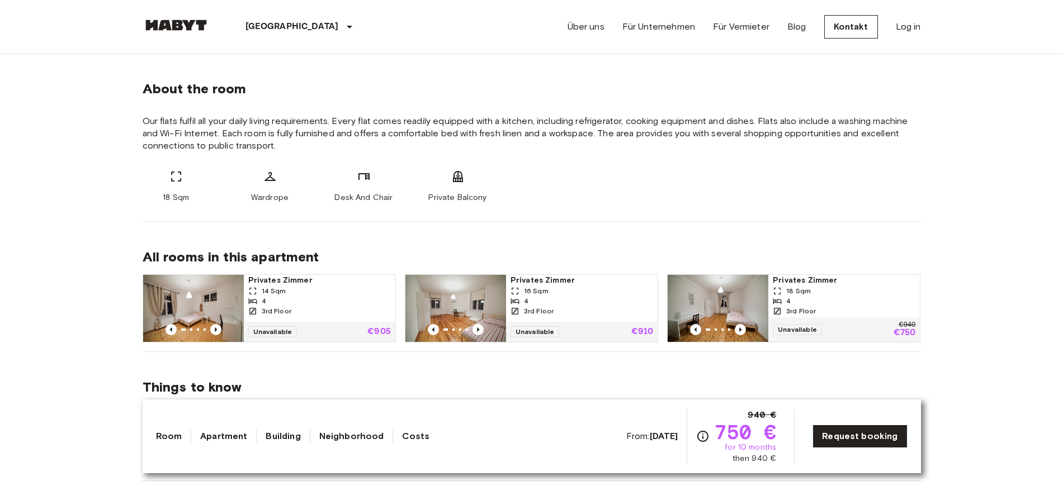
click at [799, 332] on span "Unavailable" at bounding box center [797, 329] width 49 height 11
click at [844, 437] on link "Request booking" at bounding box center [859, 436] width 94 height 23
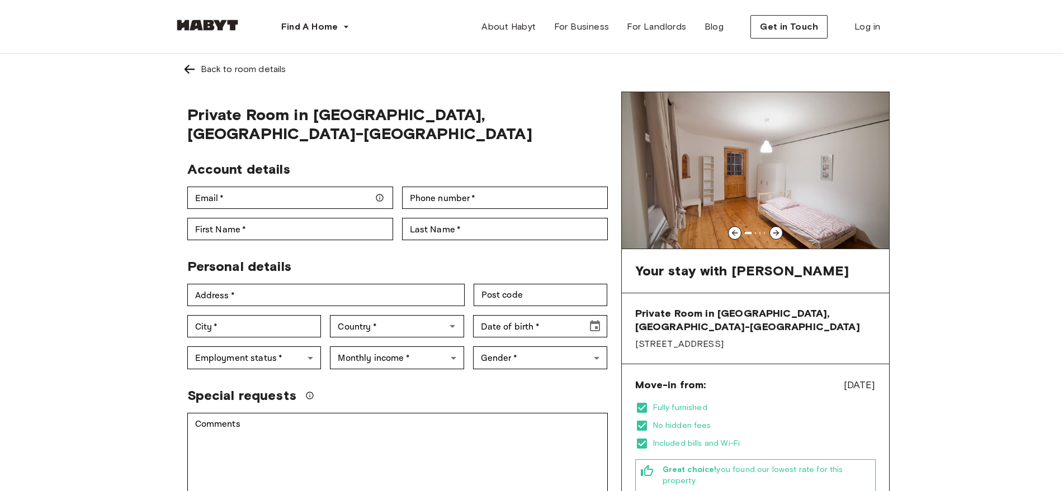
click at [775, 233] on icon at bounding box center [775, 233] width 9 height 9
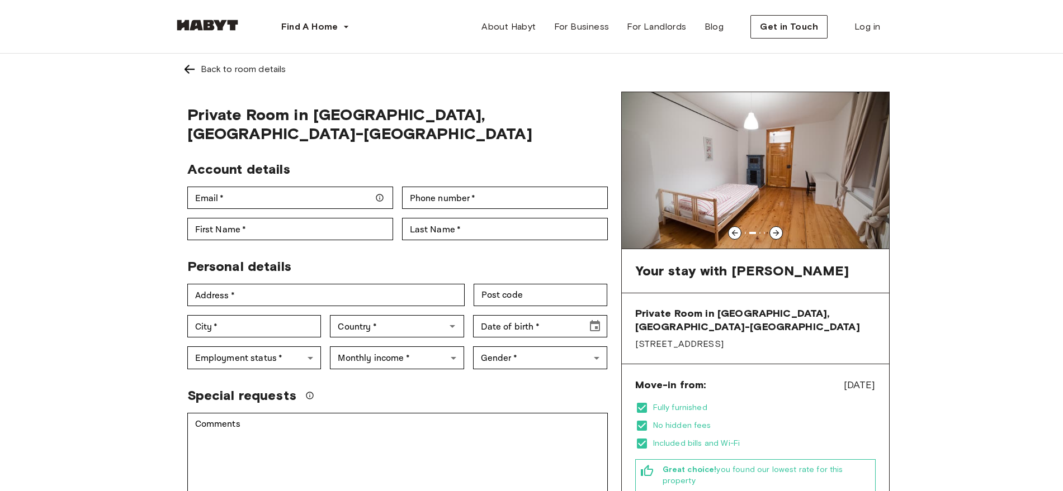
click at [734, 234] on icon at bounding box center [734, 233] width 9 height 9
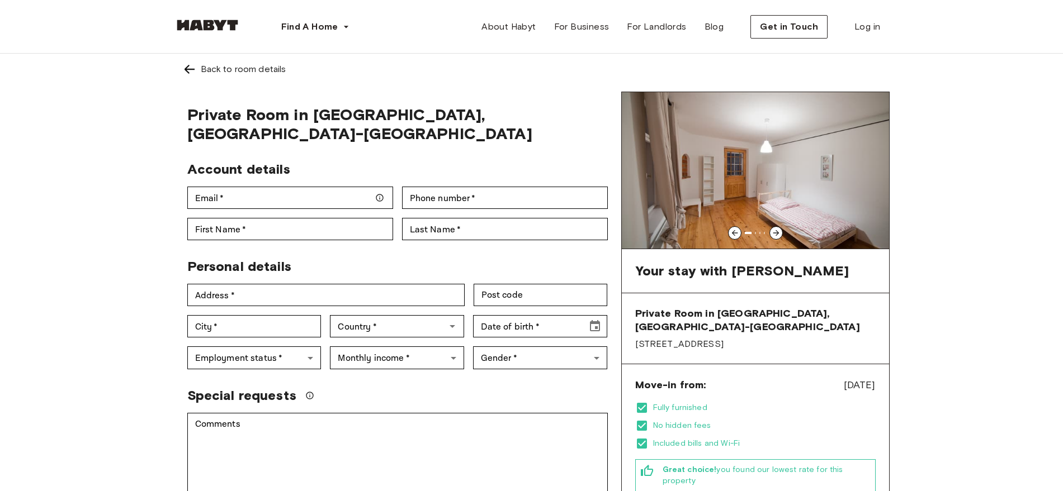
click at [773, 229] on icon at bounding box center [775, 233] width 9 height 9
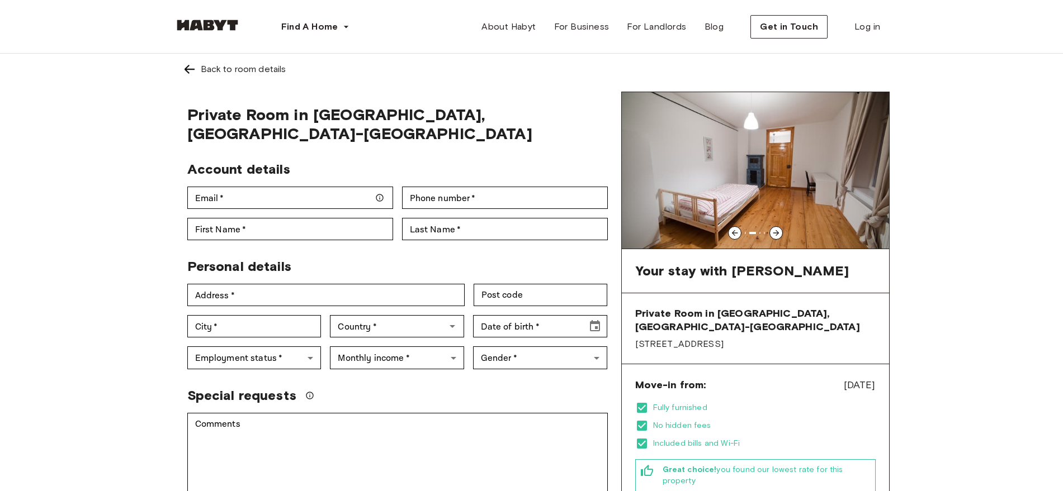
click at [736, 233] on icon at bounding box center [734, 233] width 9 height 9
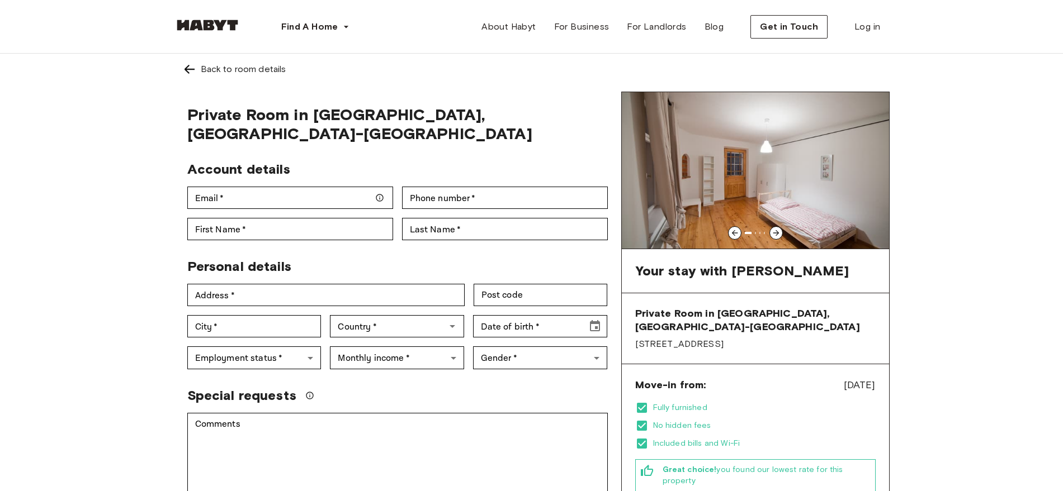
click at [778, 234] on icon at bounding box center [776, 233] width 6 height 6
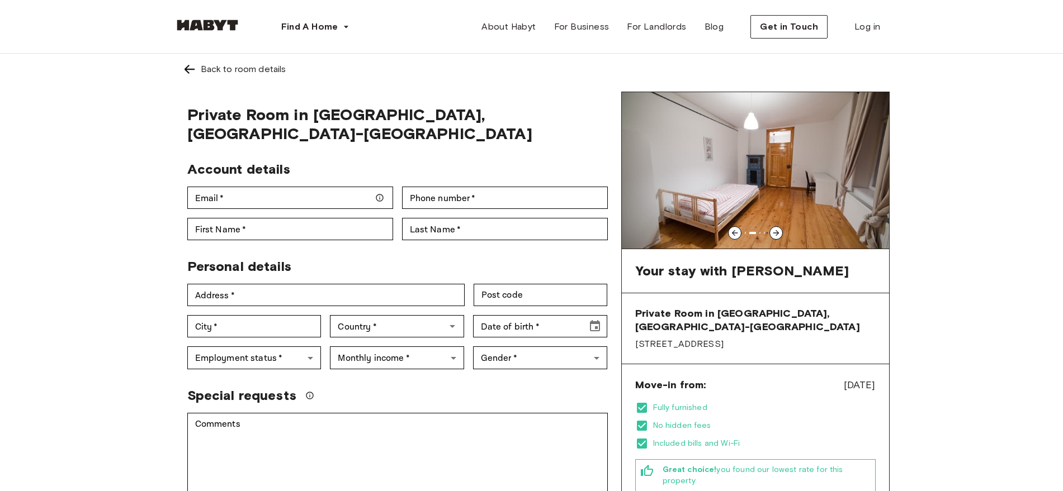
click at [734, 231] on icon at bounding box center [734, 233] width 6 height 6
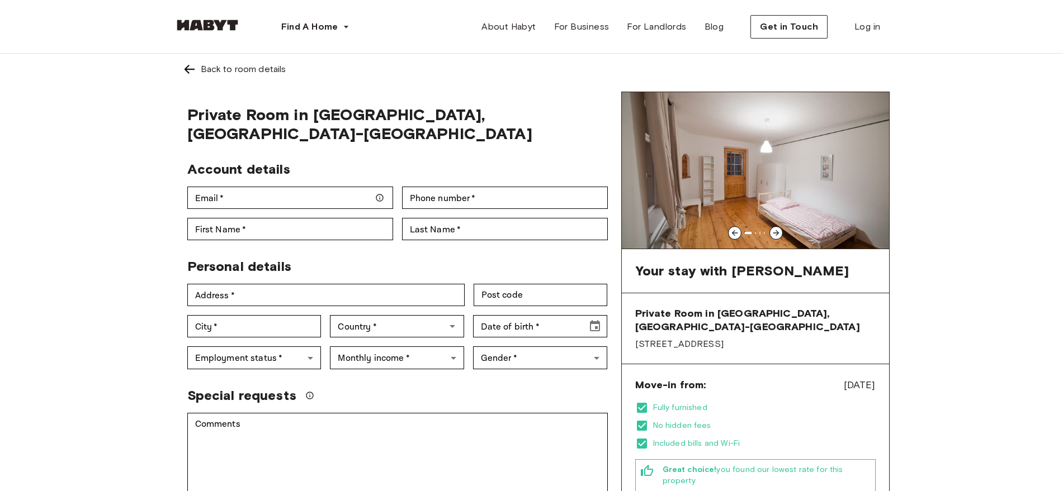
click at [776, 233] on icon at bounding box center [775, 233] width 9 height 9
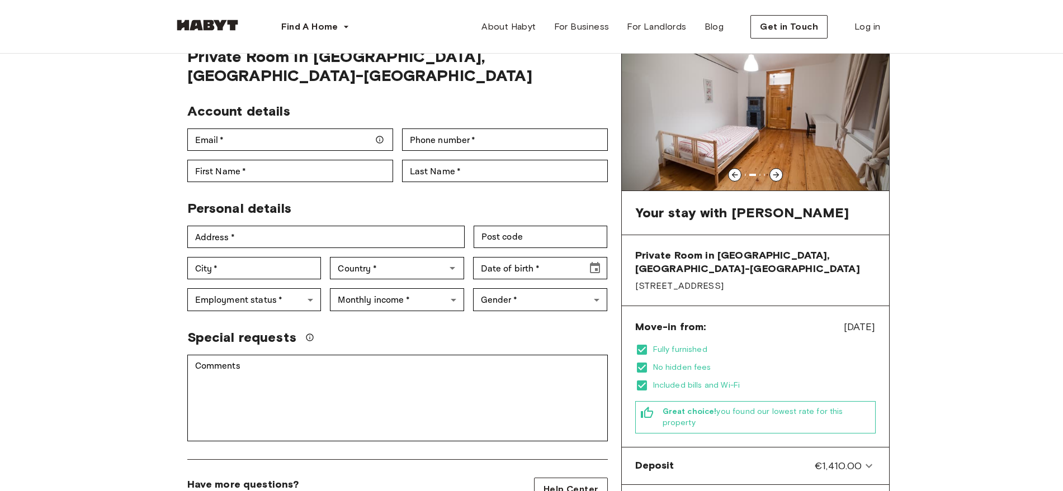
scroll to position [3, 0]
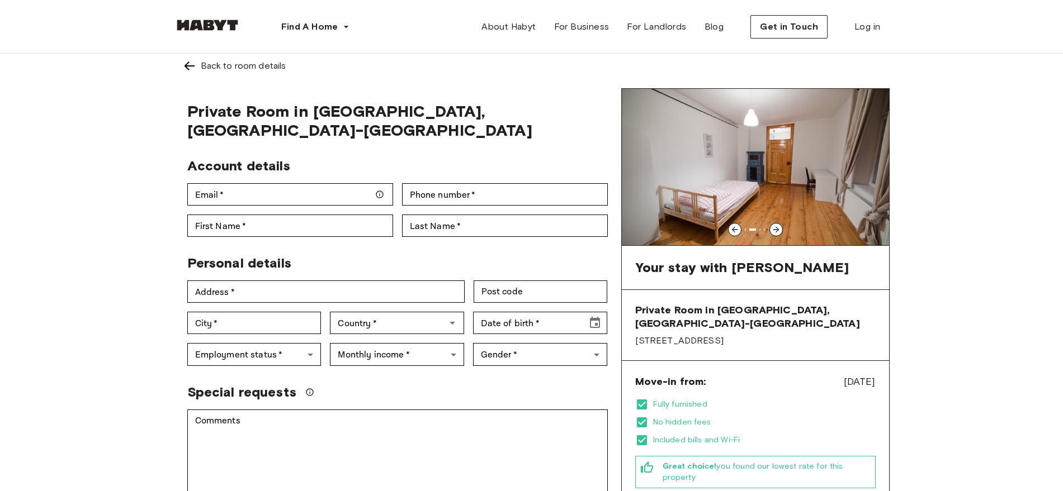
click at [776, 229] on icon at bounding box center [775, 229] width 9 height 9
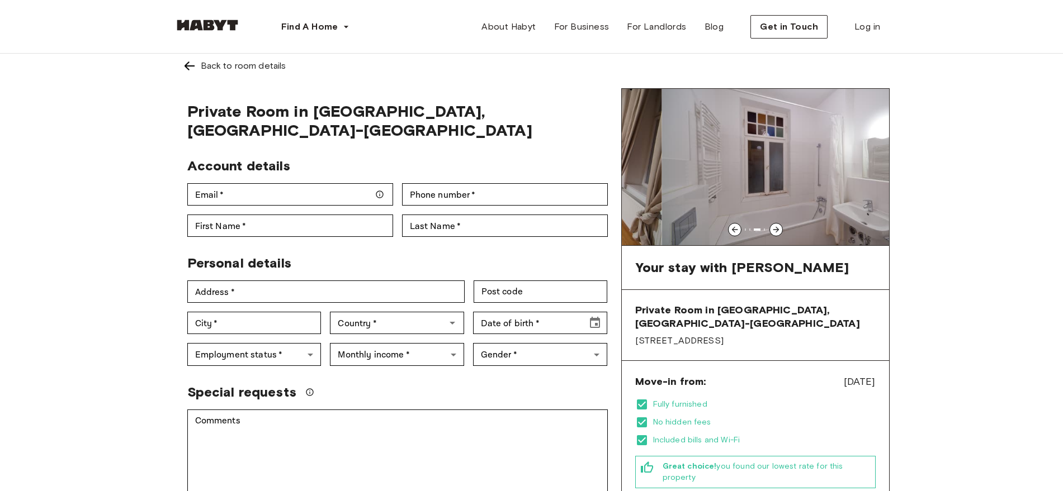
click at [776, 229] on icon at bounding box center [775, 229] width 9 height 9
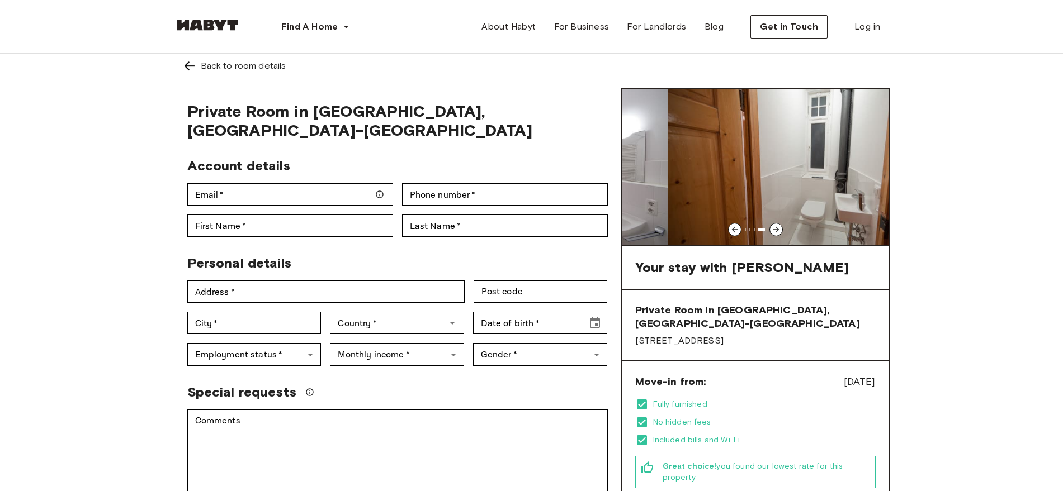
click at [776, 229] on icon at bounding box center [775, 229] width 9 height 9
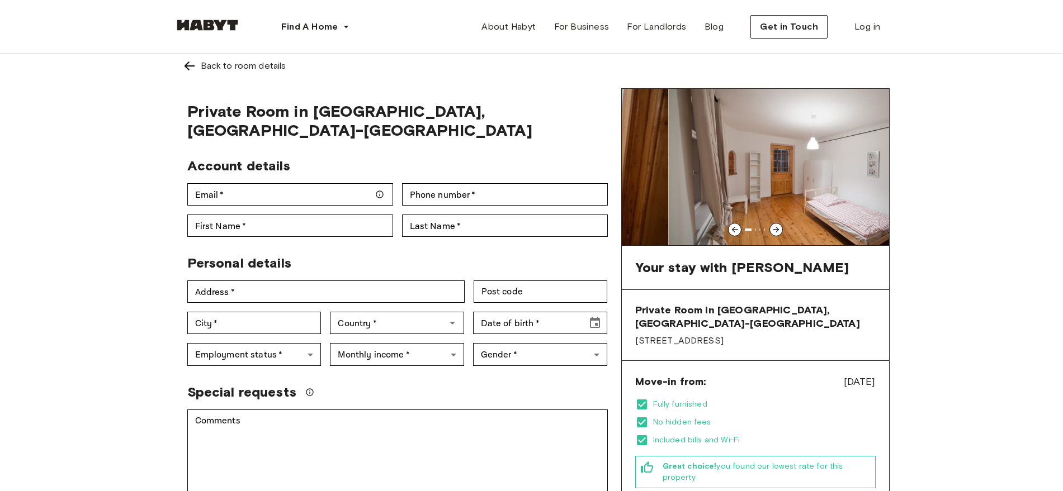
click at [776, 229] on icon at bounding box center [775, 229] width 9 height 9
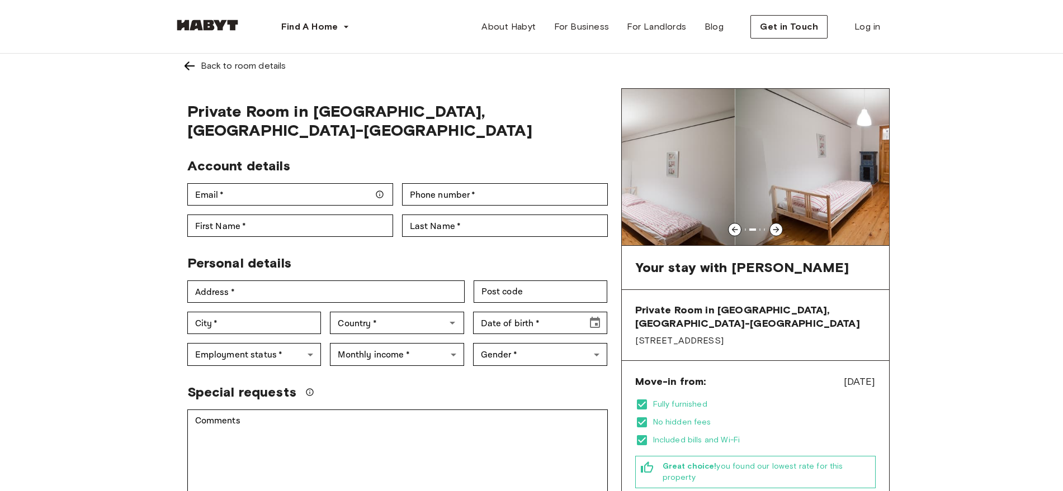
click at [776, 229] on icon at bounding box center [775, 229] width 9 height 9
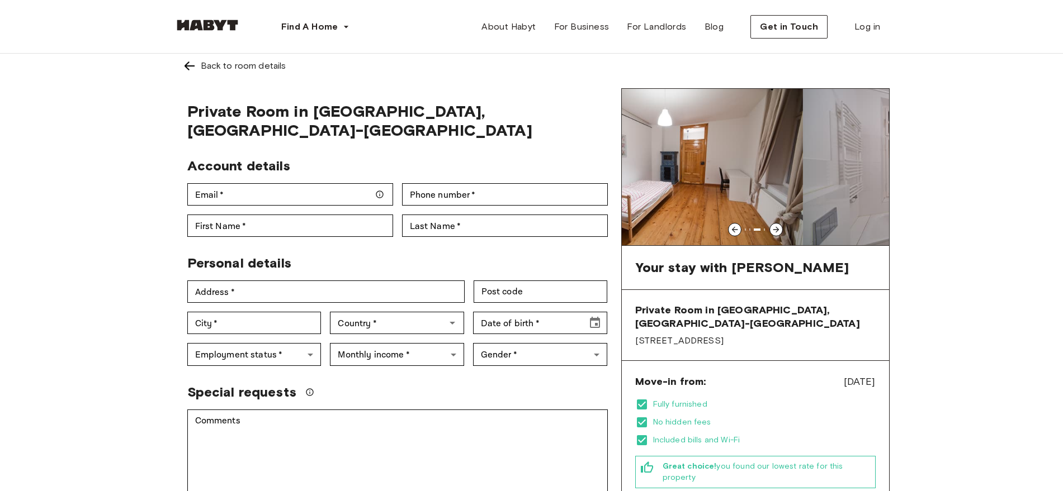
click at [776, 229] on icon at bounding box center [775, 229] width 9 height 9
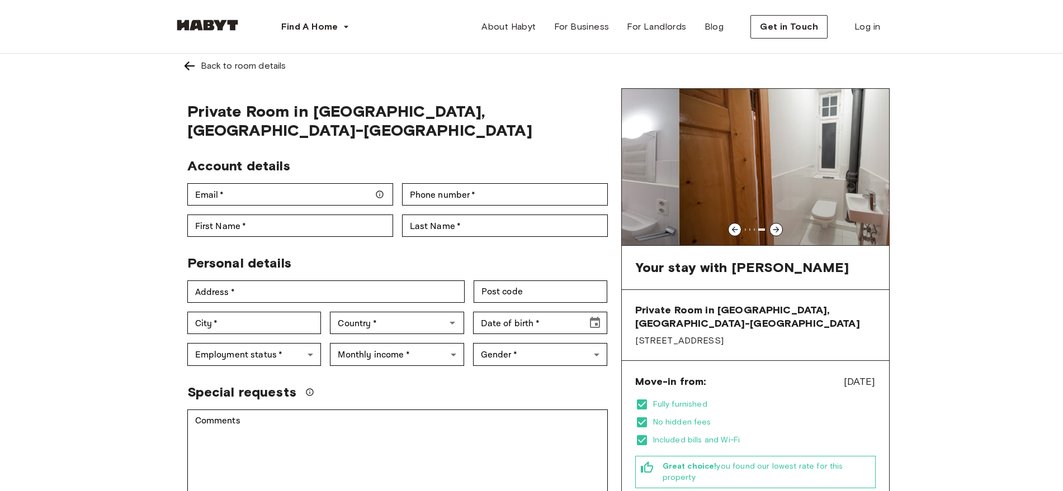
click at [776, 229] on icon at bounding box center [775, 229] width 9 height 9
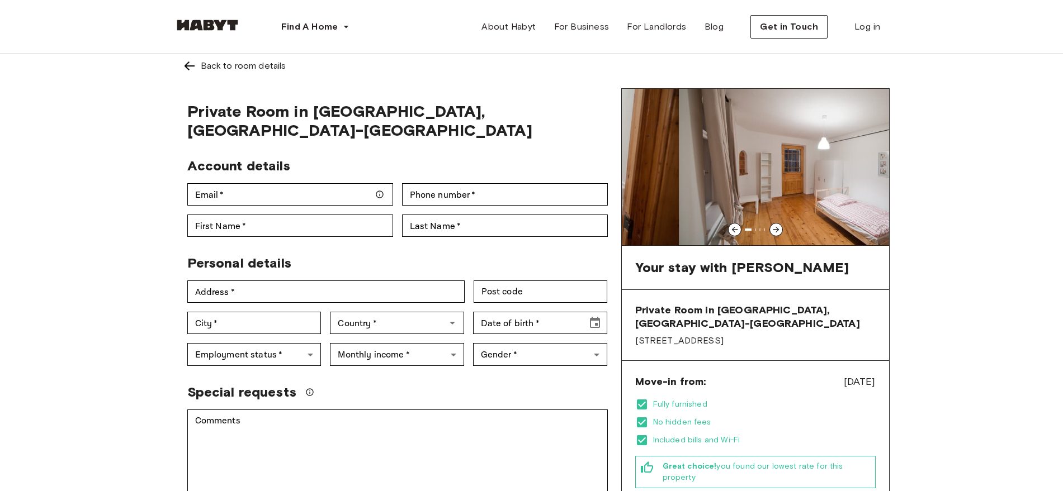
click at [776, 229] on icon at bounding box center [775, 229] width 9 height 9
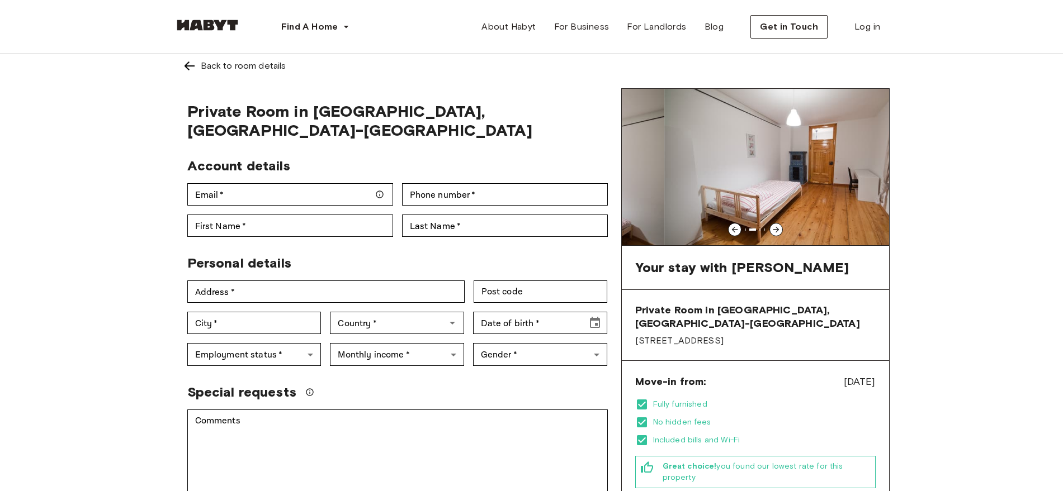
click at [776, 229] on icon at bounding box center [775, 229] width 9 height 9
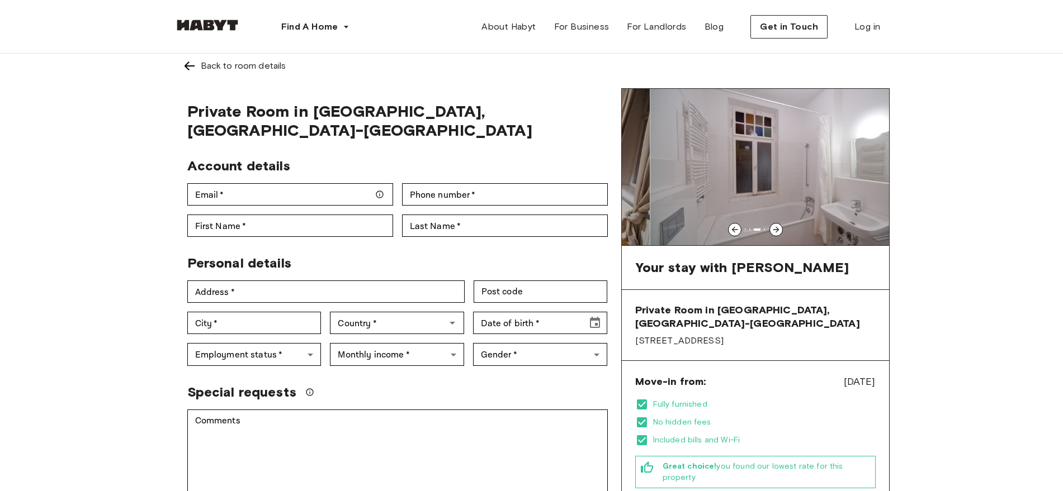
click at [776, 229] on icon at bounding box center [775, 229] width 9 height 9
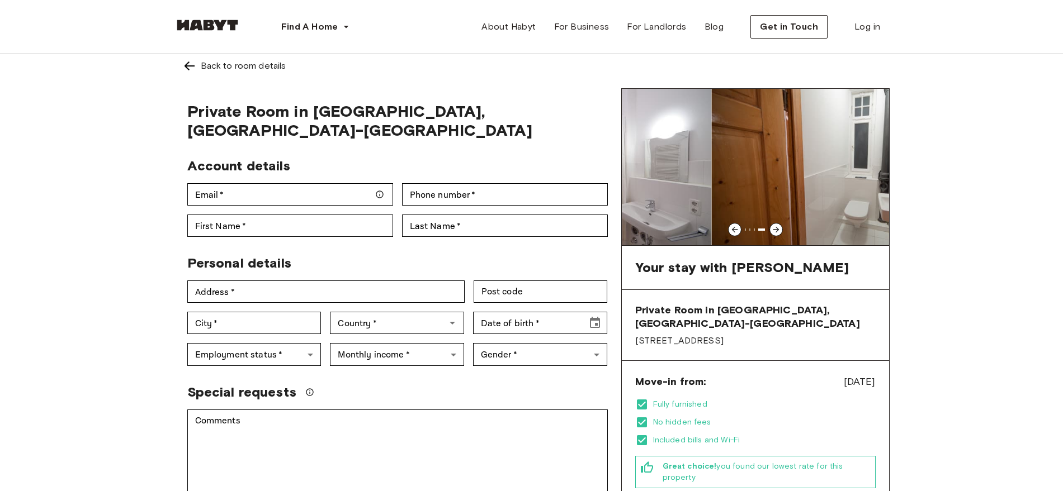
click at [776, 229] on icon at bounding box center [775, 229] width 9 height 9
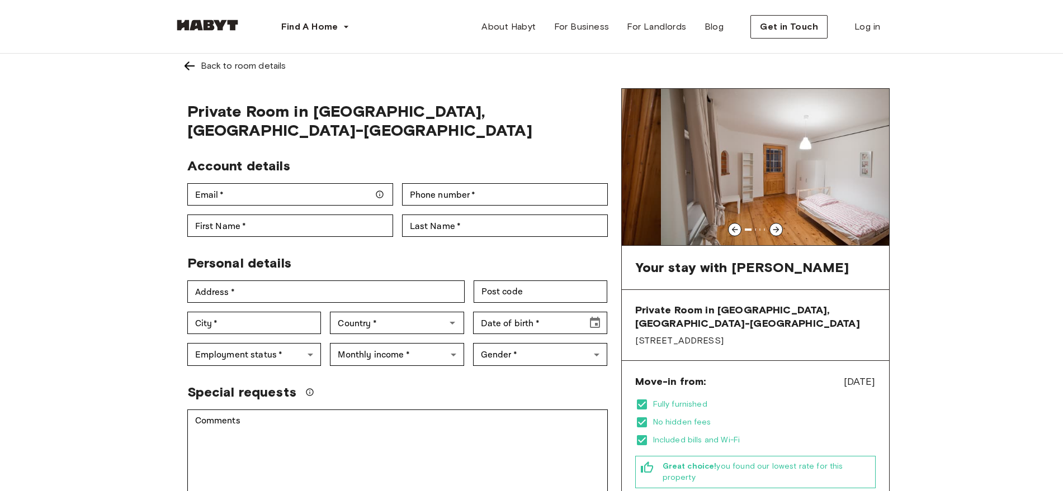
click at [776, 229] on icon at bounding box center [776, 230] width 6 height 6
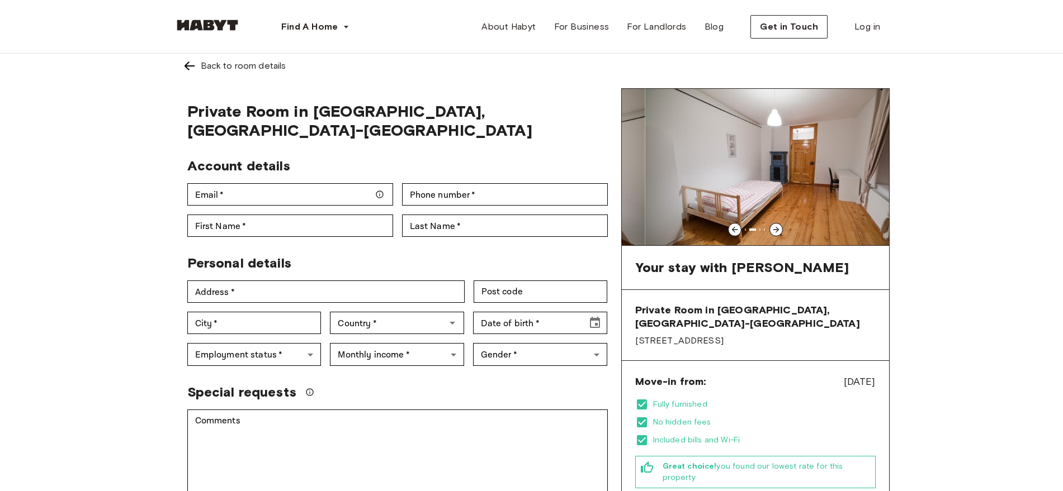
click at [776, 229] on icon at bounding box center [776, 230] width 6 height 6
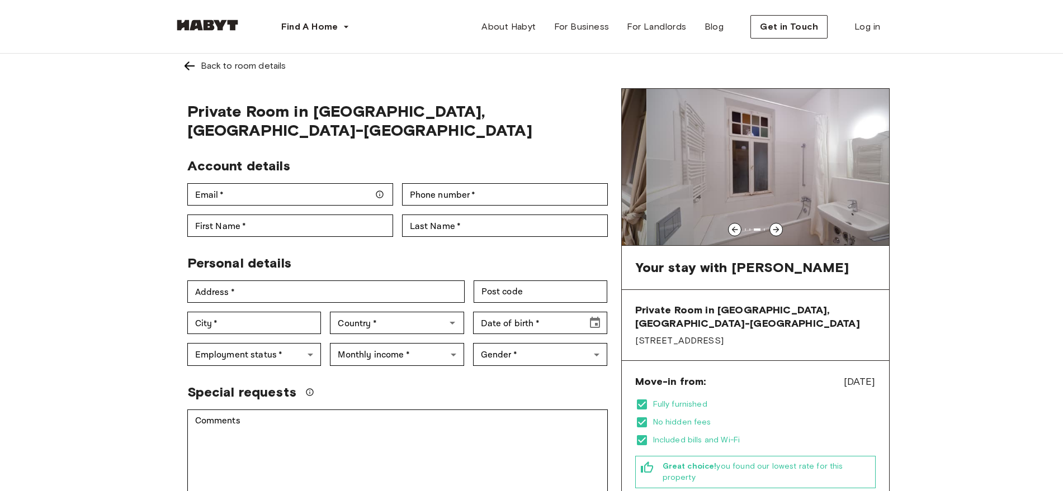
click at [776, 230] on icon at bounding box center [775, 229] width 9 height 9
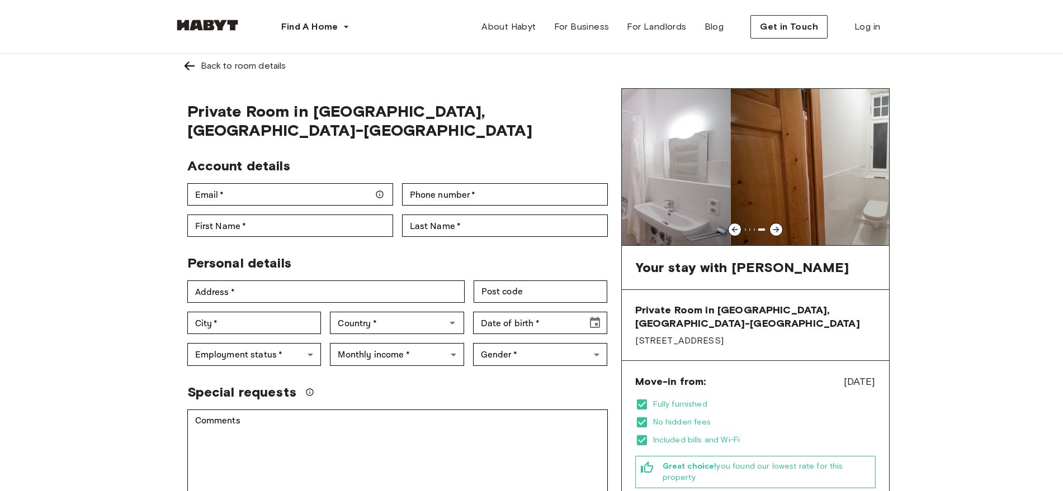
click at [776, 230] on icon at bounding box center [775, 229] width 9 height 9
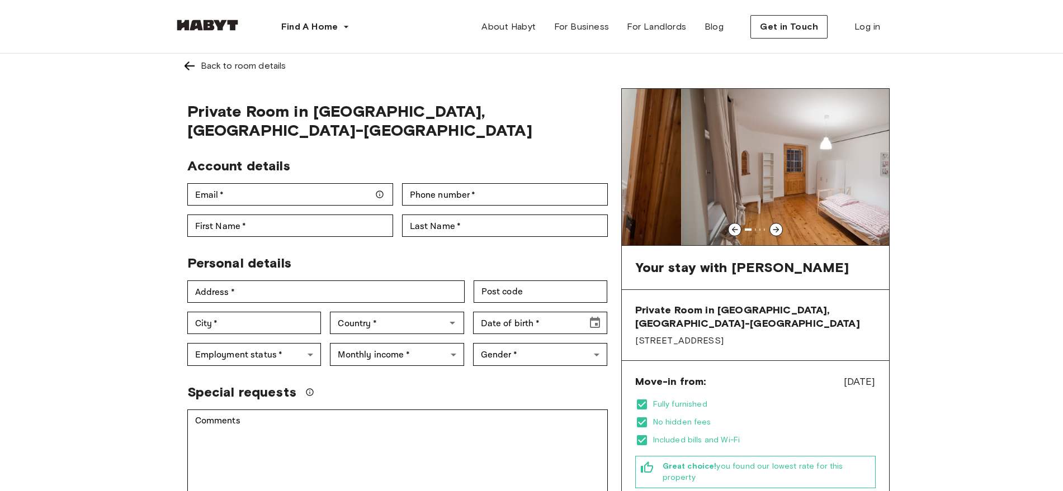
click at [776, 230] on icon at bounding box center [775, 229] width 9 height 9
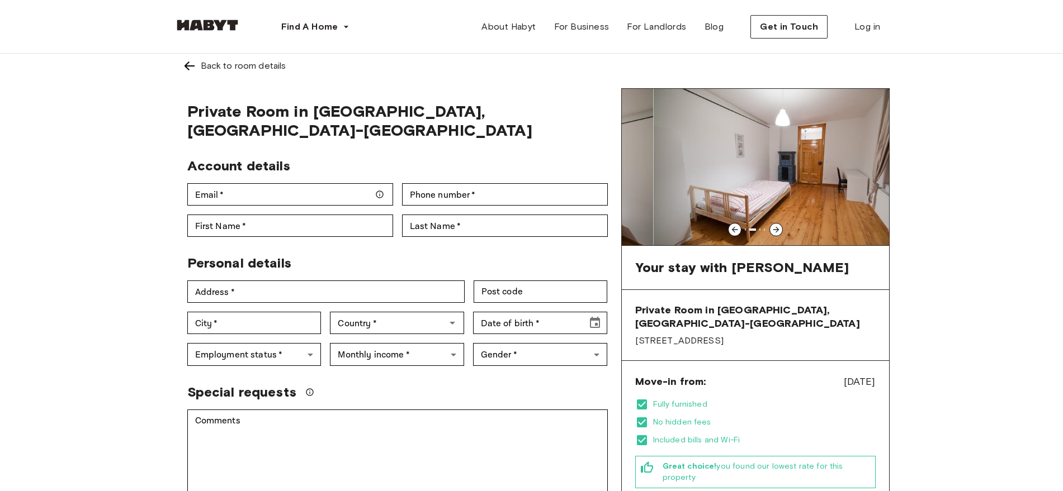
click at [776, 230] on icon at bounding box center [775, 229] width 9 height 9
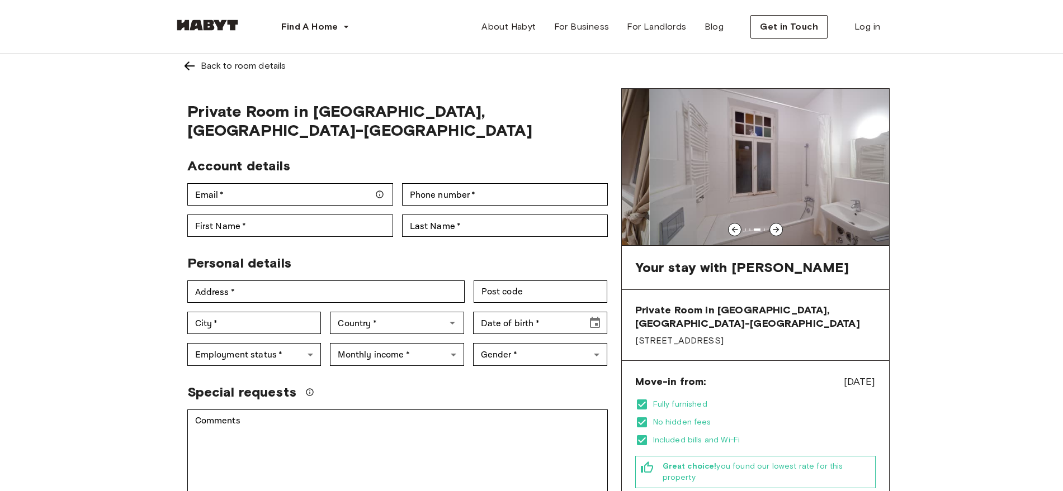
click at [776, 230] on icon at bounding box center [775, 229] width 9 height 9
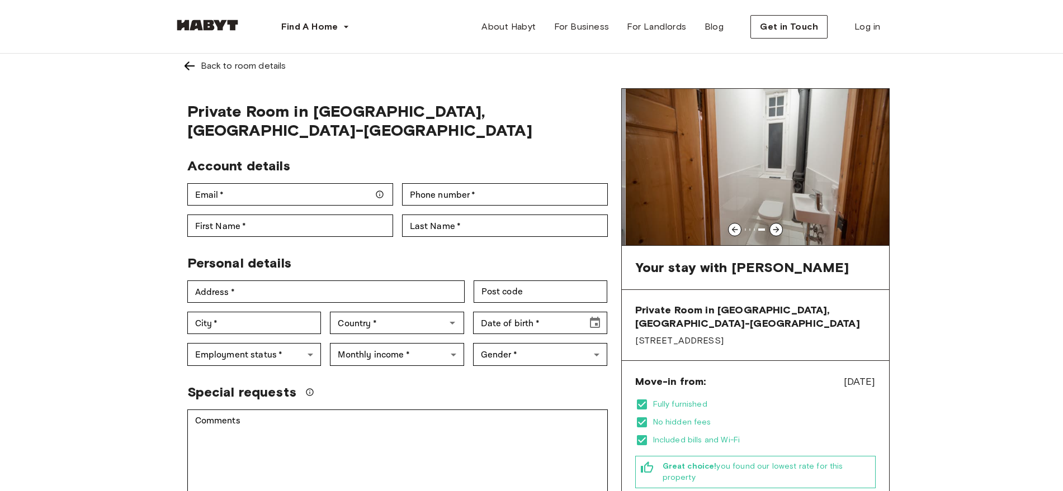
click at [776, 230] on icon at bounding box center [775, 229] width 9 height 9
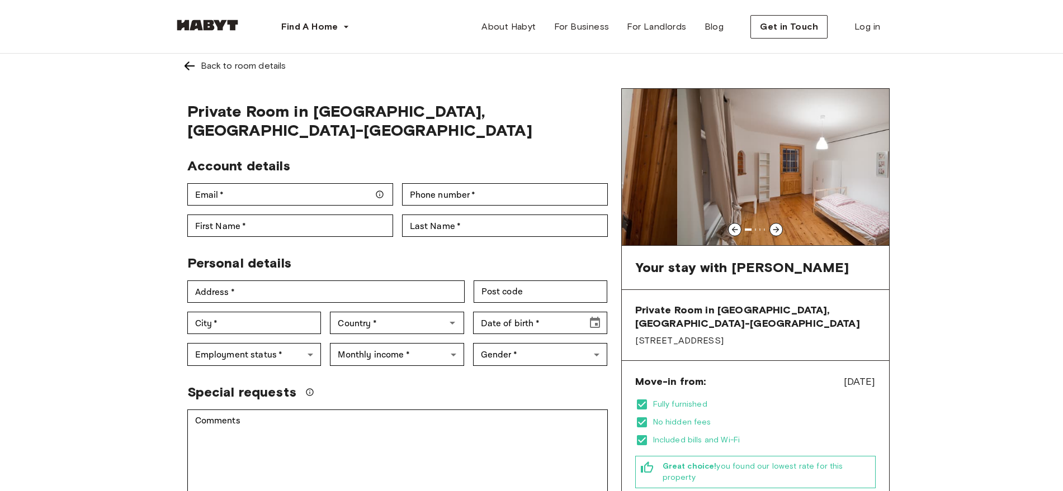
click at [776, 230] on icon at bounding box center [775, 229] width 9 height 9
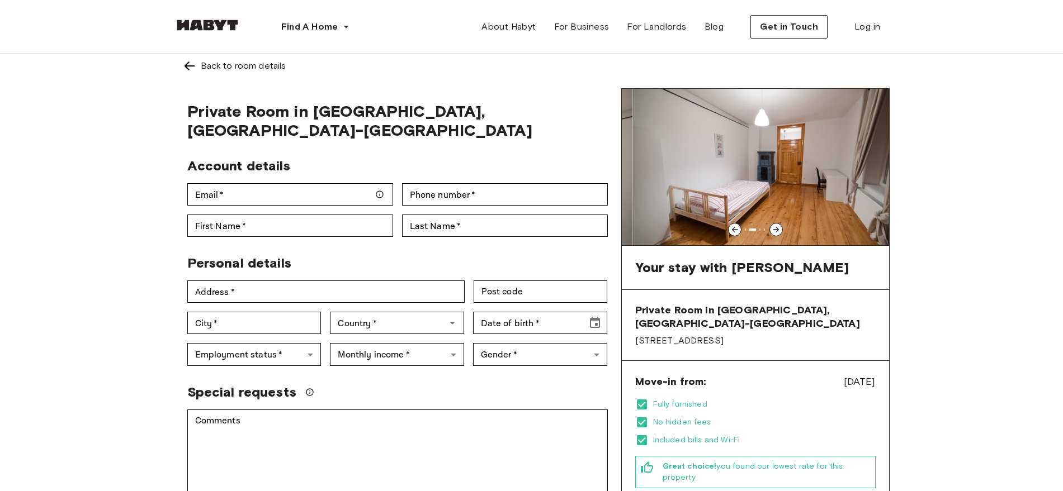
click at [776, 230] on icon at bounding box center [775, 229] width 9 height 9
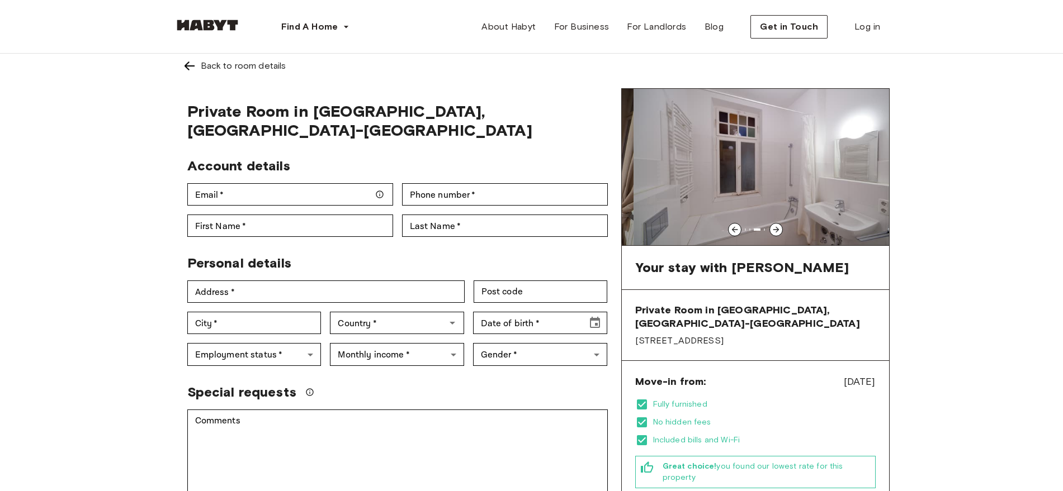
click at [776, 230] on icon at bounding box center [775, 229] width 9 height 9
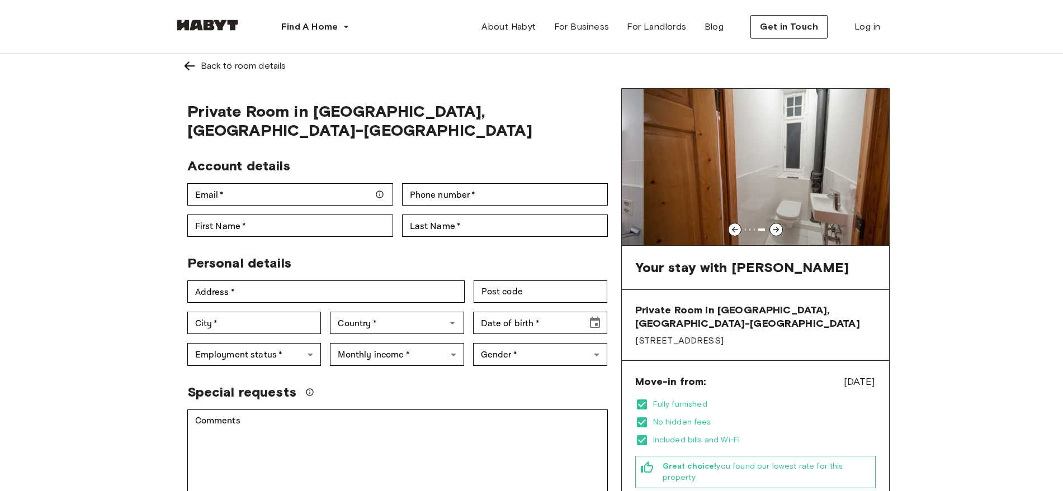
click at [776, 230] on icon at bounding box center [775, 229] width 9 height 9
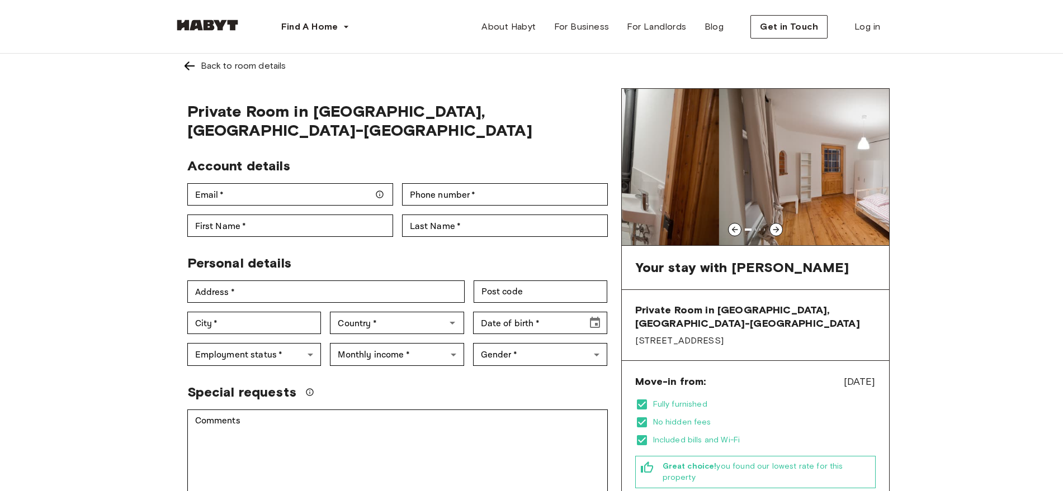
click at [776, 230] on icon at bounding box center [775, 229] width 9 height 9
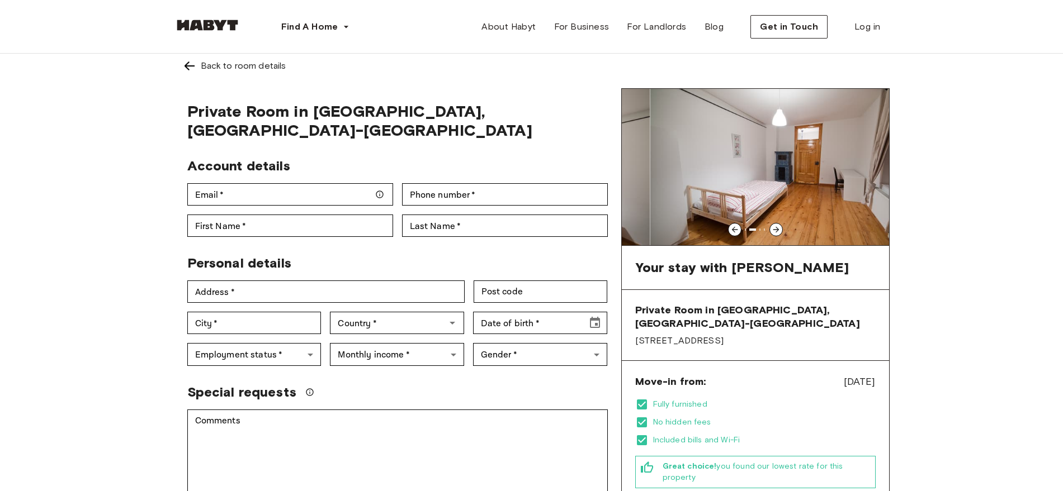
click at [776, 230] on icon at bounding box center [775, 229] width 9 height 9
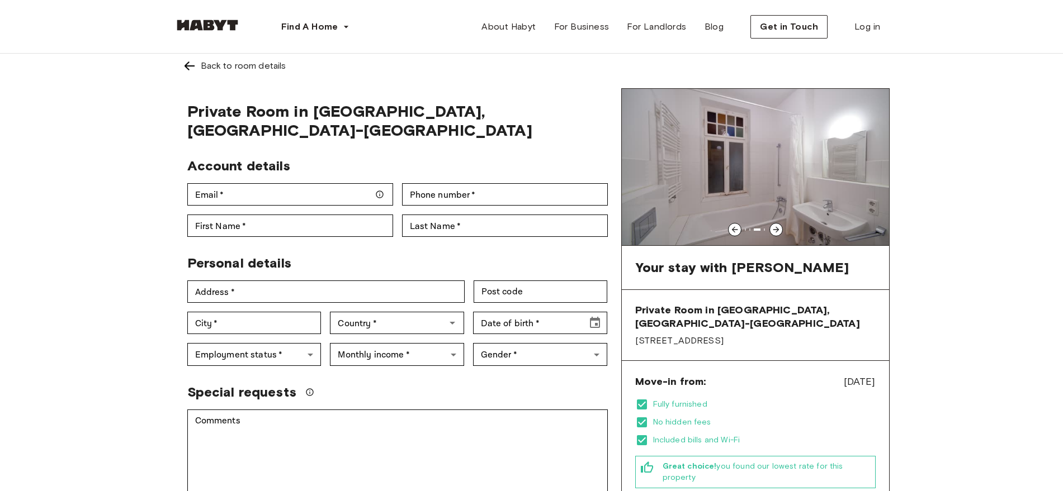
click at [775, 229] on icon at bounding box center [776, 230] width 6 height 6
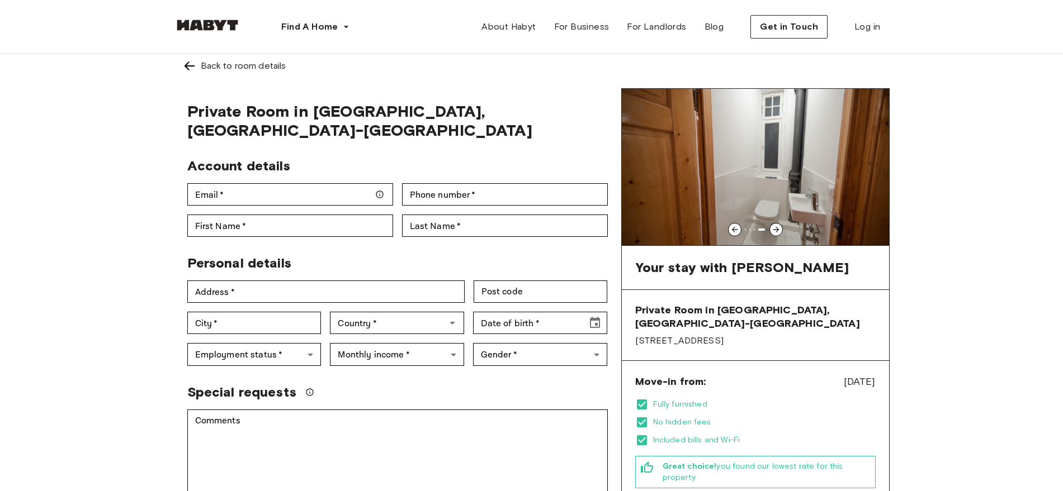
click at [774, 229] on icon at bounding box center [775, 229] width 9 height 9
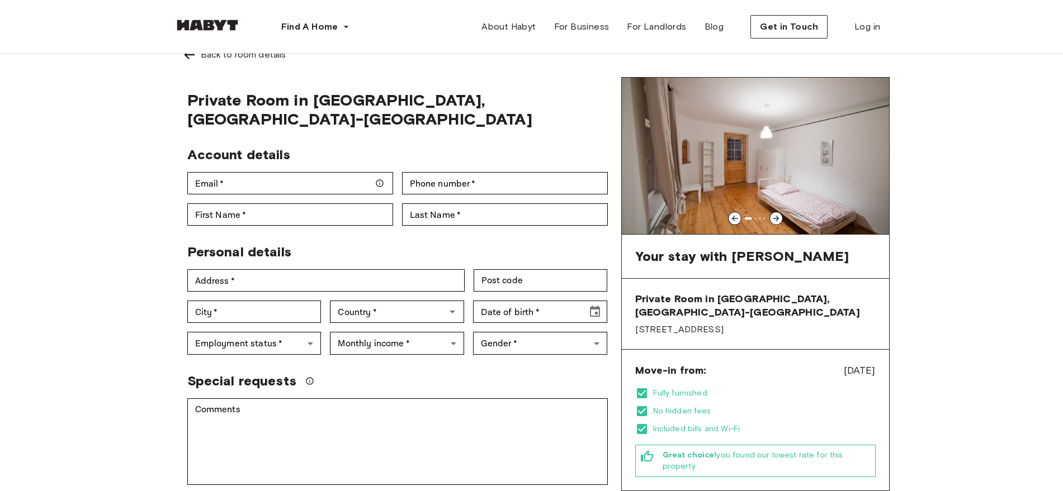
scroll to position [0, 0]
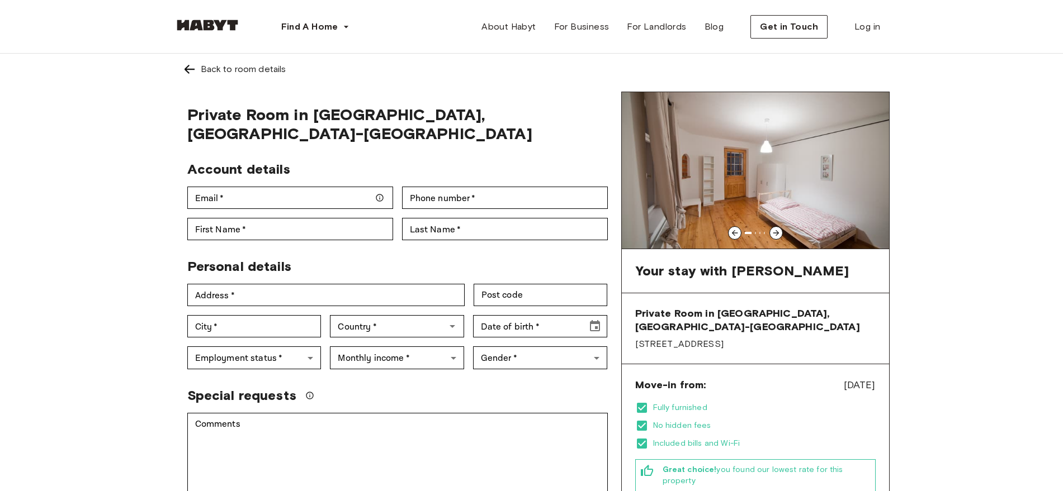
click at [778, 234] on icon at bounding box center [775, 233] width 9 height 9
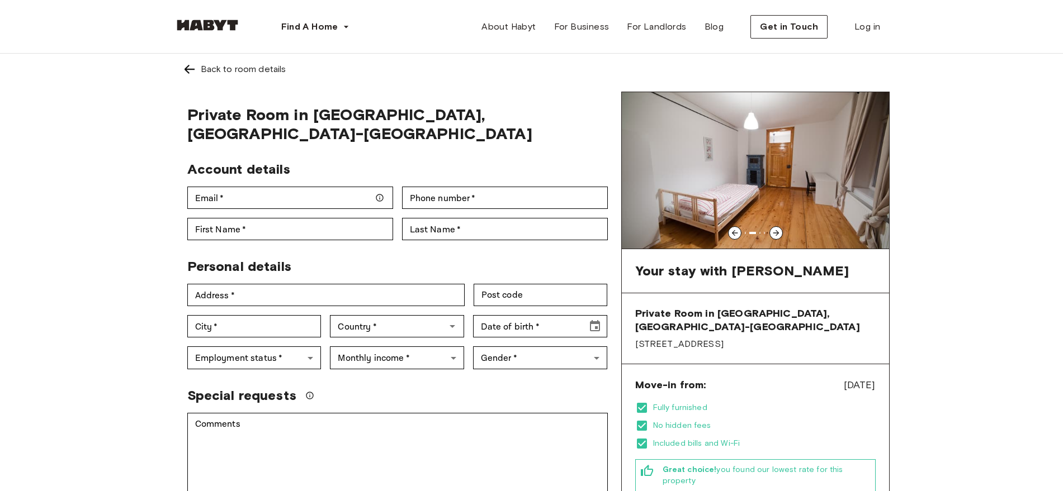
click at [778, 234] on icon at bounding box center [775, 233] width 9 height 9
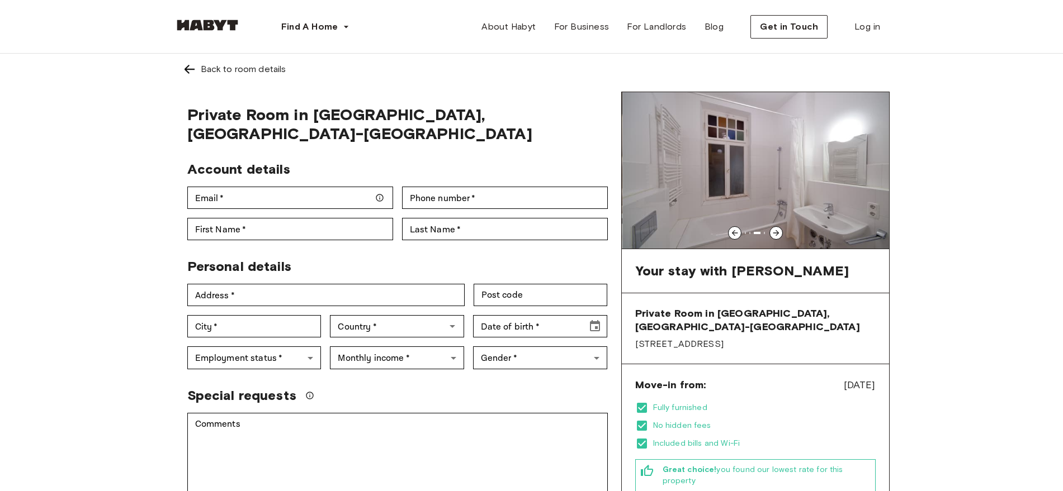
click at [778, 234] on icon at bounding box center [775, 233] width 9 height 9
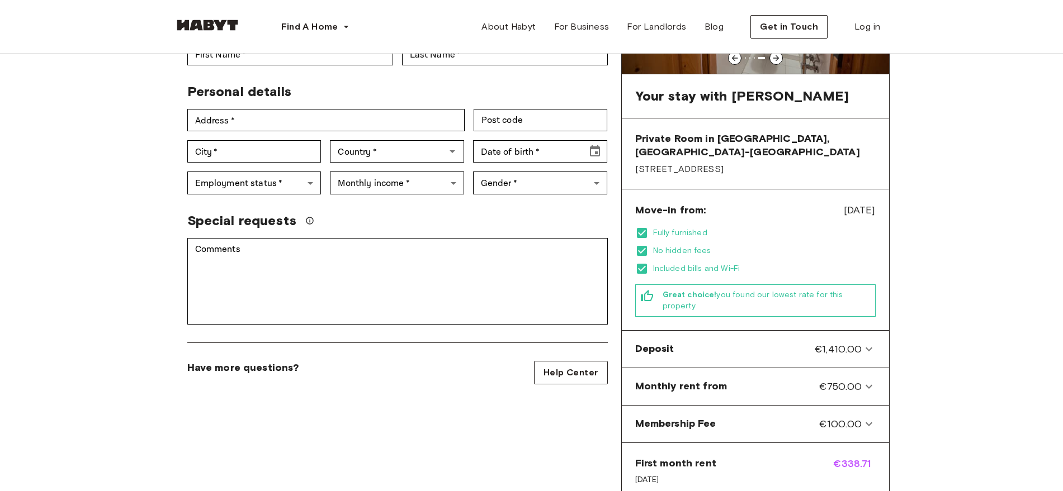
scroll to position [178, 0]
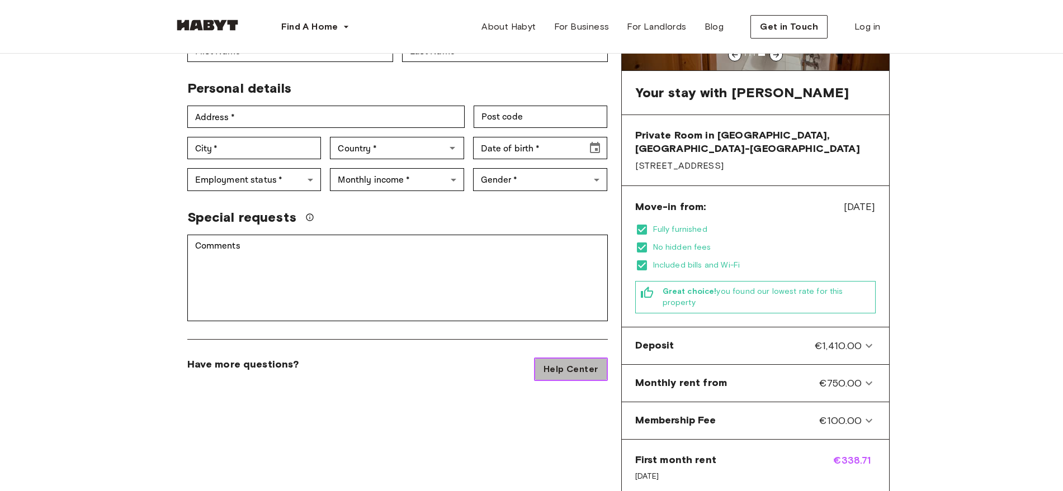
click at [597, 363] on span "Help Center" at bounding box center [570, 369] width 54 height 13
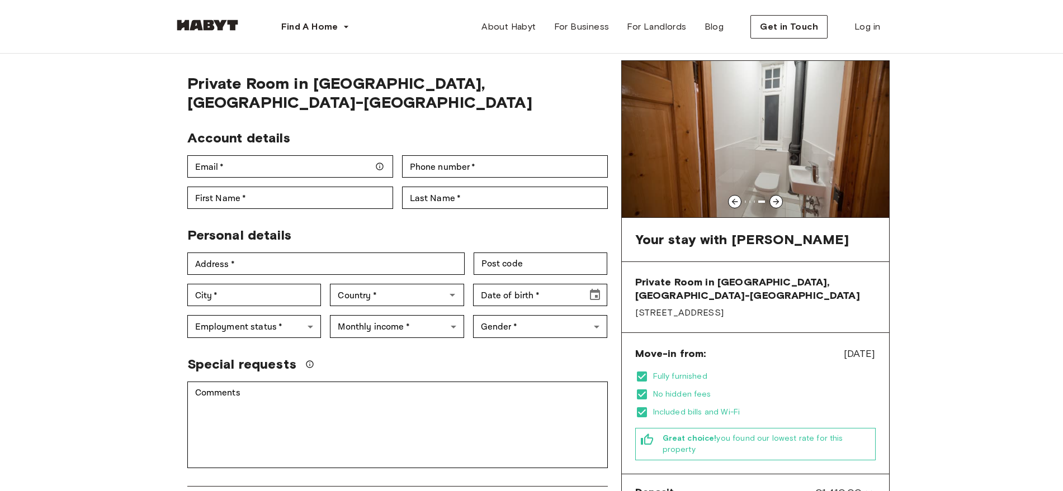
scroll to position [26, 0]
